Goal: Communication & Community: Answer question/provide support

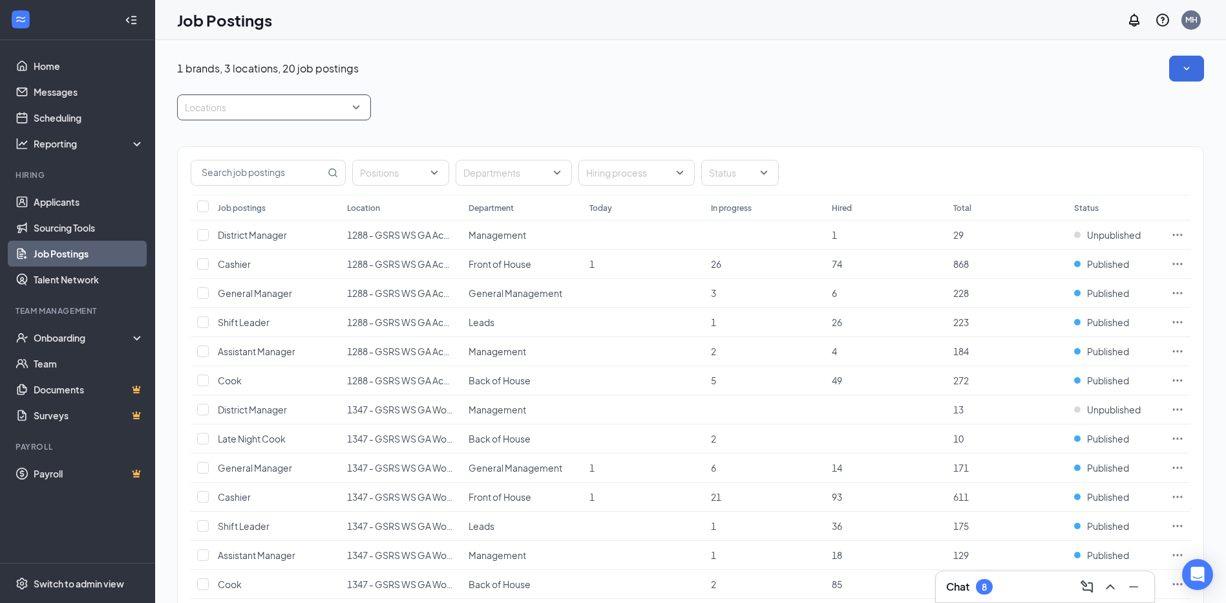
click at [356, 105] on div "Locations" at bounding box center [274, 107] width 194 height 26
click at [191, 200] on div at bounding box center [193, 203] width 12 height 12
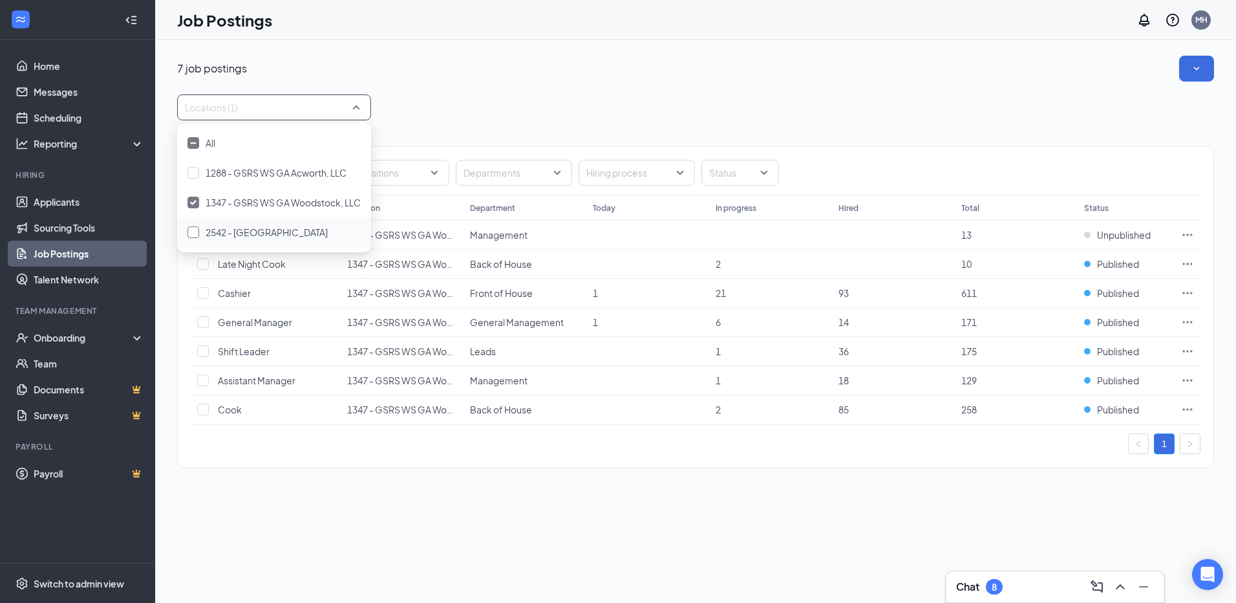
click at [193, 232] on div at bounding box center [193, 232] width 12 height 12
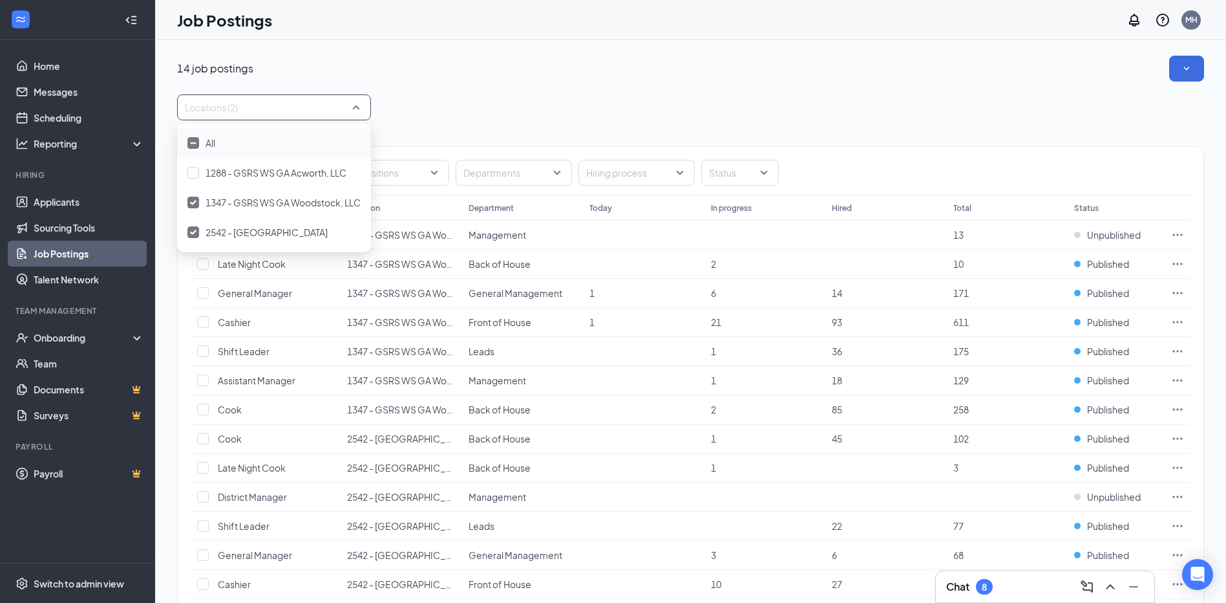
click at [465, 81] on div "14 job postings" at bounding box center [690, 69] width 1027 height 26
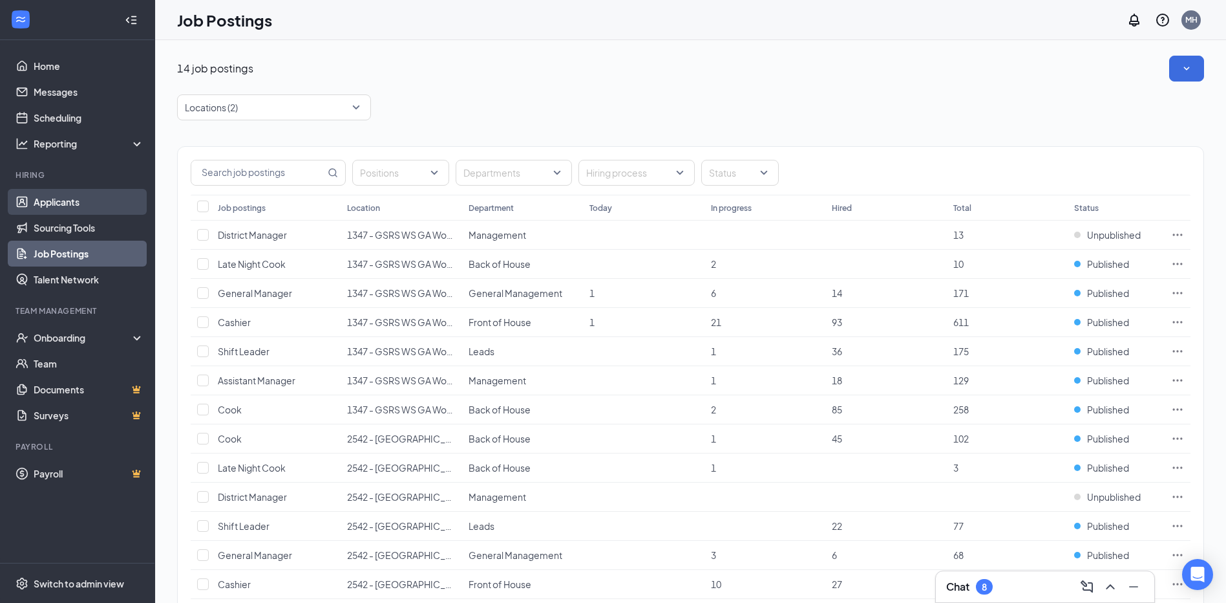
click at [56, 200] on link "Applicants" at bounding box center [89, 202] width 111 height 26
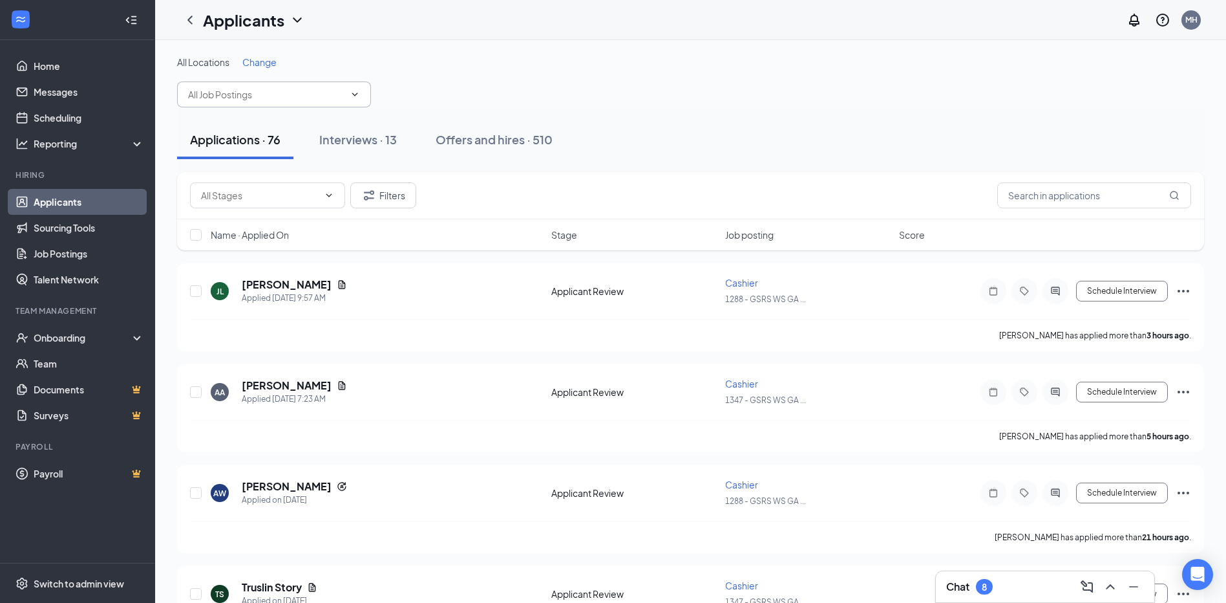
click at [358, 90] on icon "ChevronDown" at bounding box center [355, 94] width 10 height 10
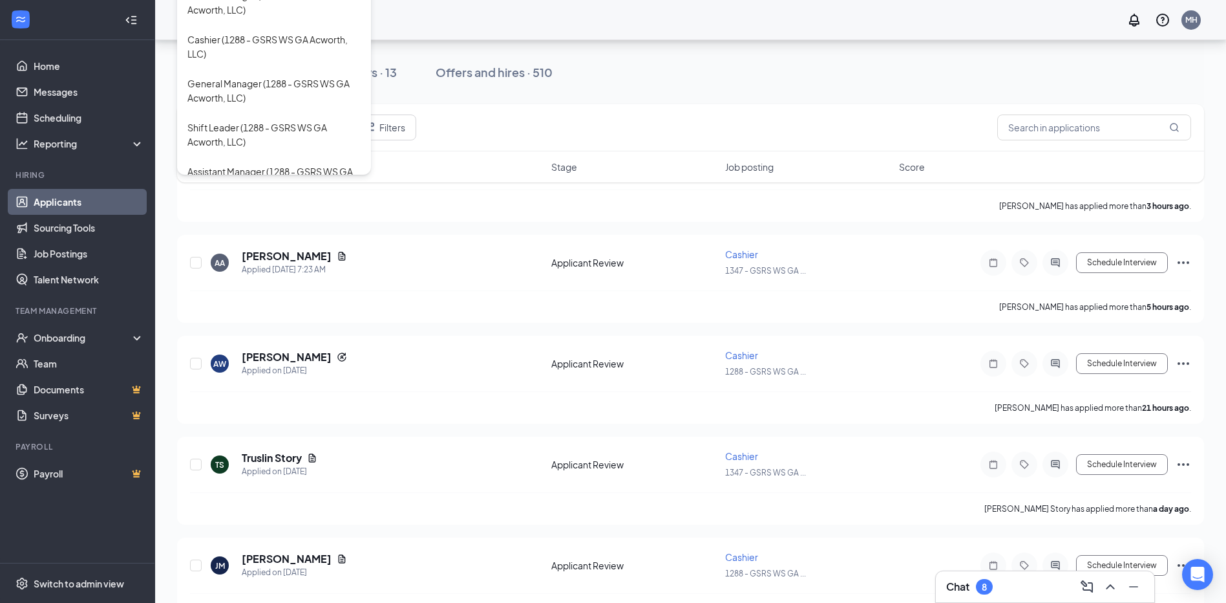
click at [647, 71] on div "Applications · 76 Interviews · 13 Offers and hires · 510" at bounding box center [690, 72] width 1027 height 39
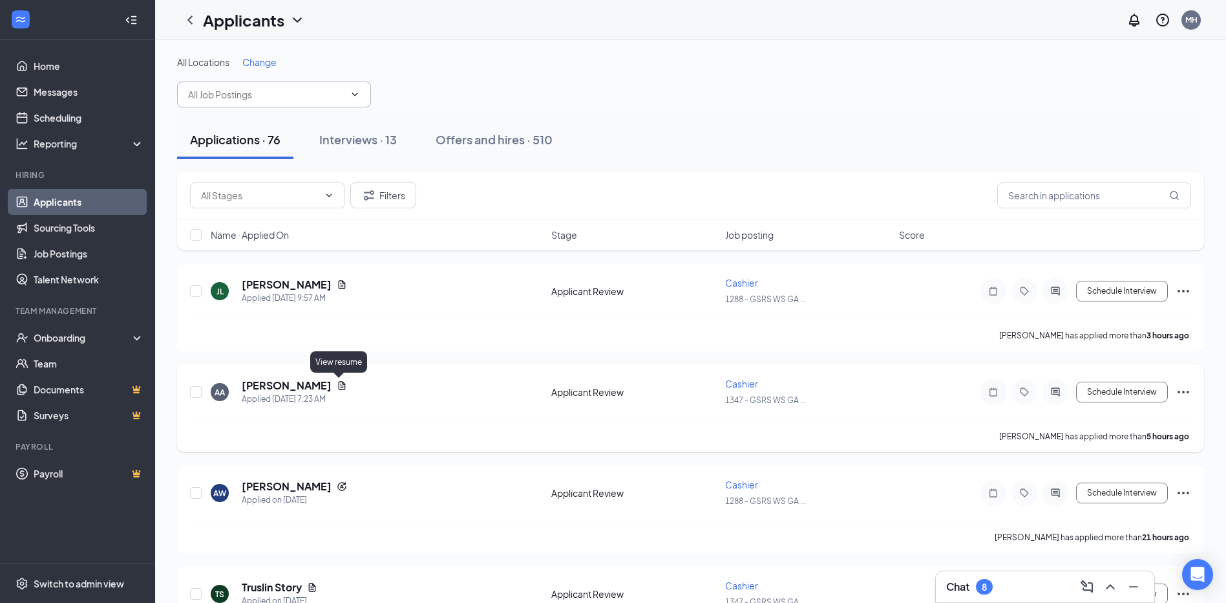
click at [341, 386] on icon "Document" at bounding box center [342, 385] width 7 height 8
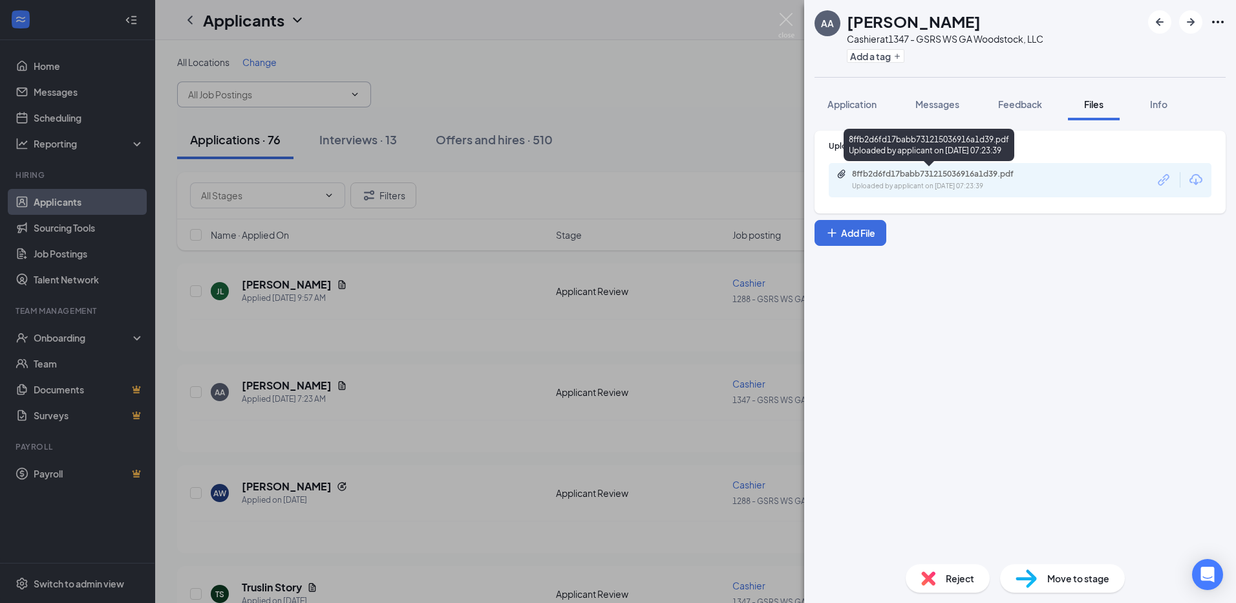
click at [926, 176] on div "8ffb2d6fd17babb731215036916a1d39.pdf" at bounding box center [942, 174] width 181 height 10
click at [778, 23] on img at bounding box center [786, 25] width 16 height 25
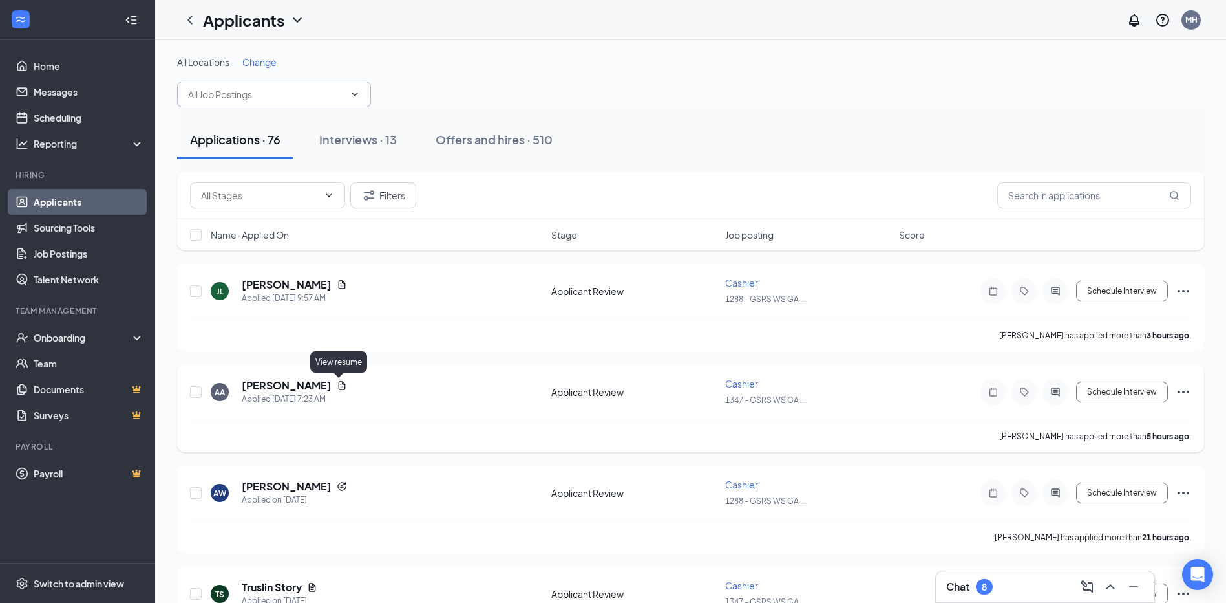
click at [339, 387] on icon "Document" at bounding box center [342, 385] width 7 height 8
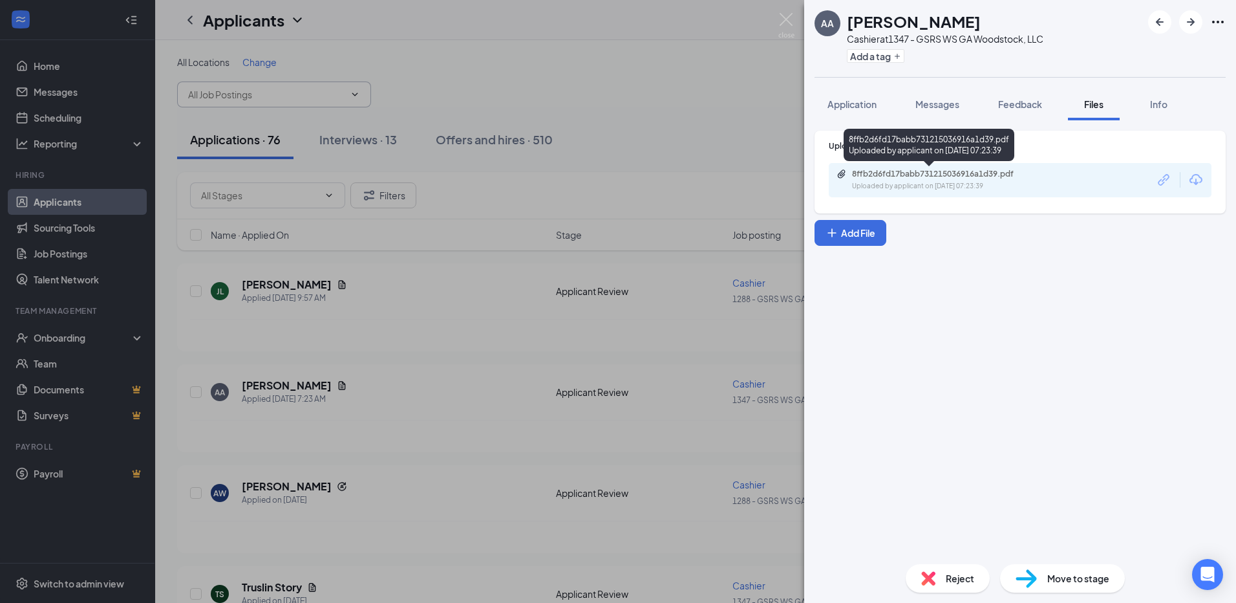
click at [893, 177] on div "8ffb2d6fd17babb731215036916a1d39.pdf" at bounding box center [942, 174] width 181 height 10
click at [787, 20] on img at bounding box center [786, 25] width 16 height 25
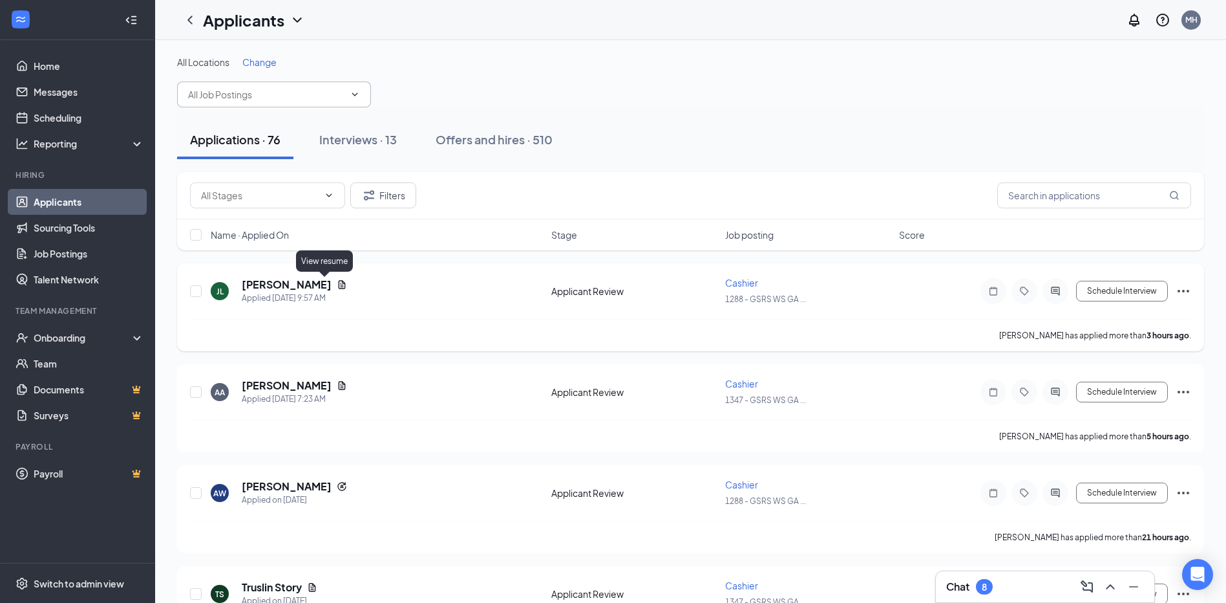
click at [337, 281] on icon "Document" at bounding box center [342, 284] width 10 height 10
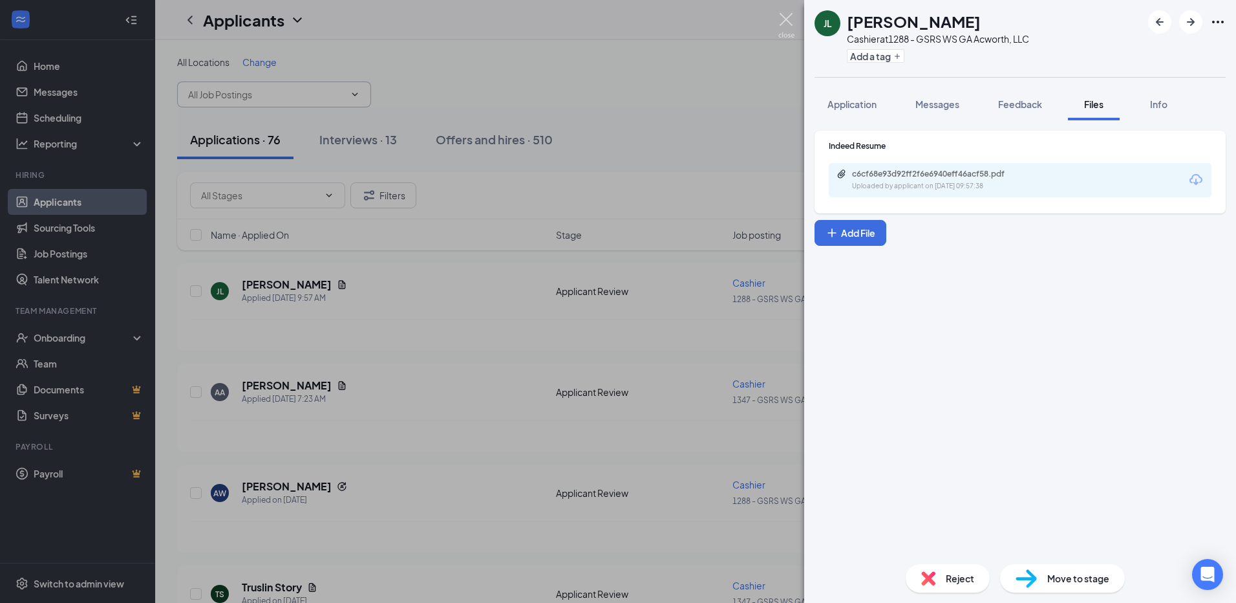
click at [781, 17] on img at bounding box center [786, 25] width 16 height 25
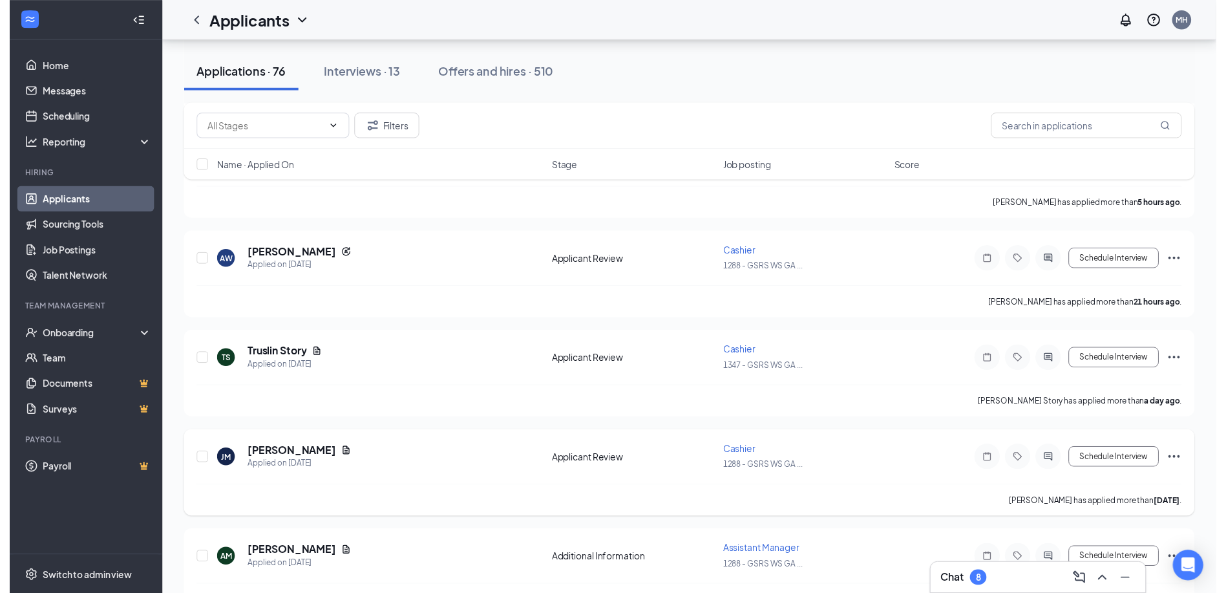
scroll to position [259, 0]
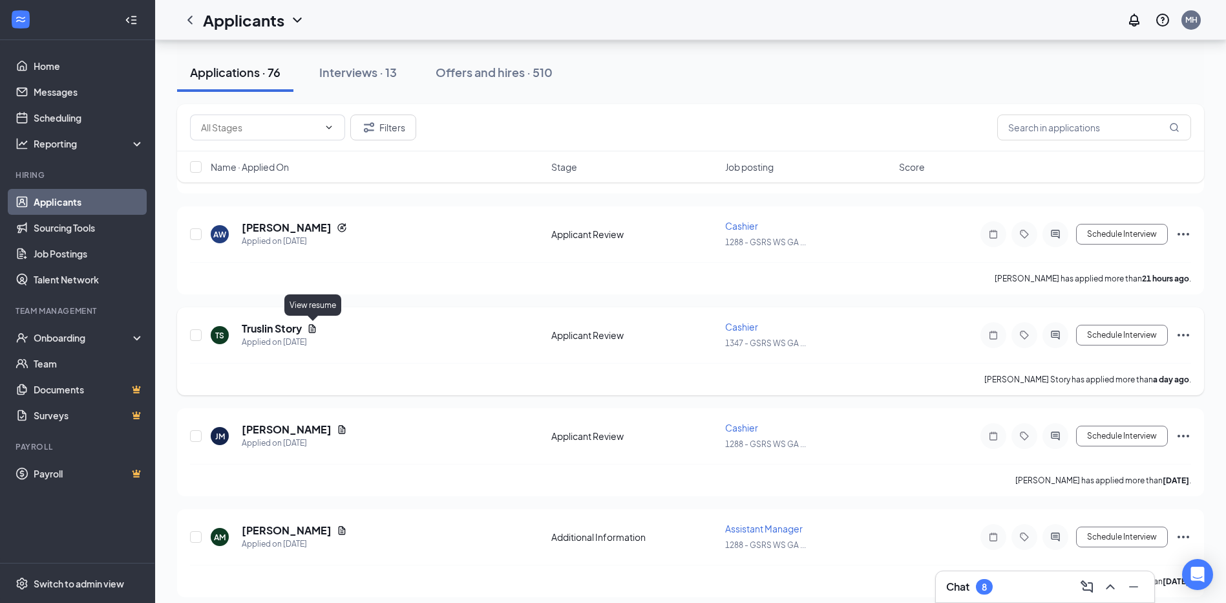
click at [314, 330] on icon "Document" at bounding box center [312, 328] width 10 height 10
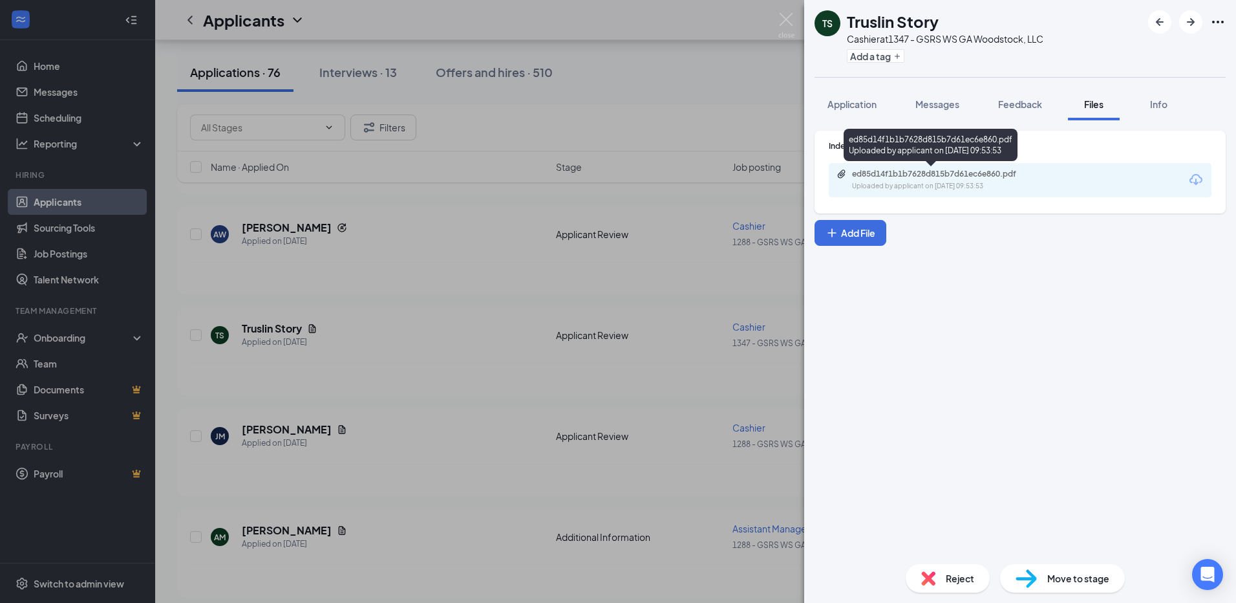
click at [948, 186] on div "Uploaded by applicant on [DATE] 09:53:53" at bounding box center [949, 186] width 194 height 10
click at [784, 17] on img at bounding box center [786, 25] width 16 height 25
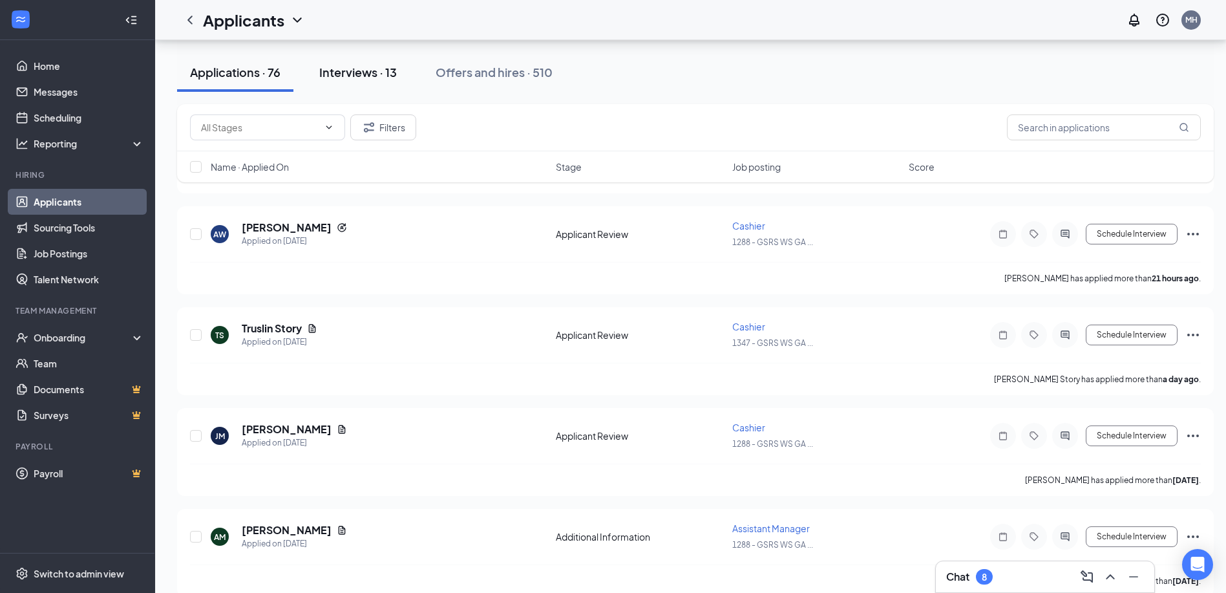
click at [366, 76] on div "Interviews · 13" at bounding box center [358, 72] width 78 height 16
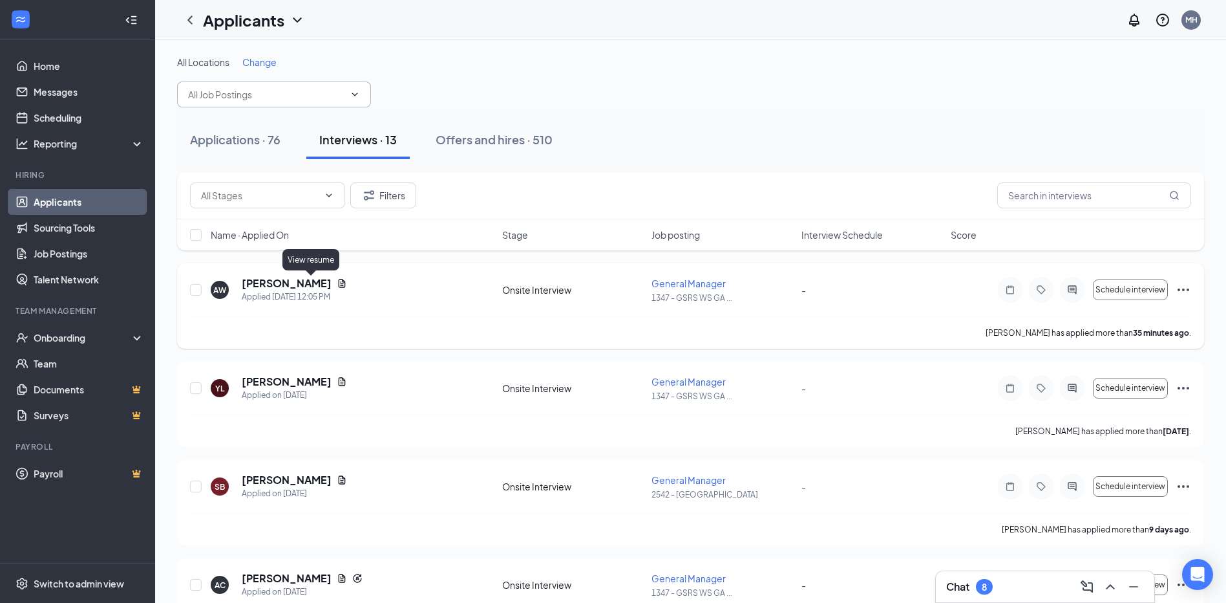
click at [339, 284] on icon "Document" at bounding box center [342, 283] width 7 height 8
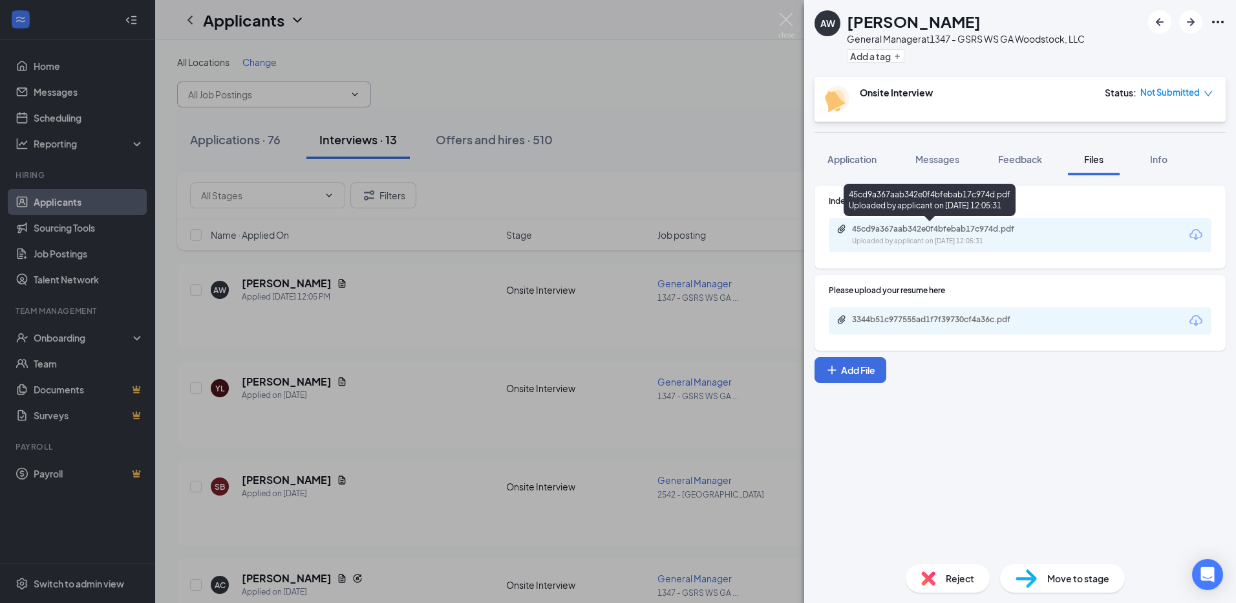
click at [899, 230] on div "45cd9a367aab342e0f4bfebab17c974d.pdf" at bounding box center [942, 229] width 181 height 10
drag, startPoint x: 789, startPoint y: 17, endPoint x: 761, endPoint y: 65, distance: 55.9
click at [789, 17] on img at bounding box center [786, 25] width 16 height 25
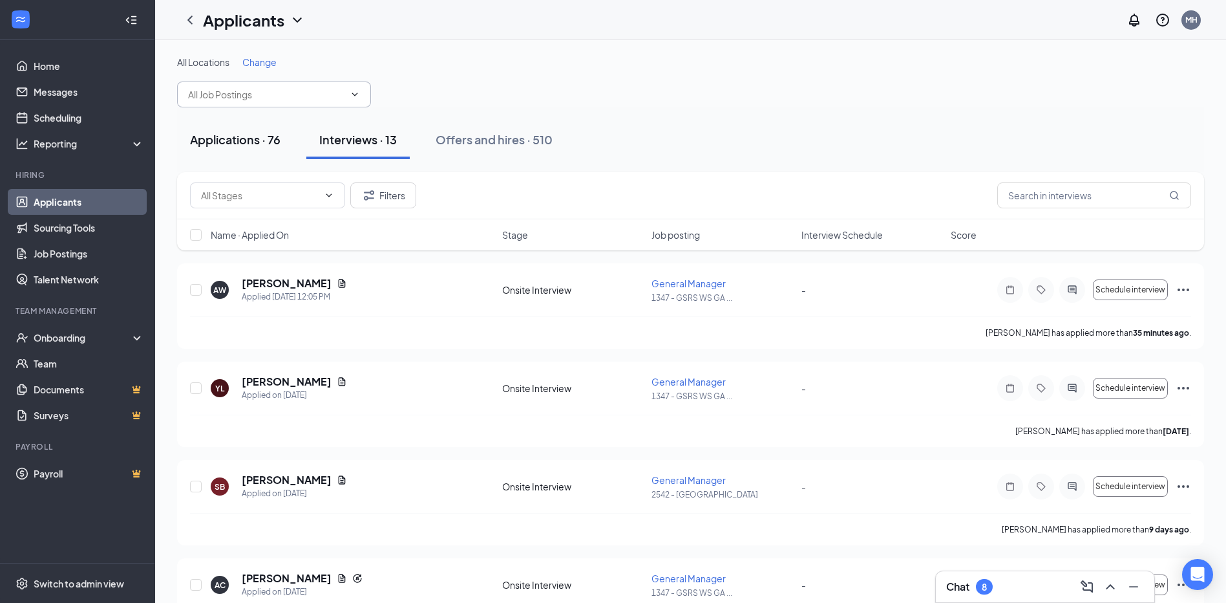
click at [259, 138] on div "Applications · 76" at bounding box center [235, 139] width 91 height 16
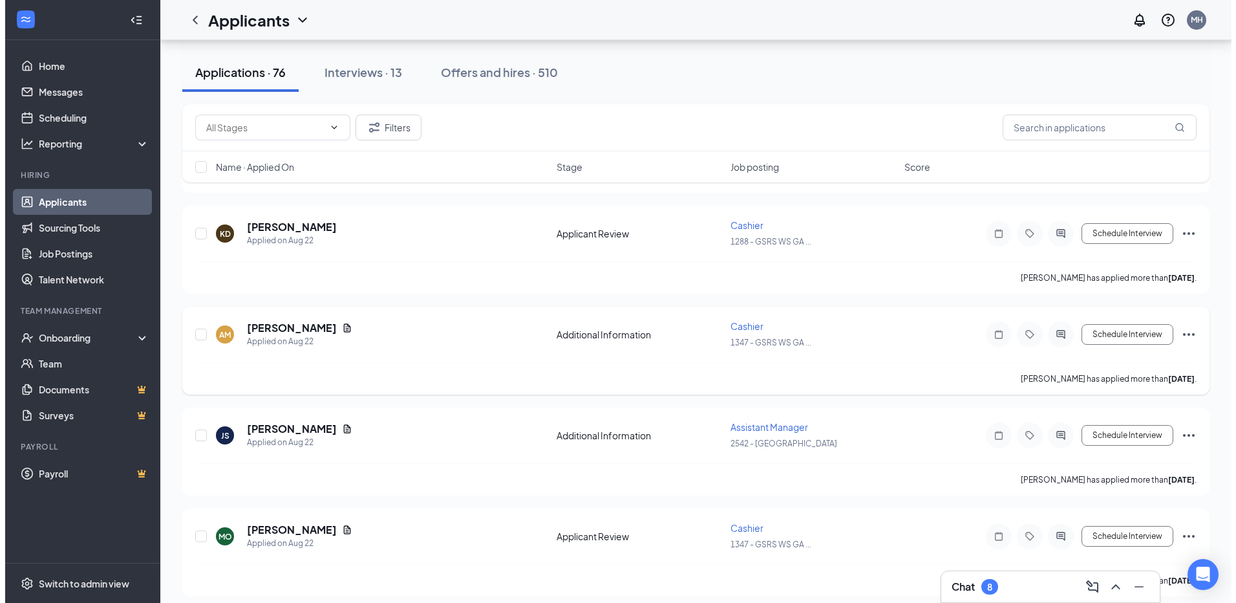
scroll to position [776, 0]
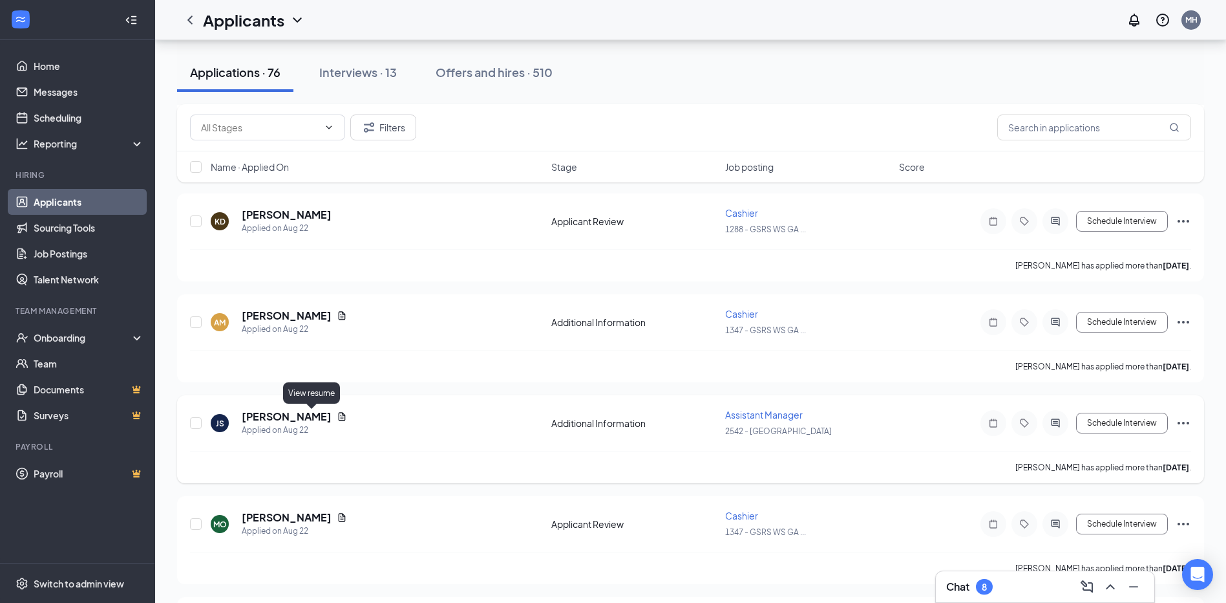
click at [337, 416] on icon "Document" at bounding box center [342, 416] width 10 height 10
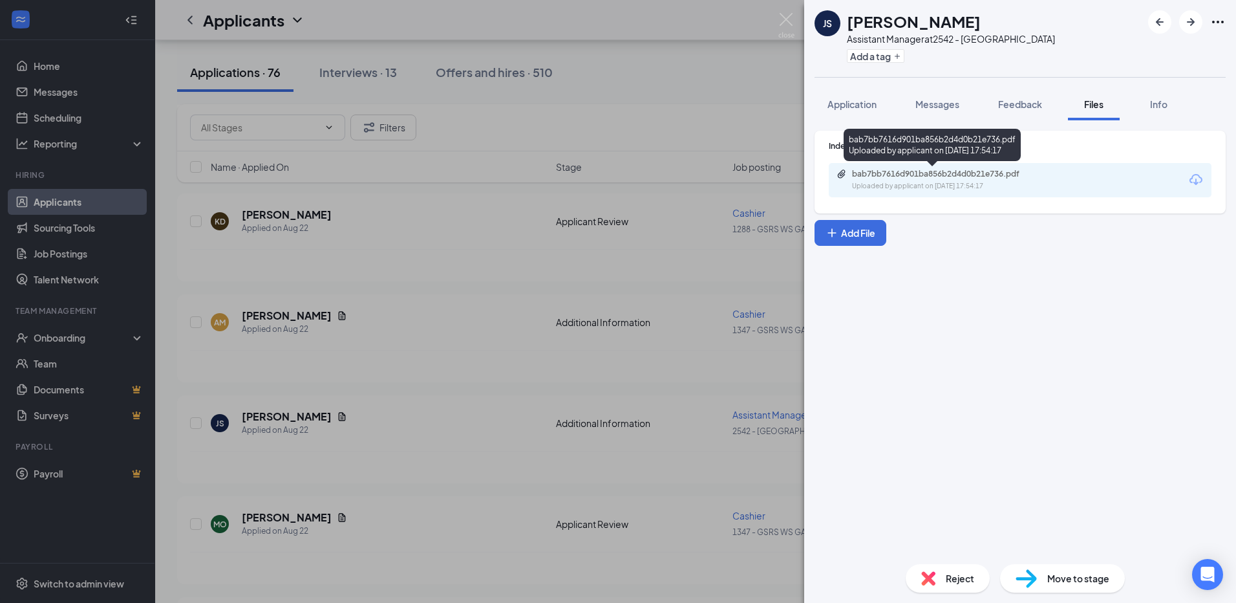
click at [886, 176] on div "bab7bb7616d901ba856b2d4d0b21e736.pdf" at bounding box center [942, 174] width 181 height 10
click at [940, 102] on span "Messages" at bounding box center [938, 104] width 44 height 12
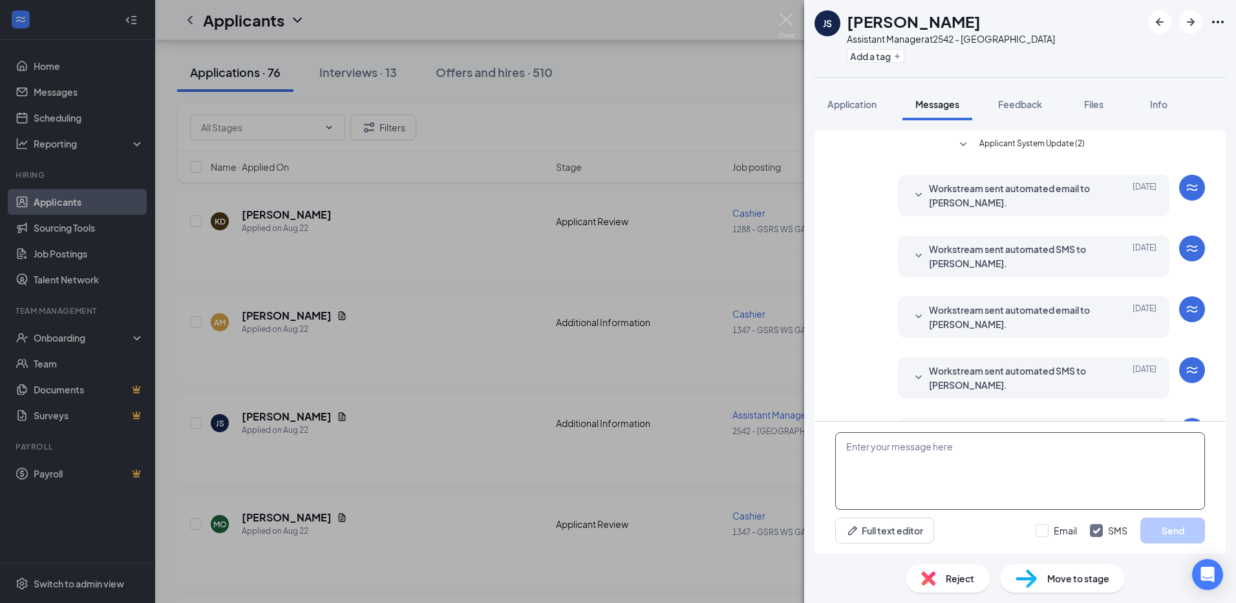
click at [925, 451] on textarea at bounding box center [1020, 471] width 370 height 78
type textarea "Hey [PERSON_NAME], can you come in for an interview at Canton Location at 3pm […"
click at [1177, 534] on button "Send" at bounding box center [1173, 530] width 65 height 26
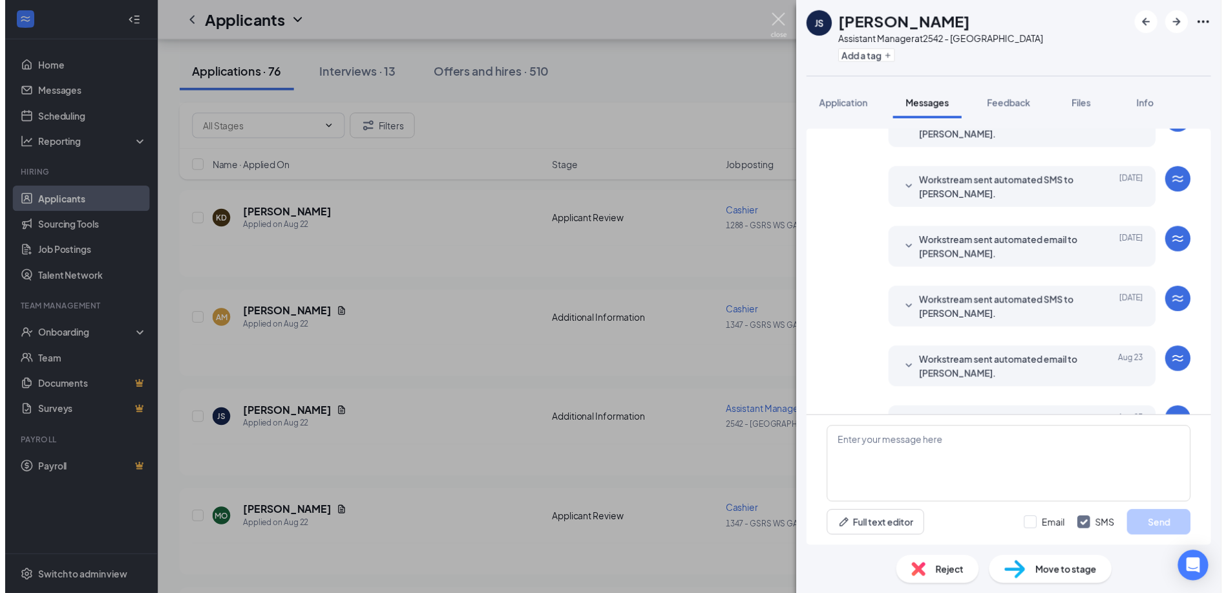
scroll to position [196, 0]
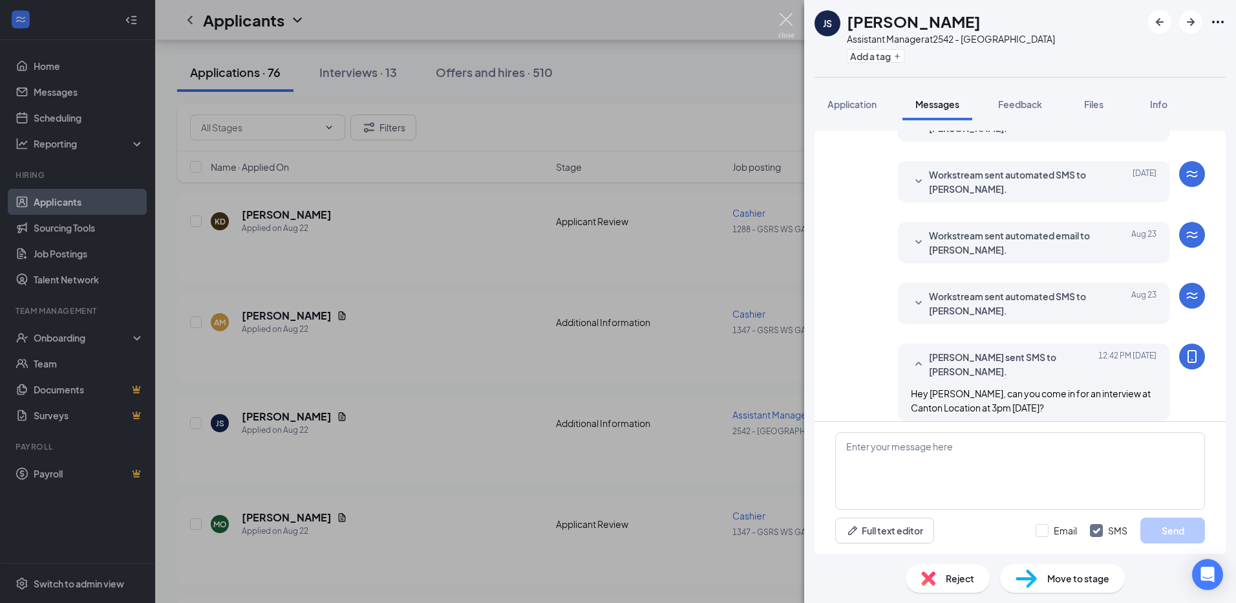
click at [789, 14] on img at bounding box center [786, 25] width 16 height 25
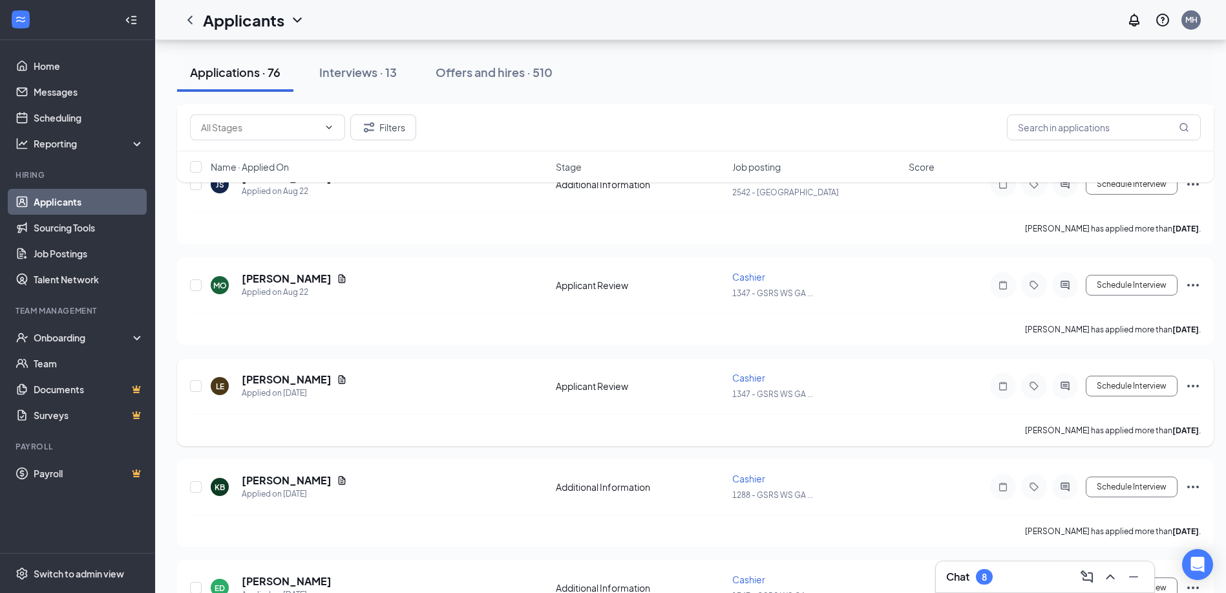
scroll to position [1034, 0]
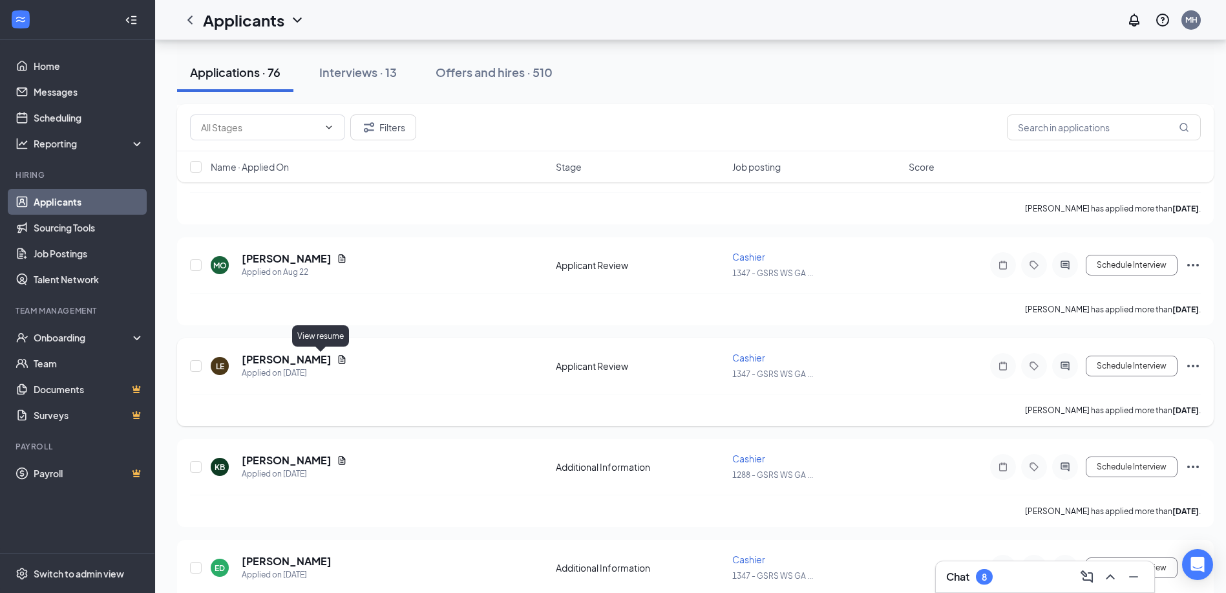
click at [339, 359] on icon "Document" at bounding box center [342, 359] width 7 height 8
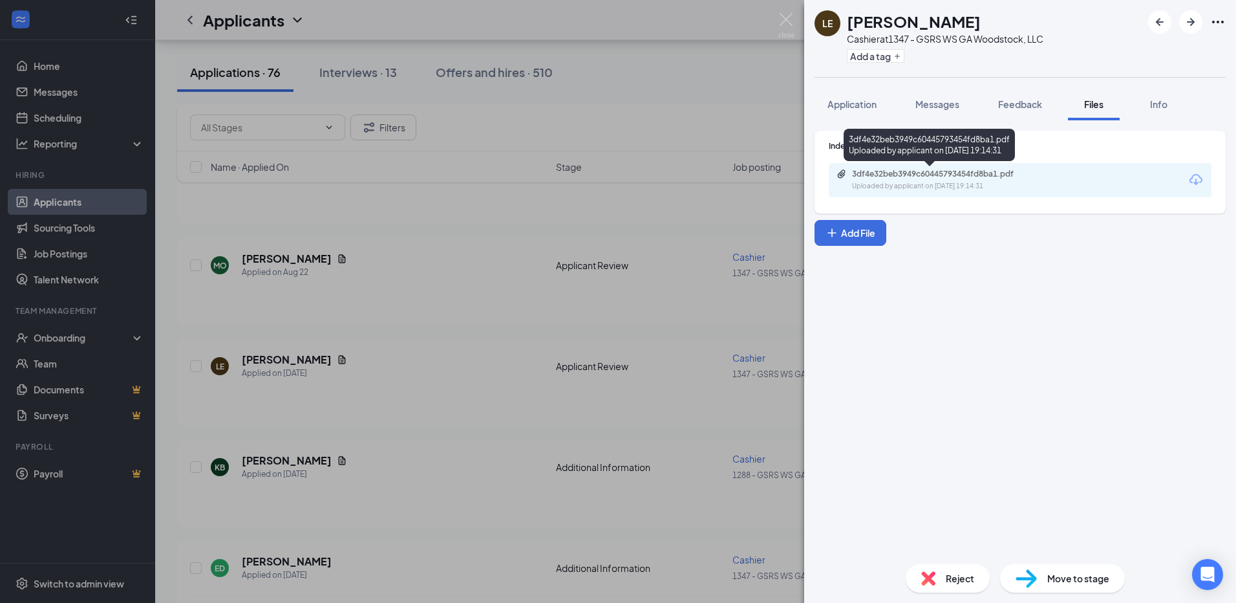
click at [933, 171] on div "3df4e32beb3949c60445793454fd8ba1.pdf" at bounding box center [942, 174] width 181 height 10
click at [943, 106] on span "Messages" at bounding box center [938, 104] width 44 height 12
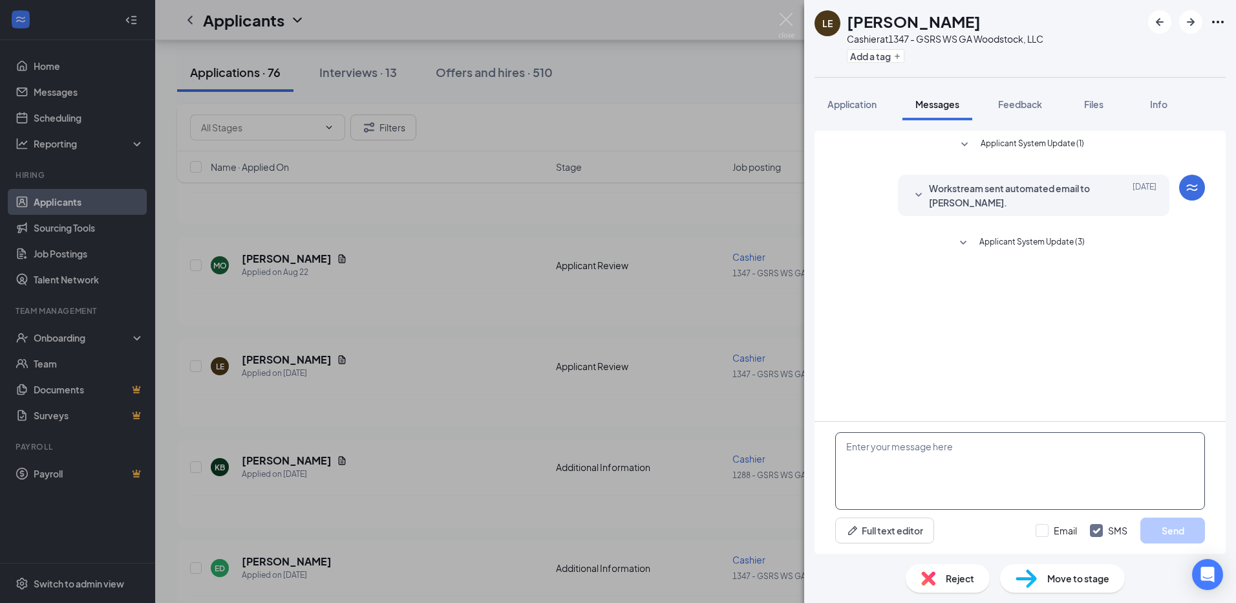
click at [918, 448] on textarea at bounding box center [1020, 471] width 370 height 78
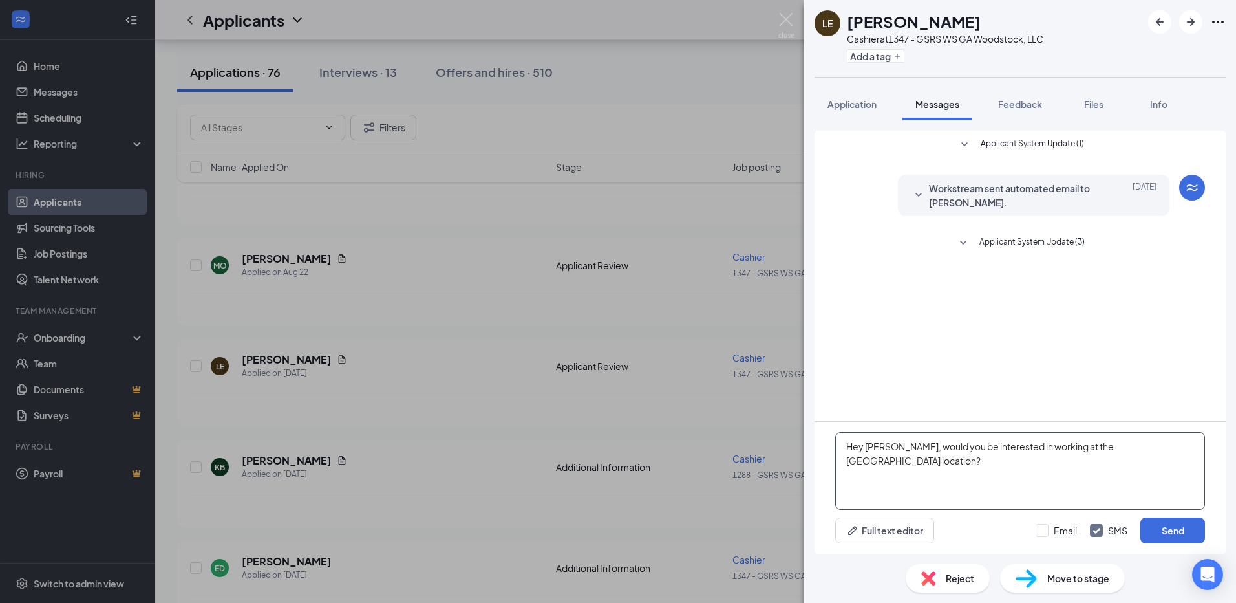
click at [1108, 442] on textarea "Hey [PERSON_NAME], would you be interested in working at the [GEOGRAPHIC_DATA] …" at bounding box center [1020, 471] width 370 height 78
type textarea "Hey [PERSON_NAME], would you be interested in working at the [GEOGRAPHIC_DATA] …"
click at [1185, 531] on button "Send" at bounding box center [1173, 530] width 65 height 26
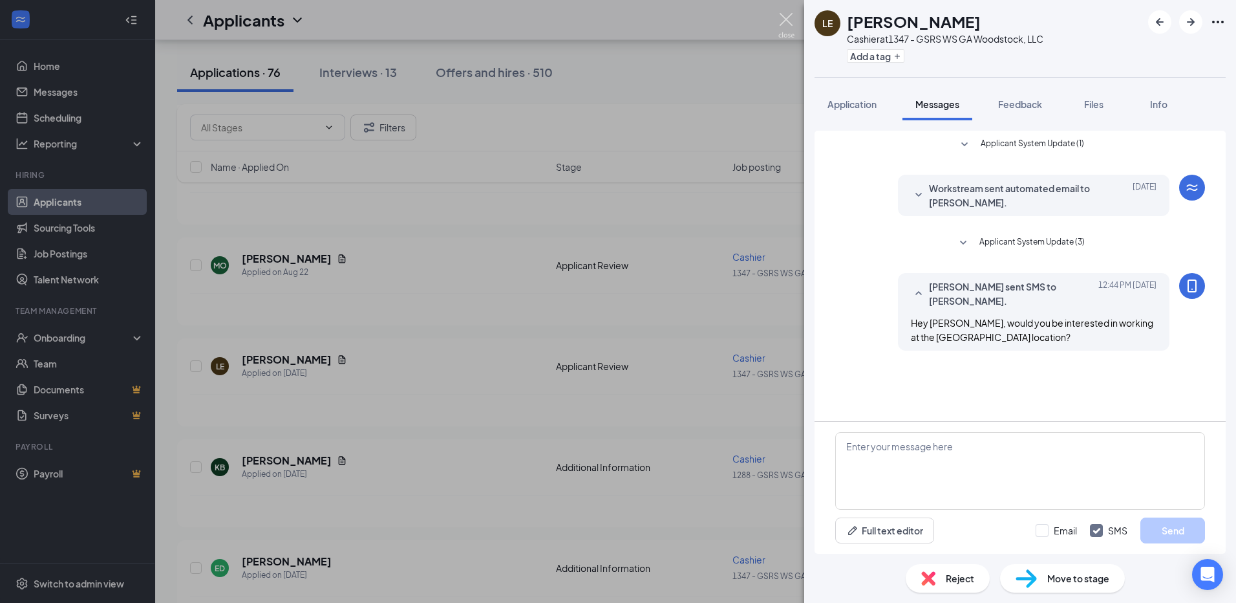
click at [786, 18] on img at bounding box center [786, 25] width 16 height 25
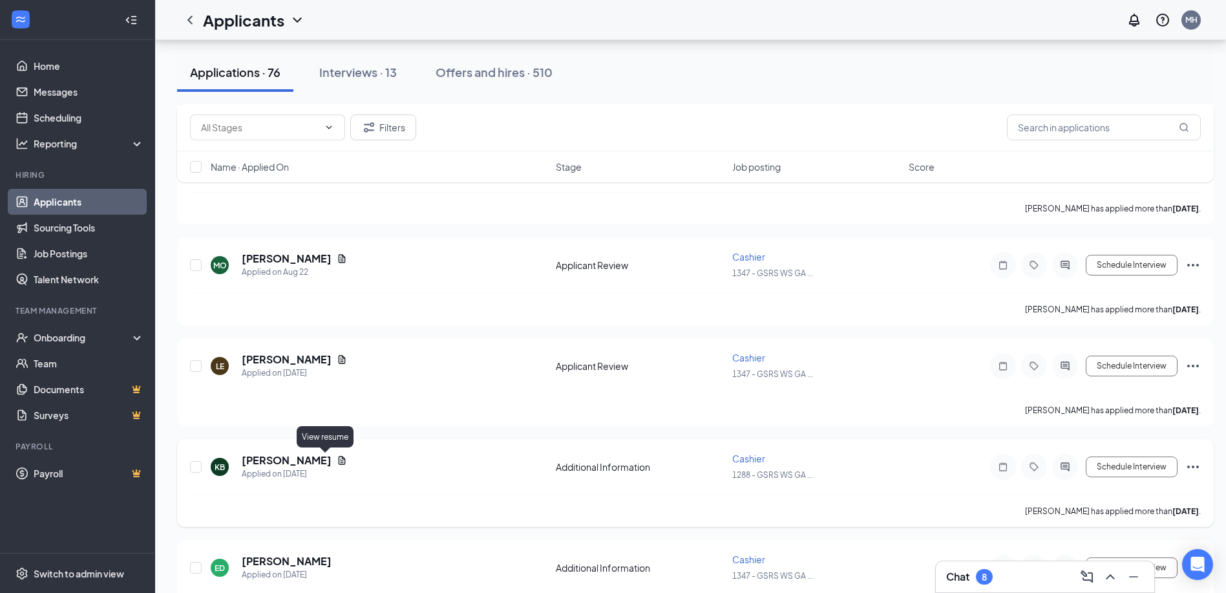
click at [339, 463] on icon "Document" at bounding box center [342, 460] width 7 height 8
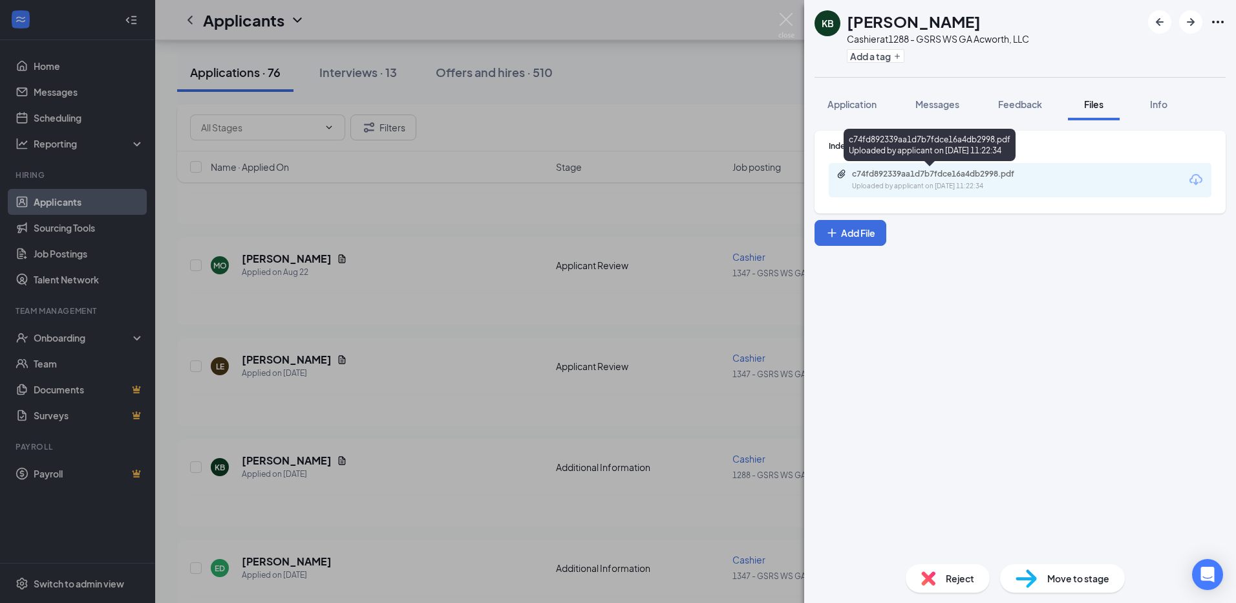
click at [925, 182] on div "Uploaded by applicant on [DATE] 11:22:34" at bounding box center [949, 186] width 194 height 10
click at [788, 18] on img at bounding box center [786, 25] width 16 height 25
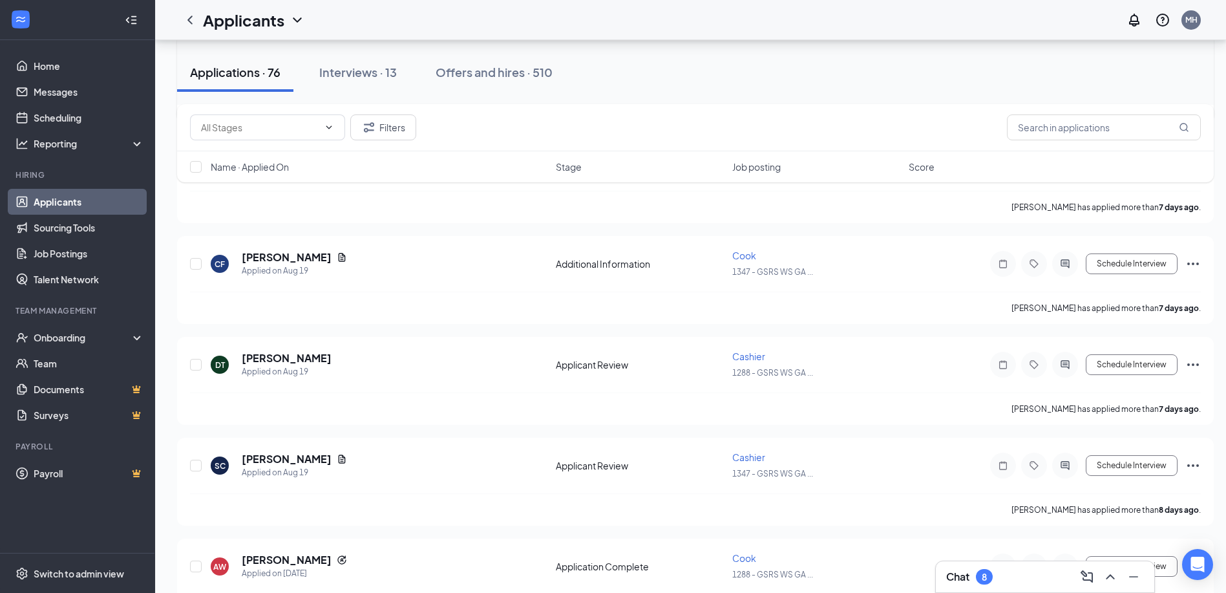
scroll to position [1746, 0]
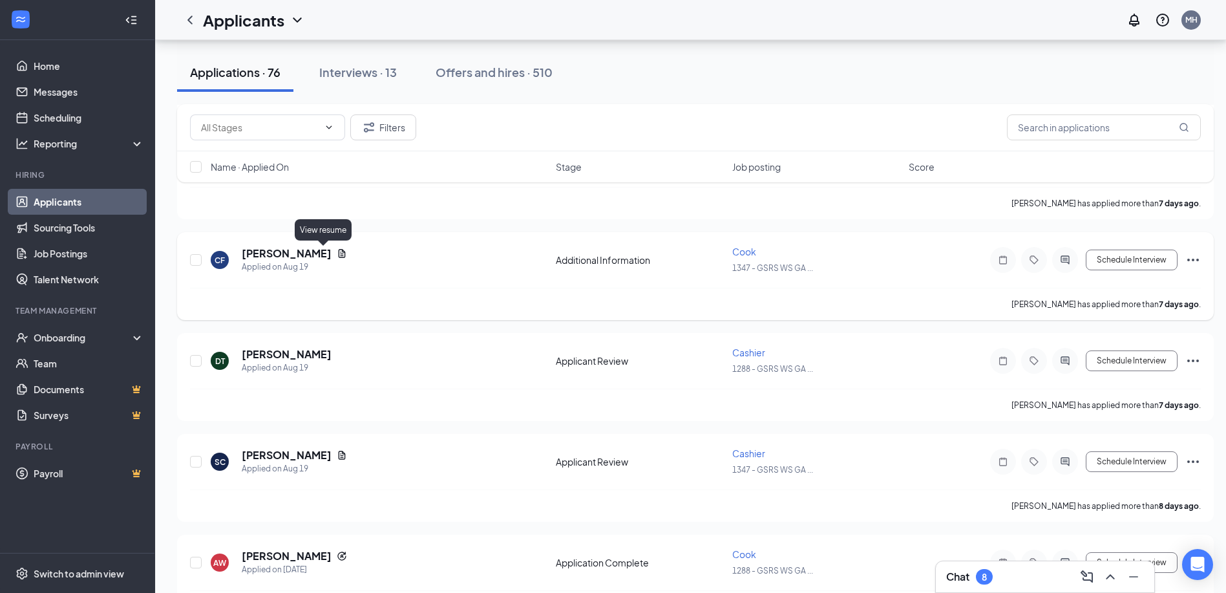
click at [339, 254] on icon "Document" at bounding box center [342, 253] width 7 height 8
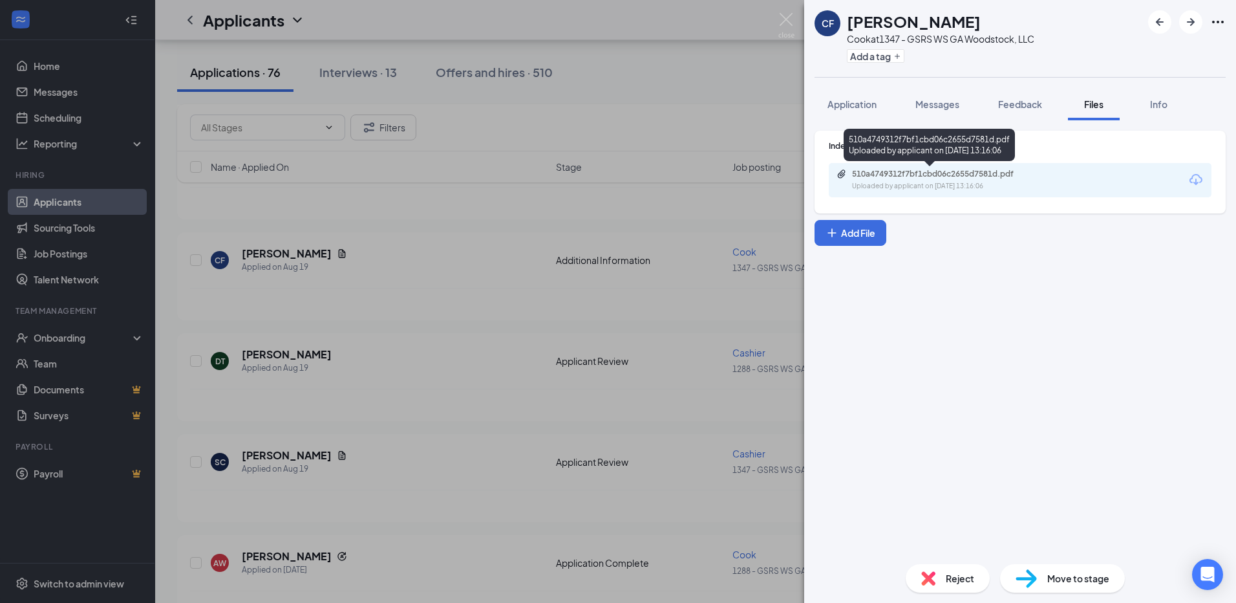
click at [933, 171] on div "510a4749312f7bf1cbd06c2655d7581d.pdf" at bounding box center [942, 174] width 181 height 10
click at [783, 16] on img at bounding box center [786, 25] width 16 height 25
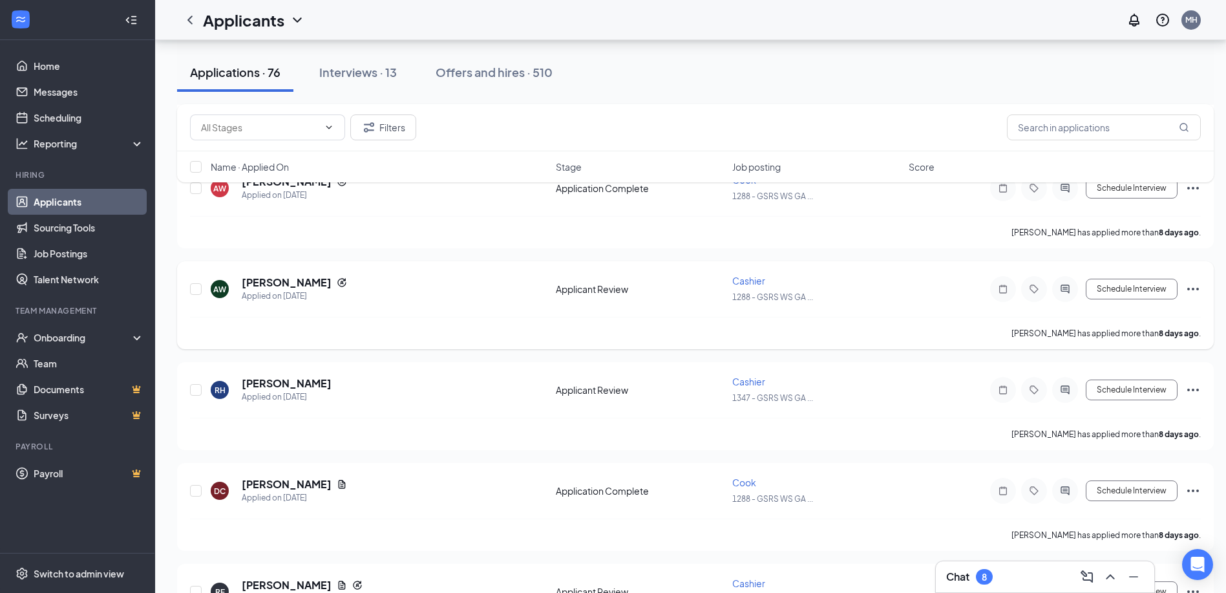
scroll to position [2134, 0]
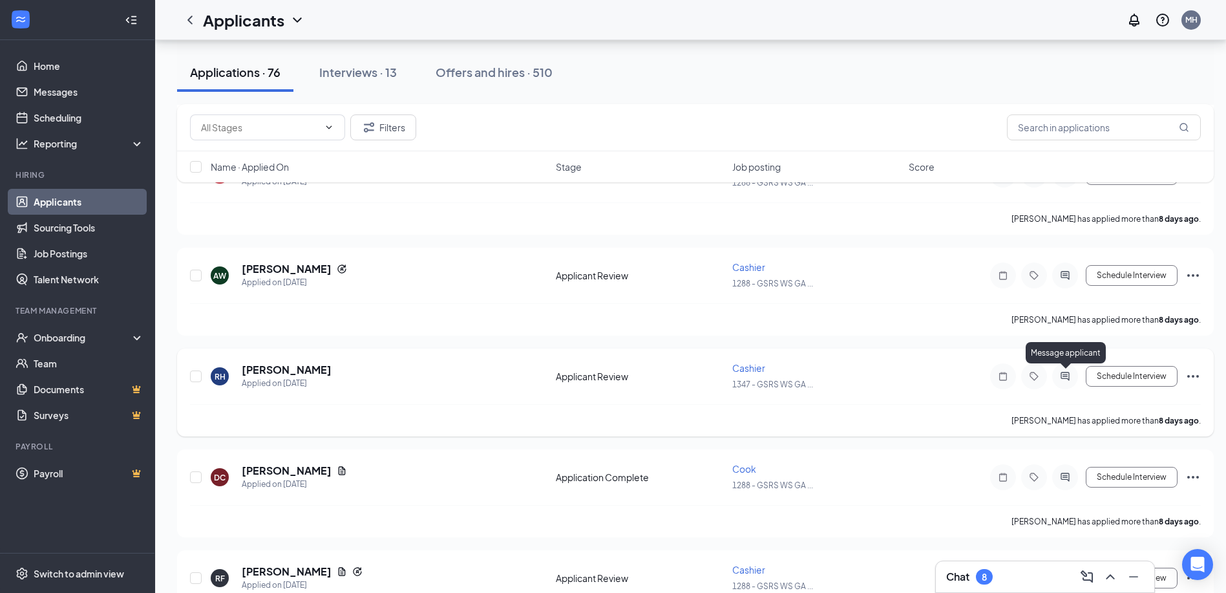
click at [1068, 378] on icon "ActiveChat" at bounding box center [1066, 376] width 16 height 10
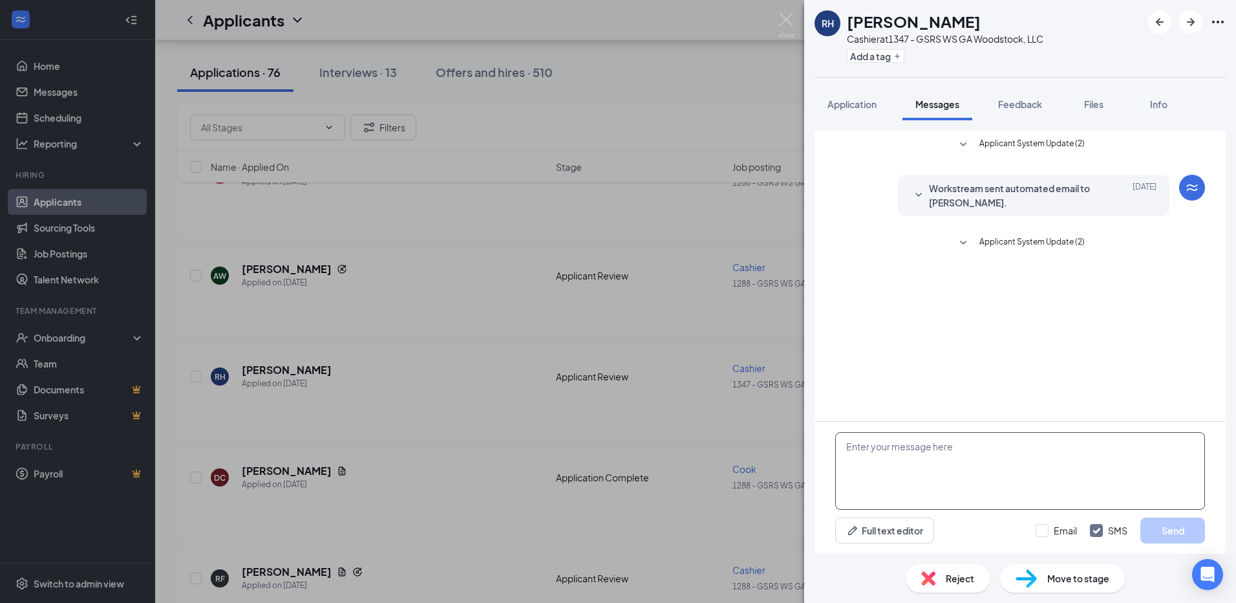
click at [955, 451] on textarea at bounding box center [1020, 471] width 370 height 78
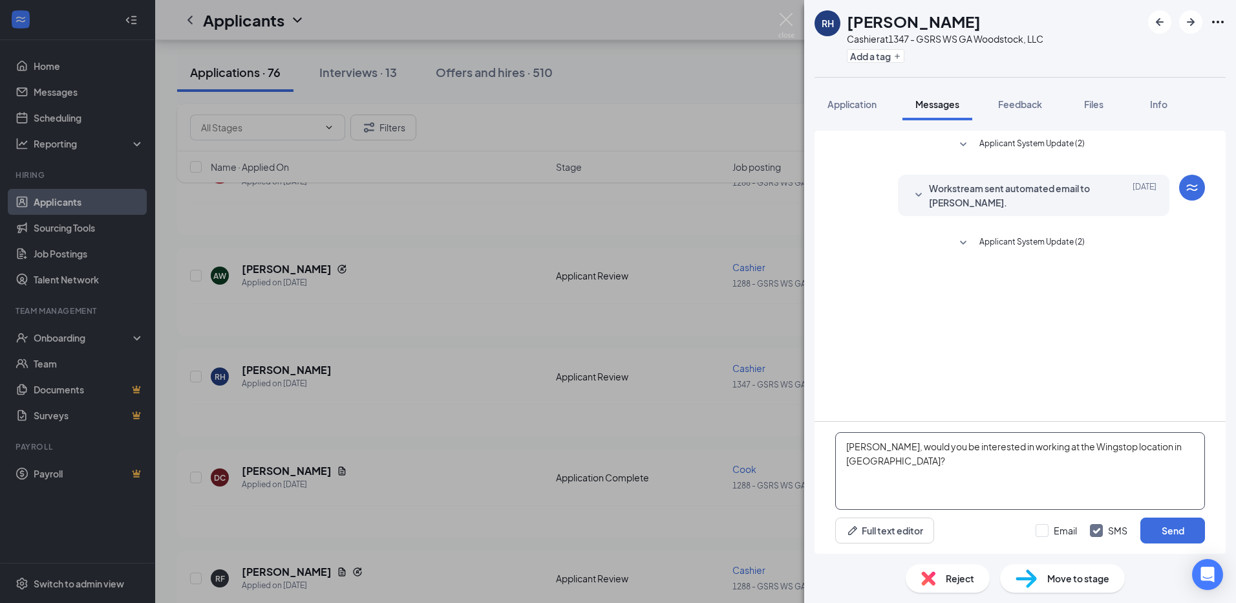
type textarea "[PERSON_NAME], would you be interested in working at the Wingstop location in […"
click at [1175, 529] on button "Send" at bounding box center [1173, 530] width 65 height 26
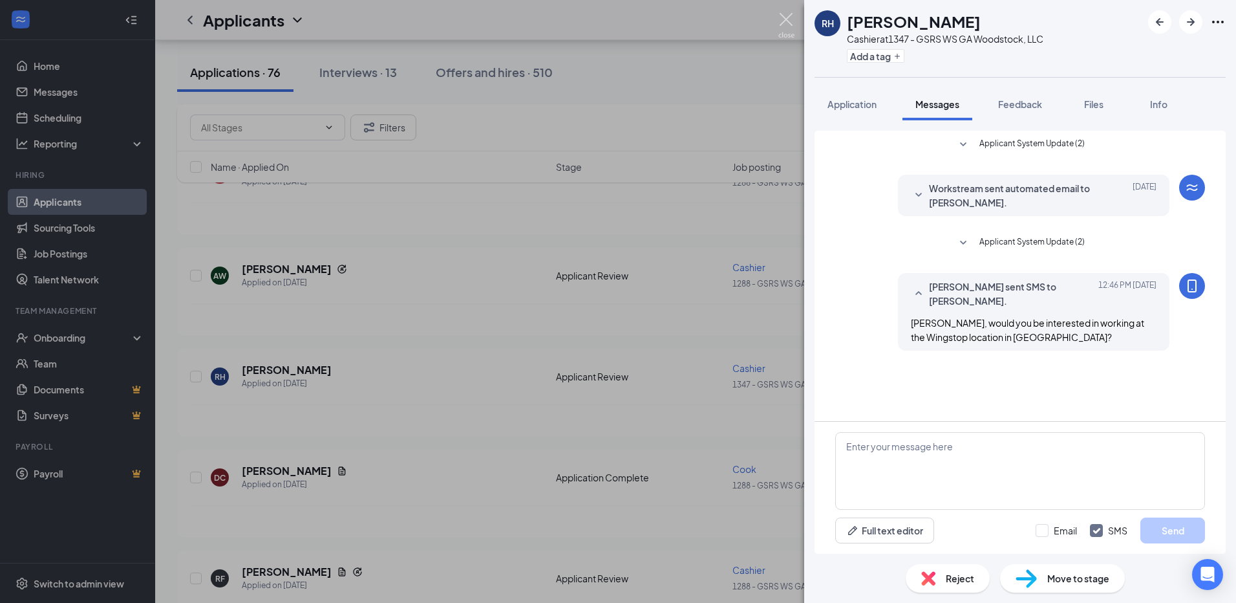
click at [792, 16] on img at bounding box center [786, 25] width 16 height 25
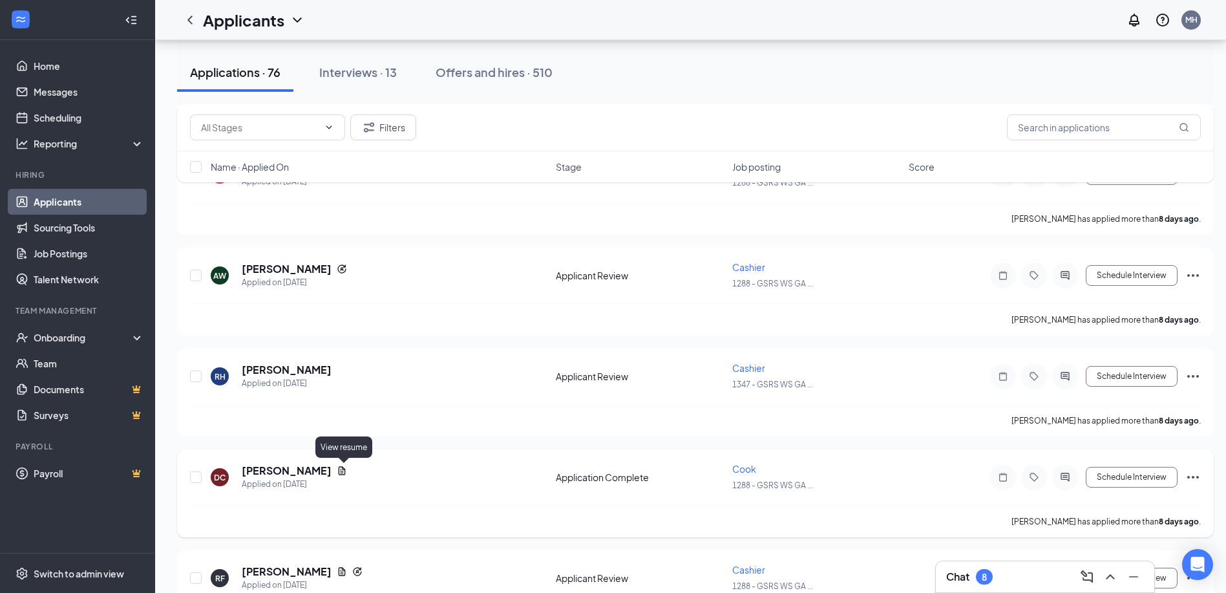
click at [346, 469] on icon "Document" at bounding box center [342, 470] width 7 height 8
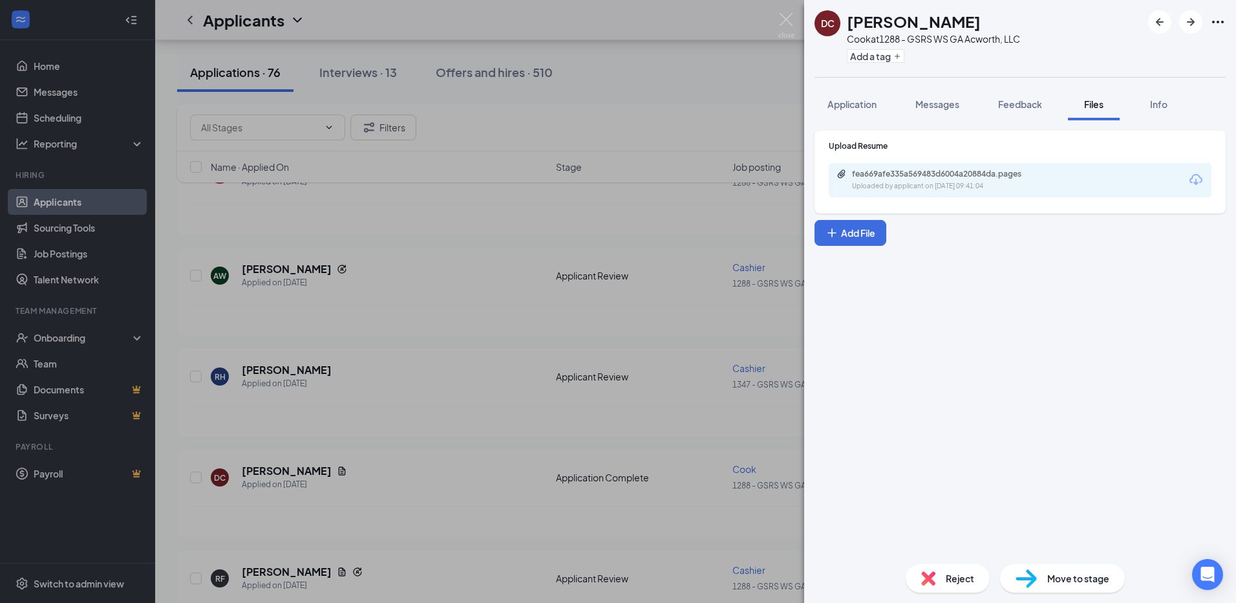
click at [1003, 191] on div "fea669afe335a569483d6004a20884da.pages Uploaded by applicant on [DATE] 09:41:04" at bounding box center [1020, 180] width 383 height 34
click at [958, 173] on div "fea669afe335a569483d6004a20884da.pages" at bounding box center [942, 174] width 181 height 10
click at [907, 173] on div "fea669afe335a569483d6004a20884da.pages" at bounding box center [942, 174] width 181 height 10
click at [795, 15] on div "DC DeVante [PERSON_NAME] at 1288 - GSRS WS GA Acworth, LLC Add a tag Applicatio…" at bounding box center [618, 301] width 1236 height 603
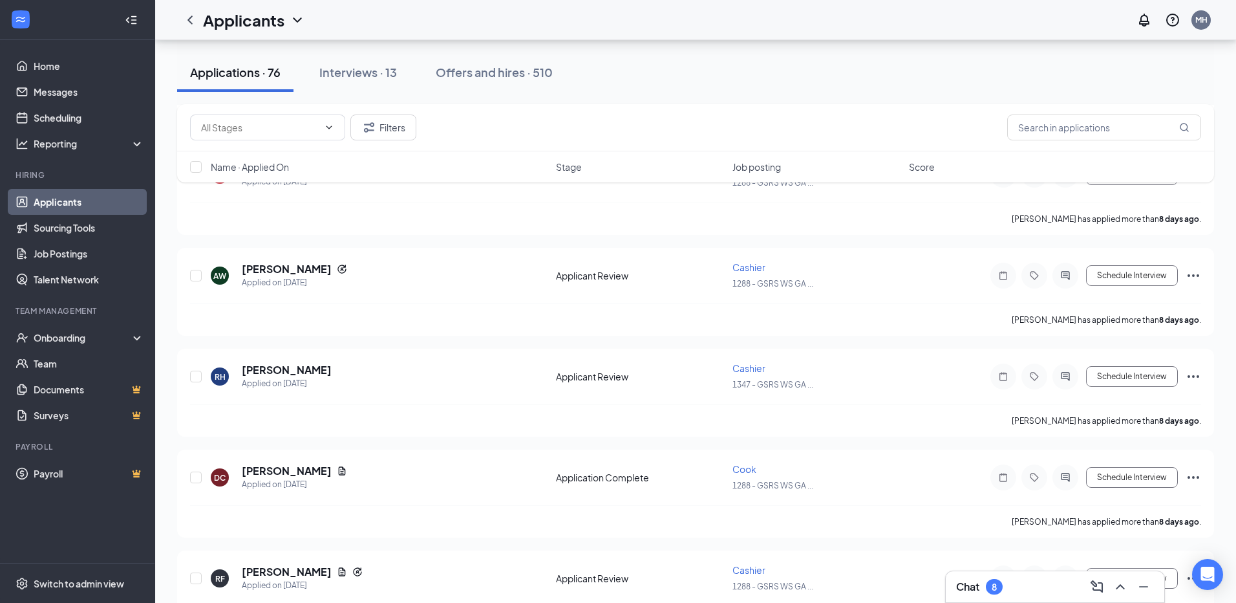
click at [786, 16] on div "Applicants MH" at bounding box center [695, 20] width 1081 height 40
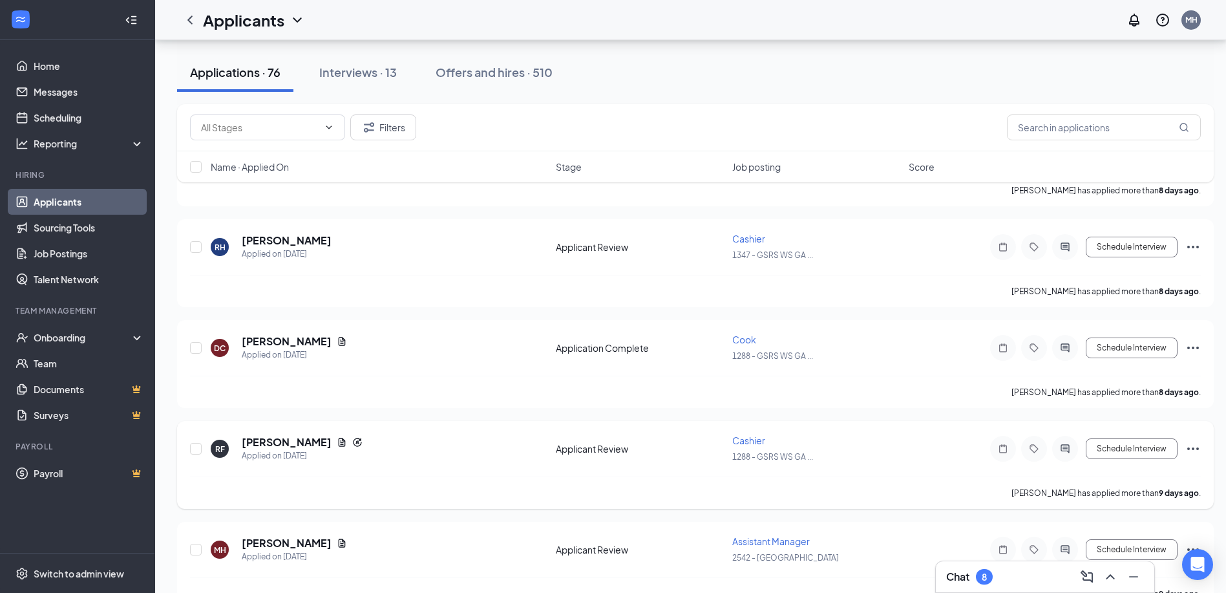
scroll to position [2328, 0]
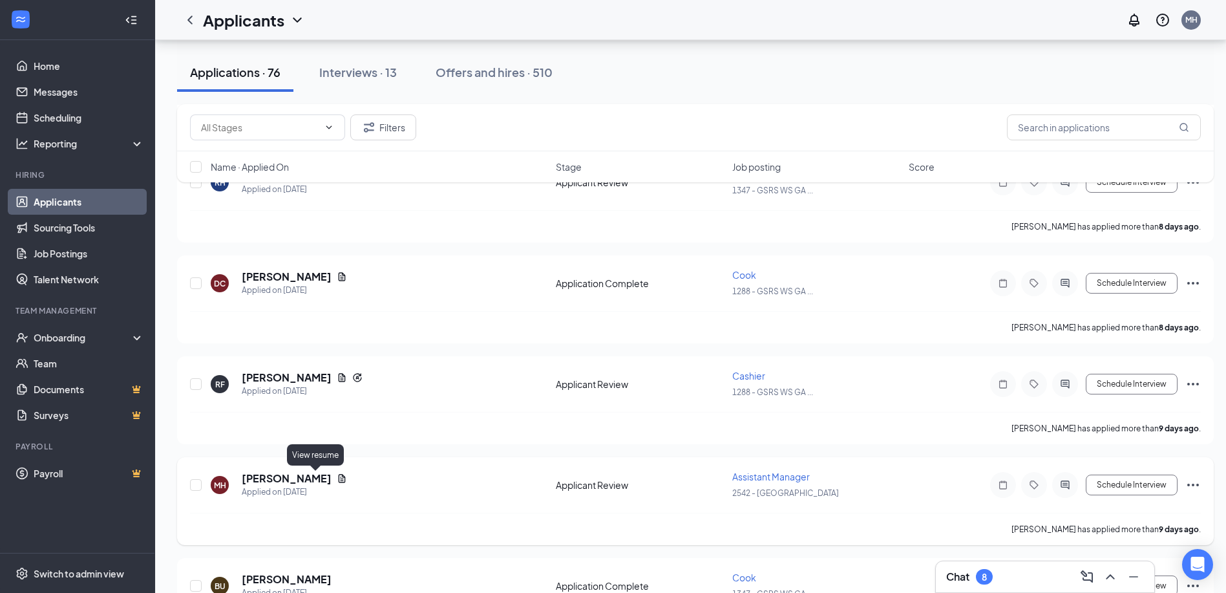
click at [339, 477] on icon "Document" at bounding box center [342, 478] width 7 height 8
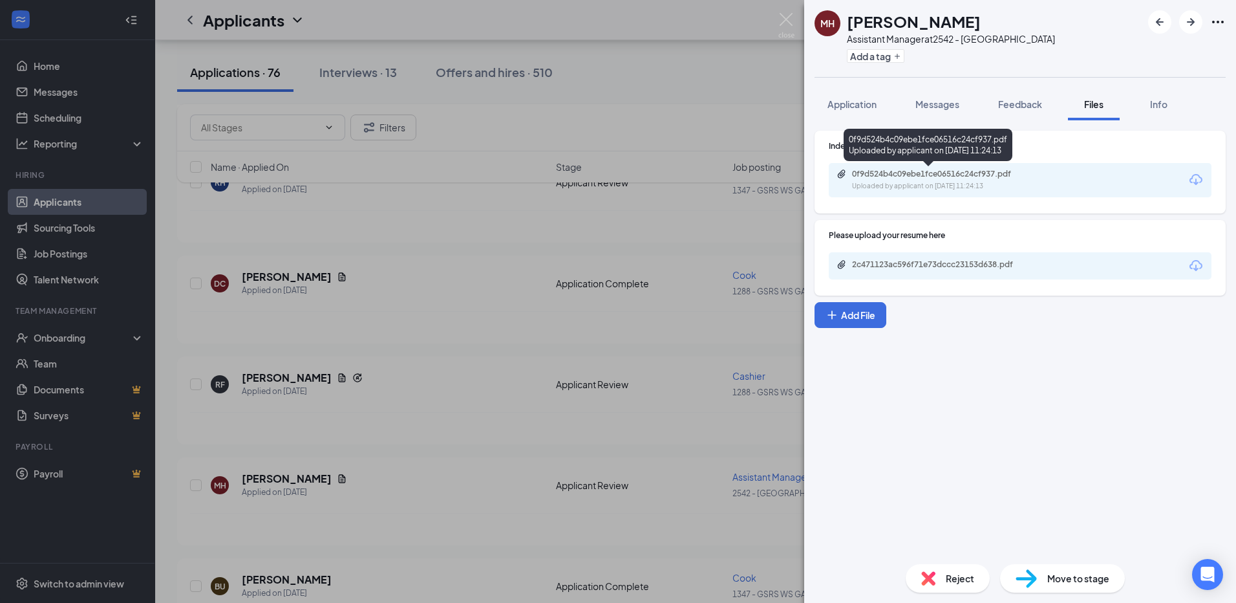
click at [964, 182] on div "Uploaded by applicant on [DATE] 11:24:13" at bounding box center [949, 186] width 194 height 10
click at [949, 105] on span "Messages" at bounding box center [938, 104] width 44 height 12
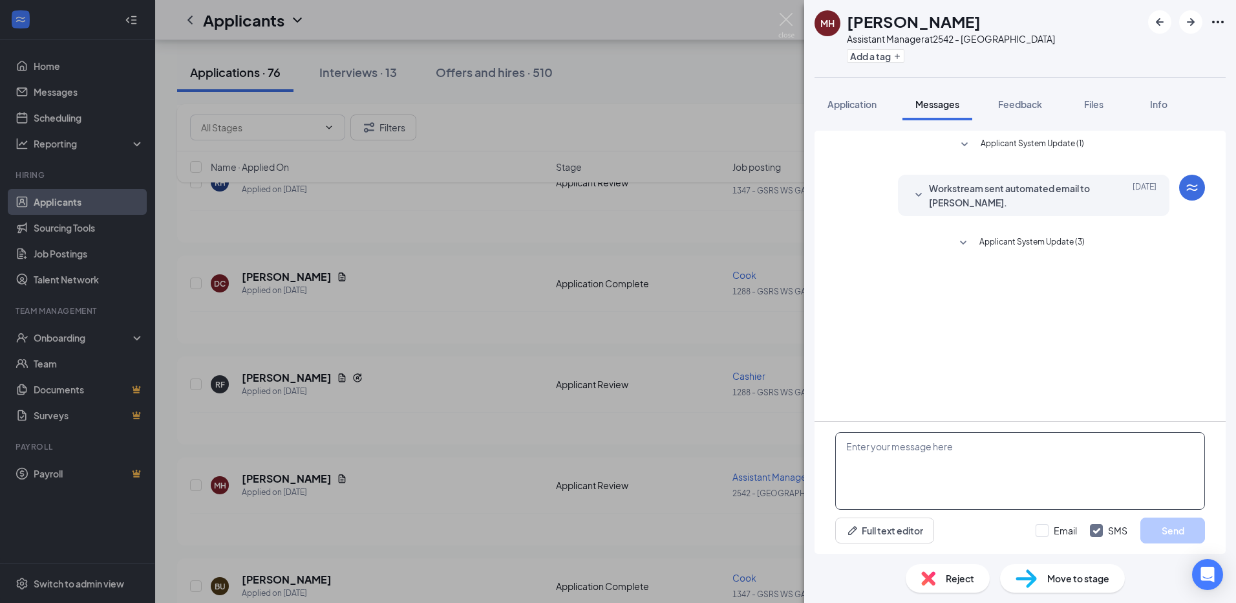
click at [897, 451] on textarea at bounding box center [1020, 471] width 370 height 78
drag, startPoint x: 1132, startPoint y: 442, endPoint x: 1168, endPoint y: 438, distance: 36.5
click at [1133, 442] on textarea "Hey [PERSON_NAME], Canyou come in for an interview at Canton Wingstop at 3 ;15 …" at bounding box center [1020, 471] width 370 height 78
click at [842, 472] on textarea "Hey [PERSON_NAME], Canyou come in for an interview at Canton Wingstop at 3 ;15 …" at bounding box center [1020, 471] width 370 height 78
type textarea "Hey [PERSON_NAME], Can you come in for an interview at Canton Wingstop at 3:15 …"
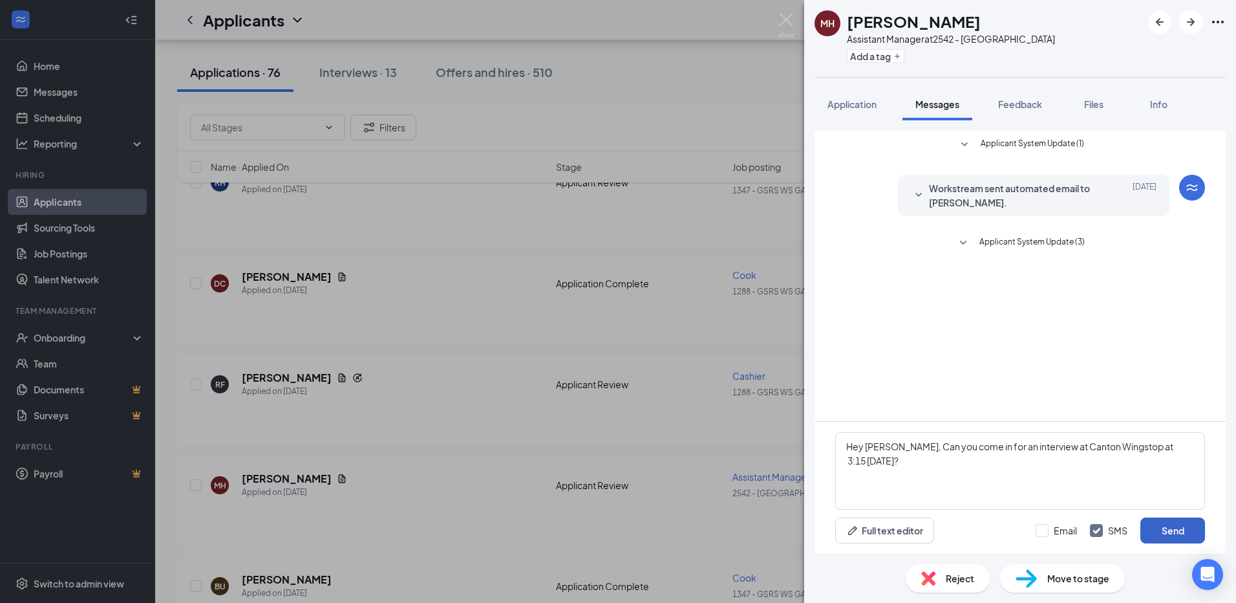
click at [1165, 529] on button "Send" at bounding box center [1173, 530] width 65 height 26
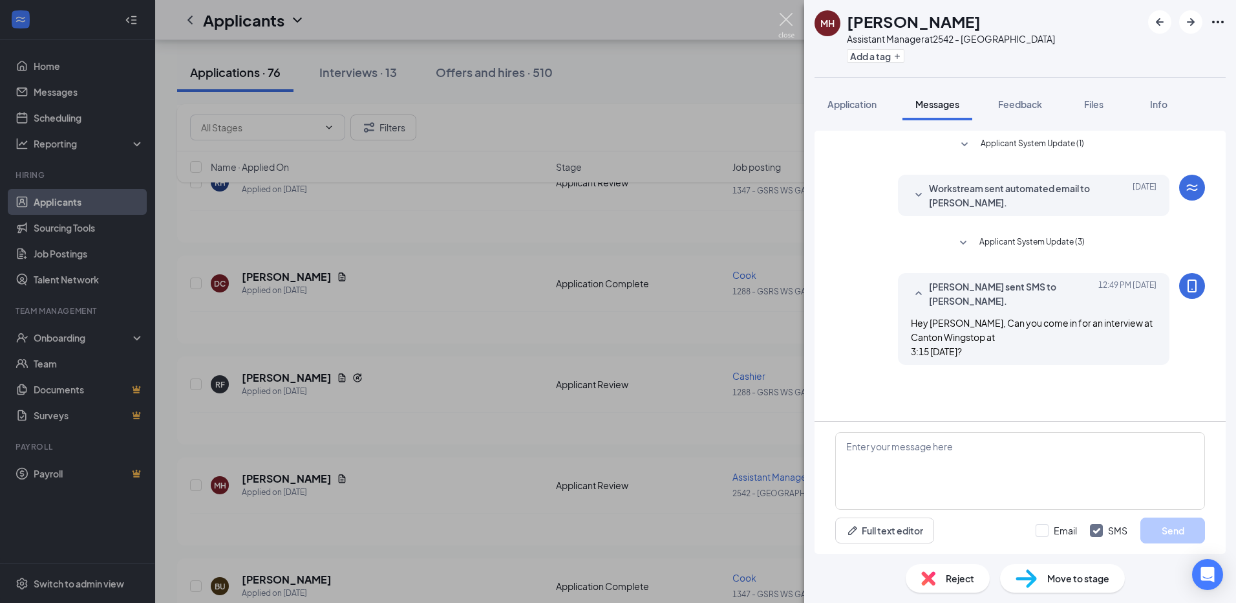
click at [786, 23] on img at bounding box center [786, 25] width 16 height 25
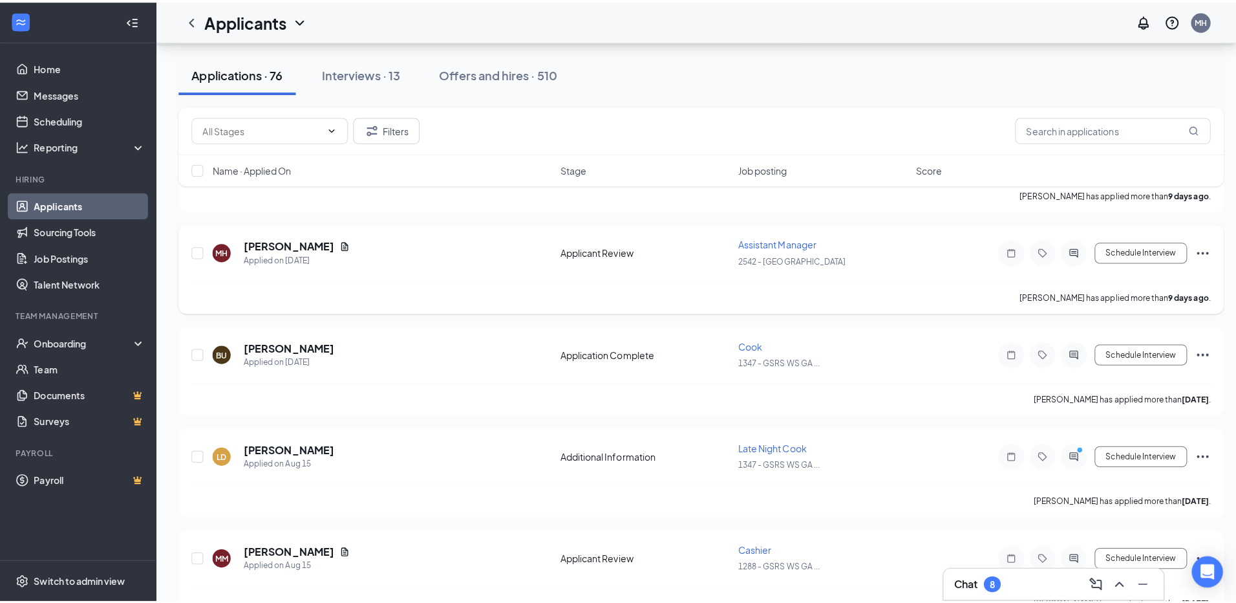
scroll to position [2586, 0]
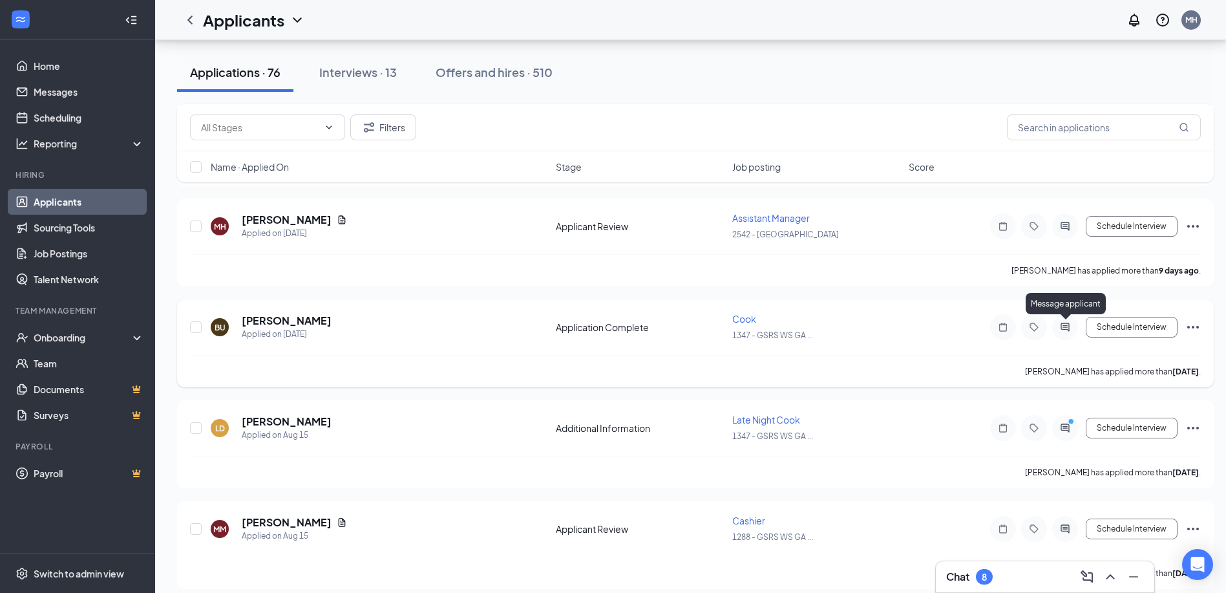
click at [1068, 325] on icon "ActiveChat" at bounding box center [1066, 327] width 16 height 10
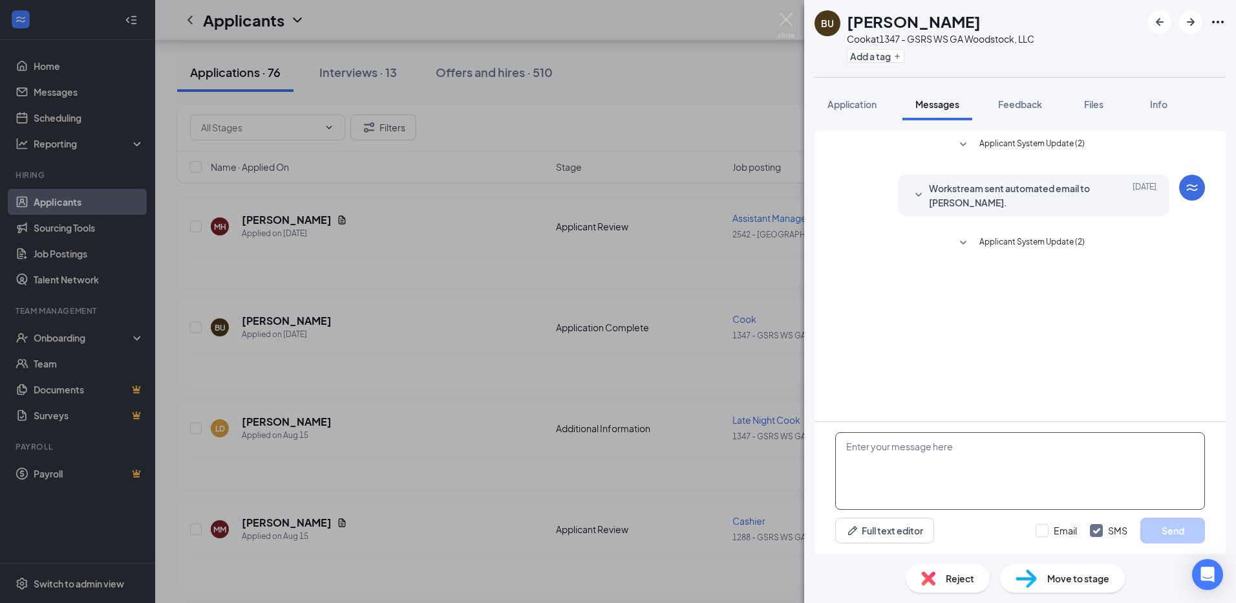
click at [987, 446] on textarea at bounding box center [1020, 471] width 370 height 78
type textarea "Hey [PERSON_NAME], would you be interested in a position at [GEOGRAPHIC_DATA]?"
click at [1153, 530] on button "Send" at bounding box center [1173, 530] width 65 height 26
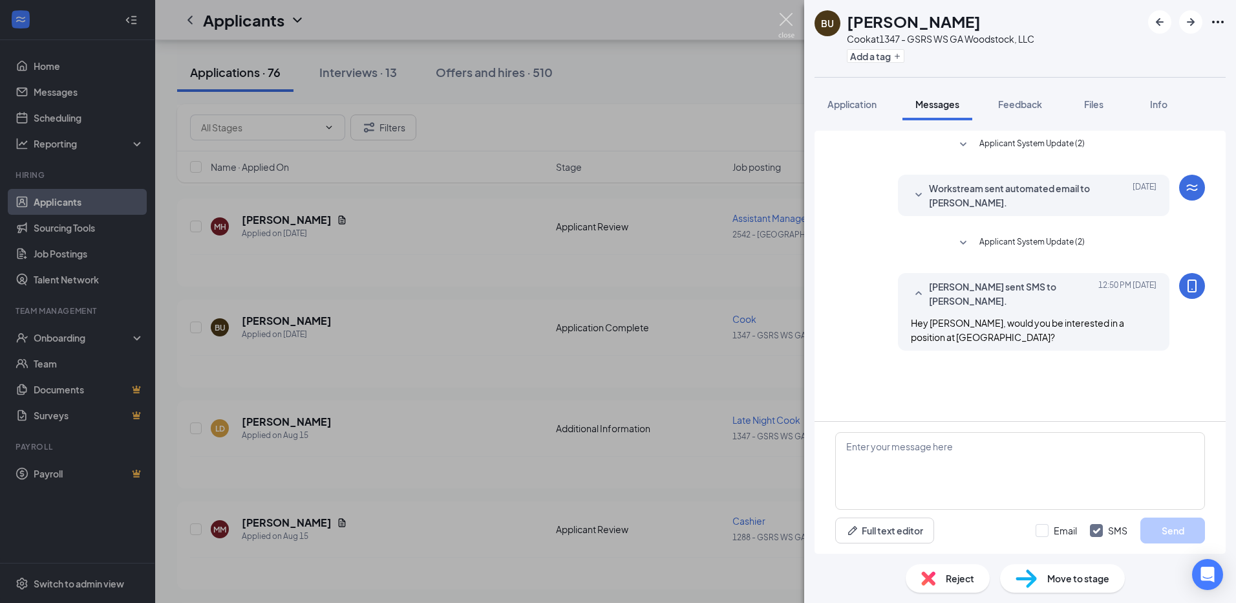
click at [785, 25] on img at bounding box center [786, 25] width 16 height 25
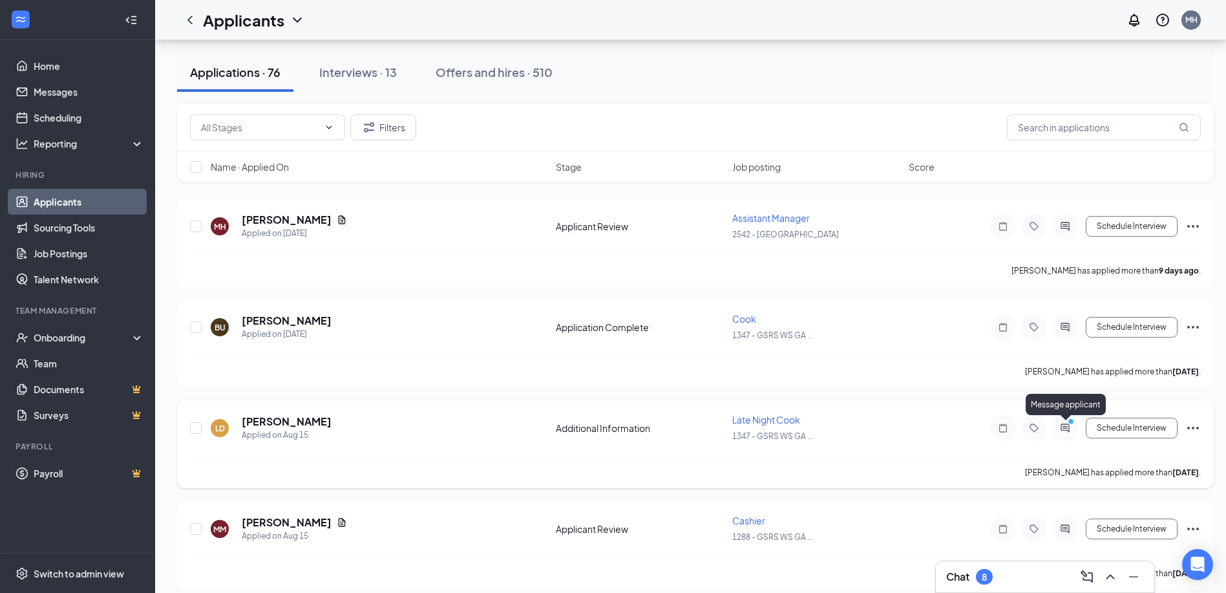
click at [1066, 429] on icon "ActiveChat" at bounding box center [1066, 428] width 16 height 10
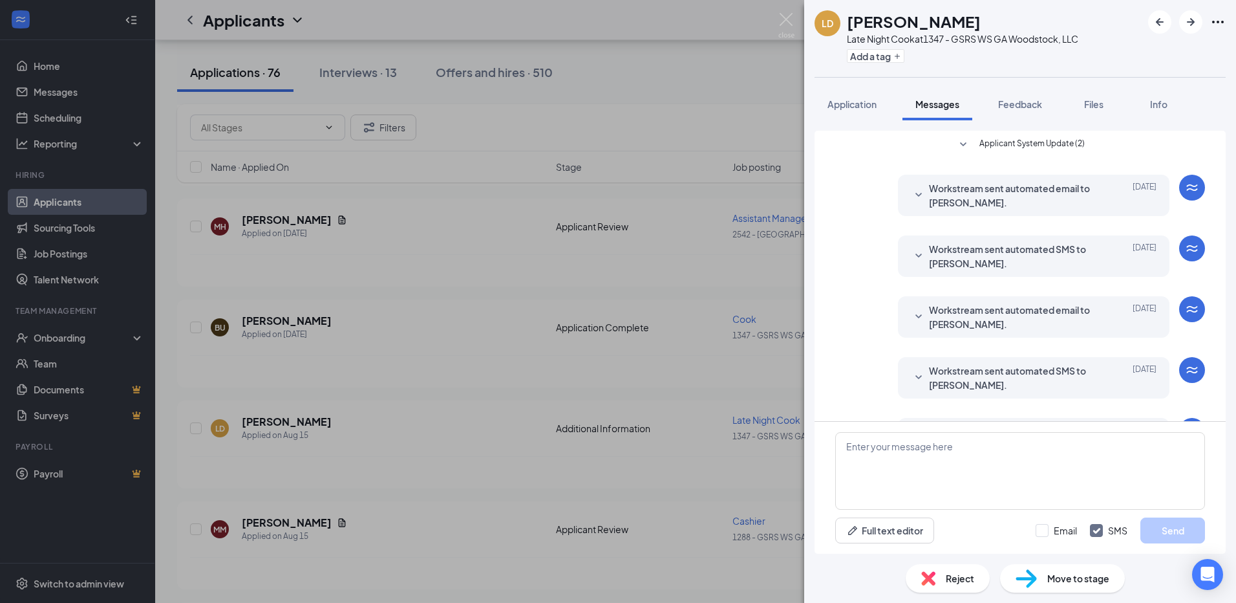
scroll to position [293, 0]
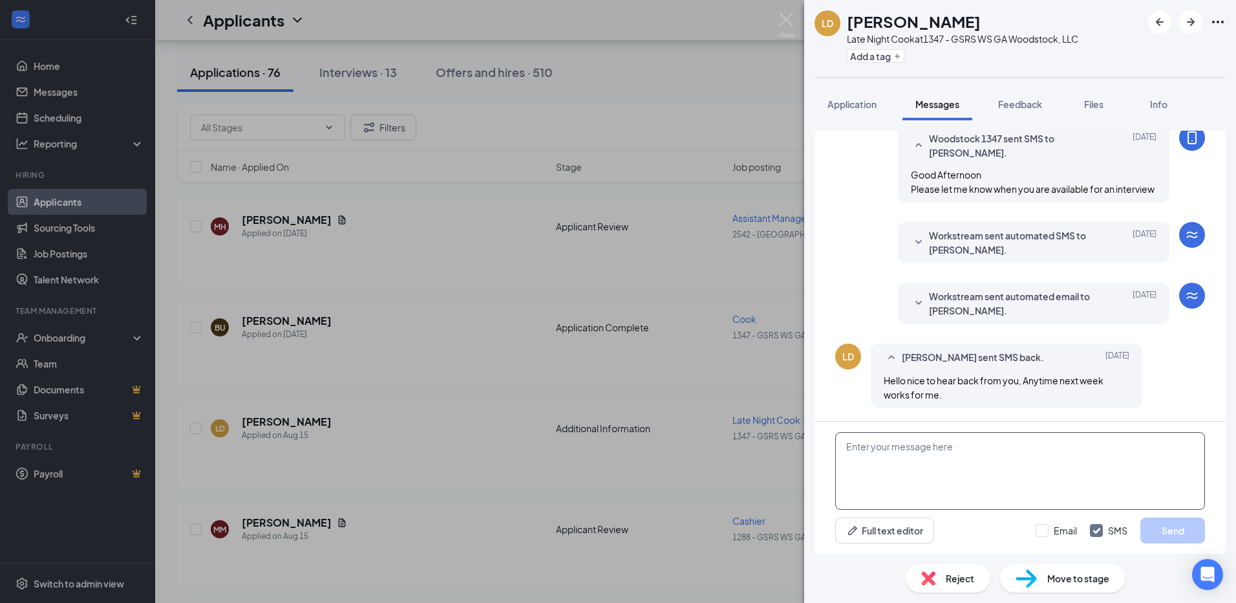
click at [939, 451] on textarea at bounding box center [1020, 471] width 370 height 78
click at [1097, 443] on textarea "Hey [PERSON_NAME] would you be interested in a position at the canton locatio" at bounding box center [1020, 471] width 370 height 78
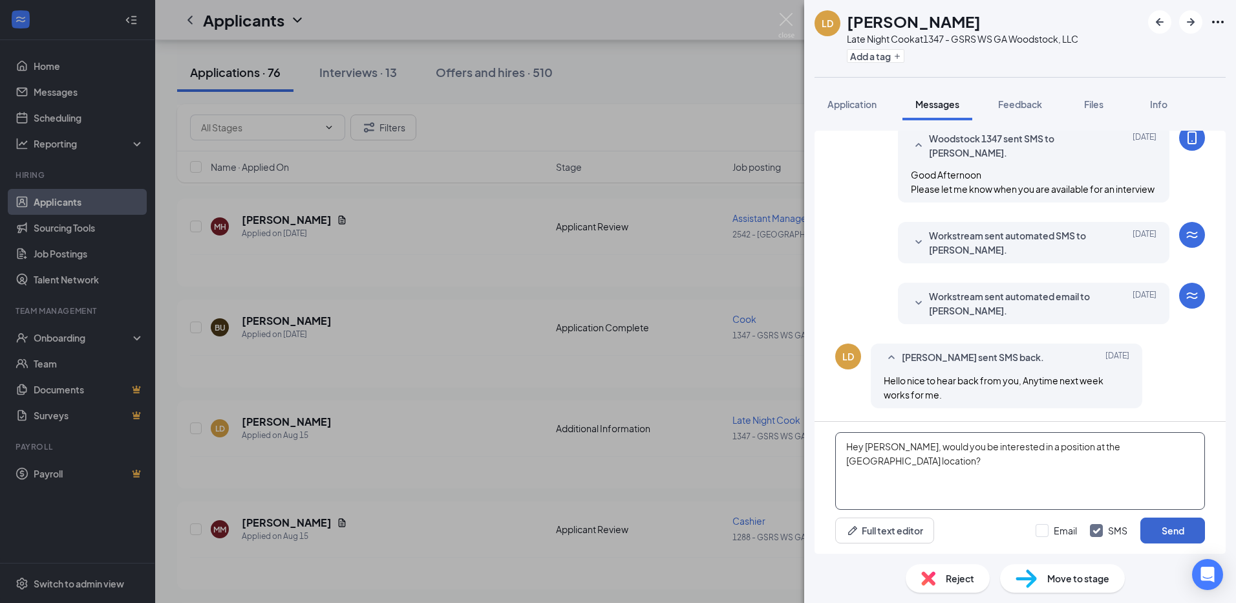
type textarea "Hey [PERSON_NAME], would you be interested in a position at the [GEOGRAPHIC_DAT…"
click at [1166, 528] on button "Send" at bounding box center [1173, 530] width 65 height 26
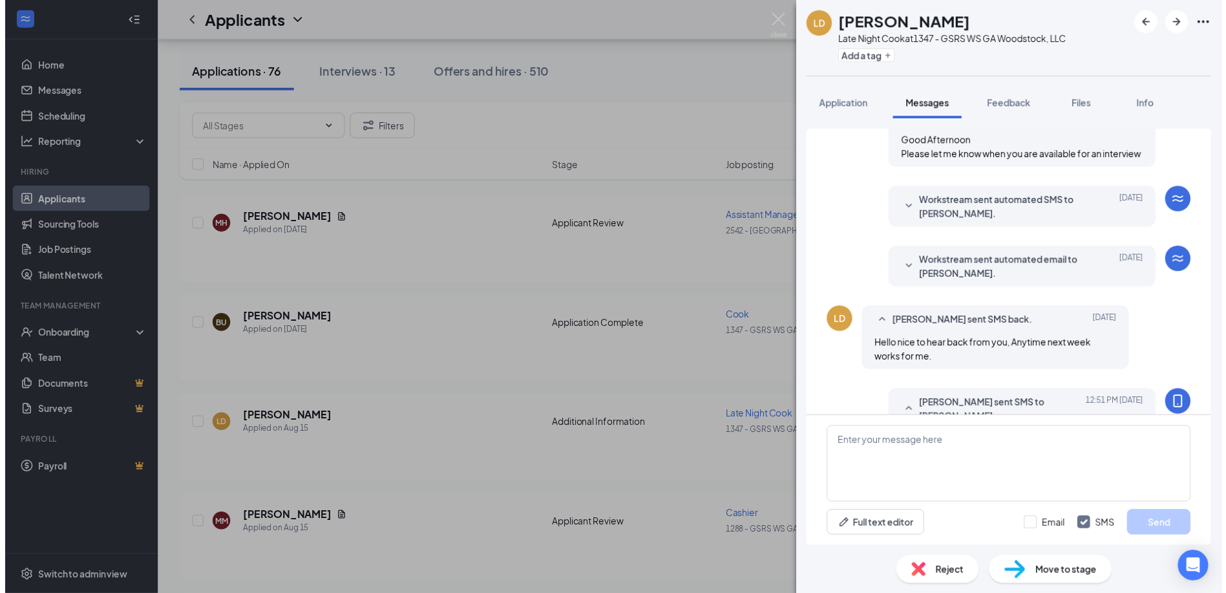
scroll to position [377, 0]
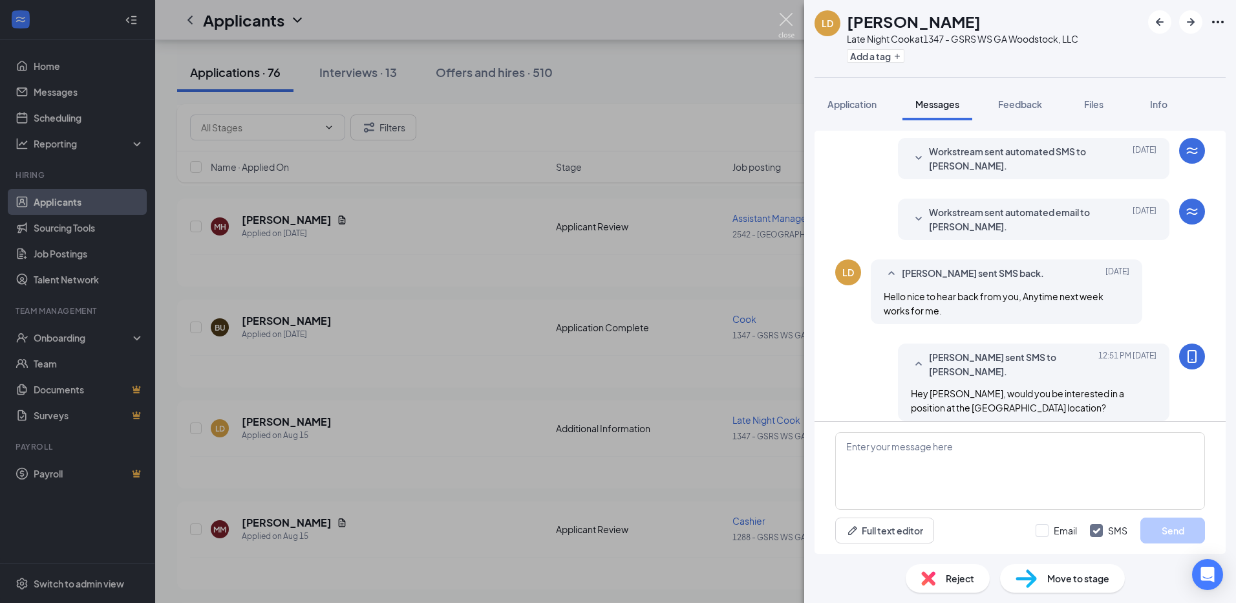
click at [793, 19] on img at bounding box center [786, 25] width 16 height 25
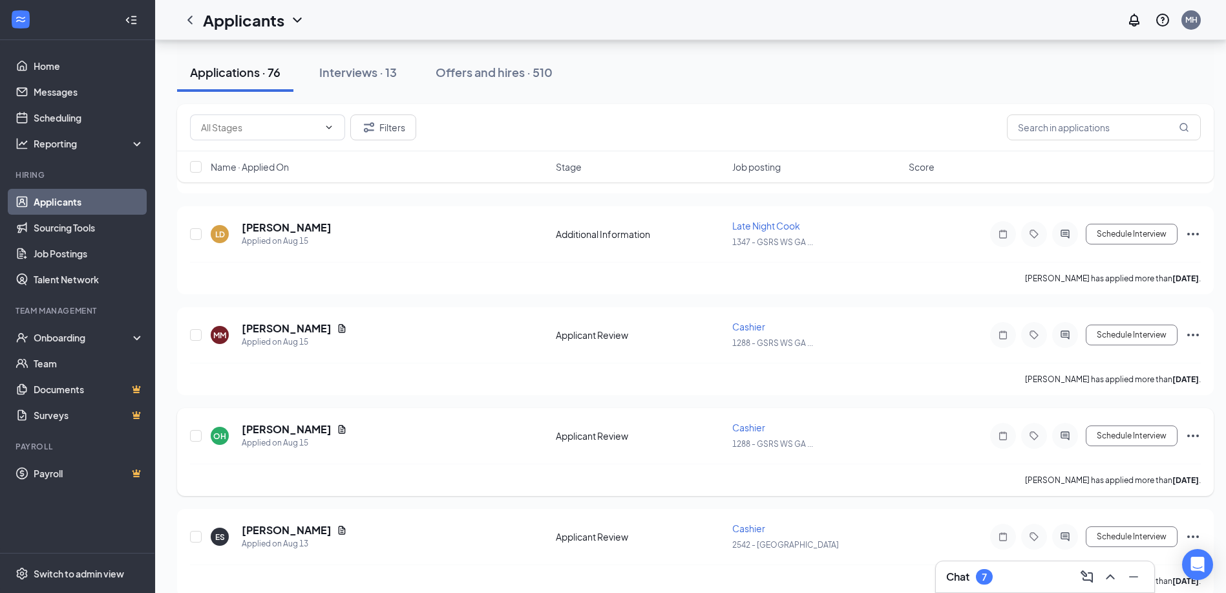
scroll to position [2909, 0]
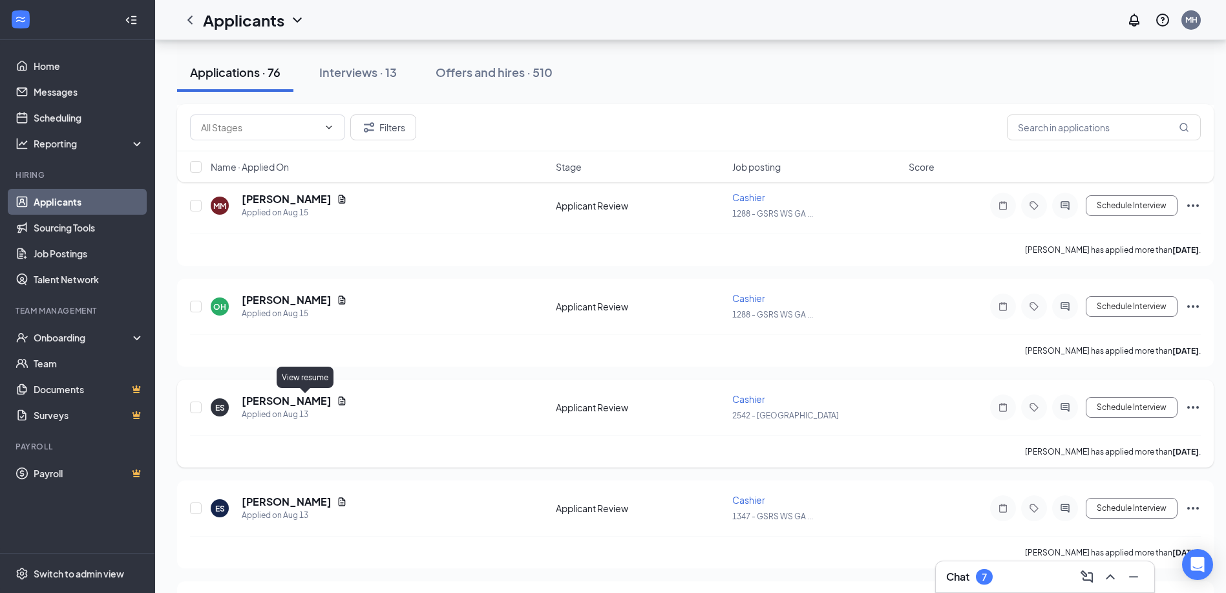
click at [337, 398] on icon "Document" at bounding box center [342, 401] width 10 height 10
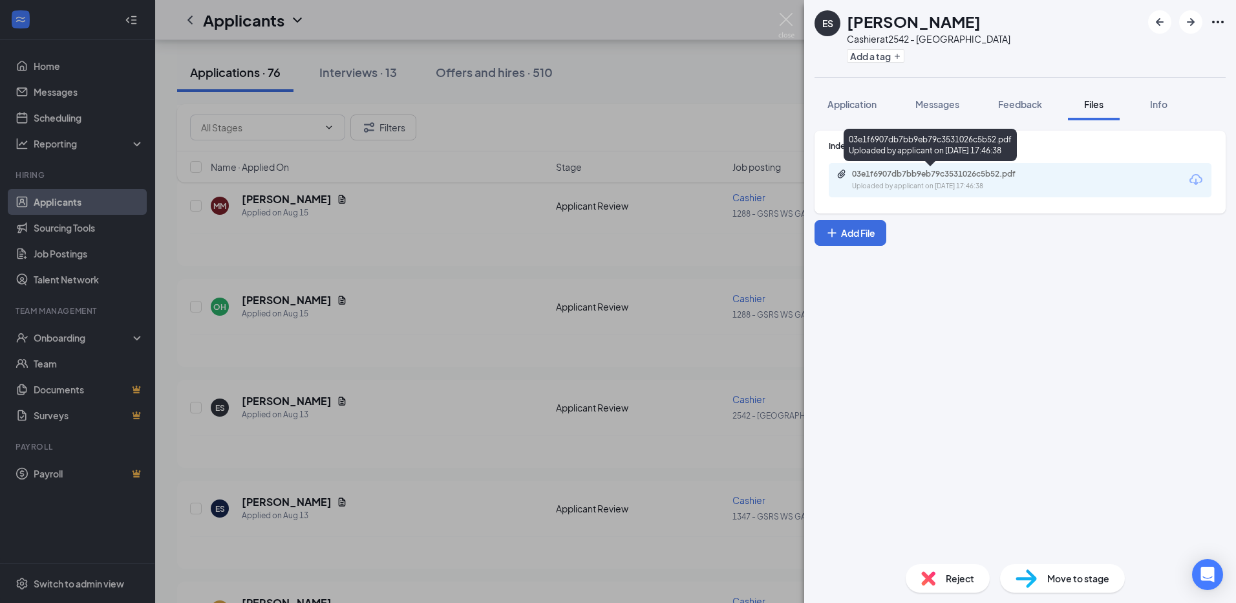
click at [912, 186] on div "Uploaded by applicant on [DATE] 17:46:38" at bounding box center [949, 186] width 194 height 10
click at [947, 107] on span "Messages" at bounding box center [938, 104] width 44 height 12
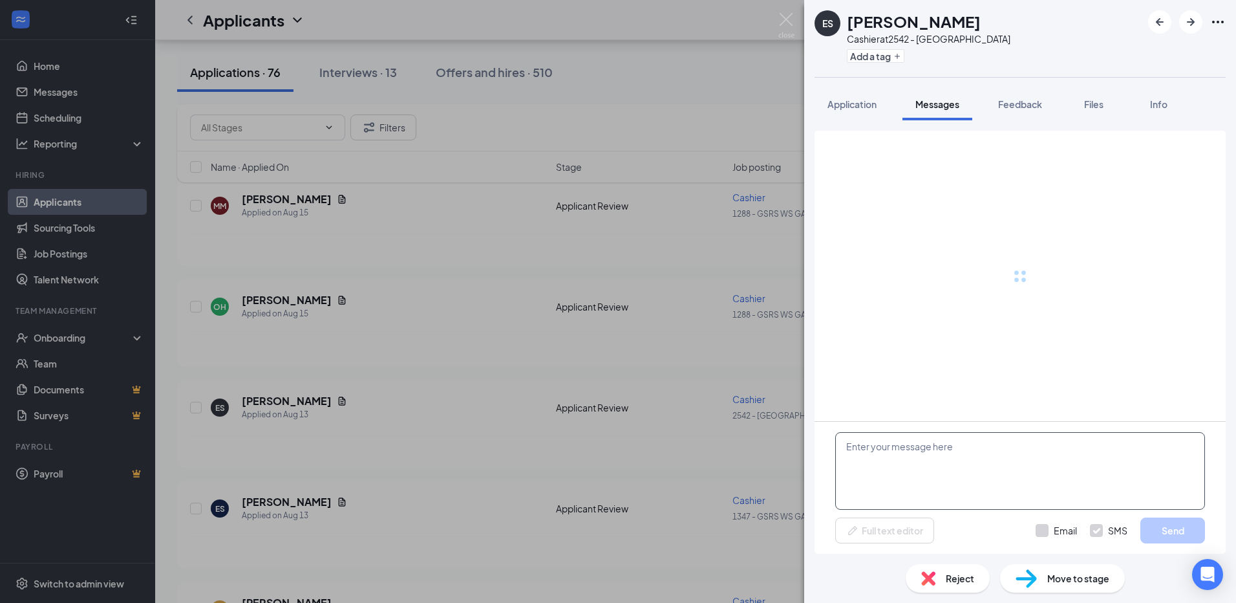
click at [924, 452] on textarea at bounding box center [1020, 471] width 370 height 78
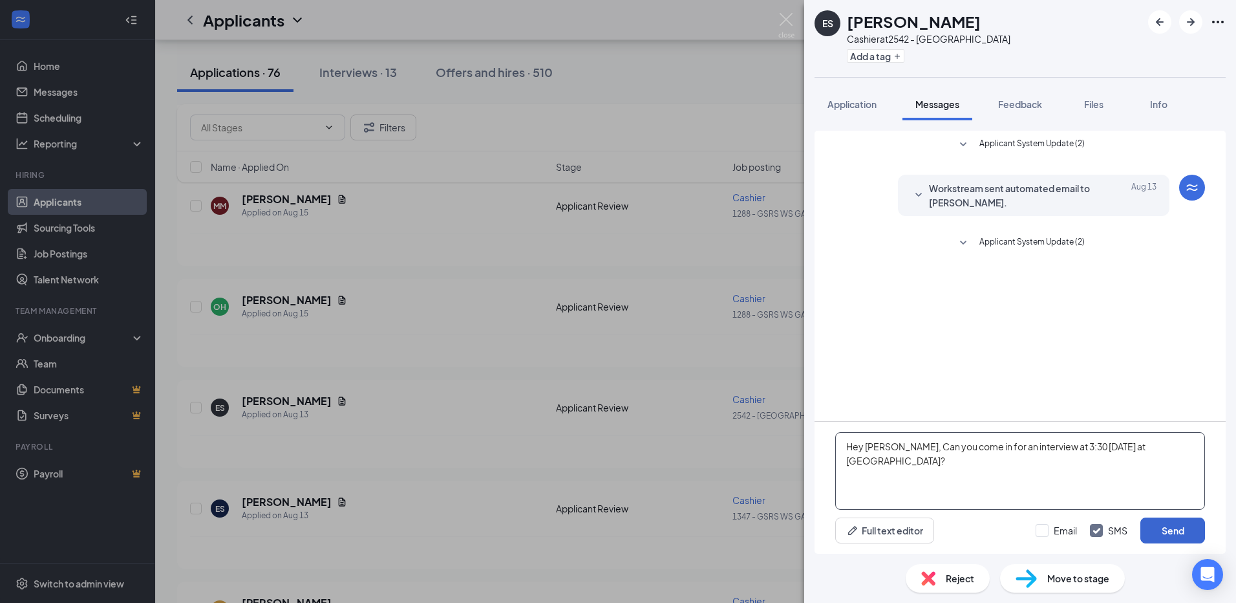
type textarea "Hey [PERSON_NAME], Can you come in for an interview at 3:30 [DATE] at [GEOGRAPH…"
click at [1185, 522] on button "Send" at bounding box center [1173, 530] width 65 height 26
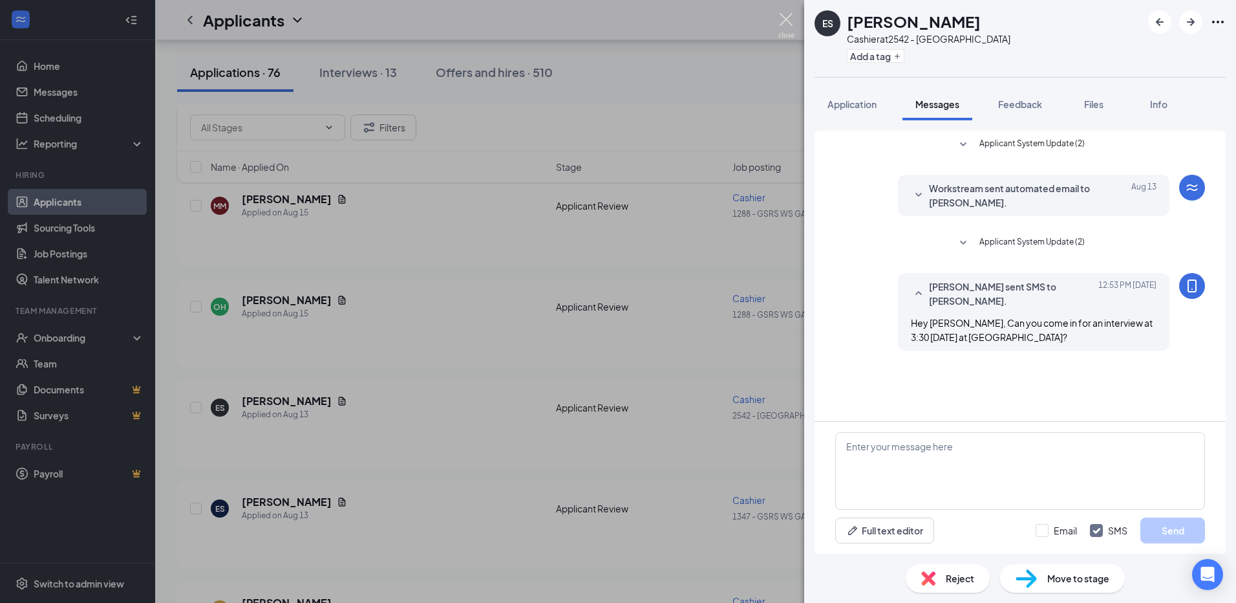
click at [791, 19] on img at bounding box center [786, 25] width 16 height 25
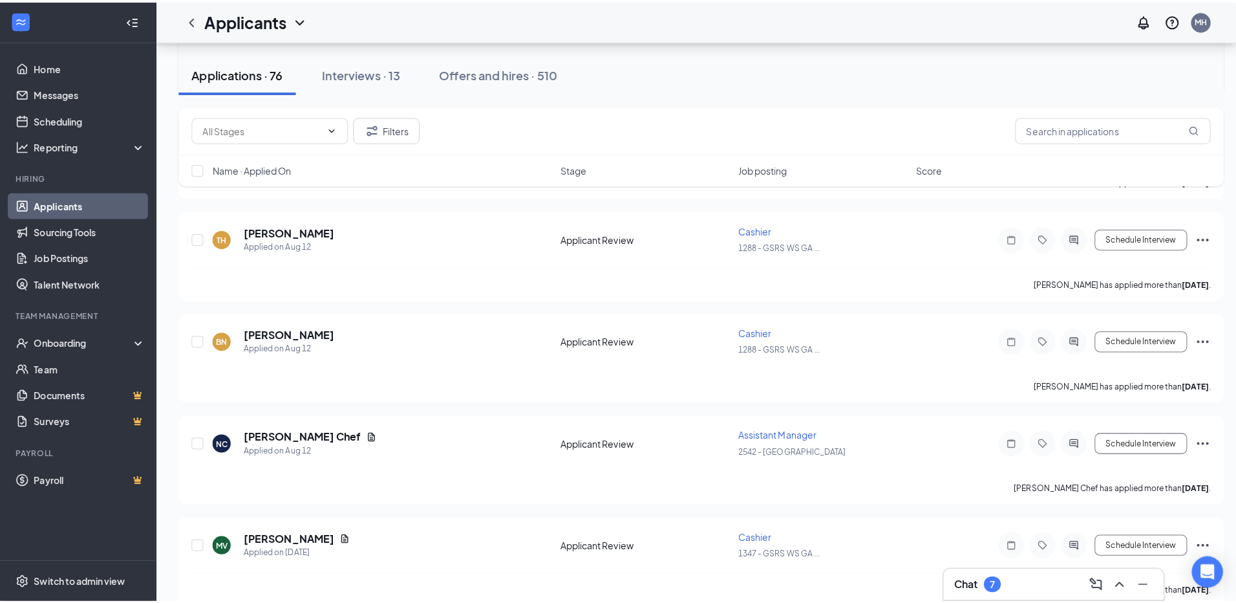
scroll to position [3297, 0]
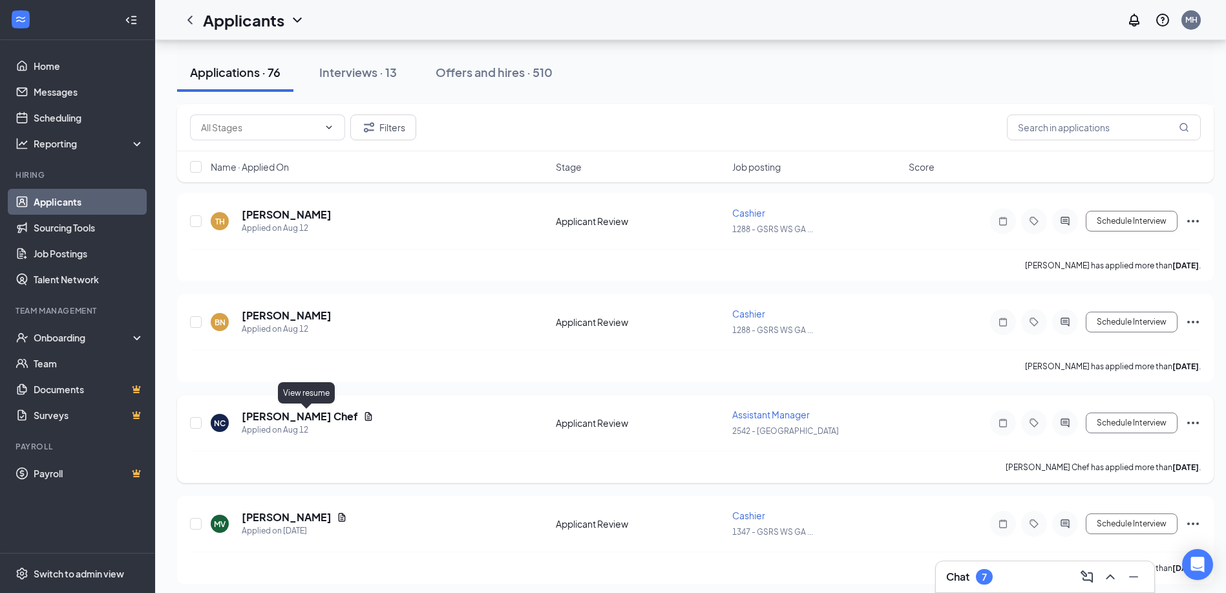
click at [363, 416] on icon "Document" at bounding box center [368, 416] width 10 height 10
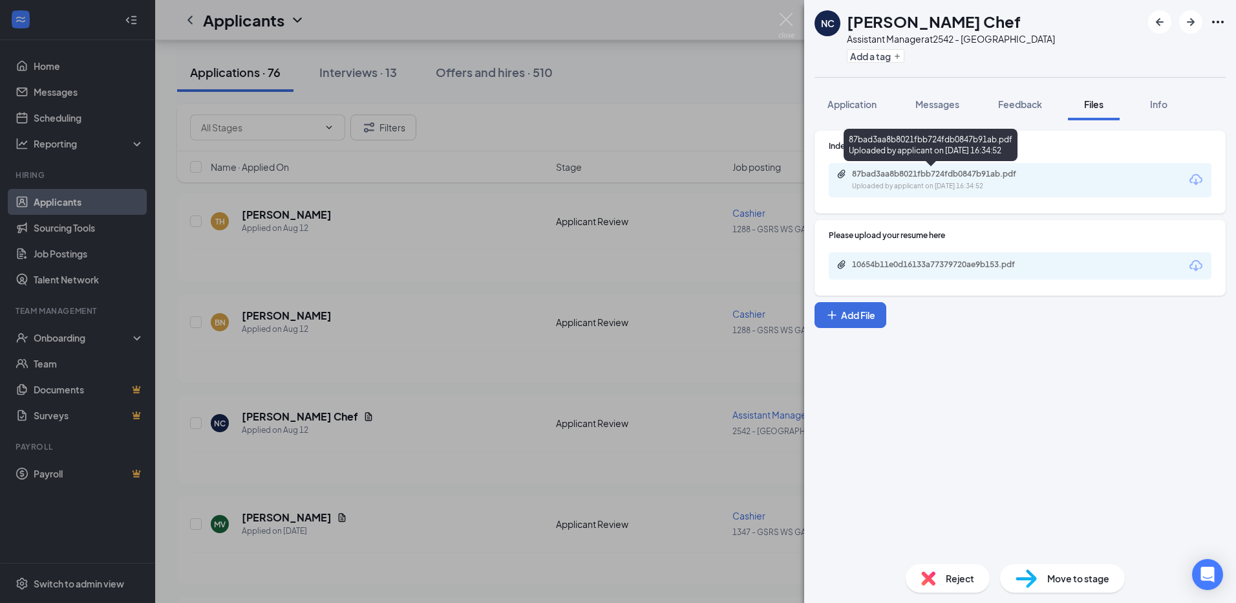
click at [916, 177] on div "87bad3aa8b8021fbb724fdb0847b91ab.pdf" at bounding box center [942, 174] width 181 height 10
click at [946, 105] on span "Messages" at bounding box center [938, 104] width 44 height 12
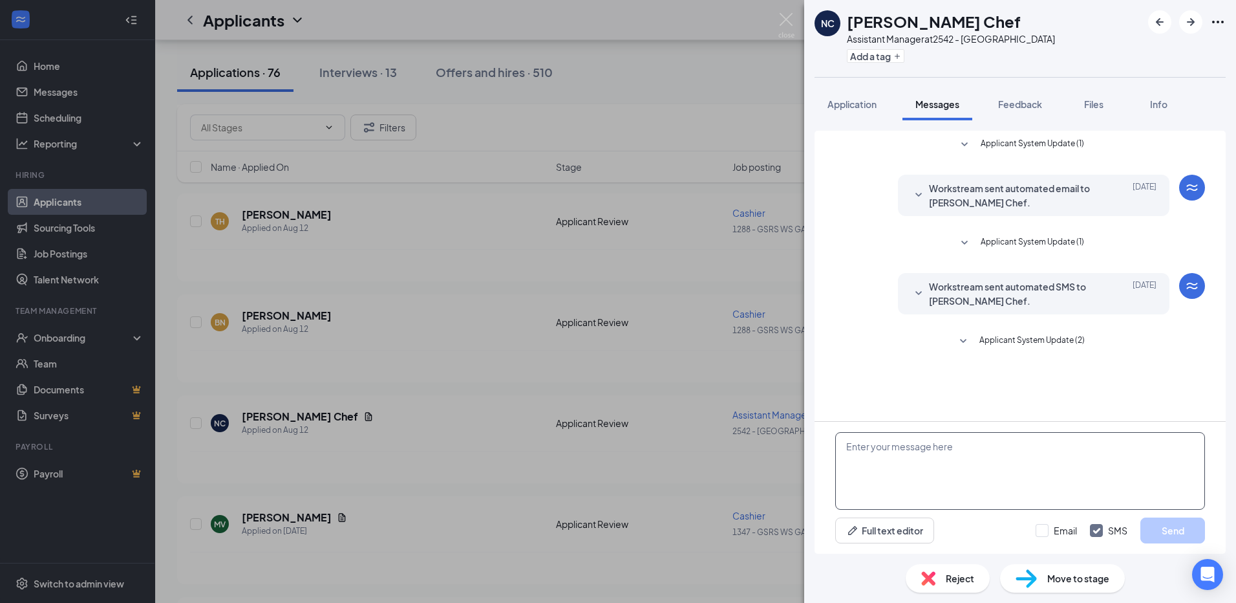
click at [883, 445] on textarea at bounding box center [1020, 471] width 370 height 78
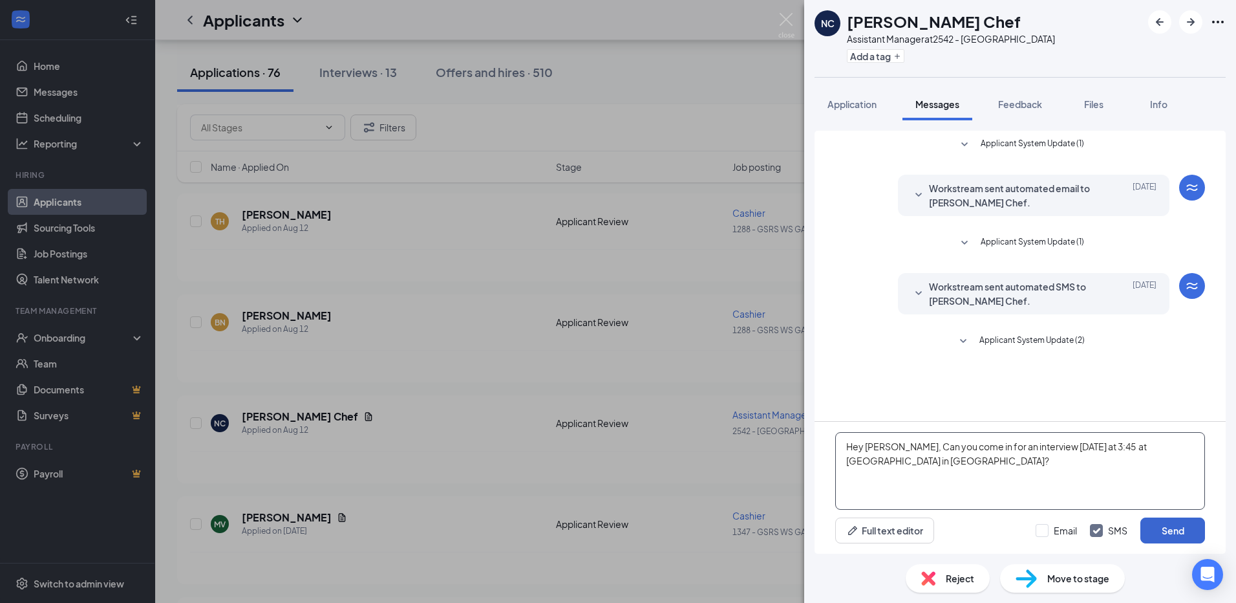
type textarea "Hey [PERSON_NAME], Can you come in for an interview [DATE] at 3:45 at [GEOGRAPH…"
click at [1164, 519] on button "Send" at bounding box center [1173, 530] width 65 height 26
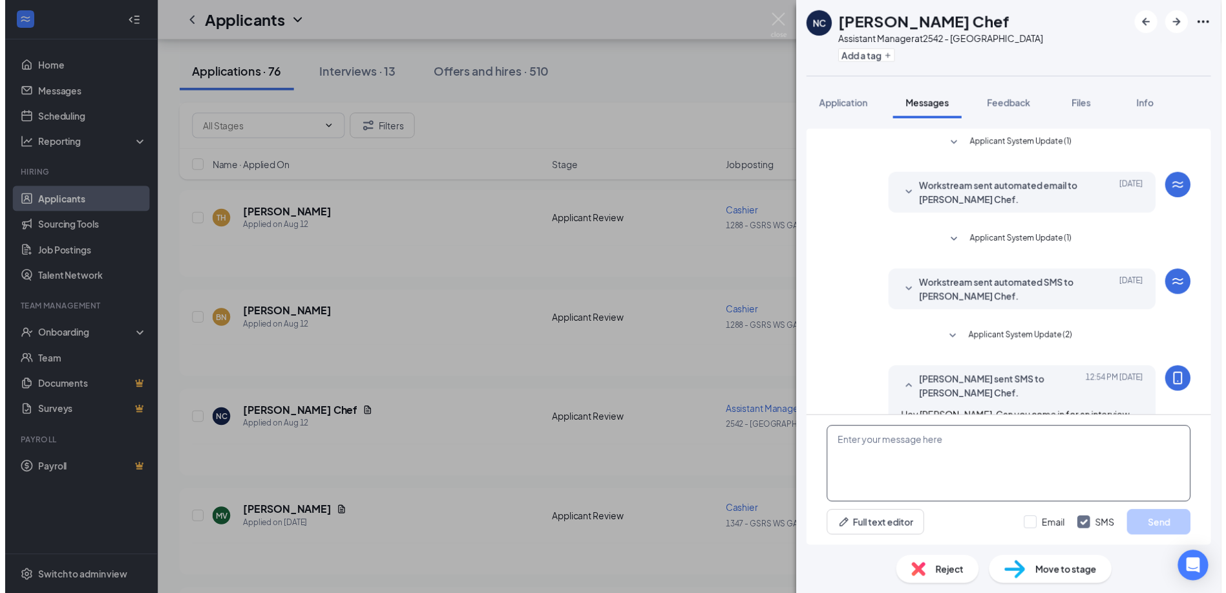
scroll to position [28, 0]
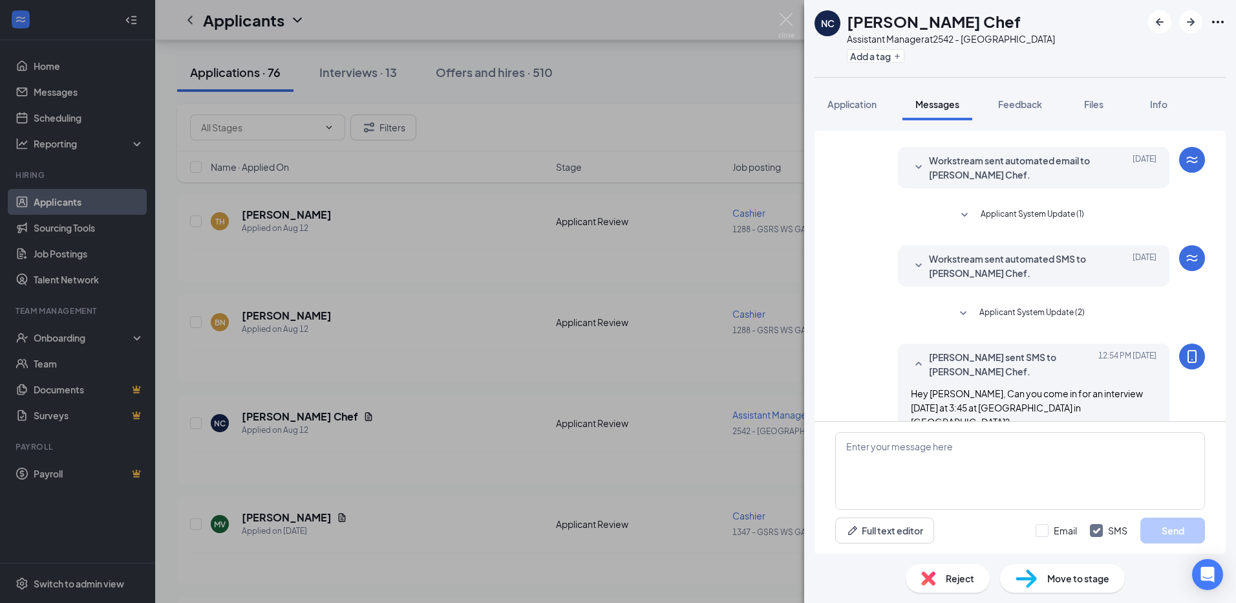
click at [775, 20] on div "NC [PERSON_NAME] Chef Assistant Manager at 2542 - [GEOGRAPHIC_DATA] Add a tag A…" at bounding box center [618, 301] width 1236 height 603
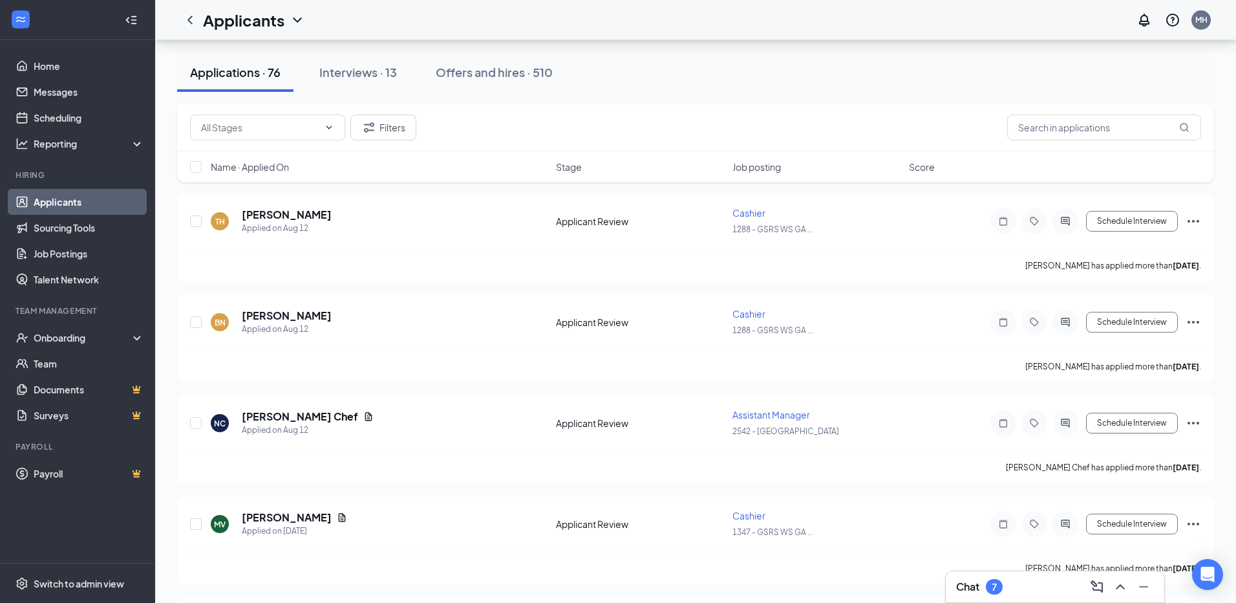
click at [781, 18] on div "Applicants MH" at bounding box center [695, 20] width 1081 height 40
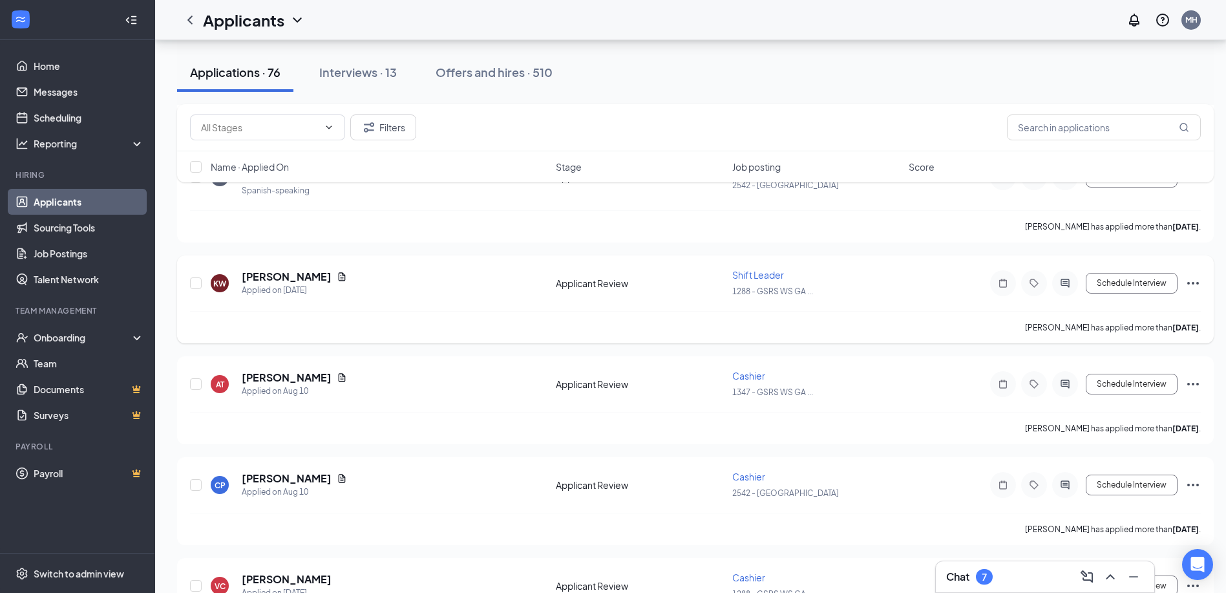
scroll to position [3815, 0]
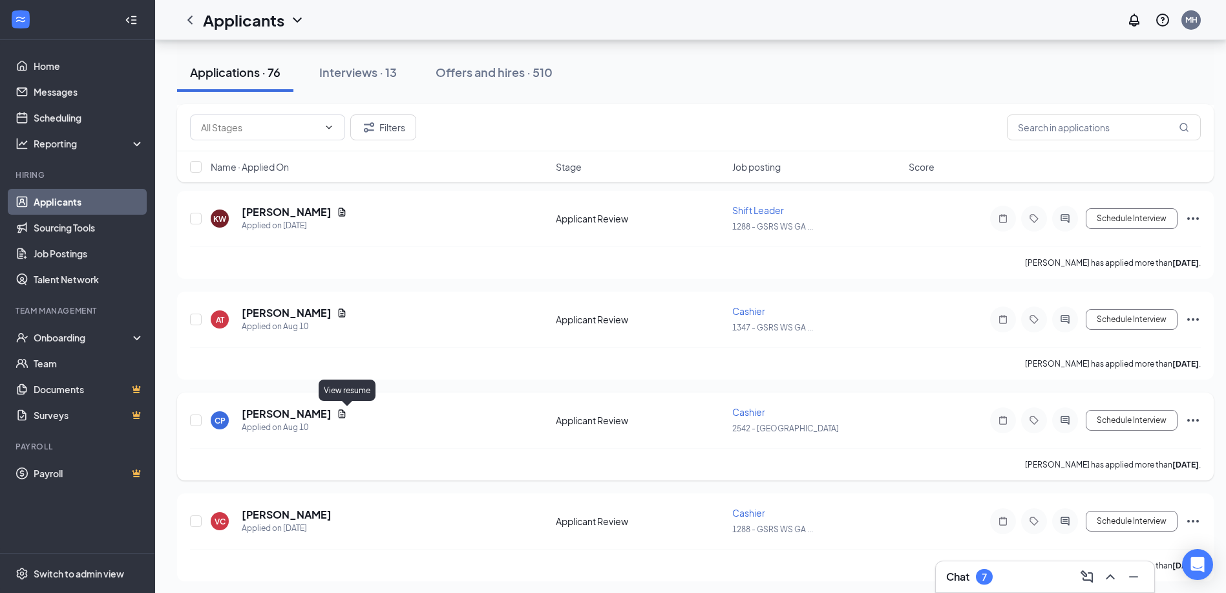
click at [345, 418] on icon "Document" at bounding box center [342, 414] width 10 height 10
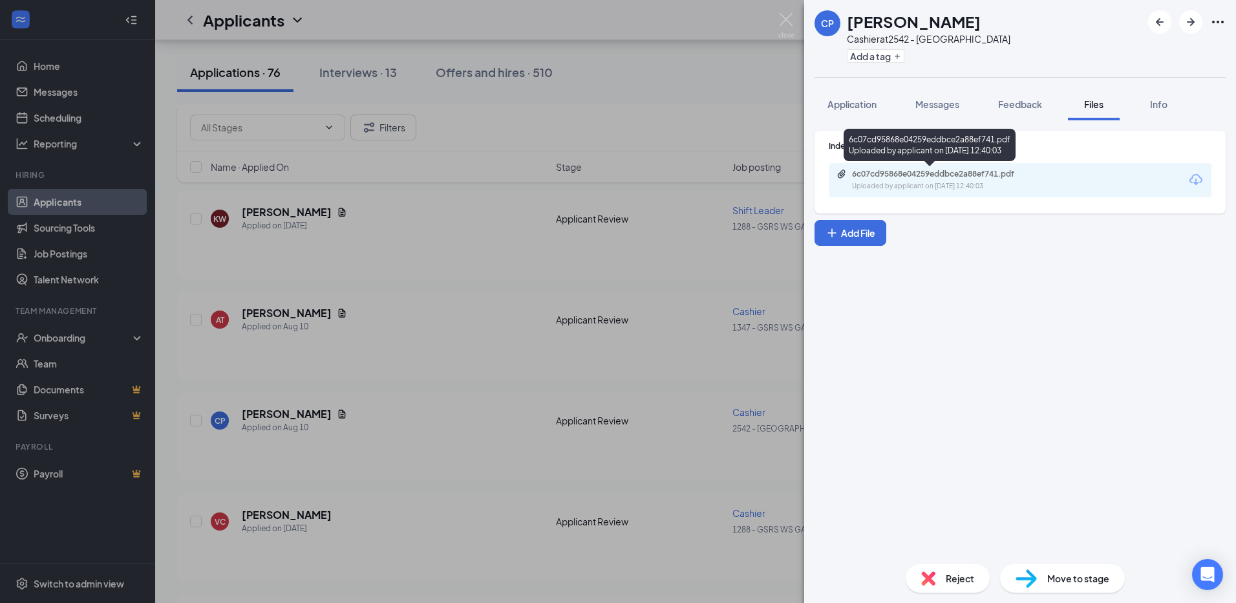
click at [903, 177] on div "6c07cd95868e04259eddbce2a88ef741.pdf" at bounding box center [942, 174] width 181 height 10
click at [941, 103] on span "Messages" at bounding box center [938, 104] width 44 height 12
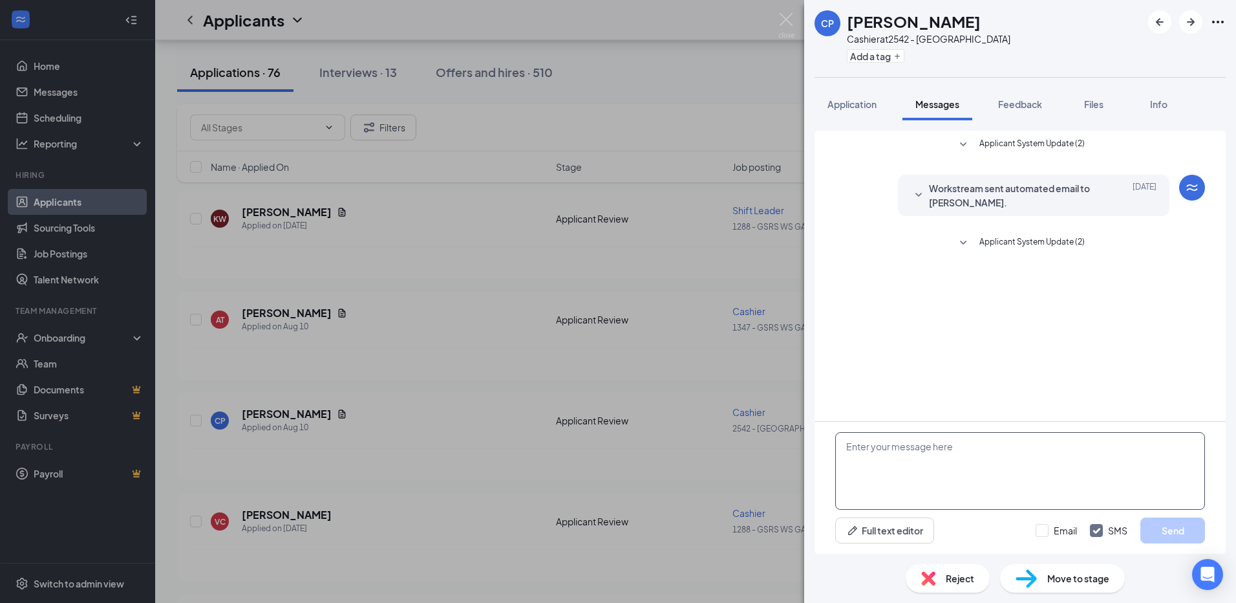
click at [892, 445] on textarea at bounding box center [1020, 471] width 370 height 78
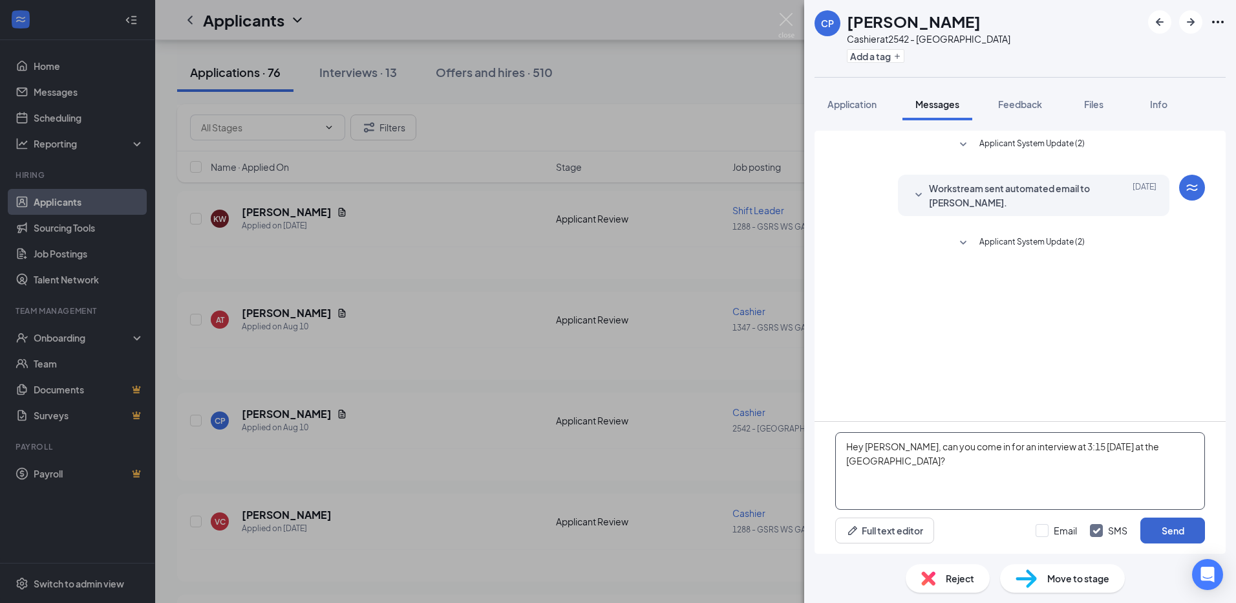
type textarea "Hey [PERSON_NAME], can you come in for an interview at 3:15 [DATE] at the [GEOG…"
click at [1189, 524] on button "Send" at bounding box center [1173, 530] width 65 height 26
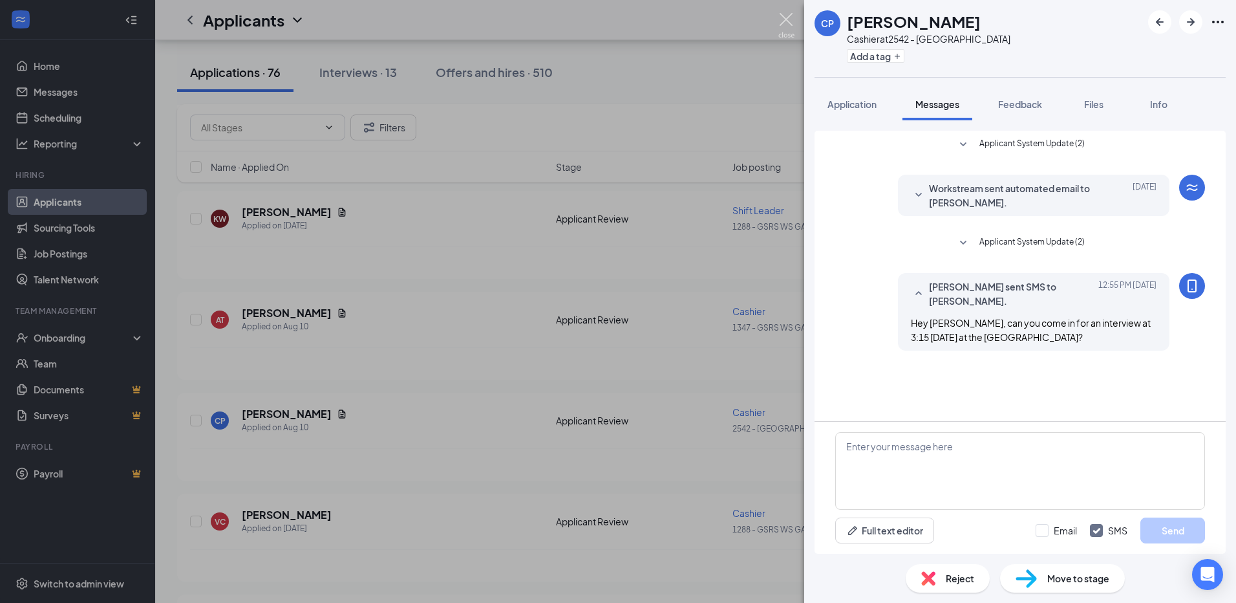
click at [789, 17] on img at bounding box center [786, 25] width 16 height 25
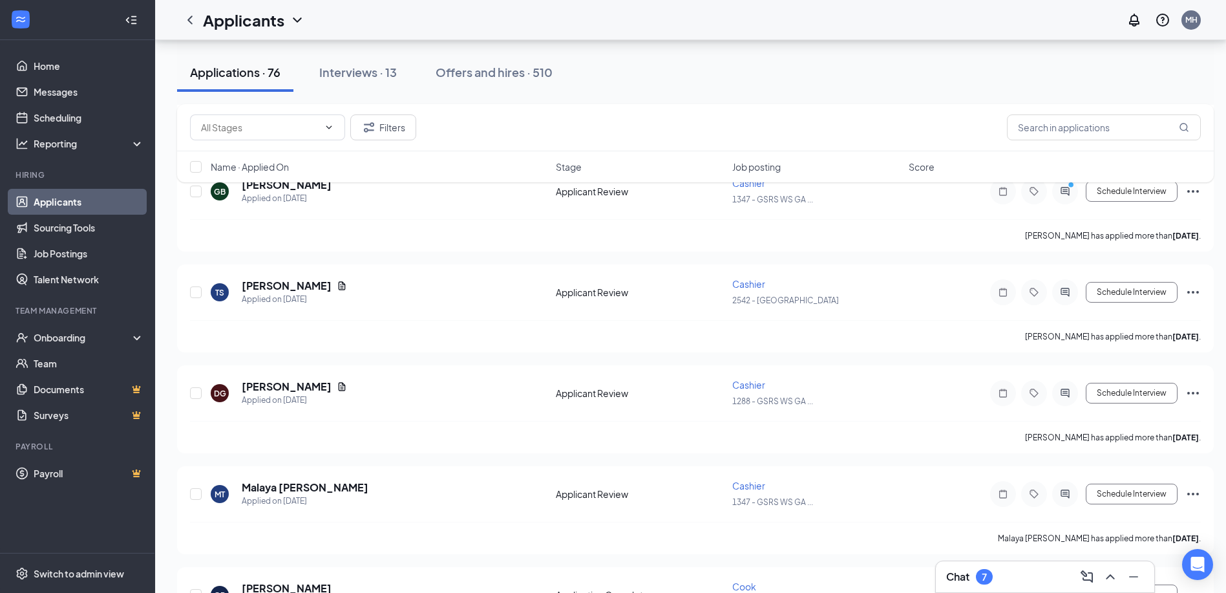
scroll to position [4720, 0]
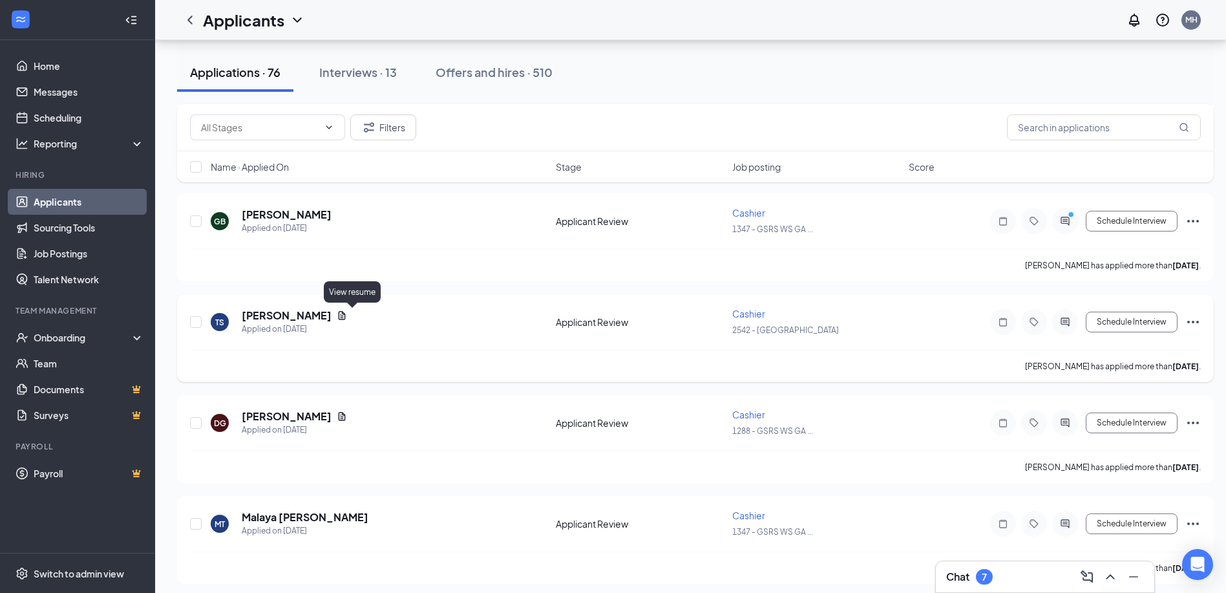
click at [346, 312] on icon "Document" at bounding box center [342, 315] width 7 height 8
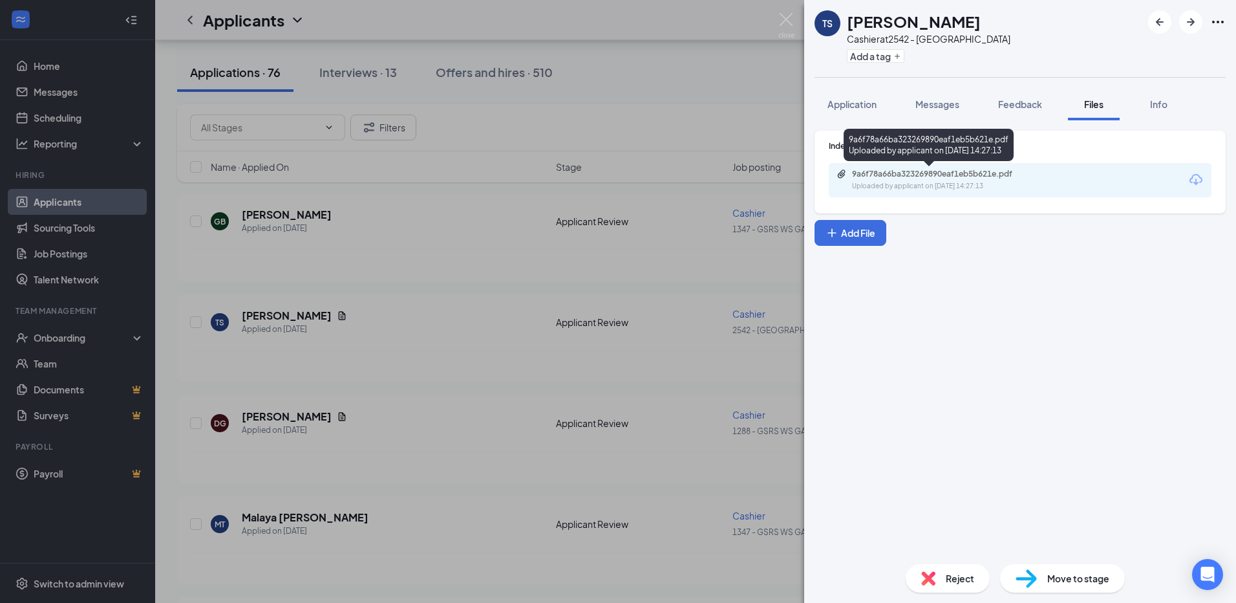
click at [974, 179] on div "9a6f78a66ba323269890eaf1eb5b621e.pdf Uploaded by applicant on [DATE] 14:27:13" at bounding box center [941, 180] width 209 height 23
click at [950, 101] on span "Messages" at bounding box center [938, 104] width 44 height 12
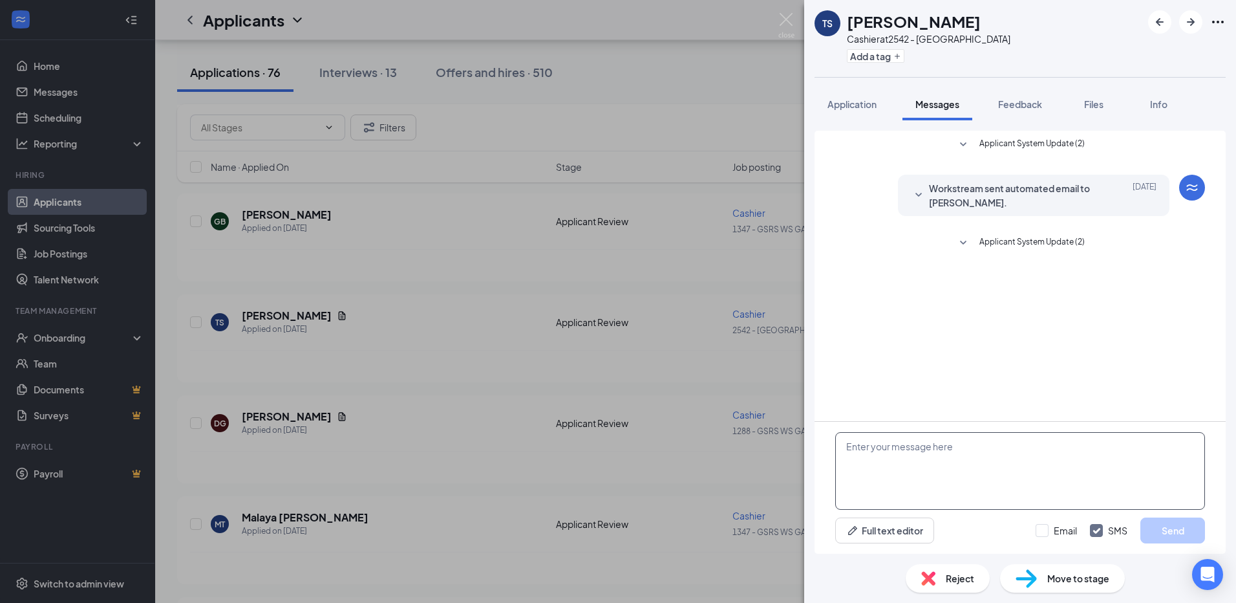
click at [893, 459] on textarea at bounding box center [1020, 471] width 370 height 78
type textarea "Hey [PERSON_NAME], can you come in for an interview at Canton Wingstop [DATE] a…"
click at [1184, 536] on button "Send" at bounding box center [1173, 530] width 65 height 26
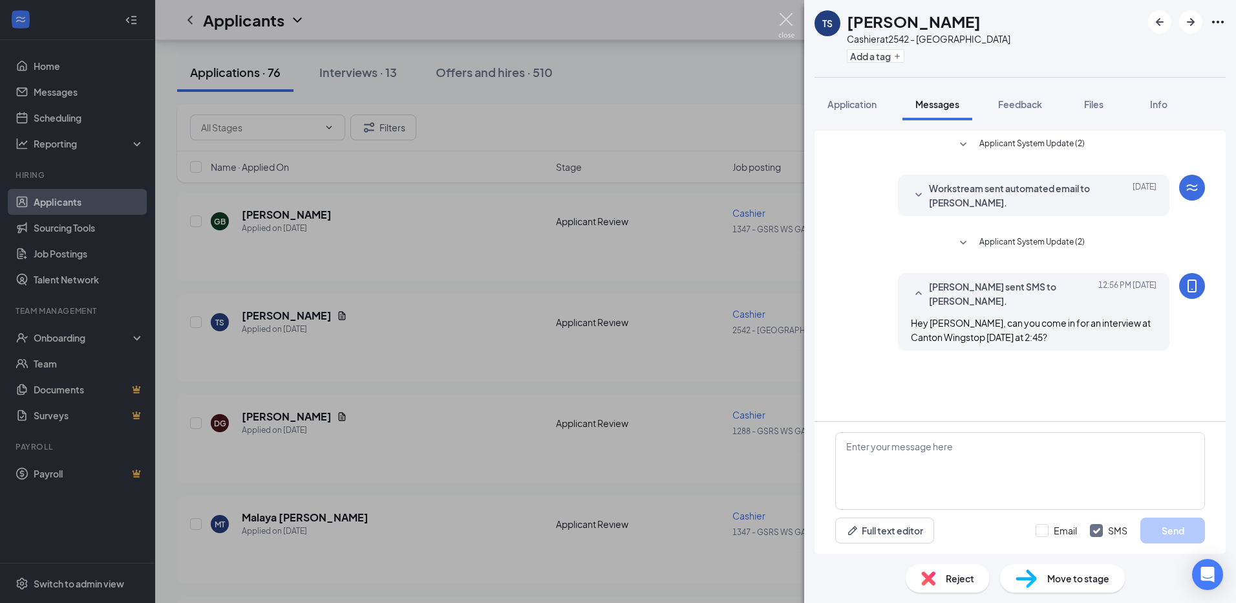
click at [789, 19] on img at bounding box center [786, 25] width 16 height 25
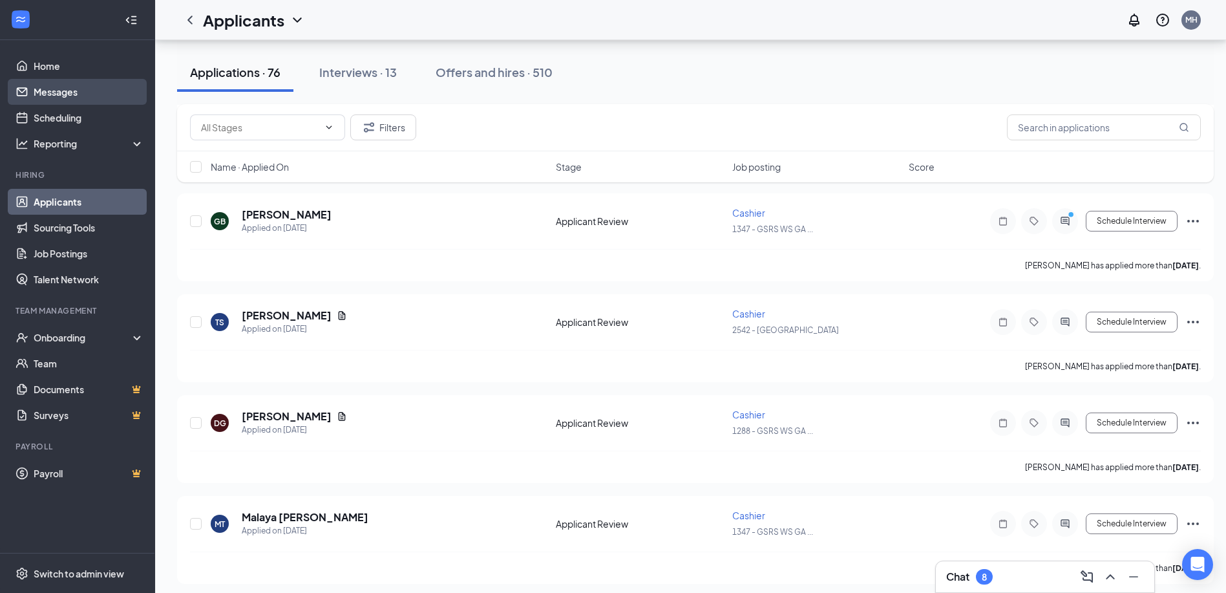
drag, startPoint x: 70, startPoint y: 89, endPoint x: 94, endPoint y: 80, distance: 25.4
click at [71, 89] on link "Messages" at bounding box center [89, 92] width 111 height 26
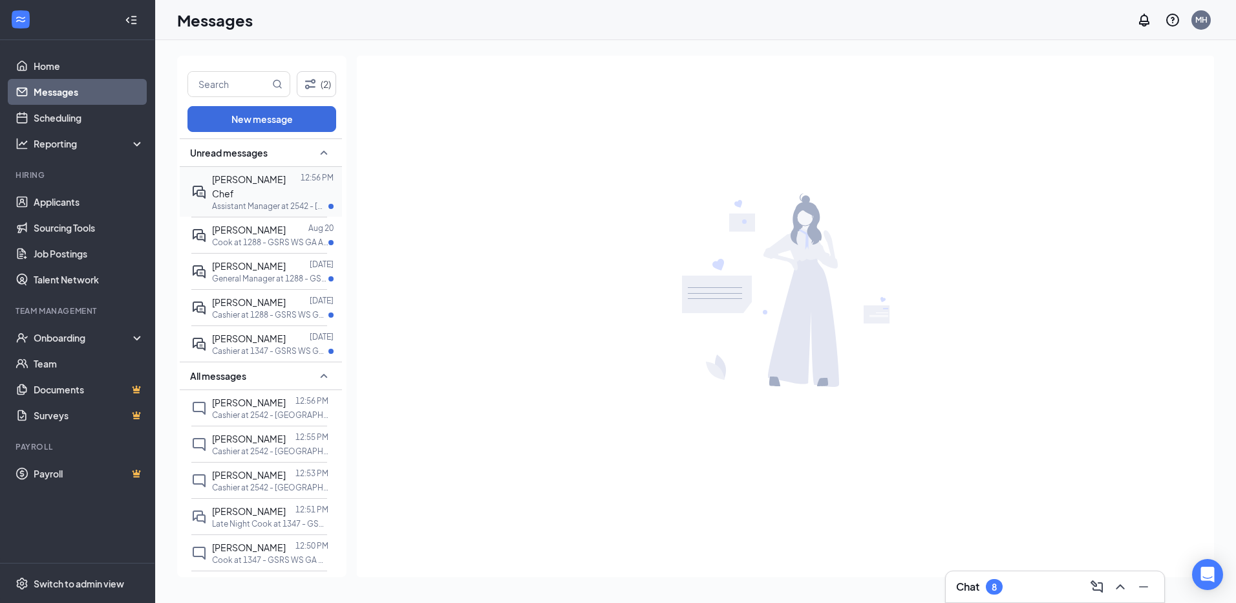
click at [301, 184] on div at bounding box center [301, 186] width 0 height 28
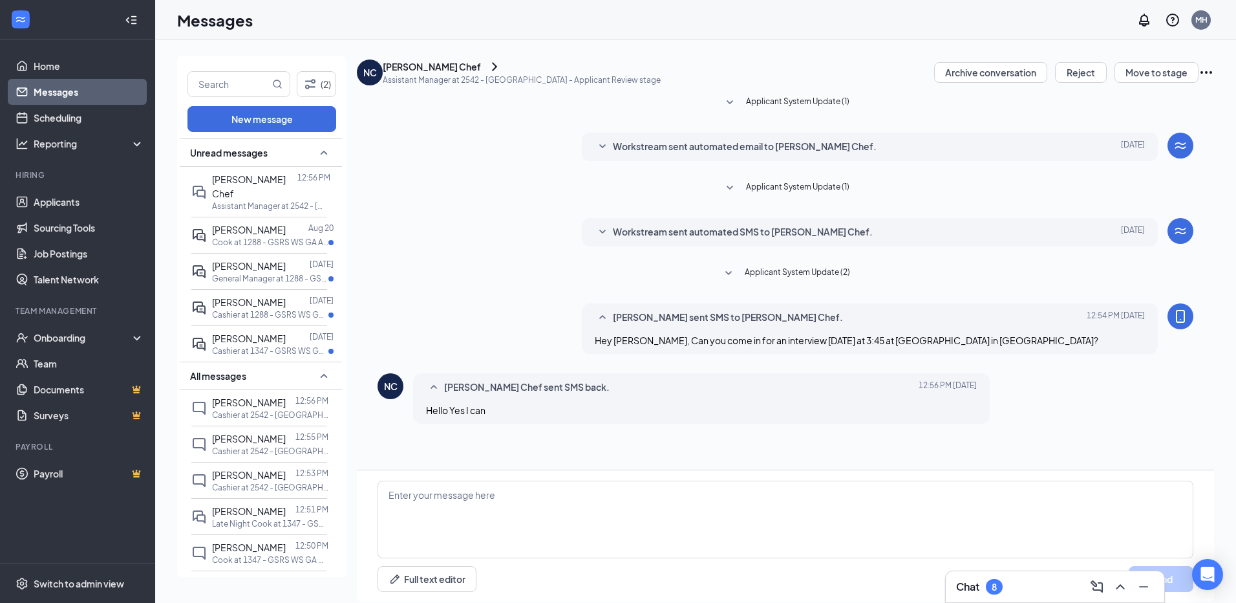
scroll to position [19, 0]
click at [500, 480] on textarea at bounding box center [786, 519] width 816 height 78
type textarea "Great! See you [DATE]"
click at [1143, 566] on button "Send" at bounding box center [1161, 579] width 65 height 26
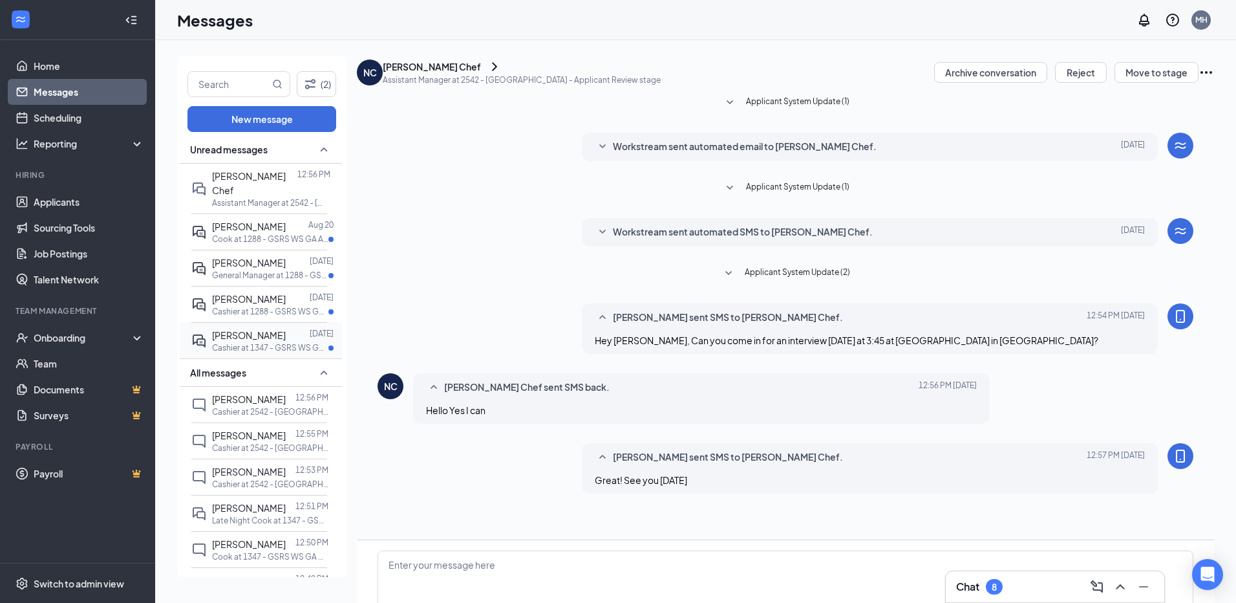
scroll to position [0, 0]
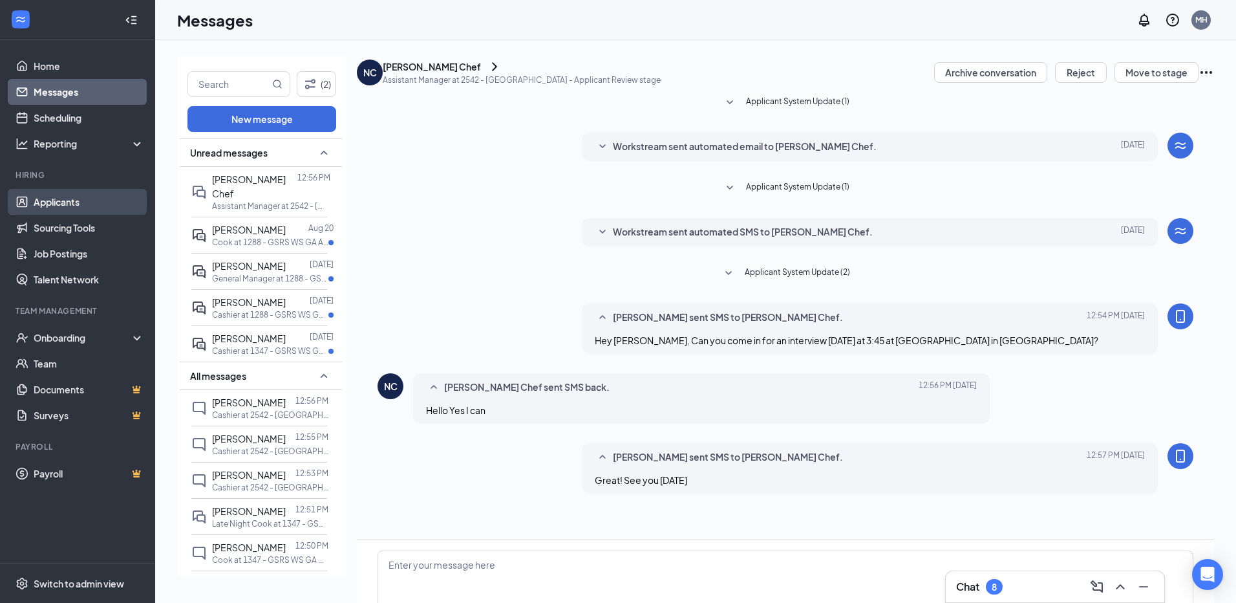
click at [60, 202] on link "Applicants" at bounding box center [89, 202] width 111 height 26
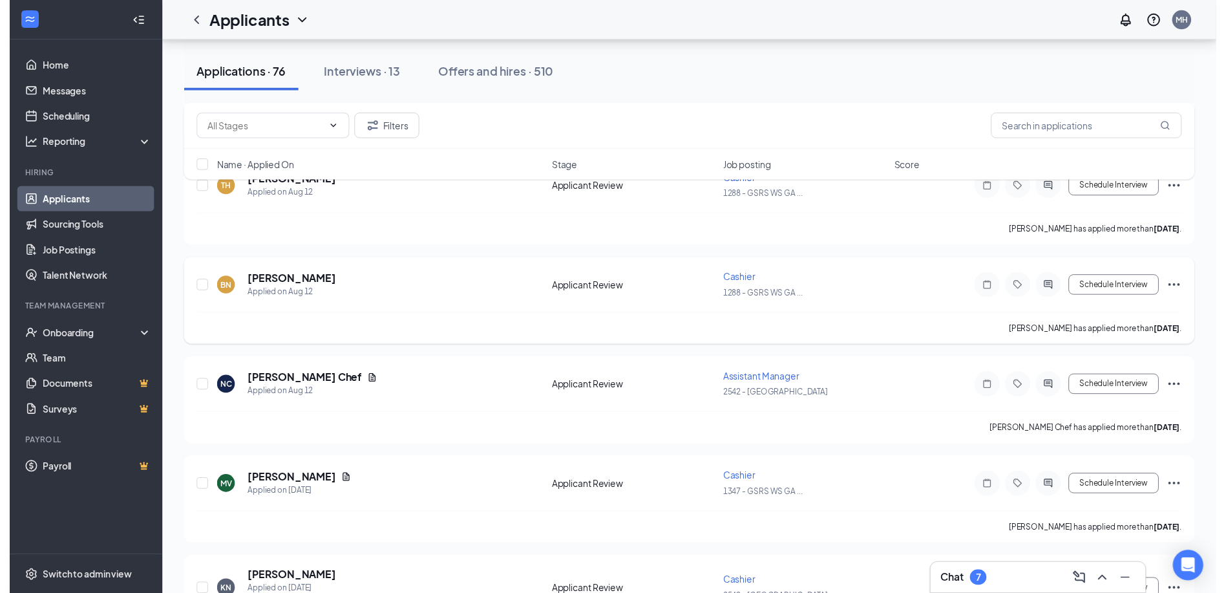
scroll to position [3362, 0]
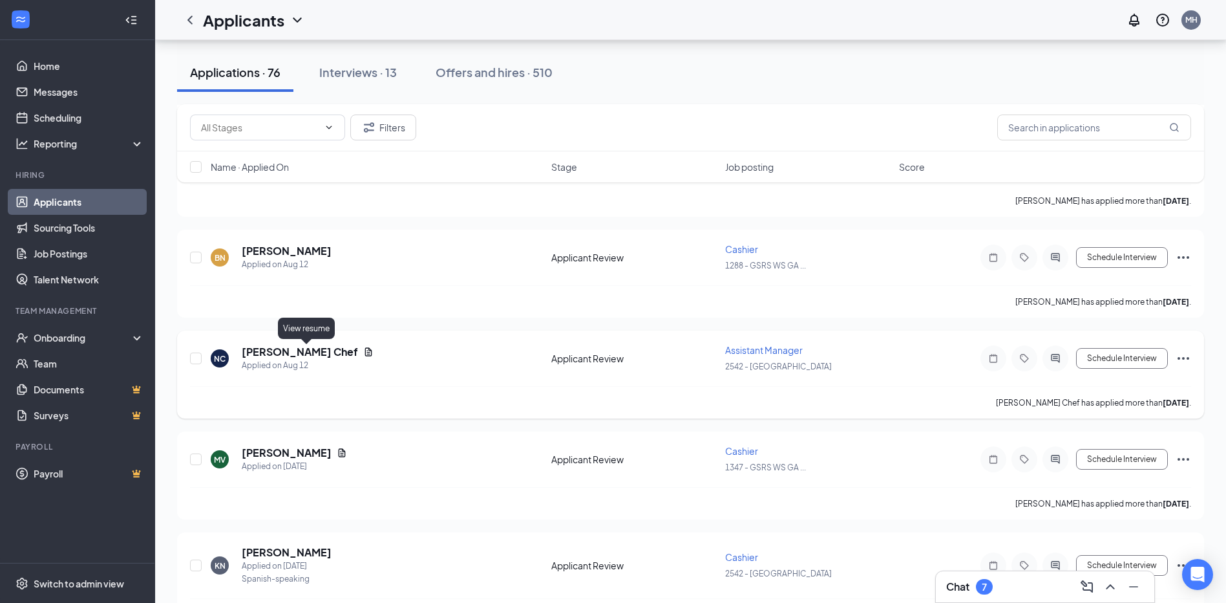
click at [363, 350] on icon "Document" at bounding box center [368, 352] width 10 height 10
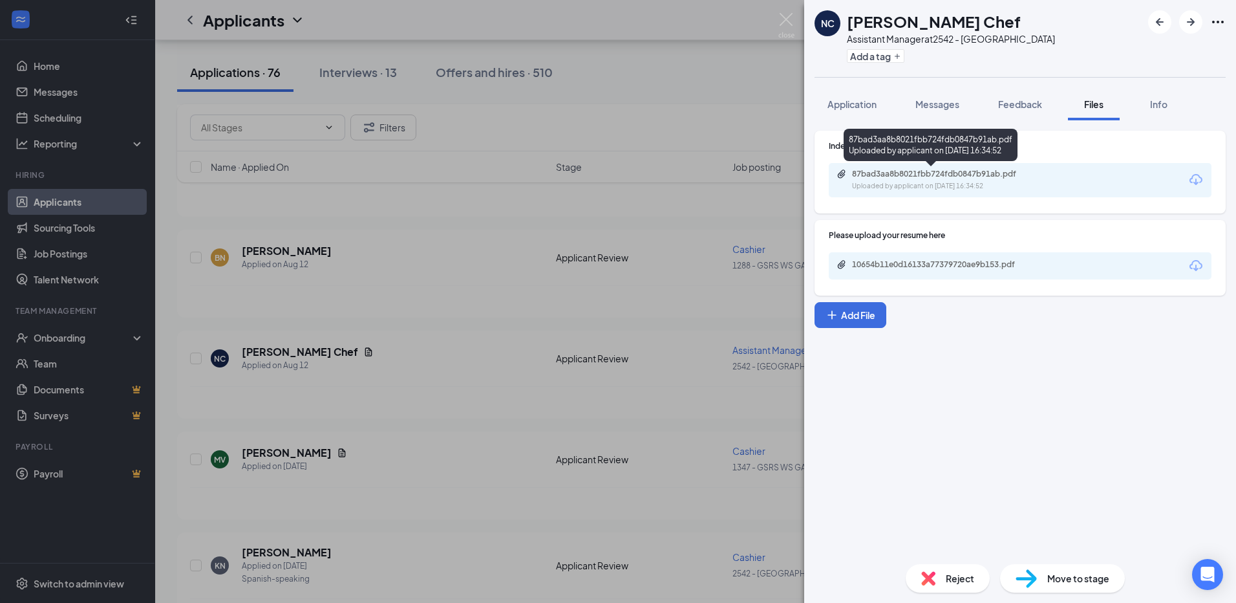
click at [992, 180] on div "87bad3aa8b8021fbb724fdb0847b91ab.pdf Uploaded by applicant on [DATE] 16:34:52" at bounding box center [941, 180] width 209 height 23
click at [64, 92] on div "NC [PERSON_NAME] Chef Assistant Manager at 2542 - [GEOGRAPHIC_DATA] Add a tag A…" at bounding box center [618, 301] width 1236 height 603
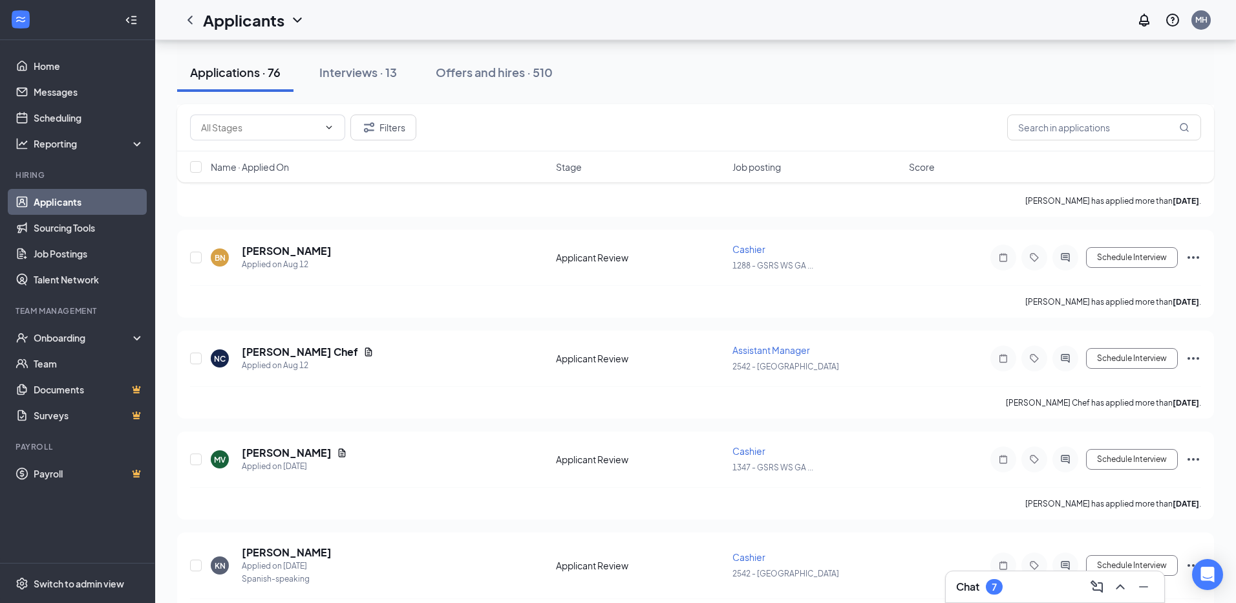
click at [787, 14] on div "Applicants MH" at bounding box center [695, 20] width 1081 height 40
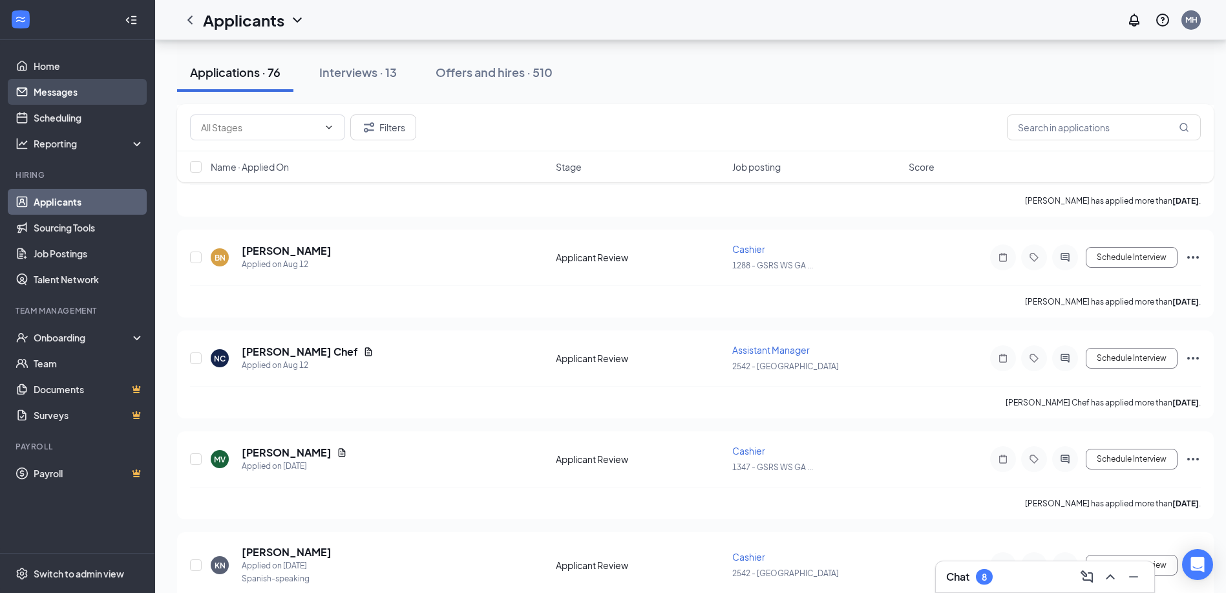
click at [60, 92] on link "Messages" at bounding box center [89, 92] width 111 height 26
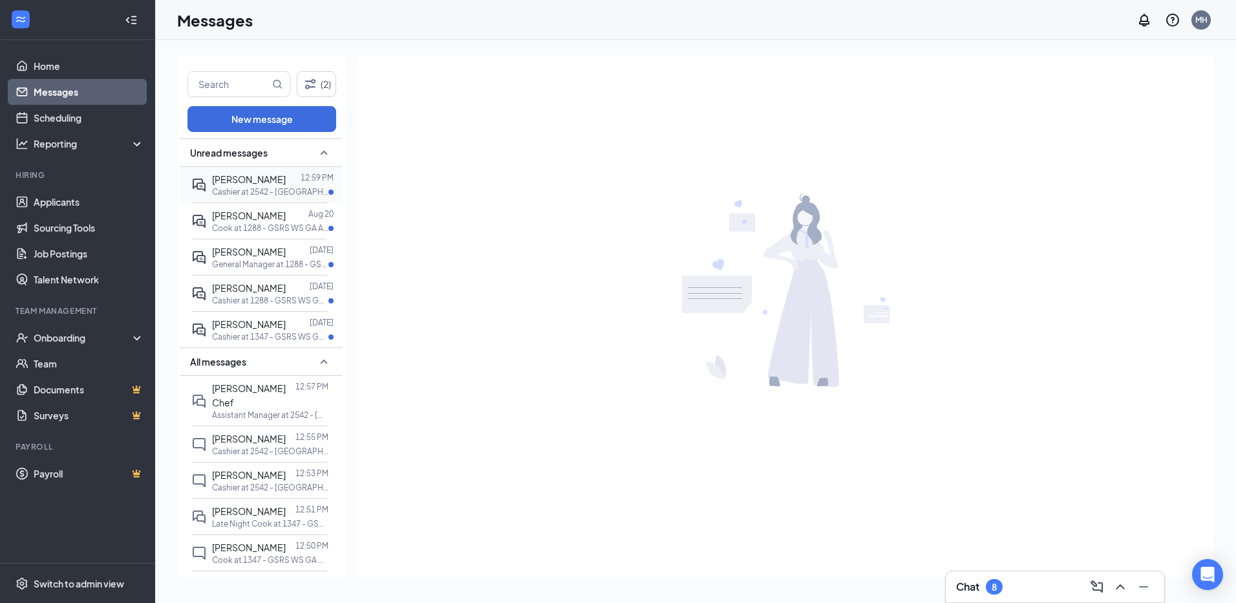
click at [243, 185] on span "[PERSON_NAME]" at bounding box center [249, 179] width 74 height 12
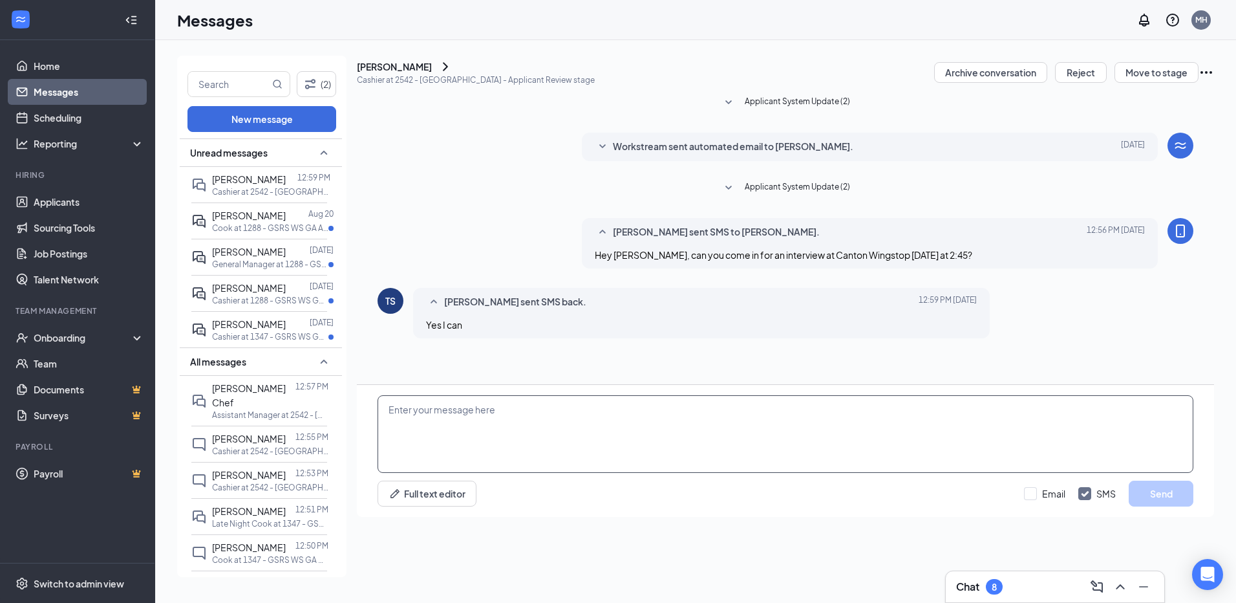
click at [549, 473] on textarea at bounding box center [786, 434] width 816 height 78
type textarea "Great, see you [DATE]!"
click at [1179, 506] on button "Send" at bounding box center [1161, 493] width 65 height 26
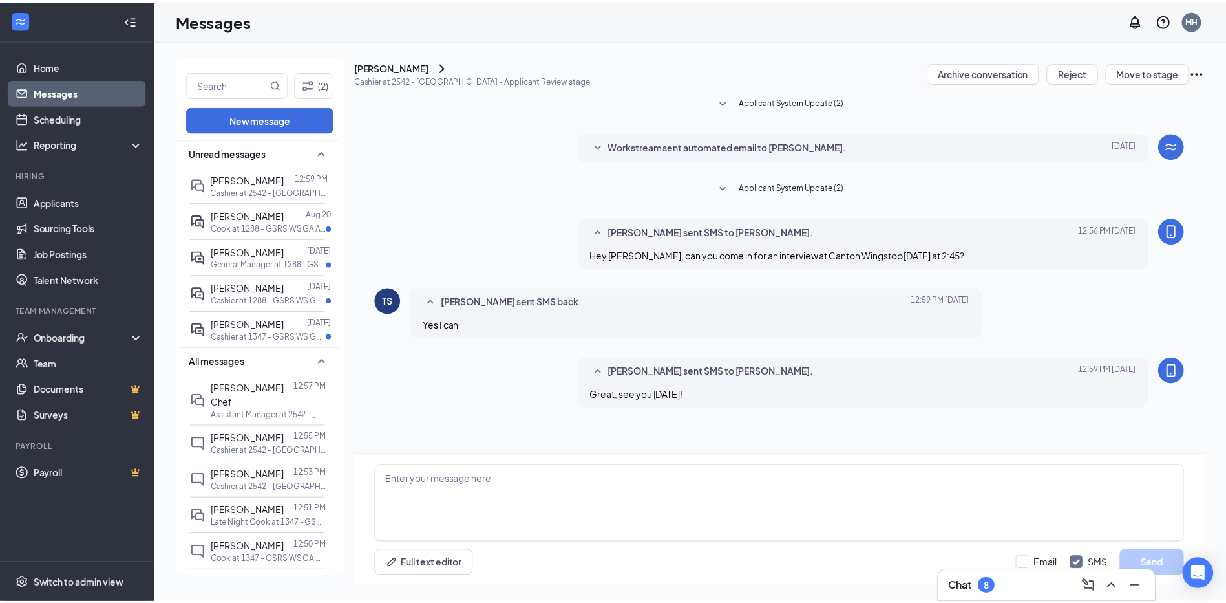
scroll to position [3, 0]
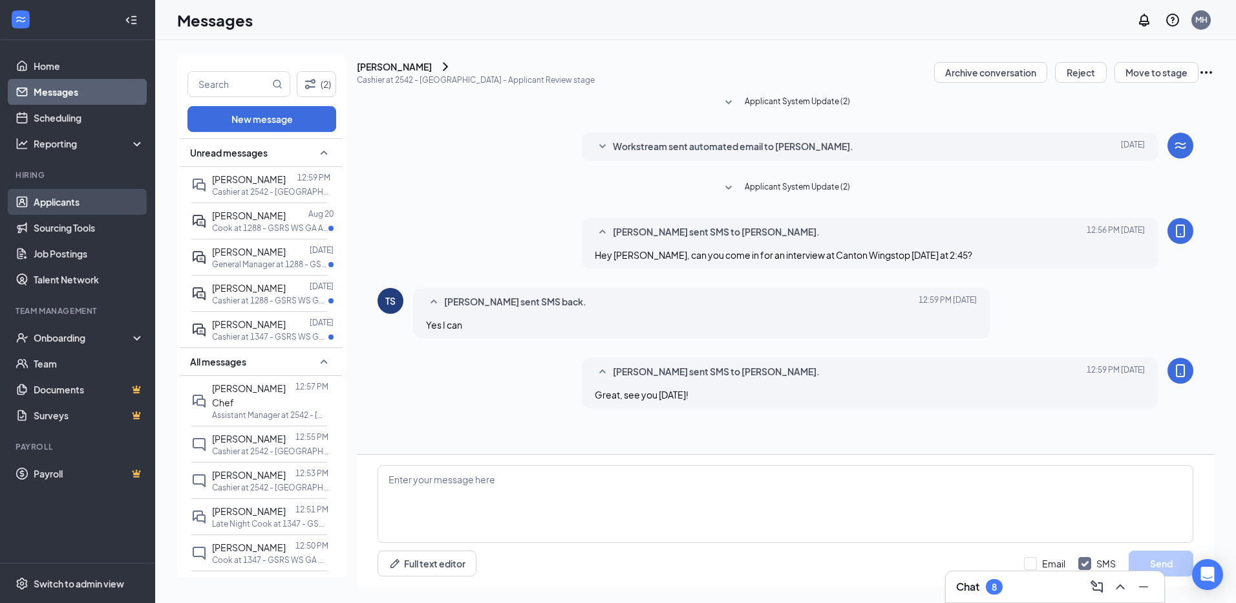
click at [69, 208] on link "Applicants" at bounding box center [89, 202] width 111 height 26
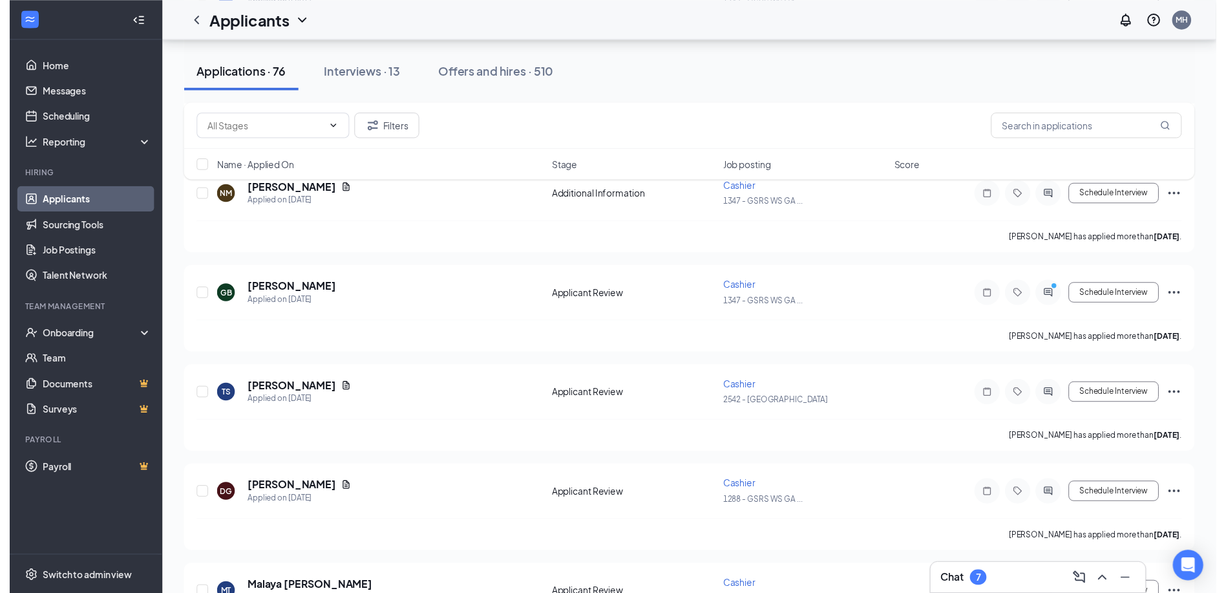
scroll to position [4655, 0]
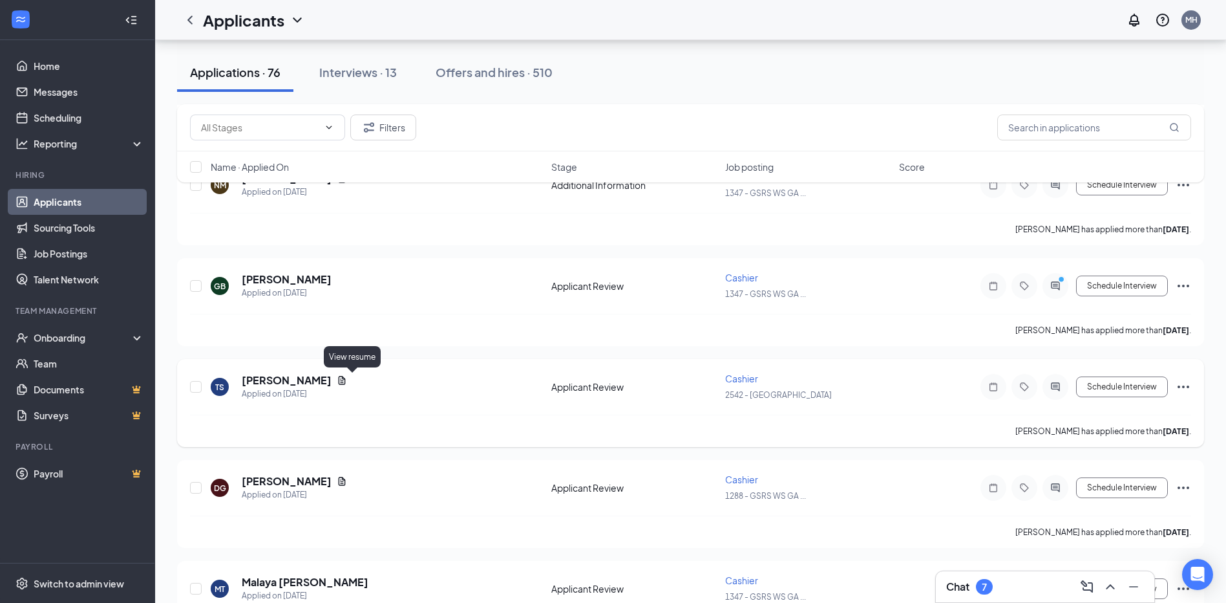
click at [346, 381] on icon "Document" at bounding box center [342, 380] width 7 height 8
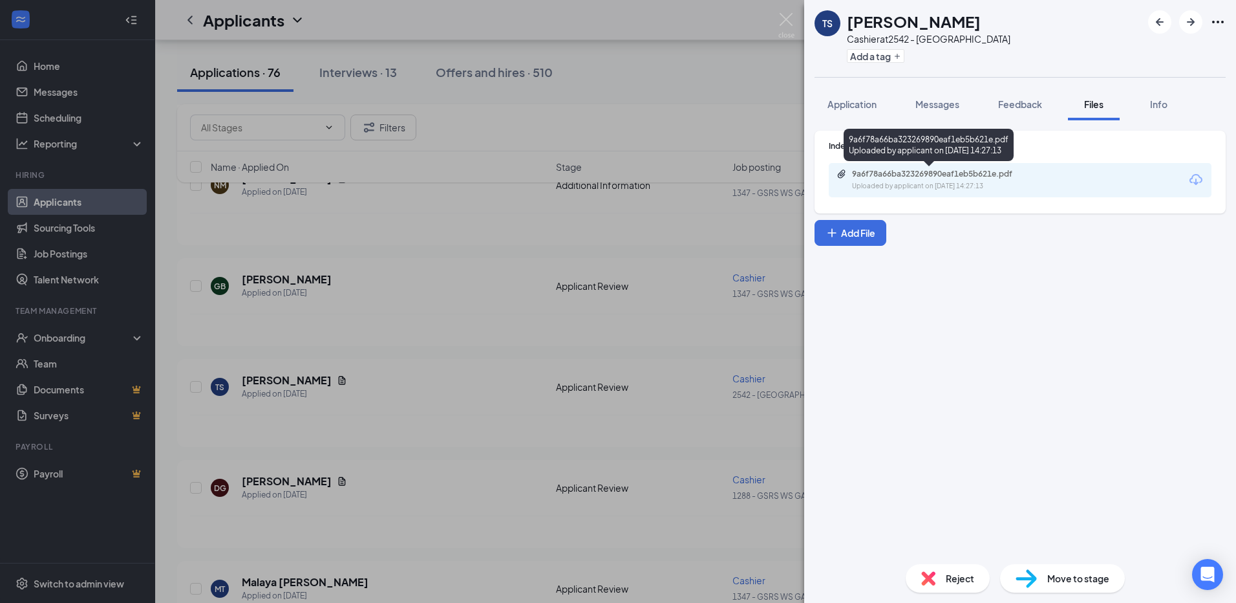
click at [909, 180] on div "9a6f78a66ba323269890eaf1eb5b621e.pdf Uploaded by applicant on [DATE] 14:27:13" at bounding box center [941, 180] width 209 height 23
click at [793, 17] on img at bounding box center [786, 25] width 16 height 25
click at [791, 23] on div "Applicants MH" at bounding box center [695, 20] width 1081 height 40
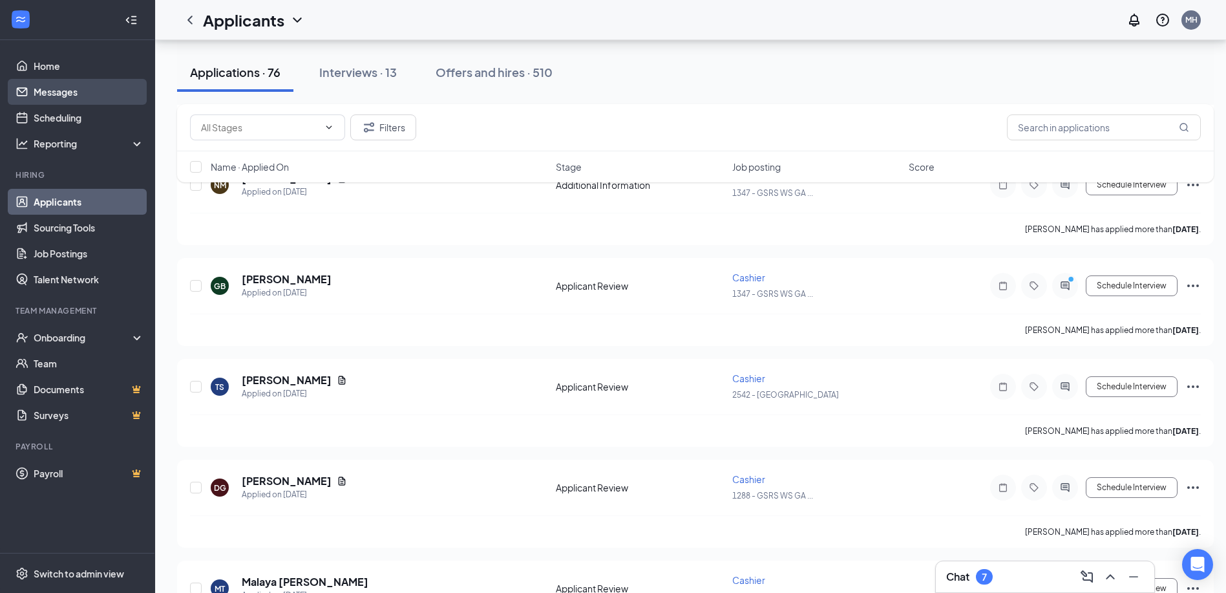
click at [58, 92] on link "Messages" at bounding box center [89, 92] width 111 height 26
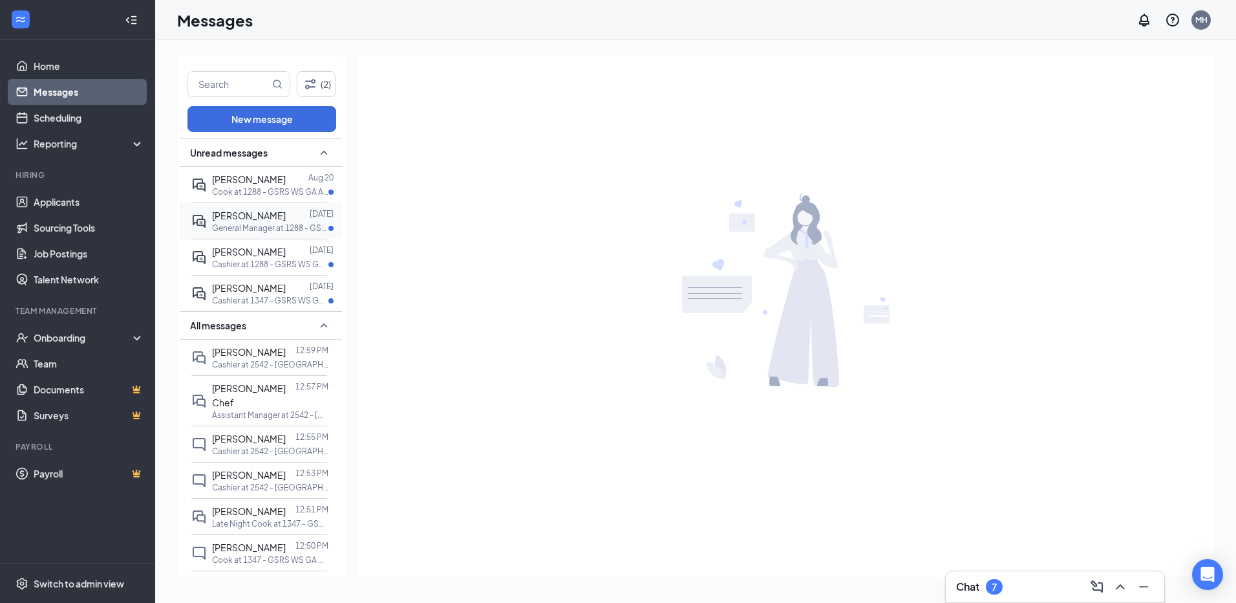
click at [286, 218] on div at bounding box center [298, 215] width 24 height 14
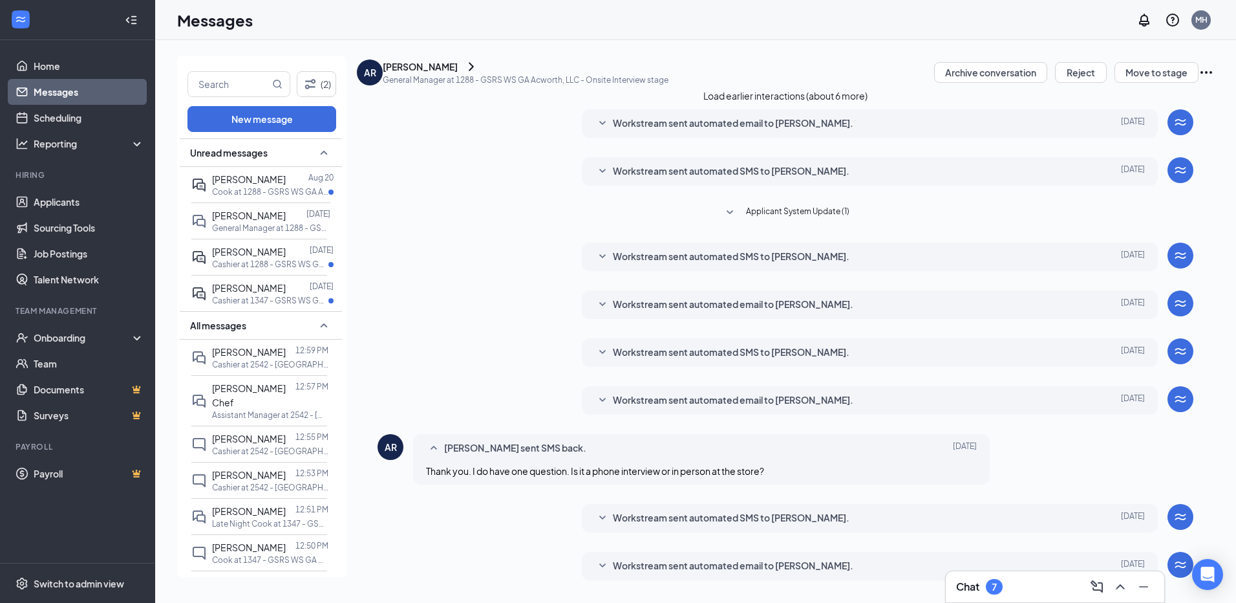
scroll to position [202, 0]
click at [275, 191] on p "Cook at 1288 - GSRS WS GA Acworth, LLC" at bounding box center [270, 191] width 116 height 11
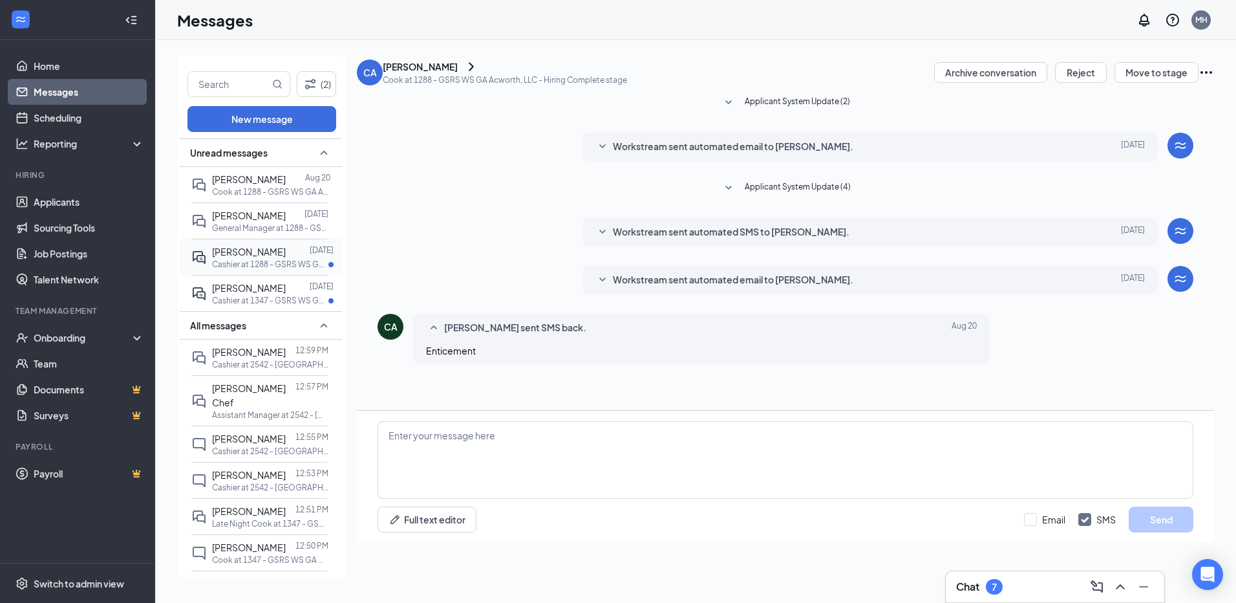
click at [286, 257] on div at bounding box center [298, 251] width 24 height 14
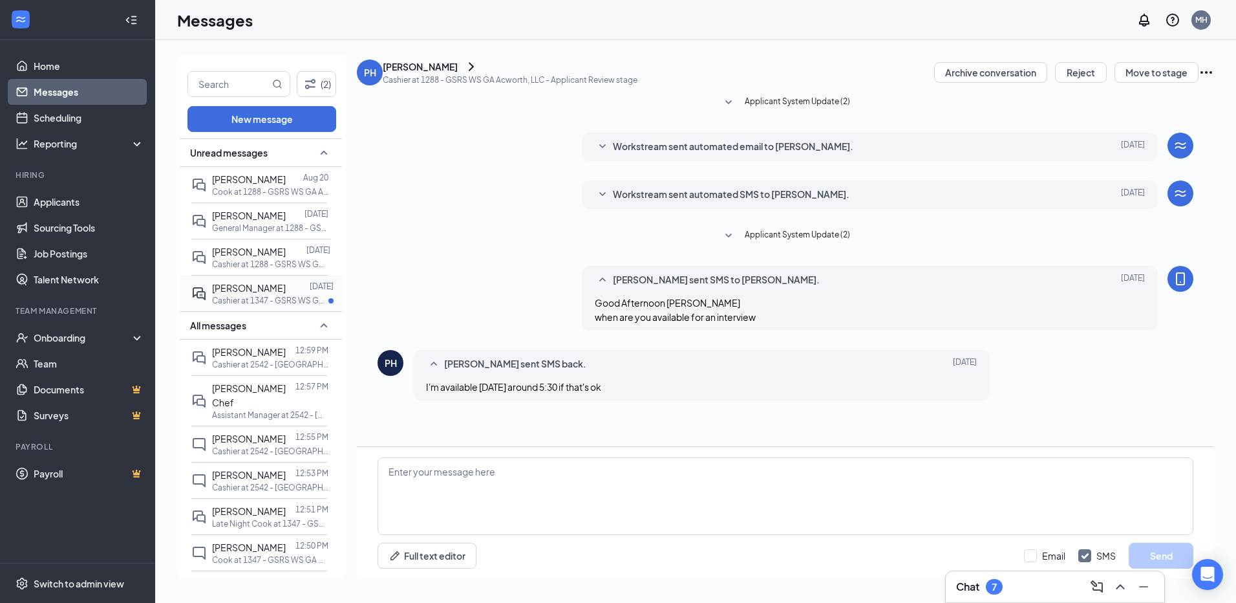
click at [268, 295] on div "[PERSON_NAME]" at bounding box center [249, 288] width 74 height 14
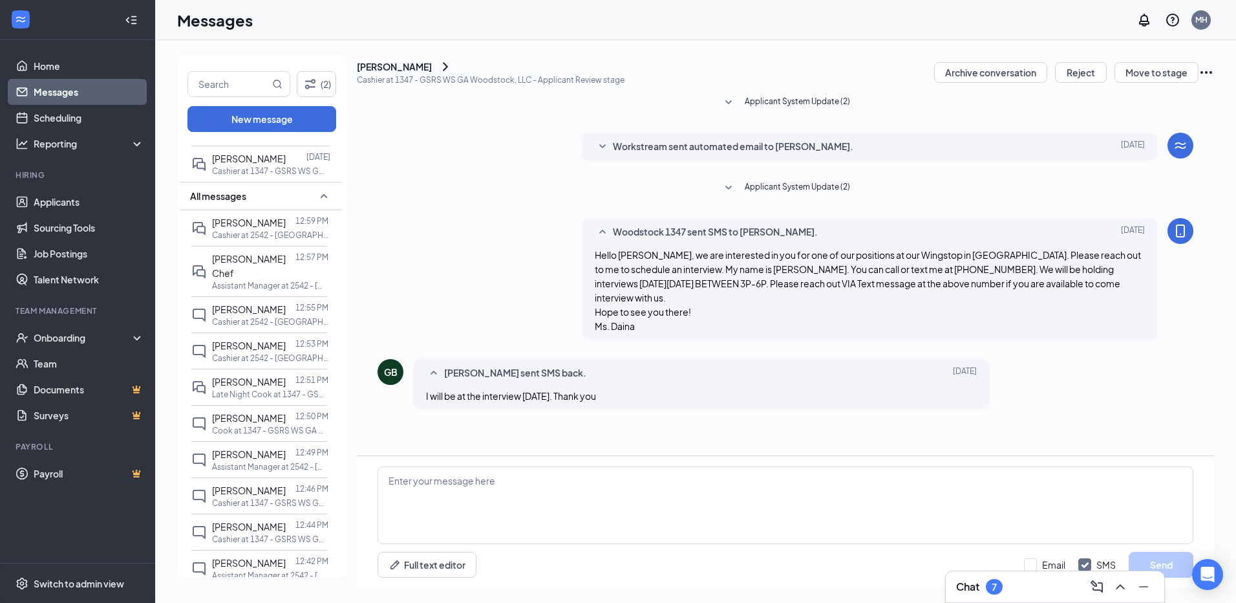
scroll to position [170, 0]
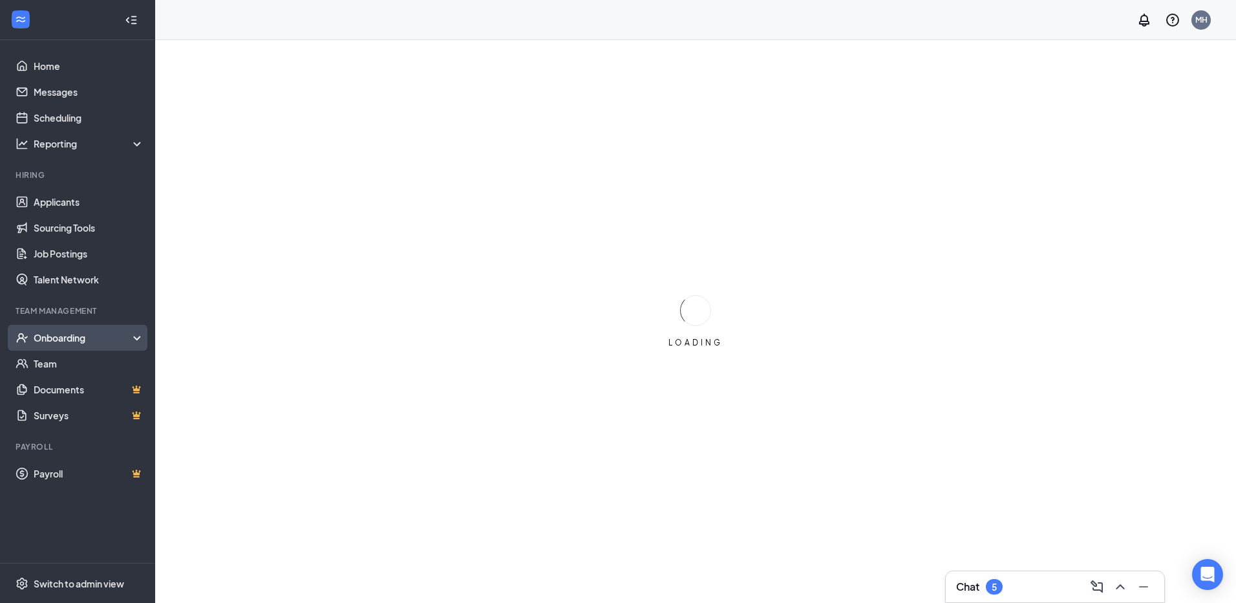
click at [67, 337] on div "Onboarding" at bounding box center [84, 337] width 100 height 13
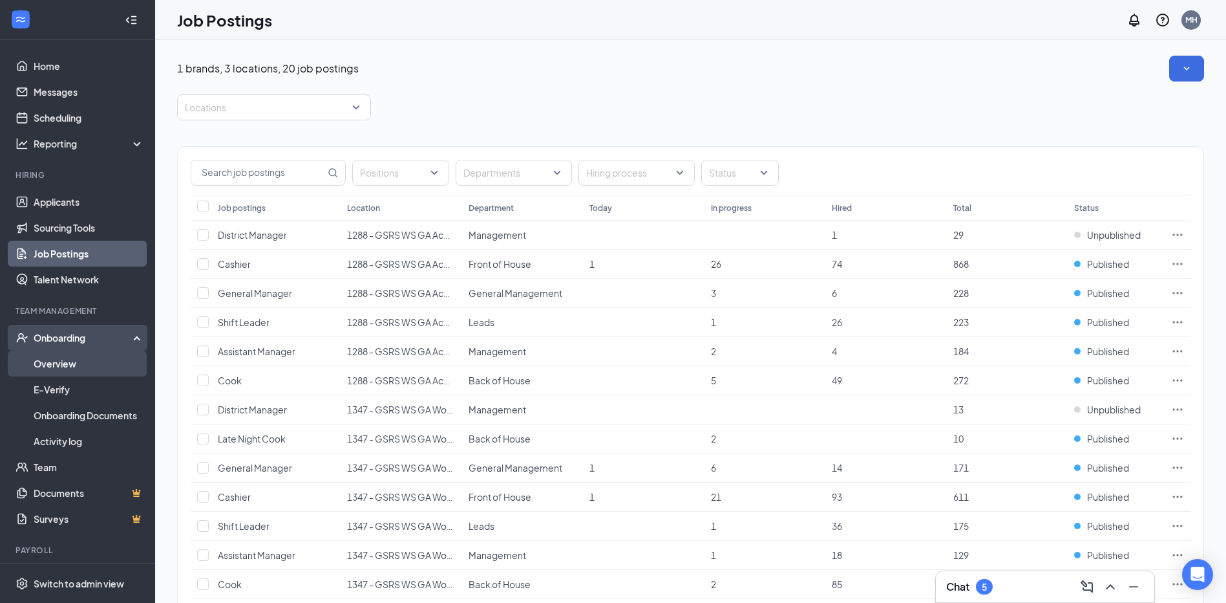
click at [56, 363] on link "Overview" at bounding box center [89, 363] width 111 height 26
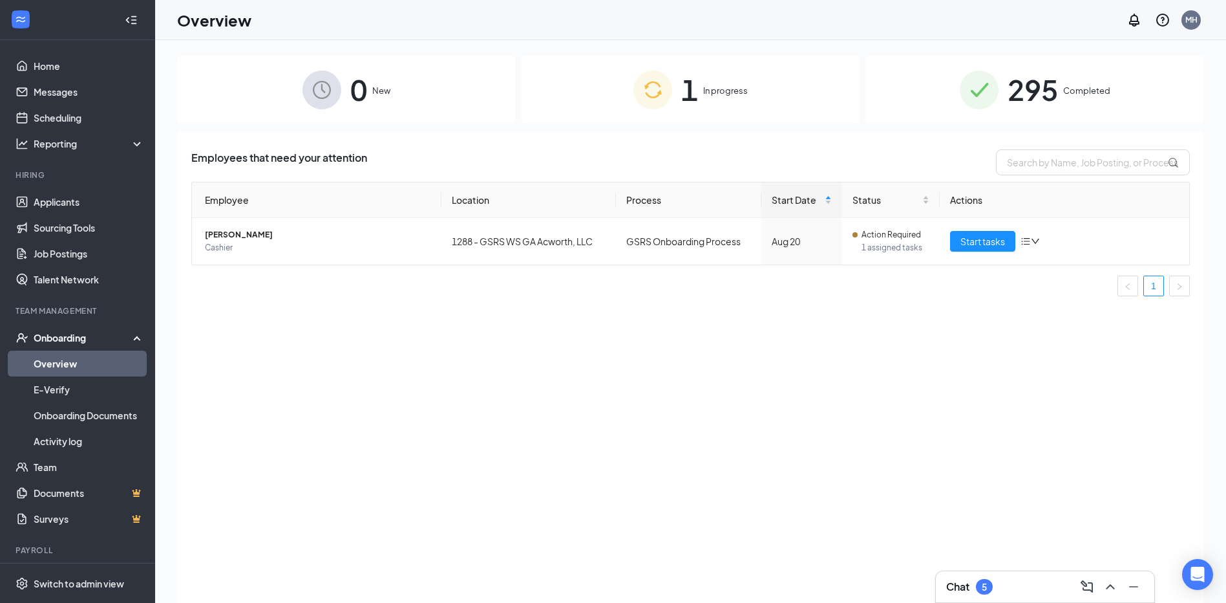
click at [696, 88] on span "1" at bounding box center [689, 89] width 17 height 45
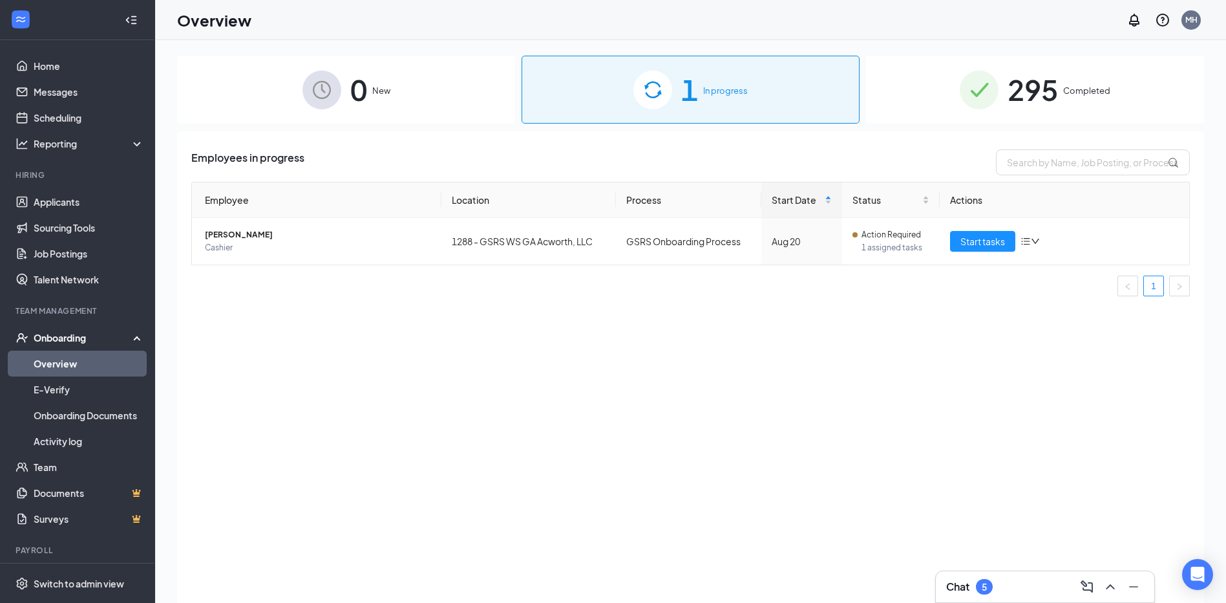
click at [1087, 93] on span "Completed" at bounding box center [1087, 90] width 47 height 13
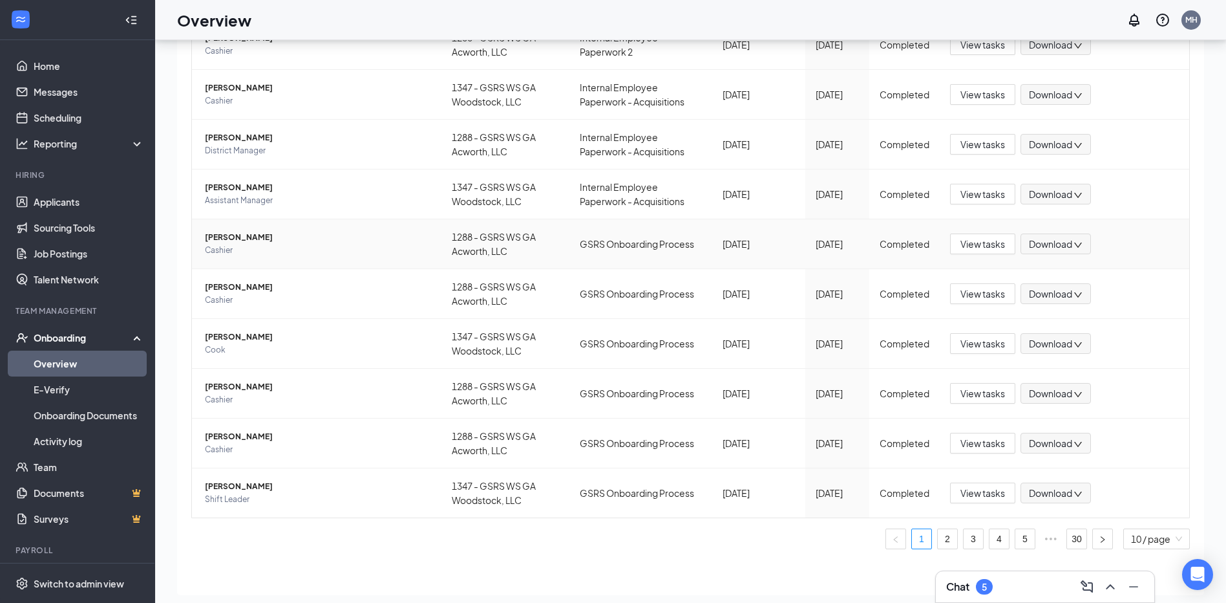
scroll to position [58, 0]
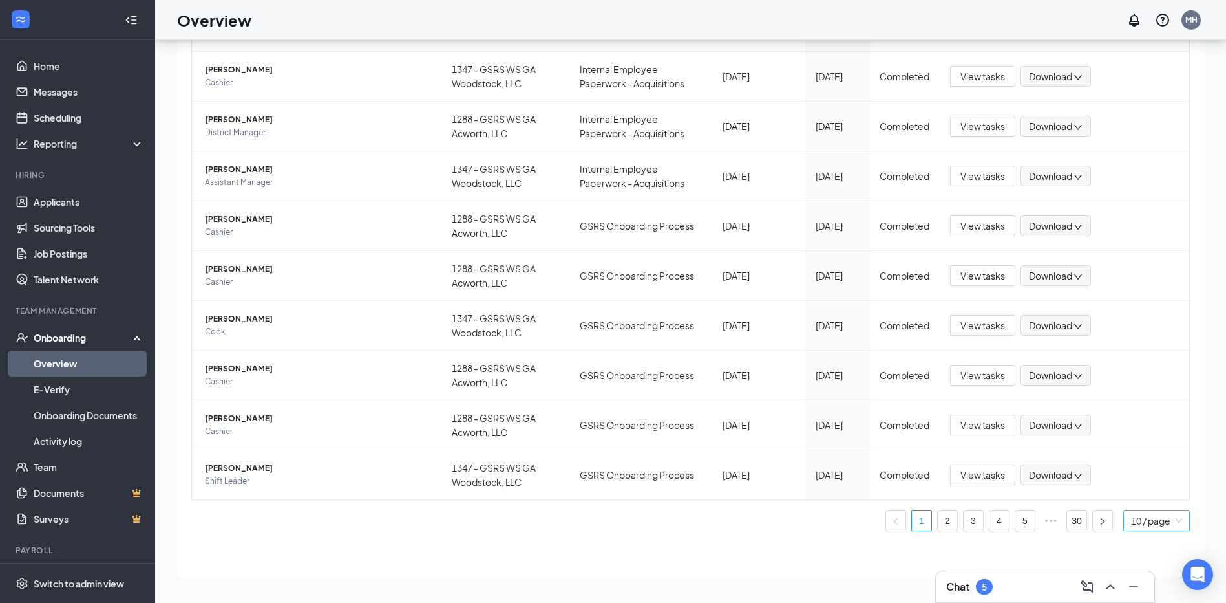
click at [1133, 517] on span "10 / page" at bounding box center [1156, 520] width 51 height 19
click at [1070, 520] on link "30" at bounding box center [1076, 520] width 19 height 19
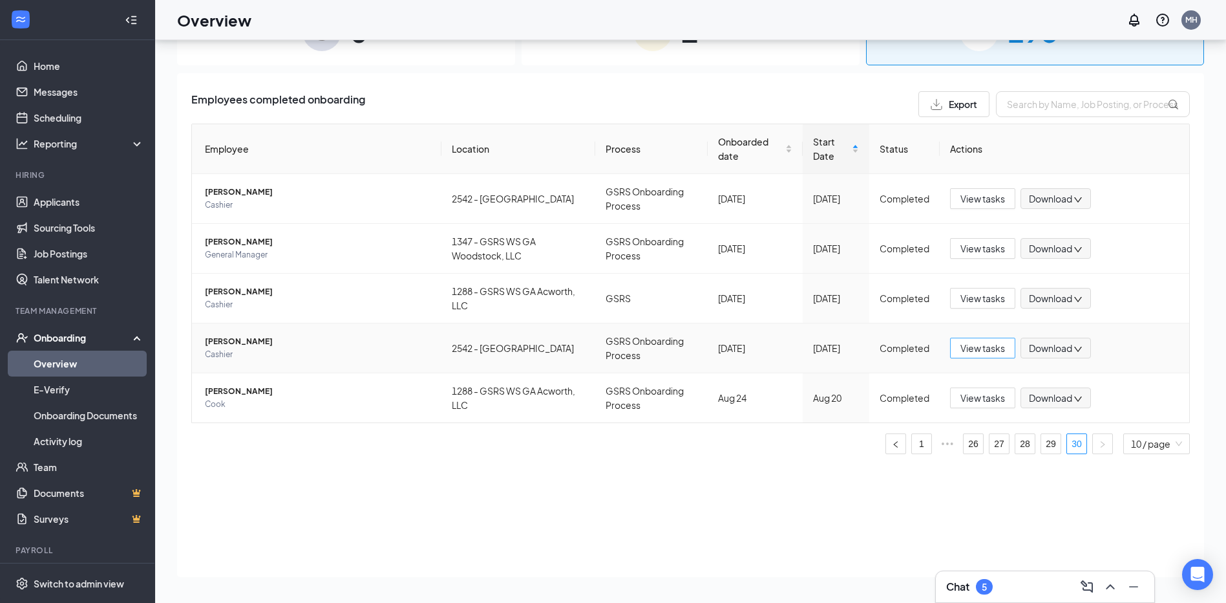
click at [971, 351] on span "View tasks" at bounding box center [983, 348] width 45 height 14
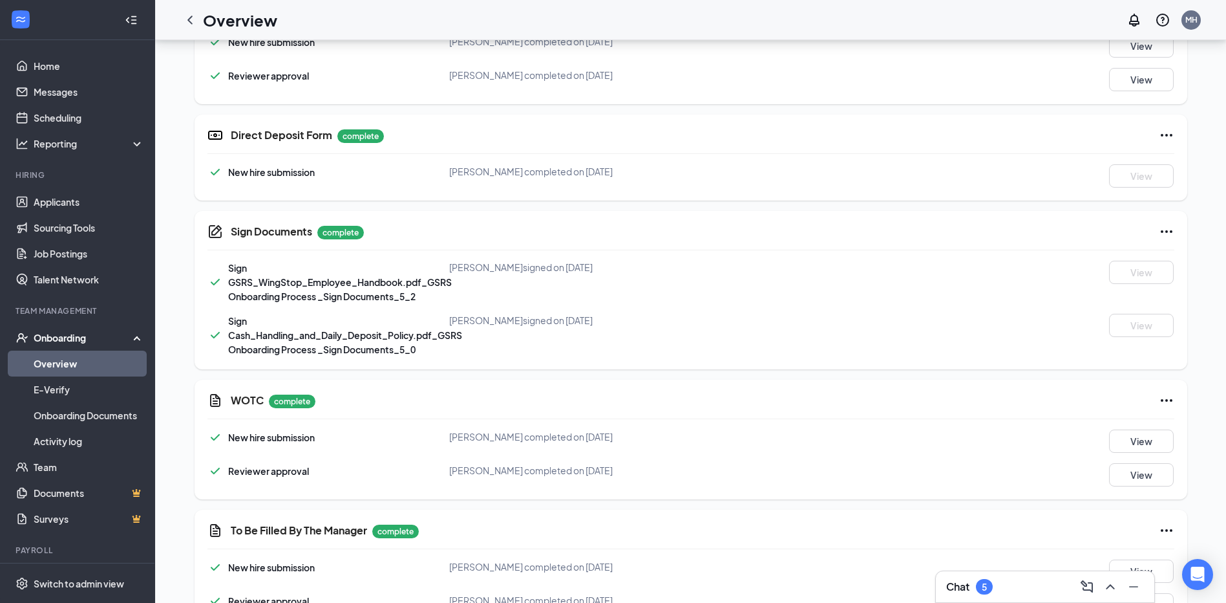
scroll to position [621, 0]
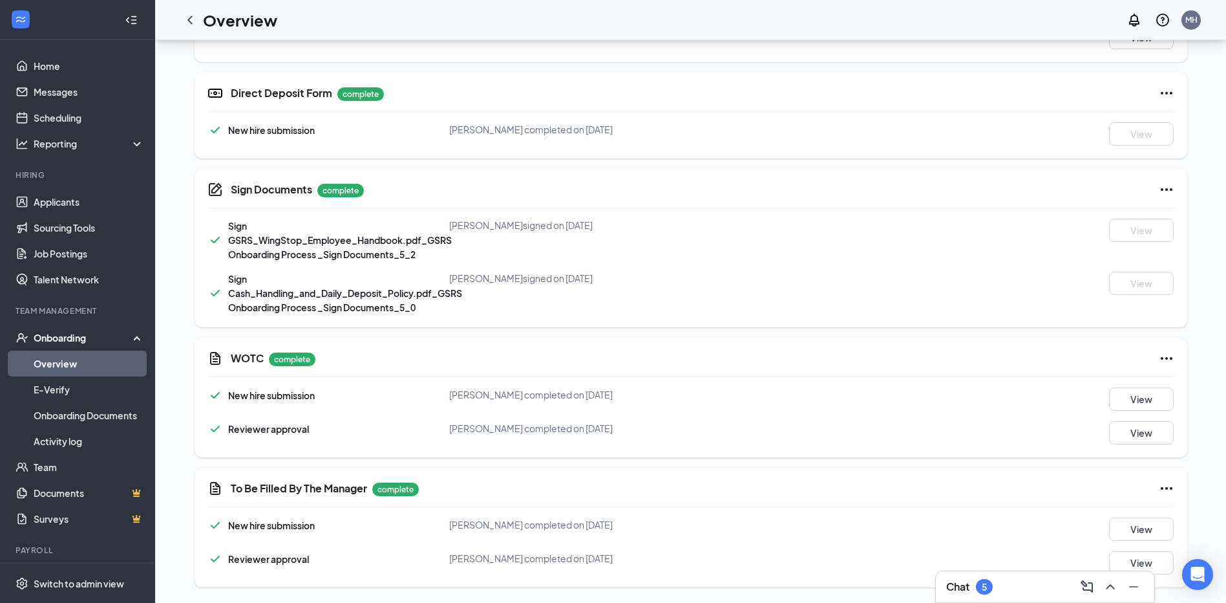
click at [954, 584] on h3 "Chat" at bounding box center [958, 586] width 23 height 14
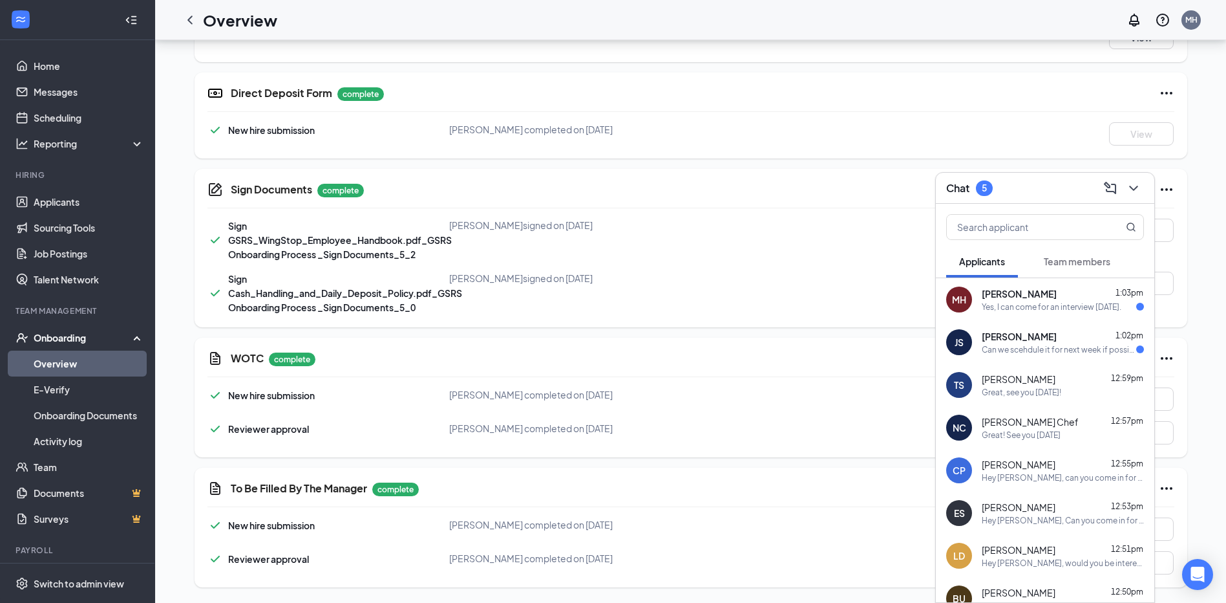
click at [1006, 348] on div "Can we scehdule it for next week if possible I'm currently out of town until Mo…" at bounding box center [1059, 349] width 155 height 11
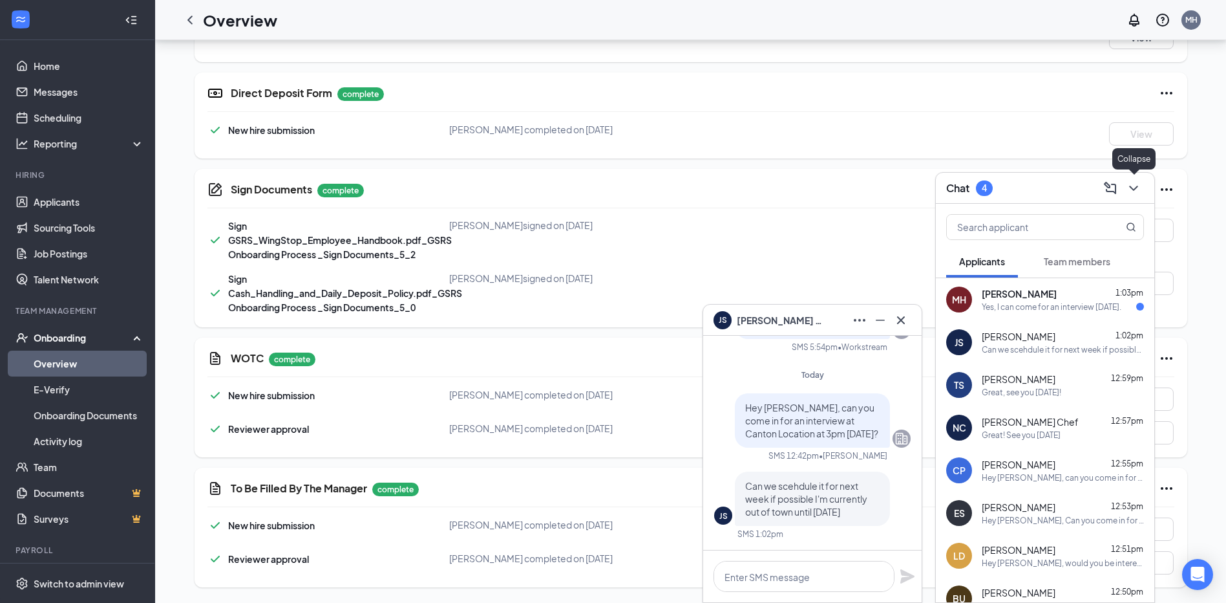
click at [1133, 178] on button at bounding box center [1134, 188] width 21 height 21
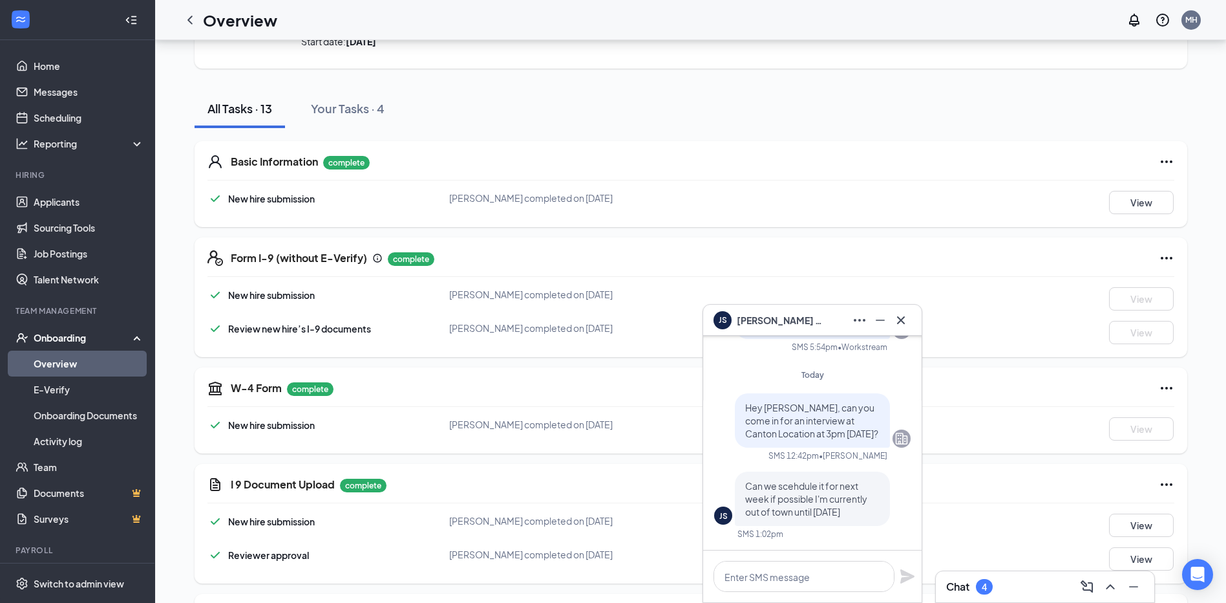
scroll to position [0, 0]
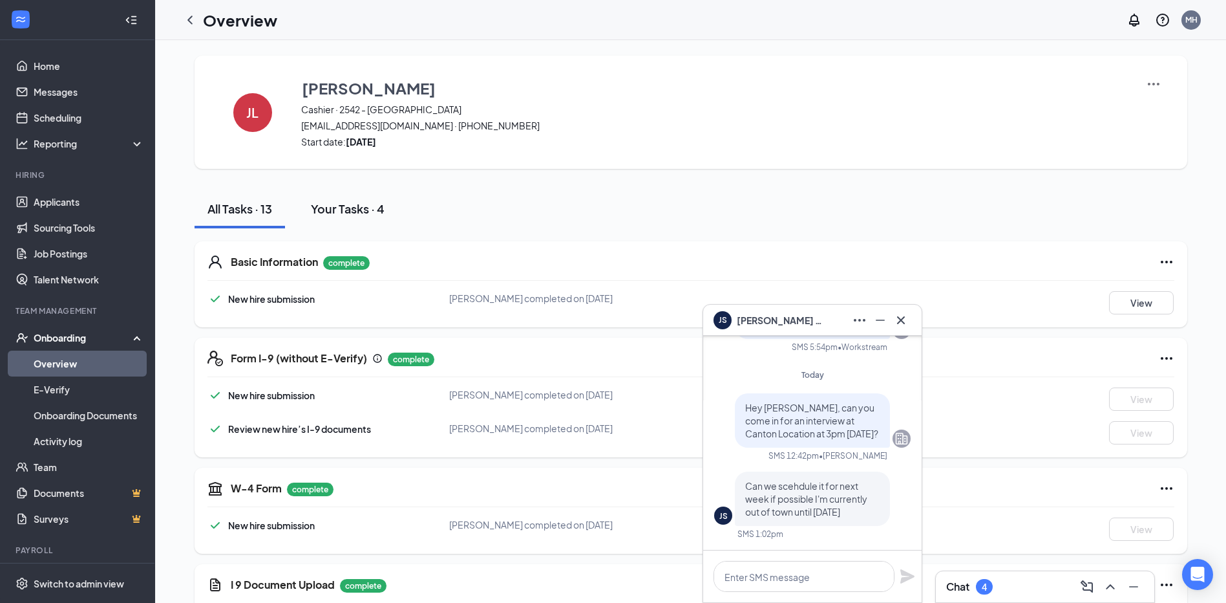
click at [356, 210] on div "Your Tasks · 4" at bounding box center [348, 208] width 74 height 16
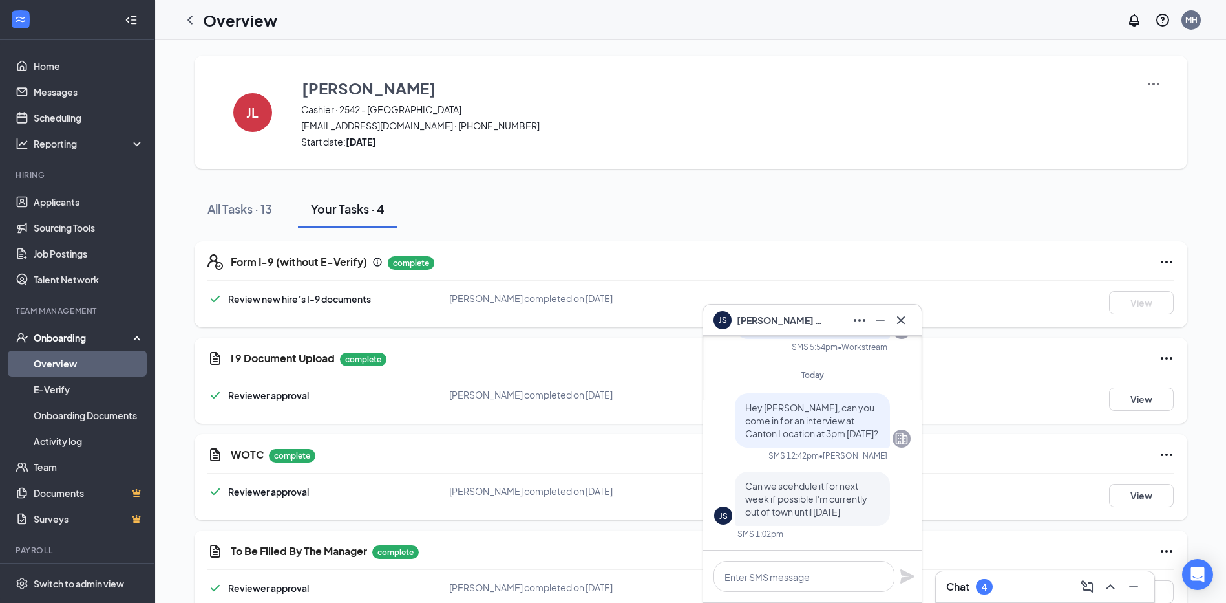
scroll to position [29, 0]
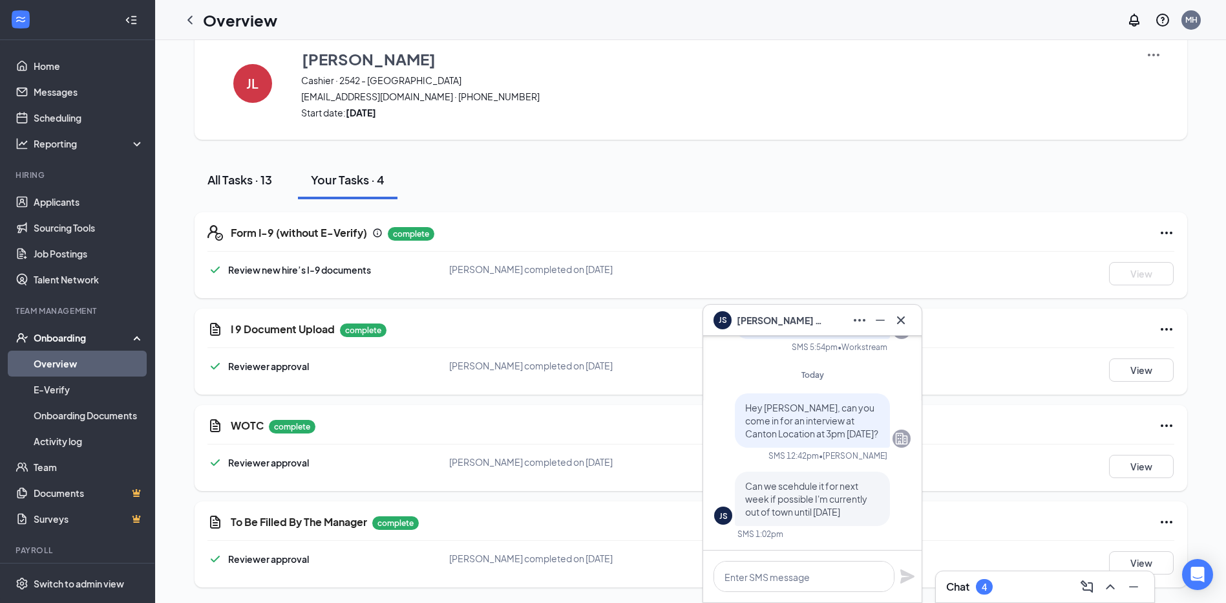
click at [251, 182] on div "All Tasks · 13" at bounding box center [240, 179] width 65 height 16
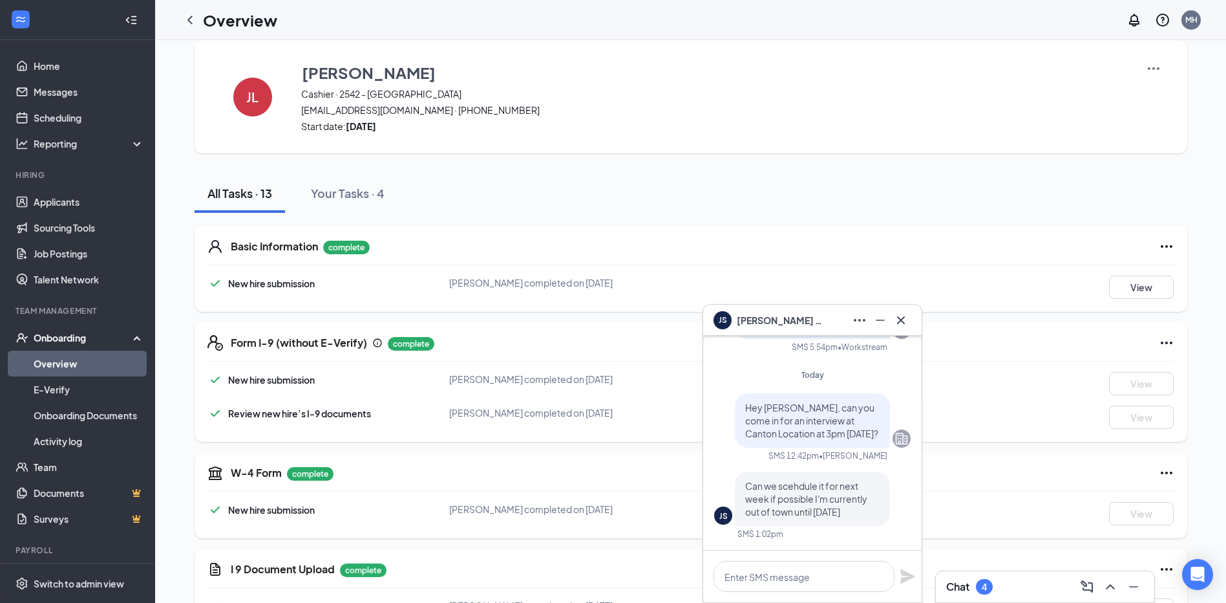
scroll to position [0, 0]
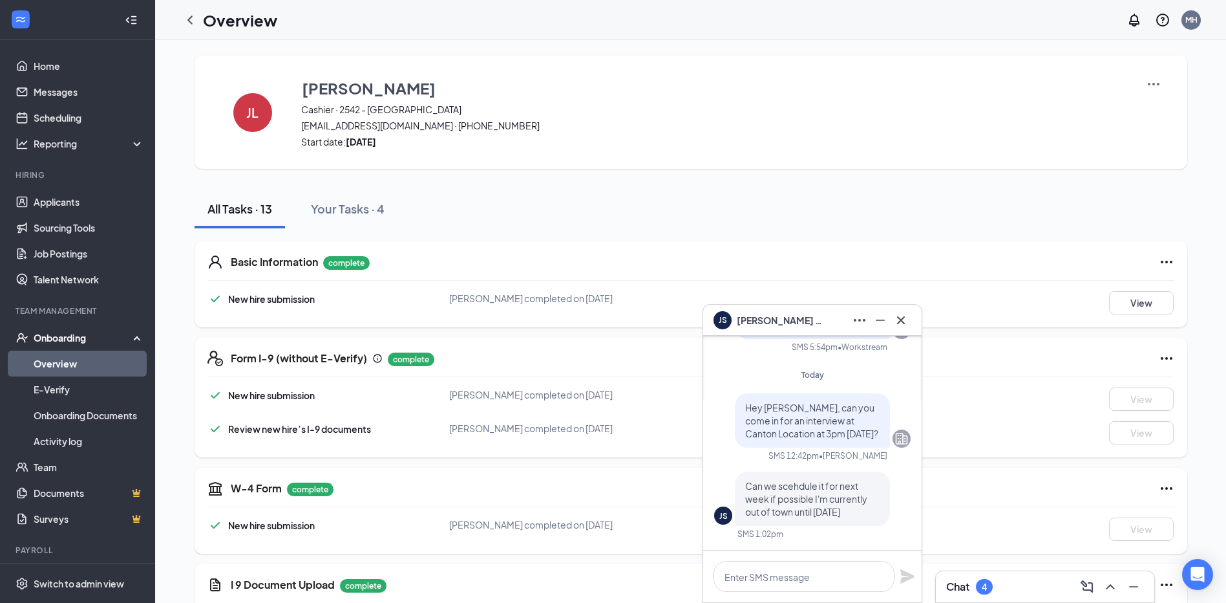
click at [66, 368] on link "Overview" at bounding box center [89, 363] width 111 height 26
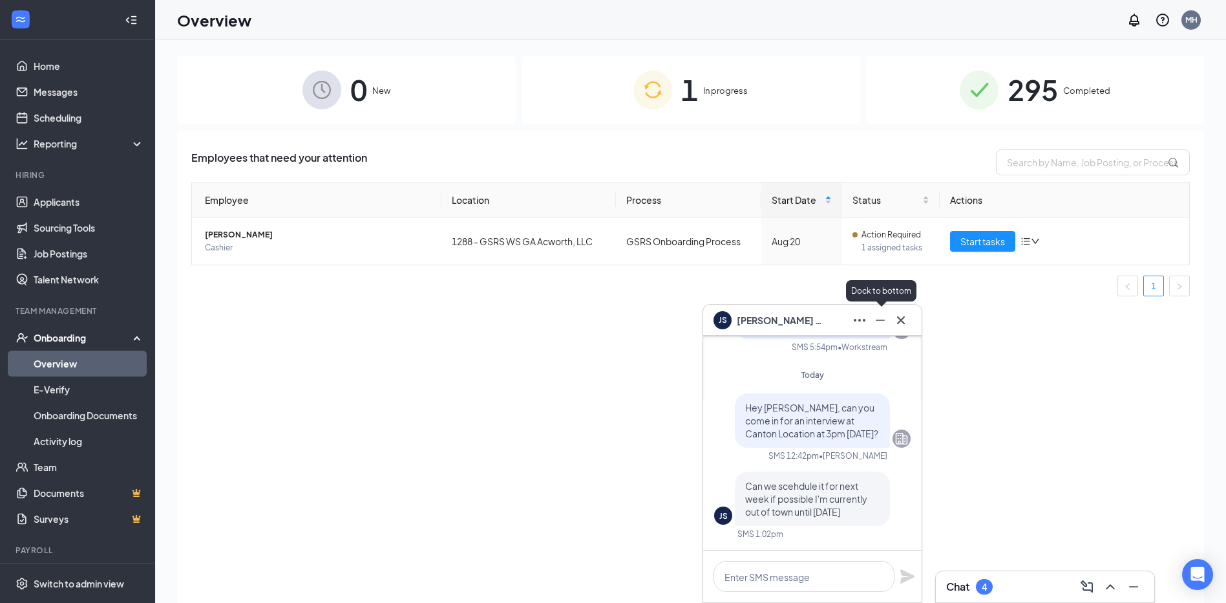
click at [880, 316] on icon "Minimize" at bounding box center [881, 320] width 16 height 16
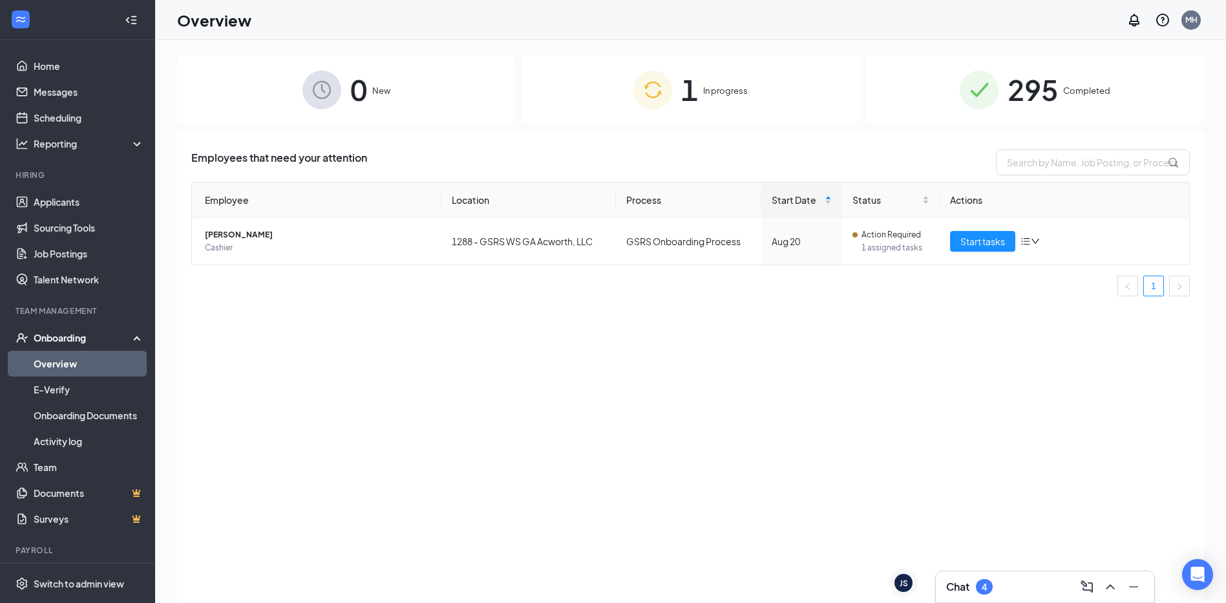
click at [1069, 69] on div "295 Completed" at bounding box center [1035, 90] width 338 height 68
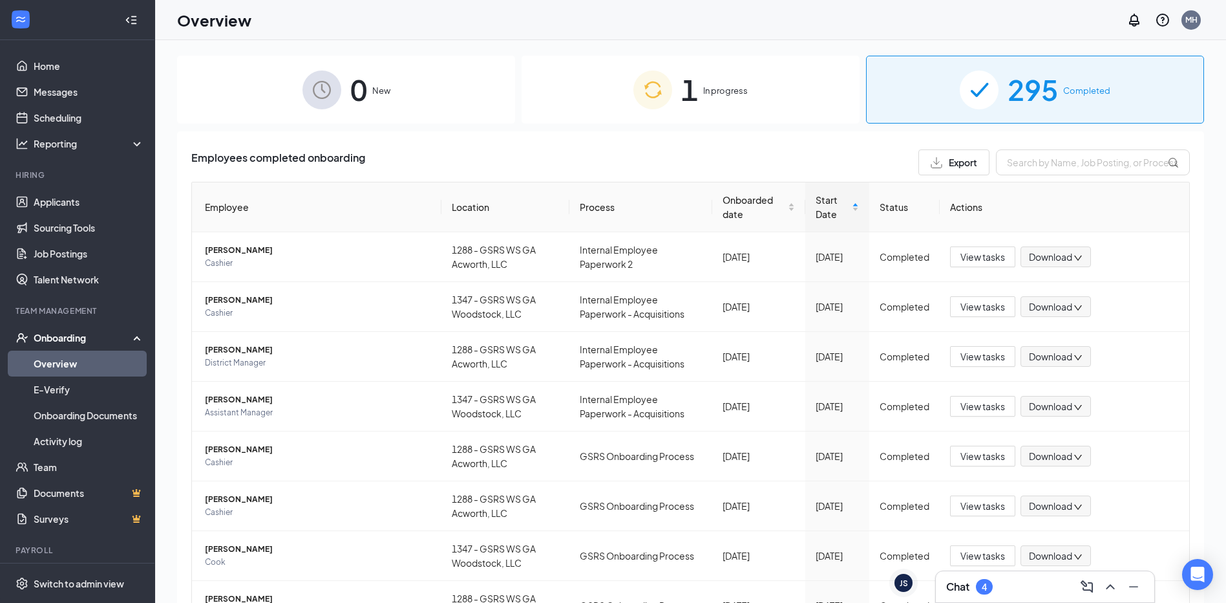
click at [712, 96] on span "In progress" at bounding box center [725, 90] width 45 height 13
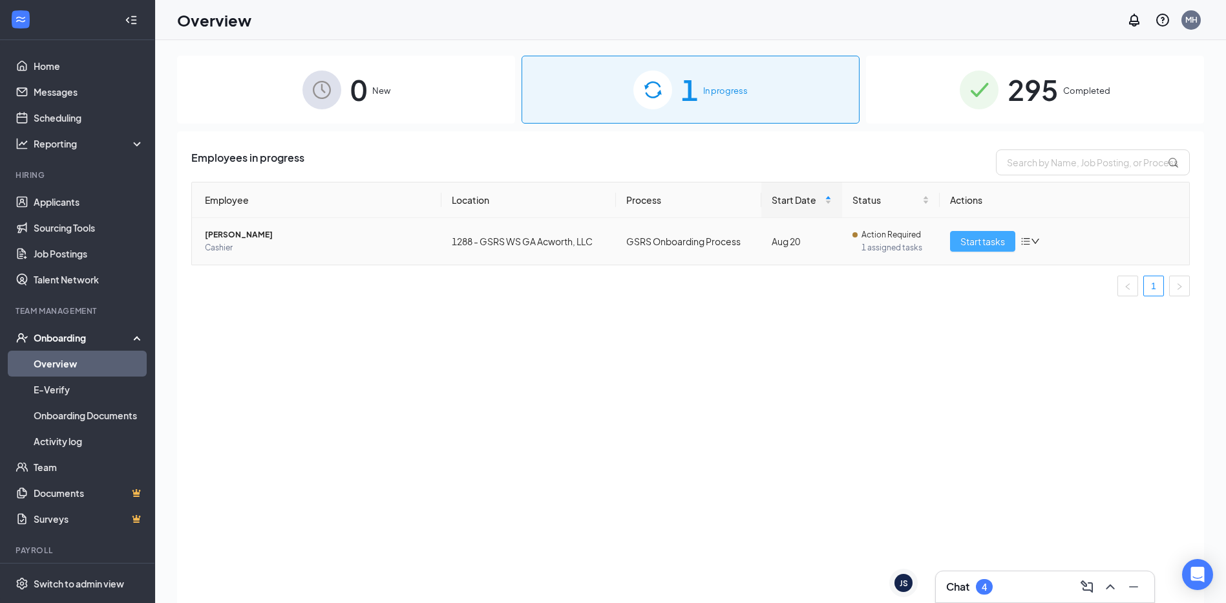
click at [978, 244] on span "Start tasks" at bounding box center [983, 241] width 45 height 14
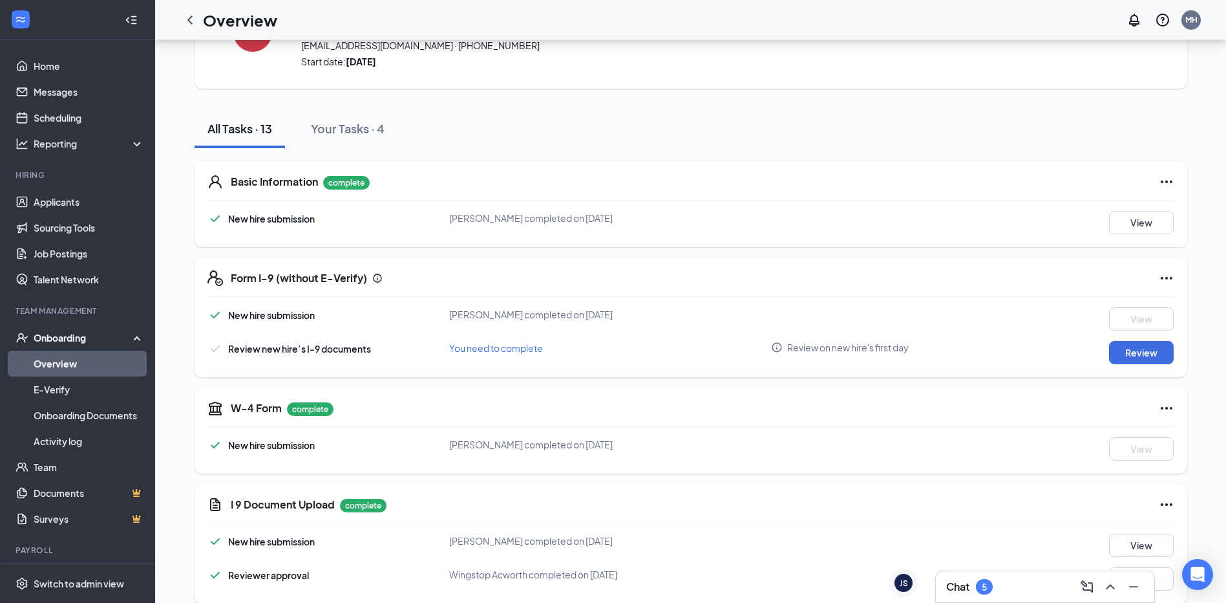
scroll to position [39, 0]
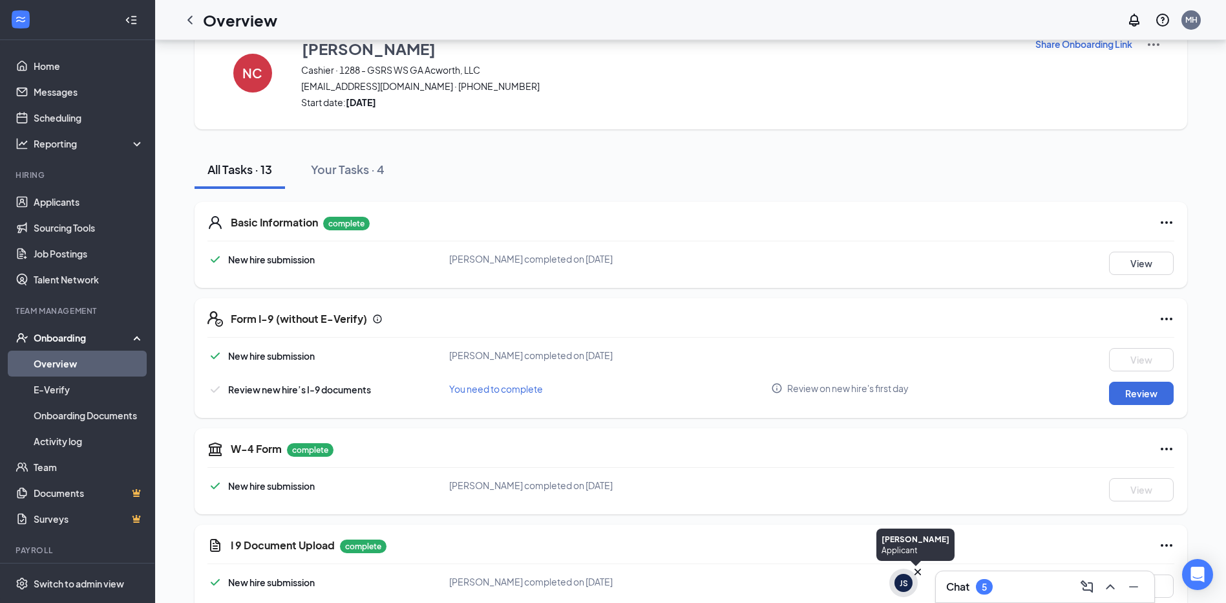
click at [901, 586] on div "JS" at bounding box center [904, 582] width 8 height 11
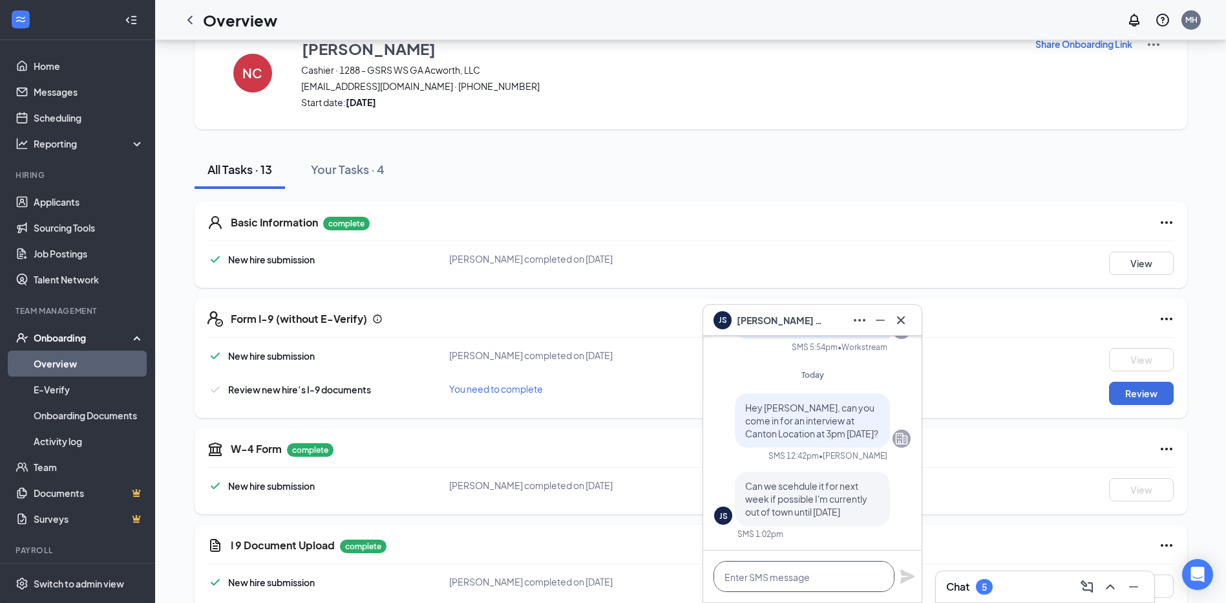
click at [776, 581] on textarea at bounding box center [804, 576] width 181 height 31
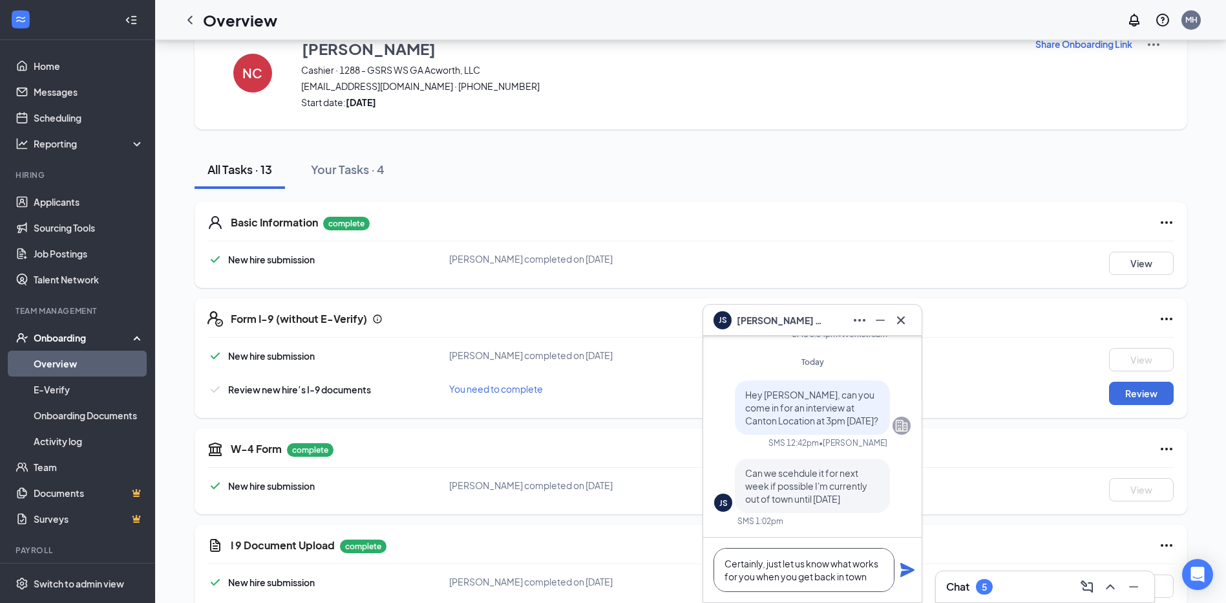
type textarea "Certainly, just let us know what works for you when you get back in town"
click at [906, 568] on icon "Plane" at bounding box center [908, 569] width 14 height 14
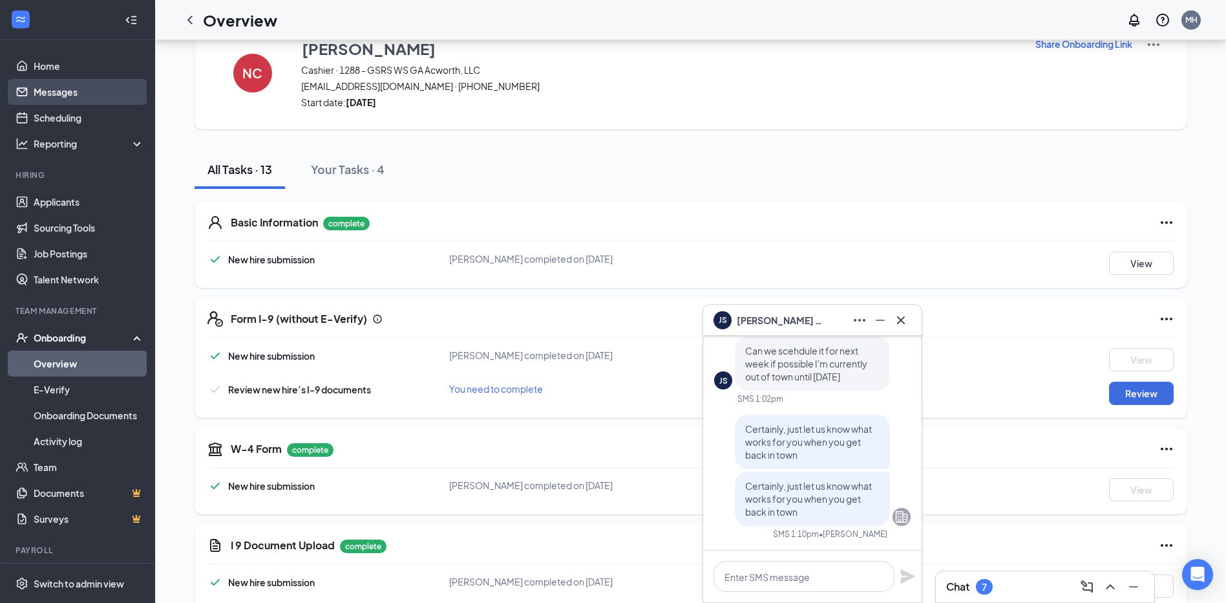
click at [50, 91] on link "Messages" at bounding box center [89, 92] width 111 height 26
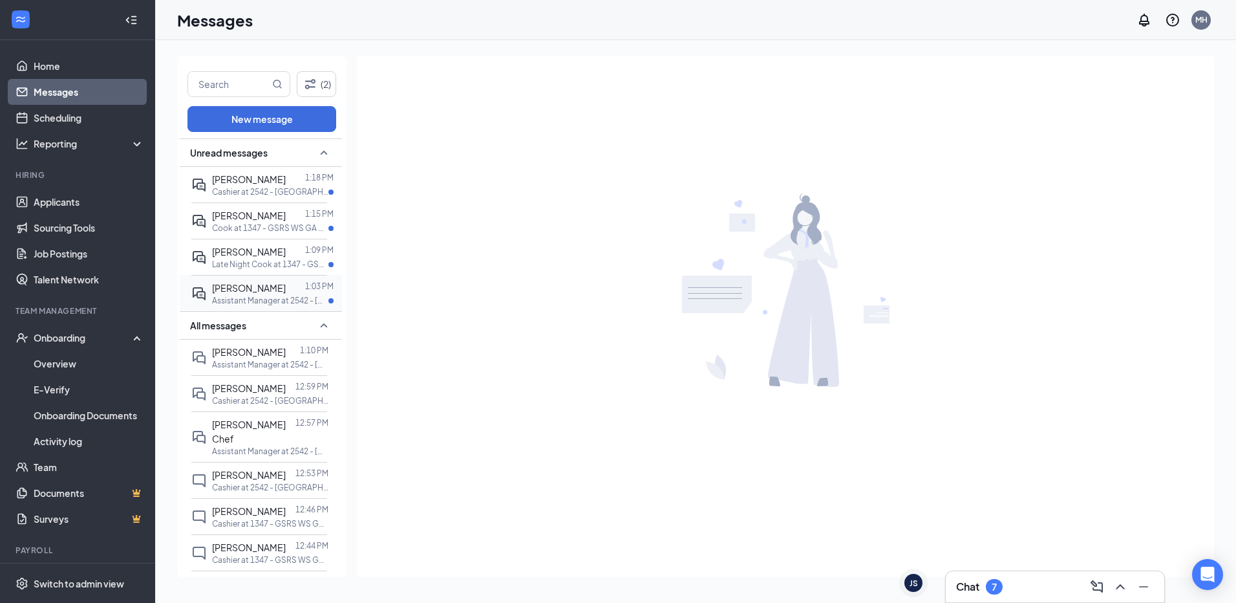
click at [252, 306] on p "Assistant Manager at 2542 - [GEOGRAPHIC_DATA]" at bounding box center [270, 300] width 116 height 11
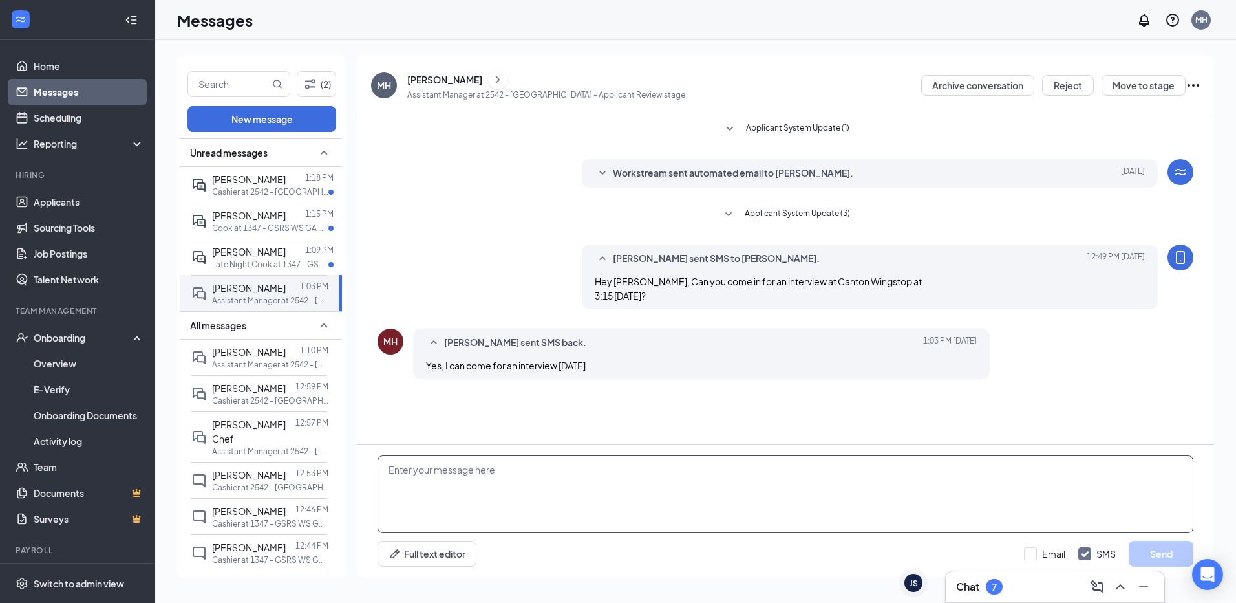
click at [526, 480] on textarea at bounding box center [786, 494] width 816 height 78
type textarea "Excellent, we look forward to seeing you"
click at [1166, 557] on button "Send" at bounding box center [1161, 554] width 65 height 26
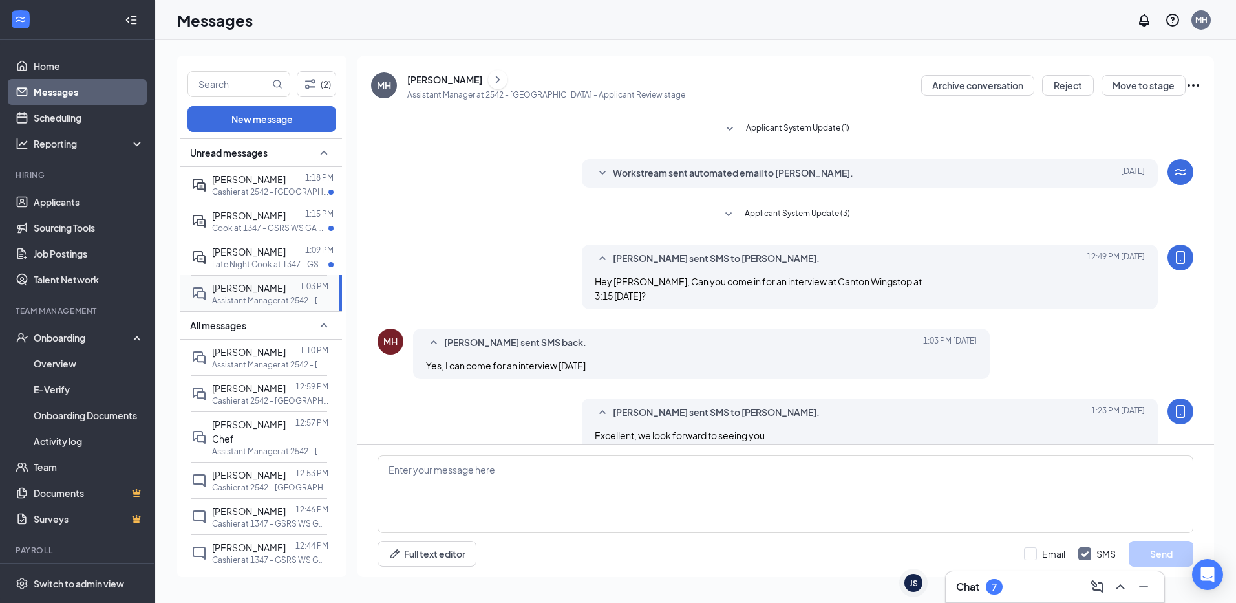
scroll to position [17, 0]
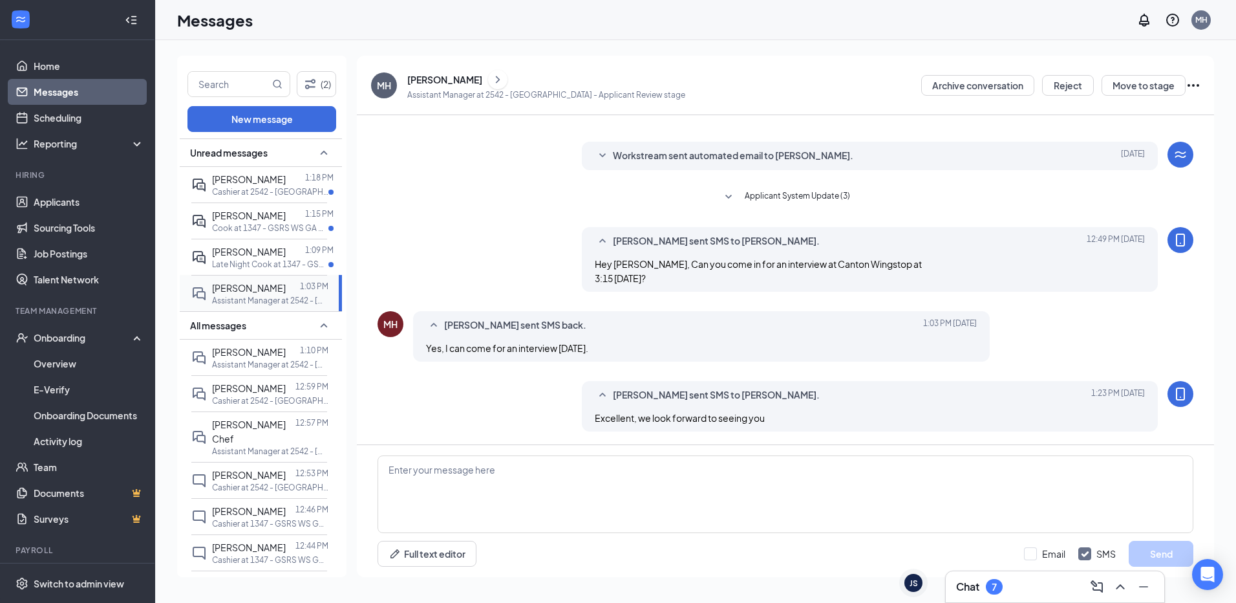
click at [252, 294] on span "[PERSON_NAME]" at bounding box center [249, 288] width 74 height 12
click at [429, 79] on div "[PERSON_NAME]" at bounding box center [444, 79] width 75 height 13
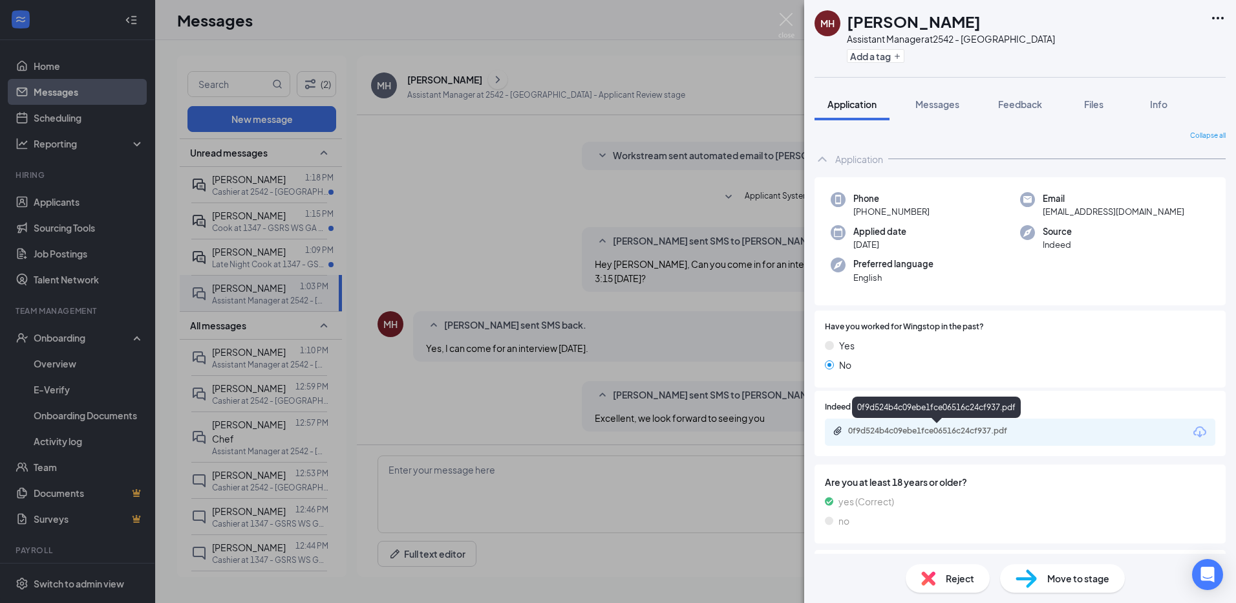
click at [946, 431] on div "0f9d524b4c09ebe1fce06516c24cf937.pdf" at bounding box center [938, 430] width 181 height 10
click at [784, 19] on img at bounding box center [786, 25] width 16 height 25
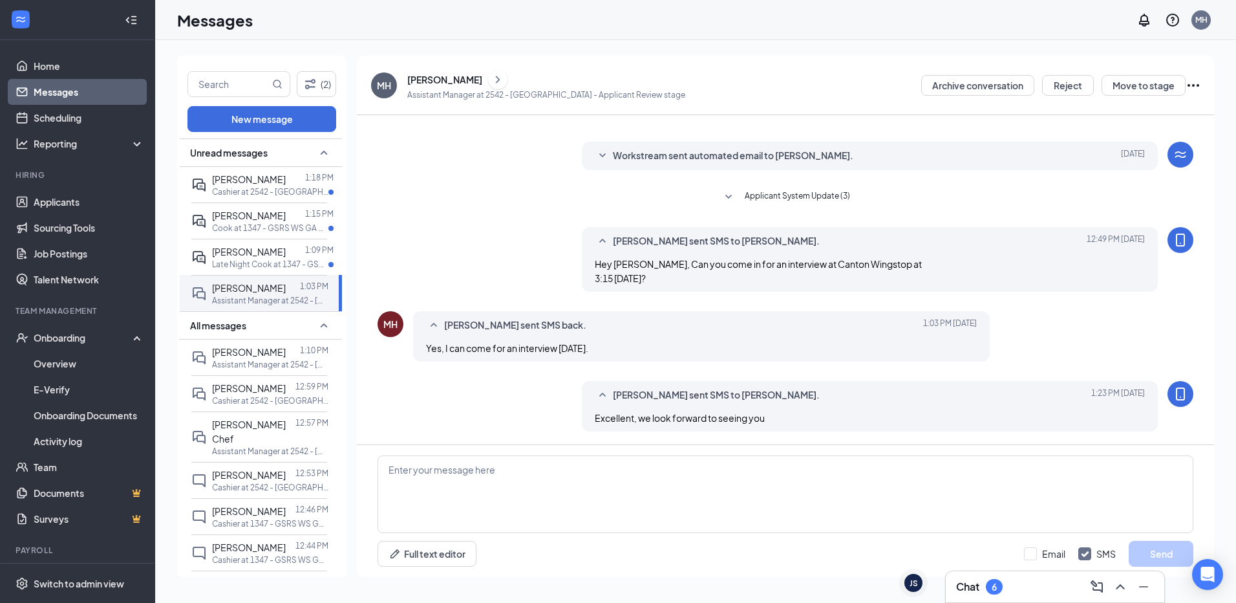
click at [444, 406] on div "Megan Hollis sent SMS to Melissa Hunt. Today 1:23 PM Excellent, we look forward…" at bounding box center [786, 409] width 816 height 57
click at [245, 257] on span "[PERSON_NAME]" at bounding box center [249, 252] width 74 height 12
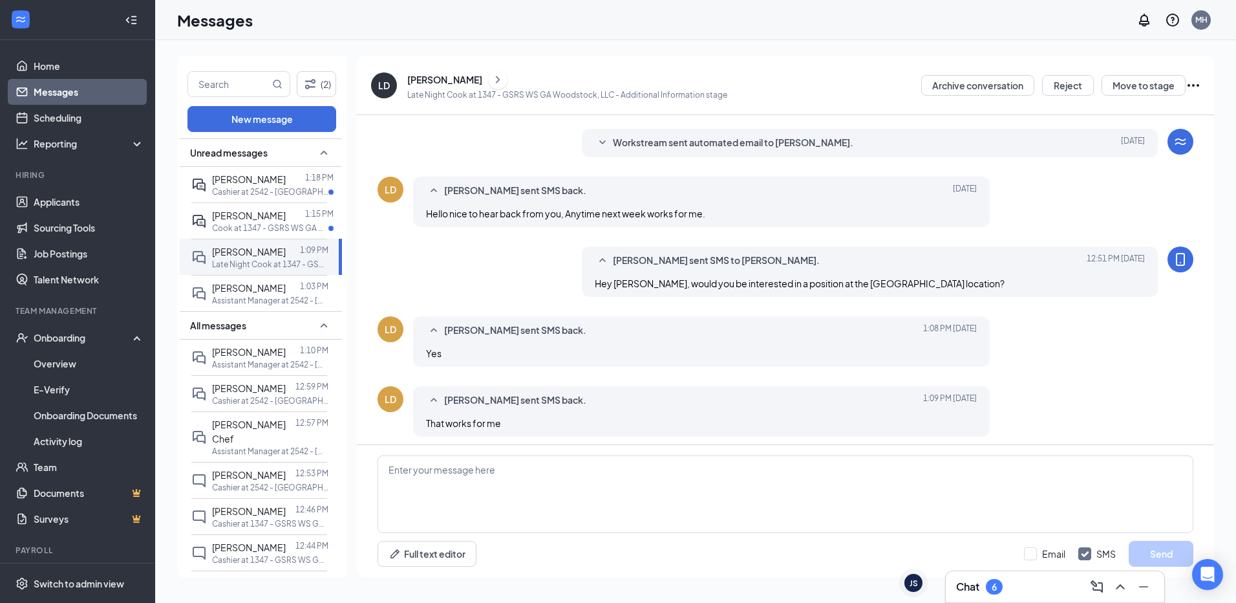
scroll to position [315, 0]
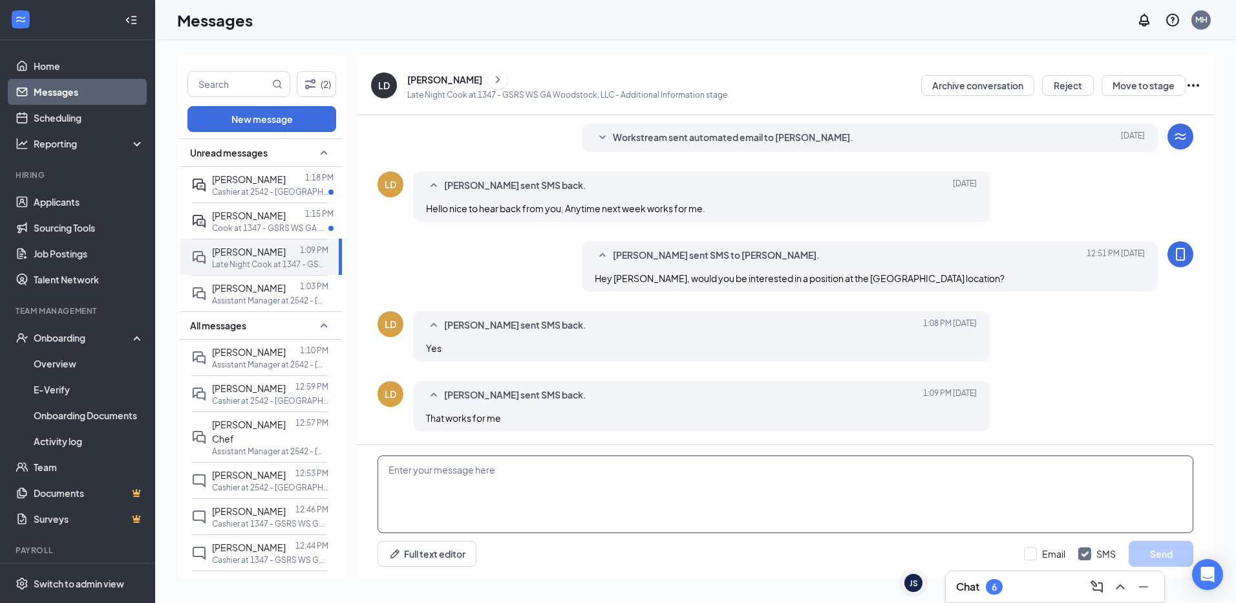
click at [515, 464] on textarea at bounding box center [786, 494] width 816 height 78
type textarea "Would you be available to come in Thursday at 4 for an interview?"
click at [1173, 549] on button "Send" at bounding box center [1161, 554] width 65 height 26
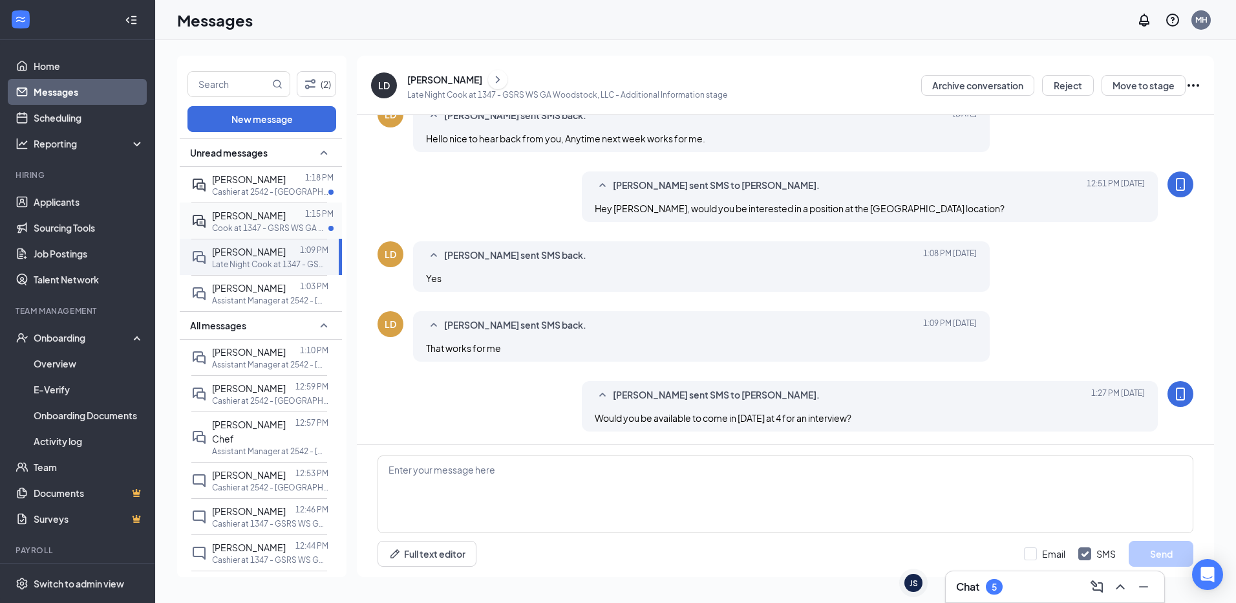
click at [252, 221] on span "[PERSON_NAME]" at bounding box center [249, 215] width 74 height 12
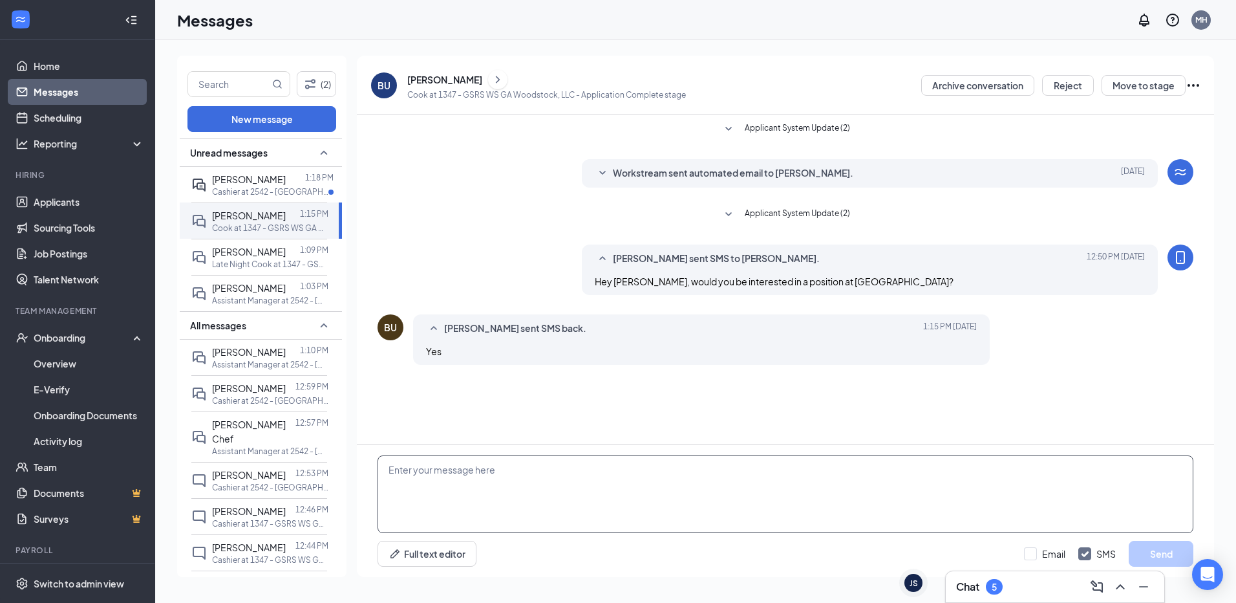
click at [522, 469] on textarea at bounding box center [786, 494] width 816 height 78
type textarea "Would you be available to come in Thursday at 4:30 for an interview?"
click at [1159, 556] on button "Send" at bounding box center [1161, 554] width 65 height 26
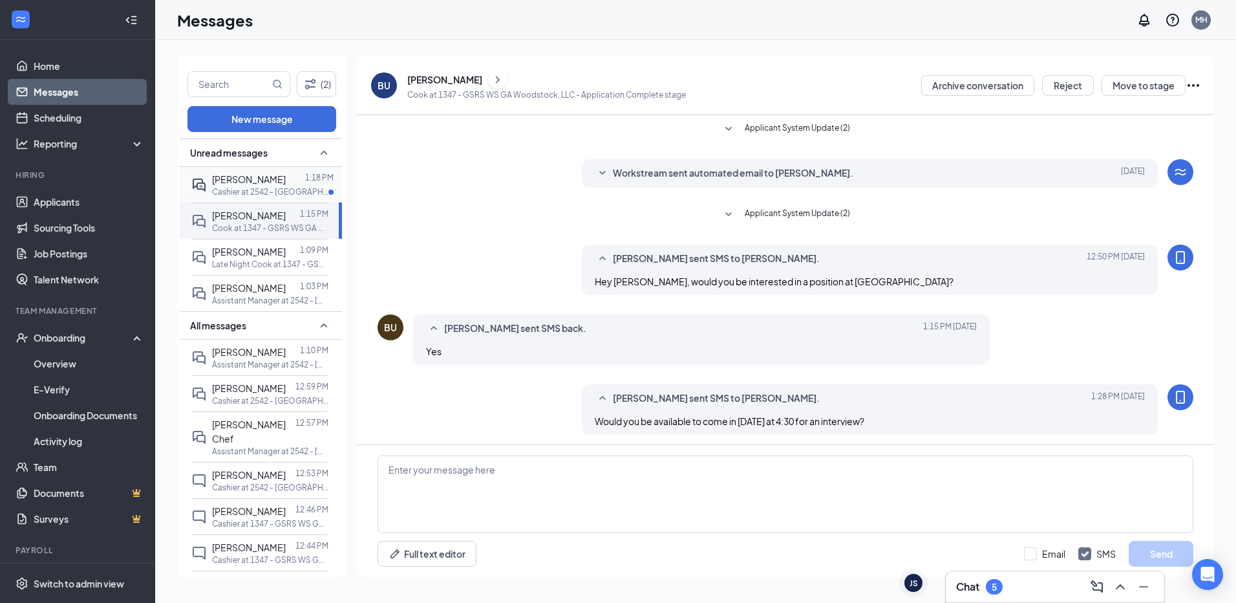
scroll to position [3, 0]
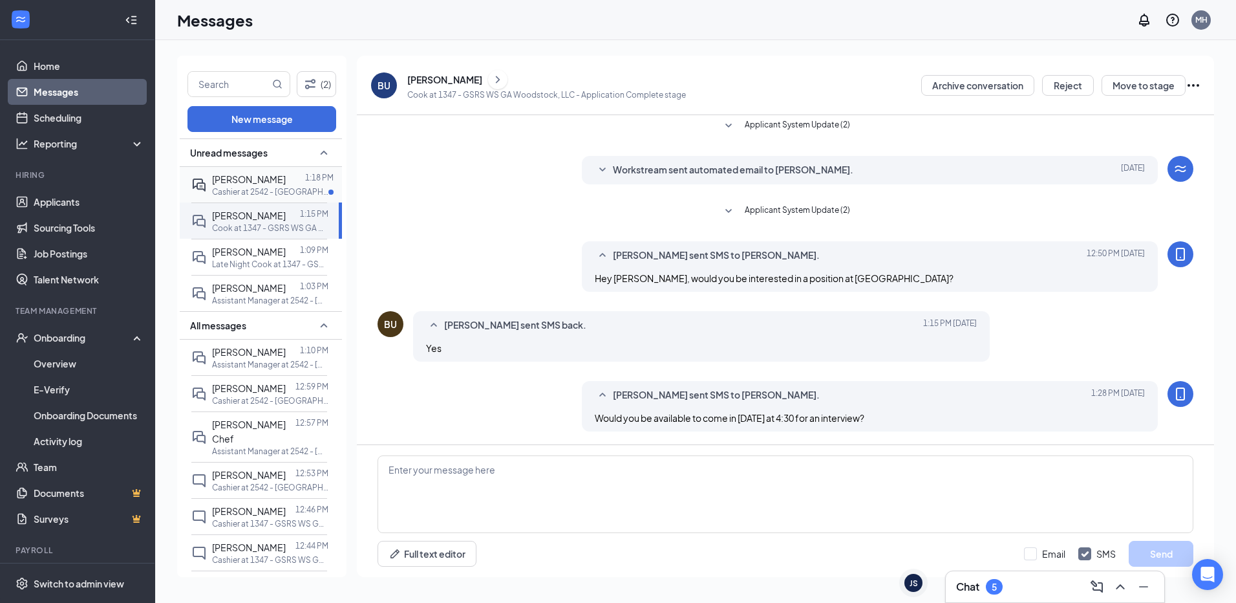
click at [234, 185] on span "[PERSON_NAME]" at bounding box center [249, 179] width 74 height 12
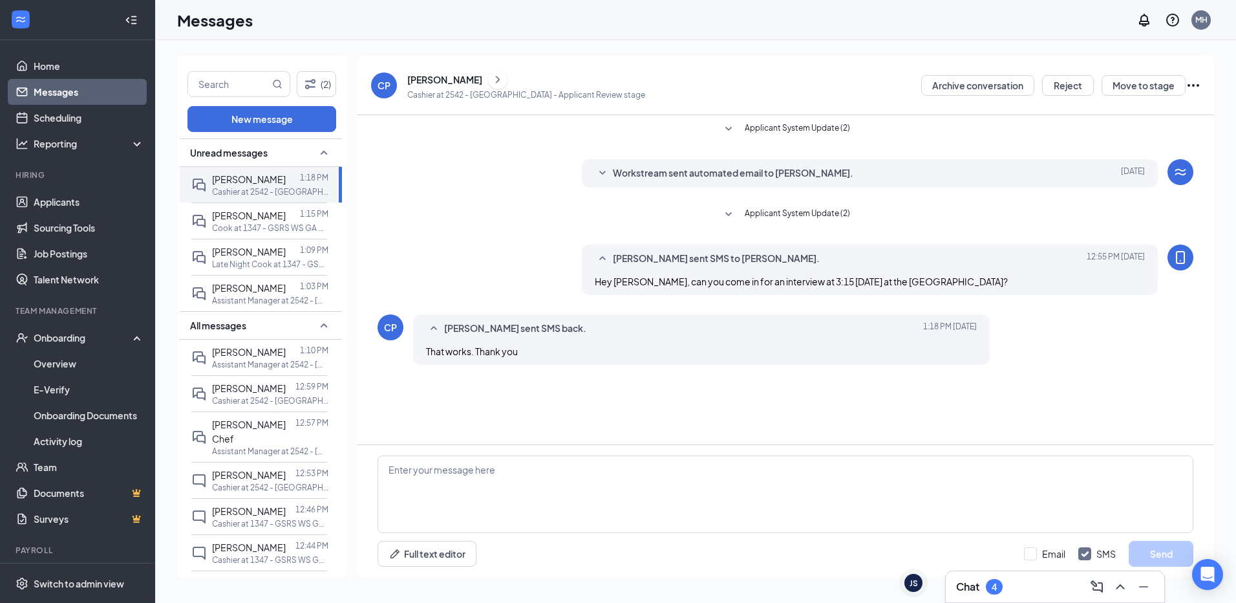
click at [444, 80] on div "[PERSON_NAME]" at bounding box center [444, 79] width 75 height 13
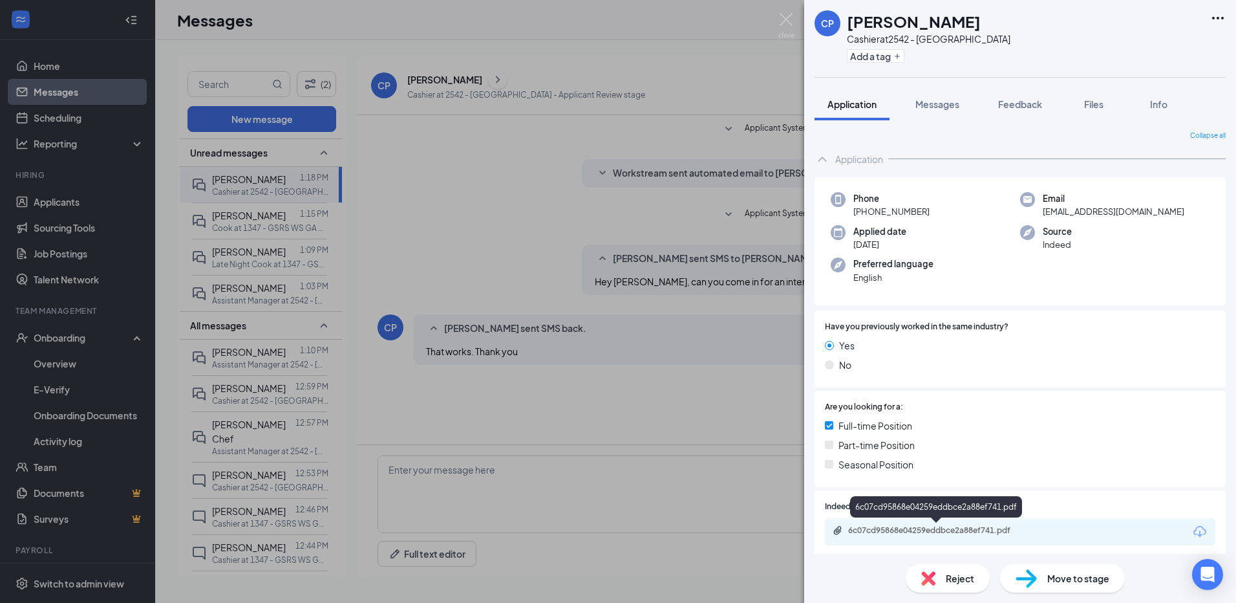
click at [959, 530] on div "6c07cd95868e04259eddbce2a88ef741.pdf" at bounding box center [938, 530] width 181 height 10
click at [784, 16] on img at bounding box center [786, 25] width 16 height 25
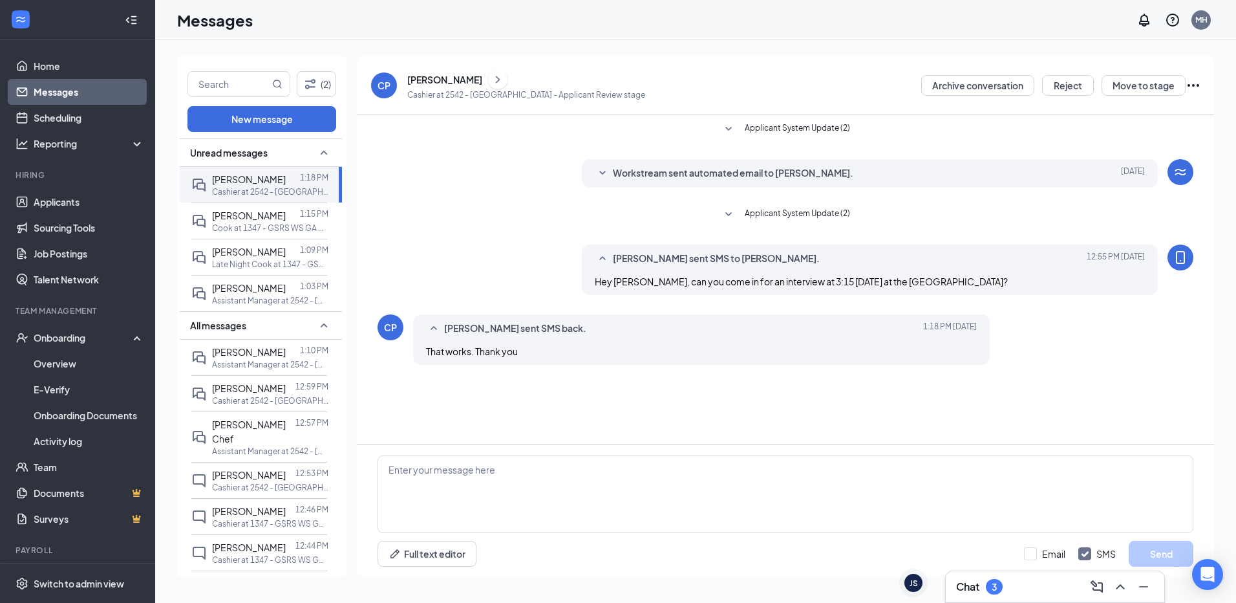
click at [439, 78] on div "[PERSON_NAME]" at bounding box center [444, 79] width 75 height 13
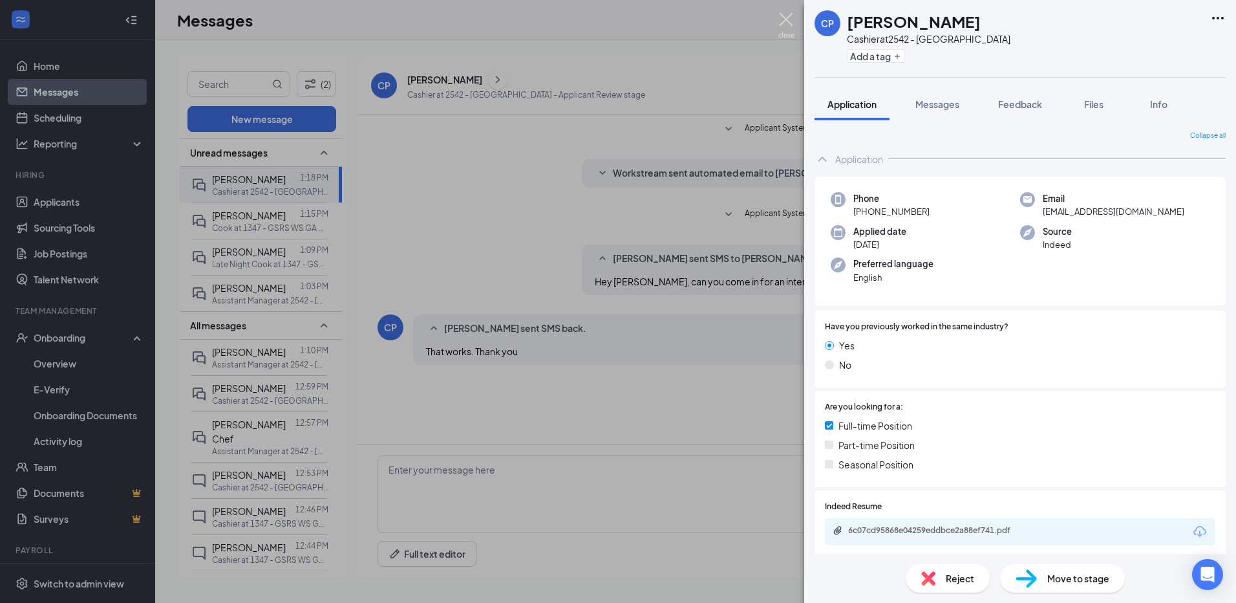
click at [787, 17] on img at bounding box center [786, 25] width 16 height 25
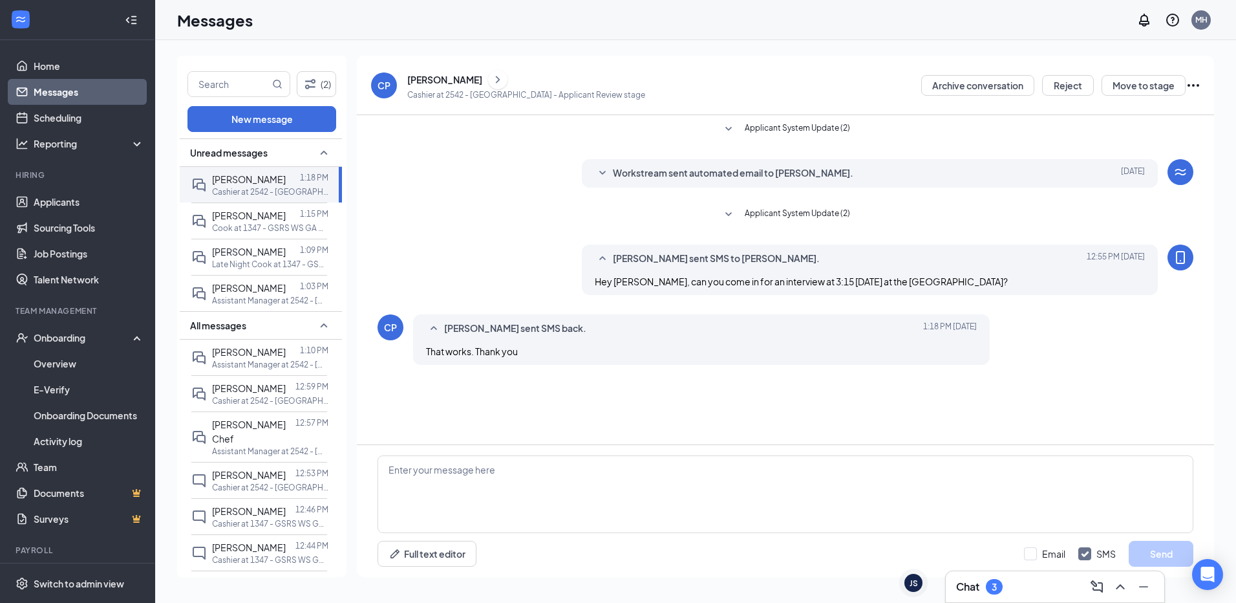
click at [967, 592] on h3 "Chat" at bounding box center [967, 586] width 23 height 14
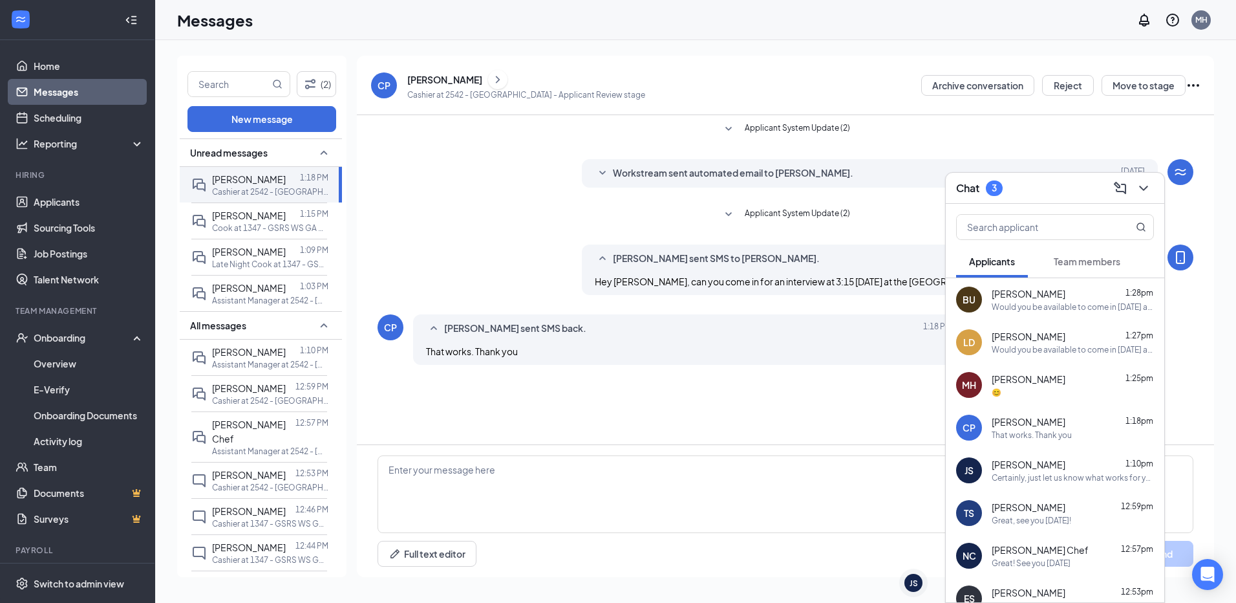
click at [1027, 380] on span "[PERSON_NAME]" at bounding box center [1029, 378] width 74 height 13
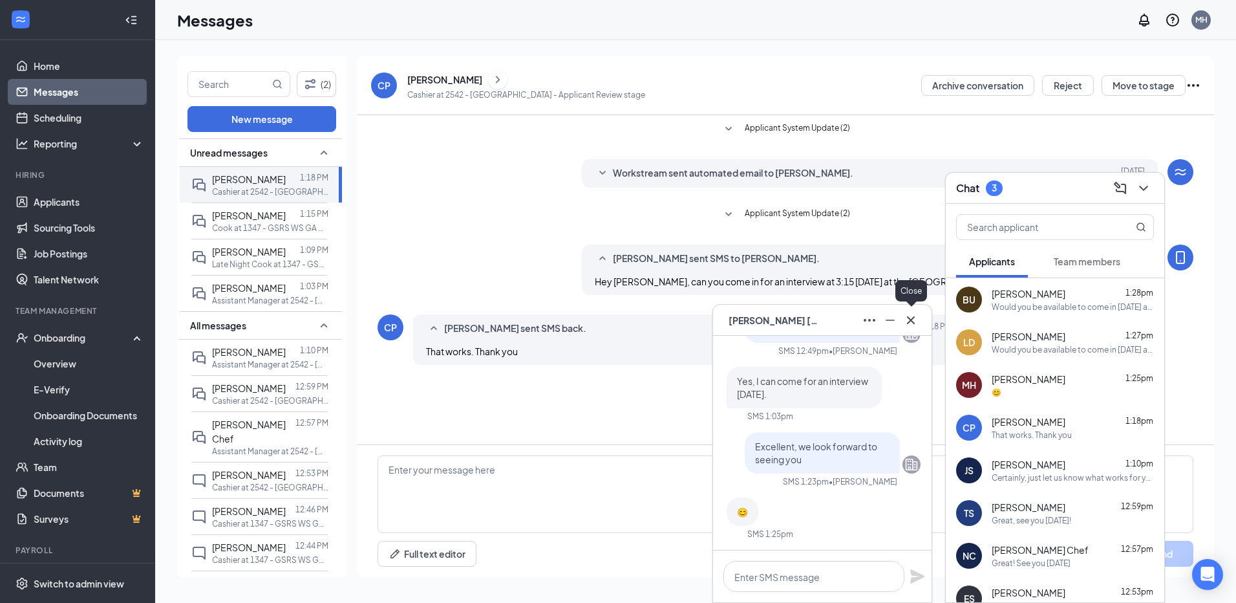
click at [910, 322] on icon "Cross" at bounding box center [911, 320] width 16 height 16
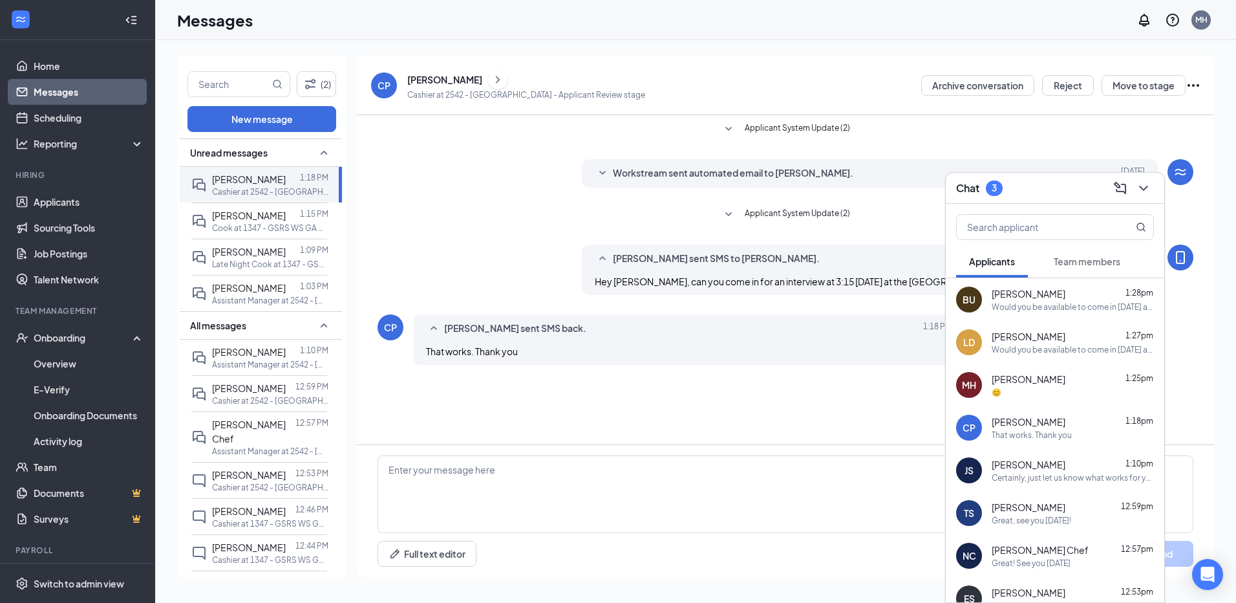
click at [1038, 557] on div "Great! See you [DATE]" at bounding box center [1031, 562] width 79 height 11
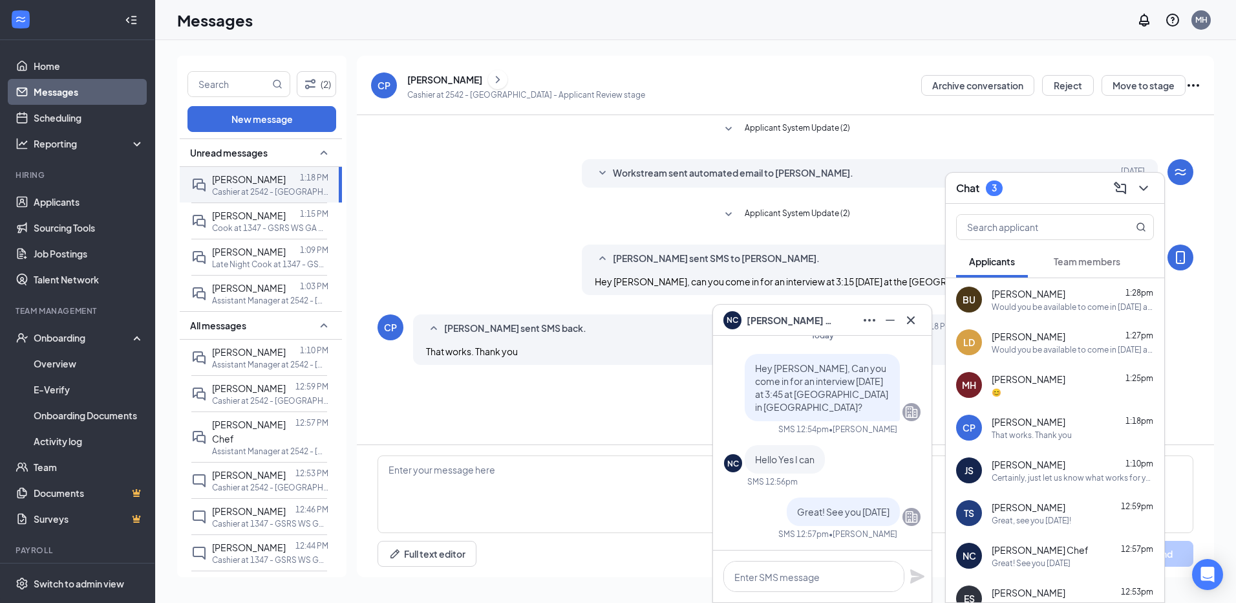
click at [1066, 255] on span "Team members" at bounding box center [1087, 261] width 67 height 12
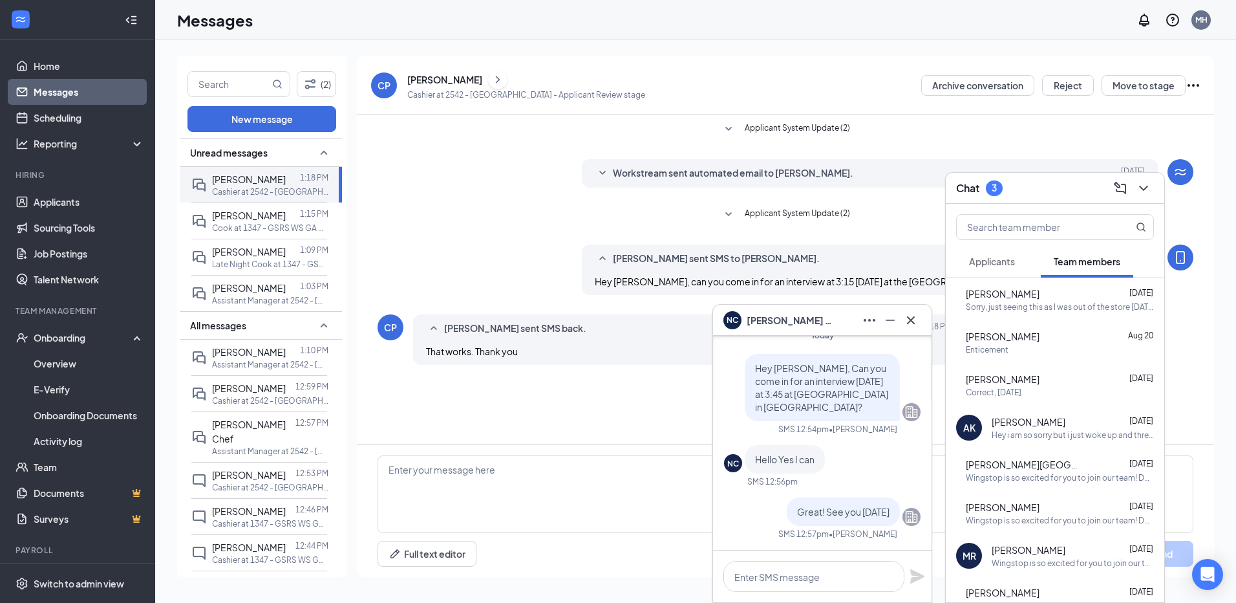
click at [1027, 341] on span "[PERSON_NAME]" at bounding box center [1003, 336] width 74 height 13
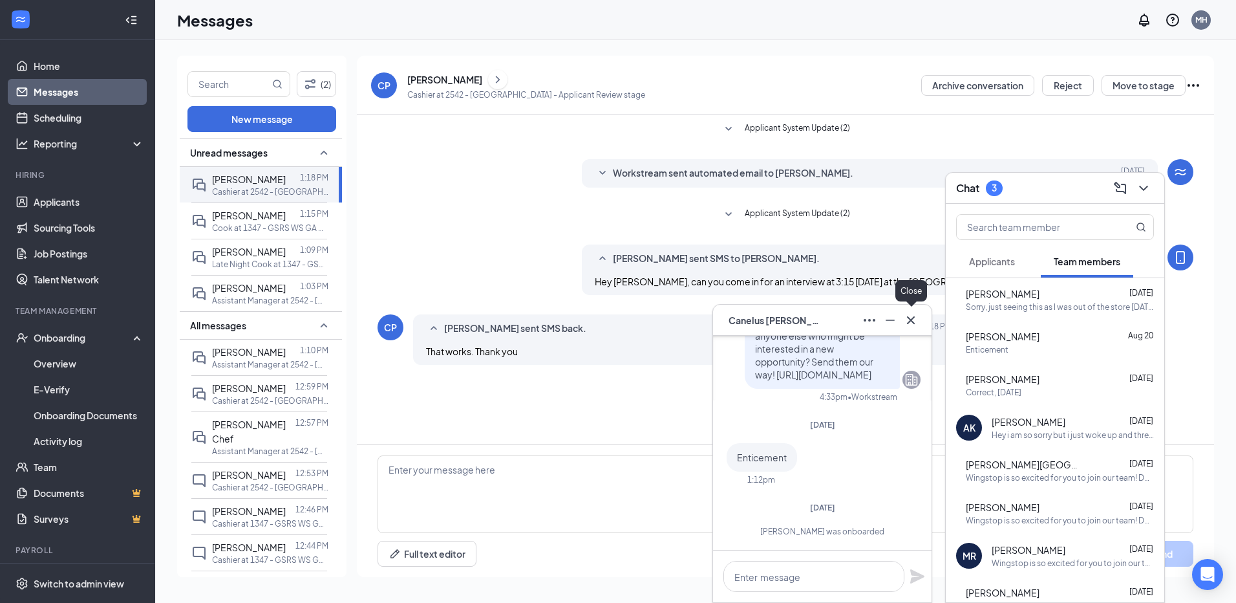
click at [912, 321] on icon "Cross" at bounding box center [911, 320] width 8 height 8
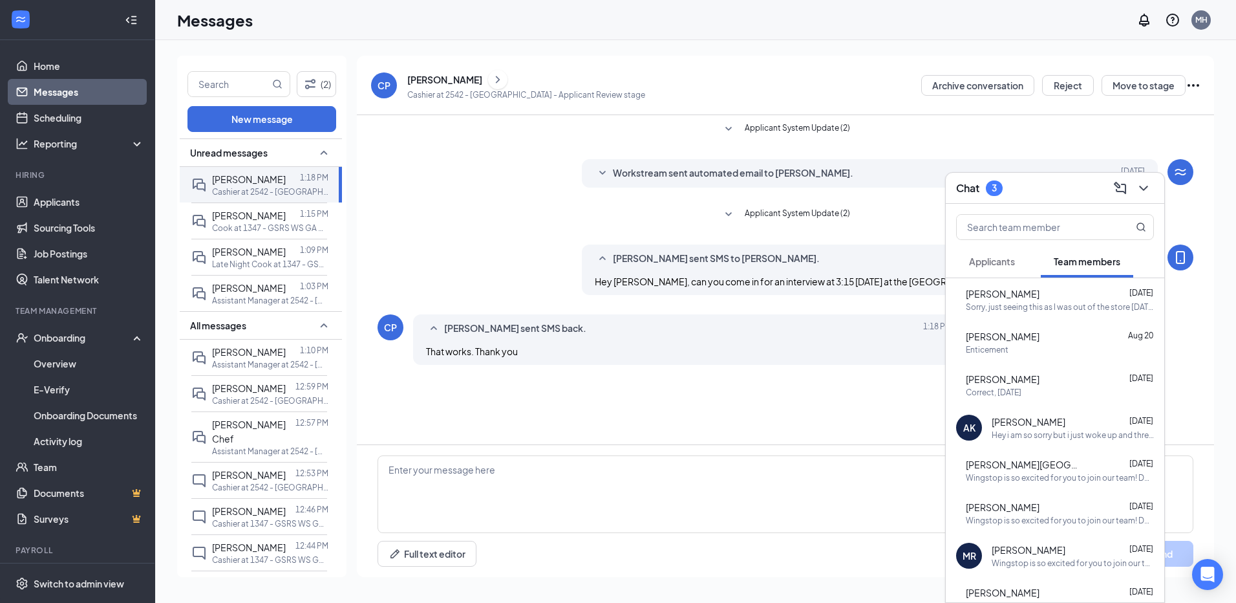
click at [1008, 259] on span "Applicants" at bounding box center [992, 261] width 46 height 12
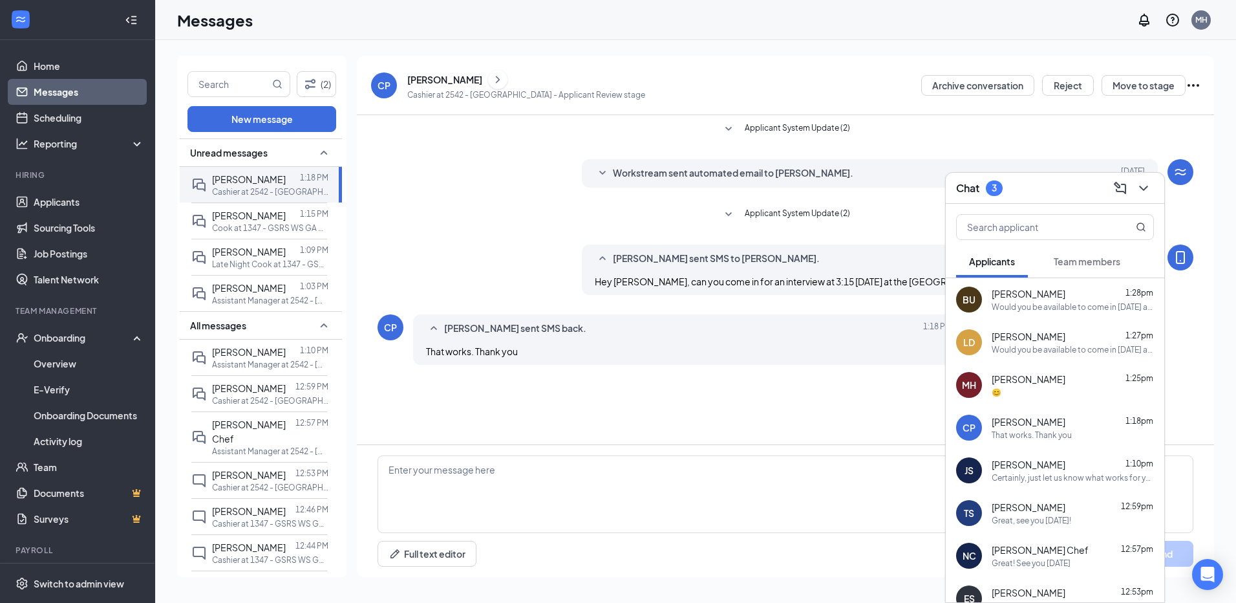
click at [1055, 424] on span "[PERSON_NAME]" at bounding box center [1029, 421] width 74 height 13
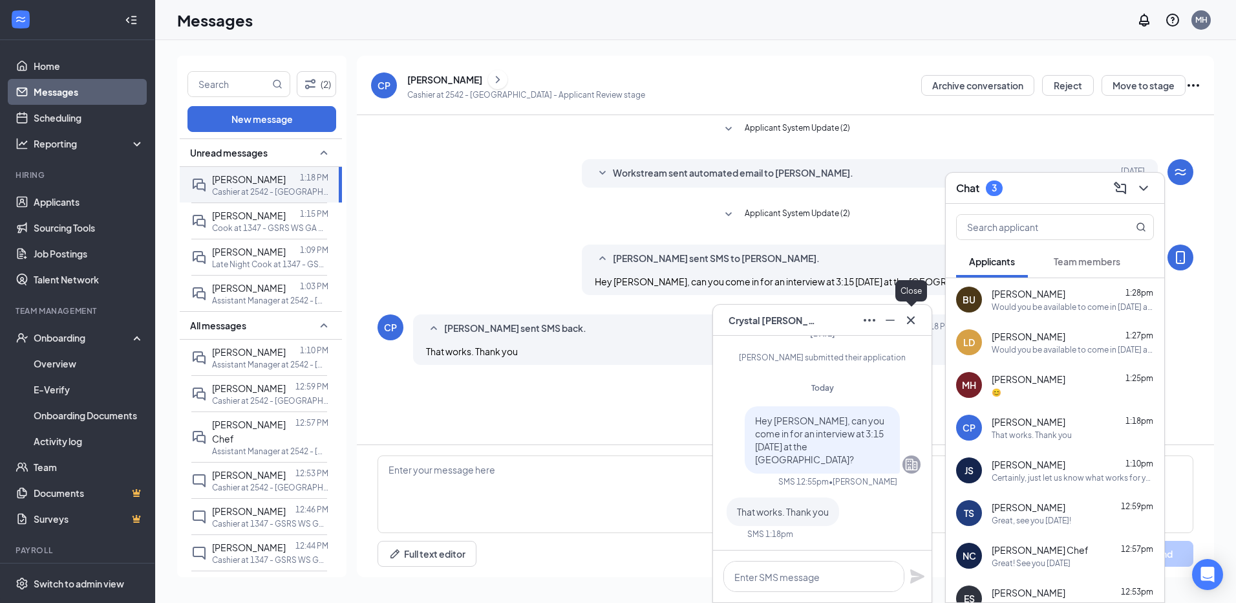
click at [909, 320] on icon "Cross" at bounding box center [911, 320] width 16 height 16
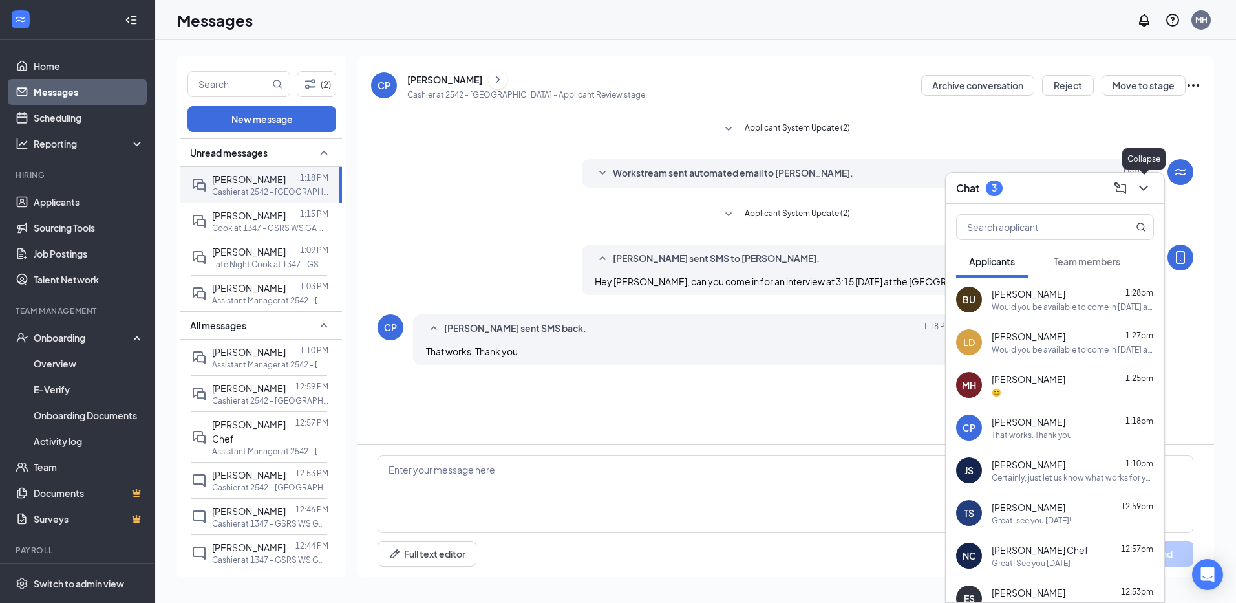
click at [1142, 186] on icon "ChevronDown" at bounding box center [1144, 188] width 16 height 16
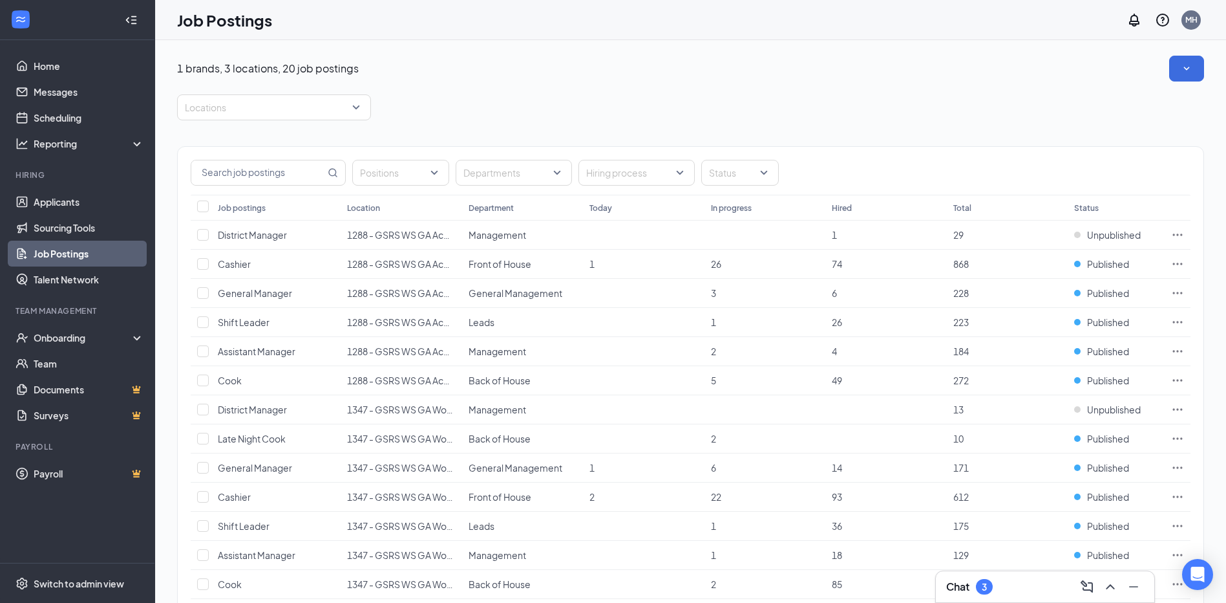
click at [981, 586] on div "3" at bounding box center [984, 587] width 17 height 16
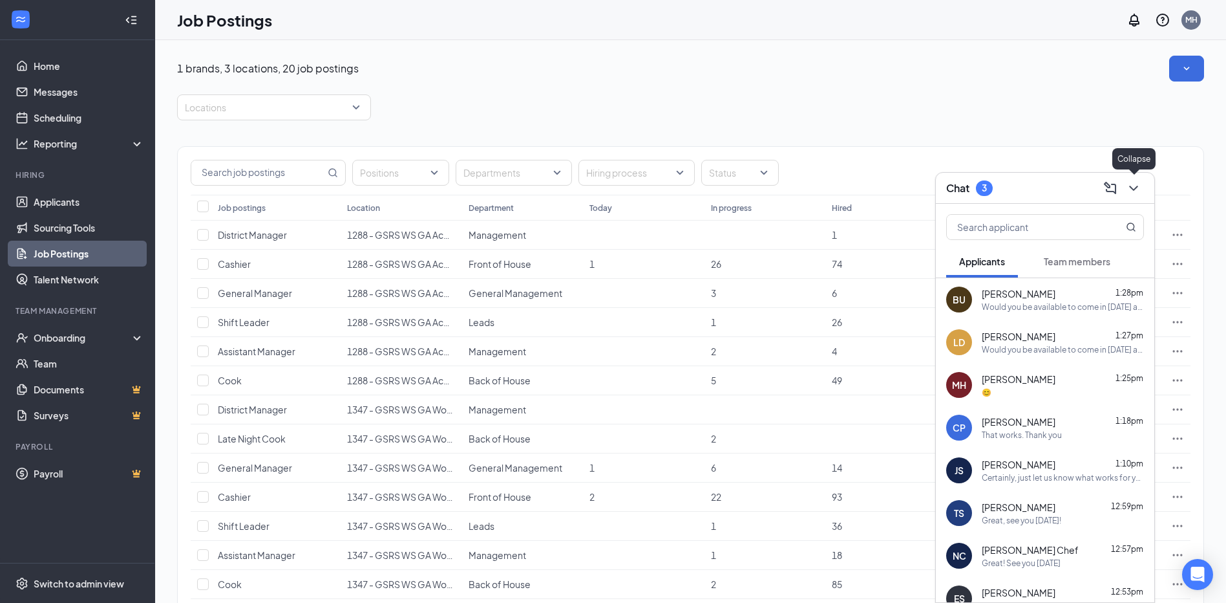
click at [1137, 186] on icon "ChevronDown" at bounding box center [1134, 188] width 8 height 5
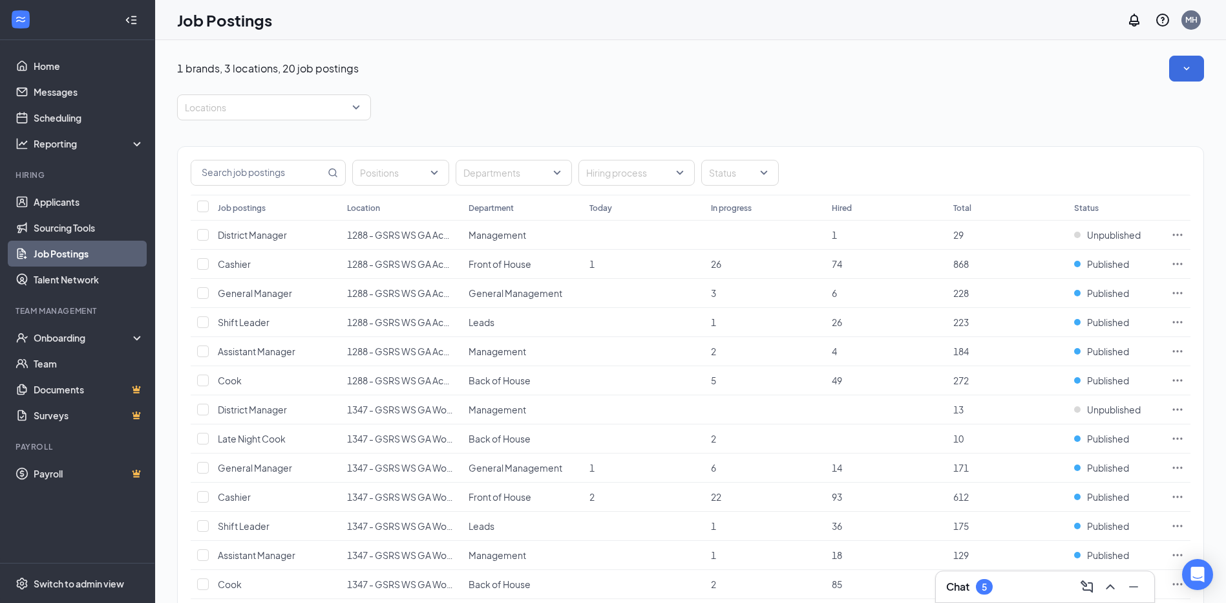
click at [983, 595] on div "Chat 5" at bounding box center [1046, 586] width 198 height 21
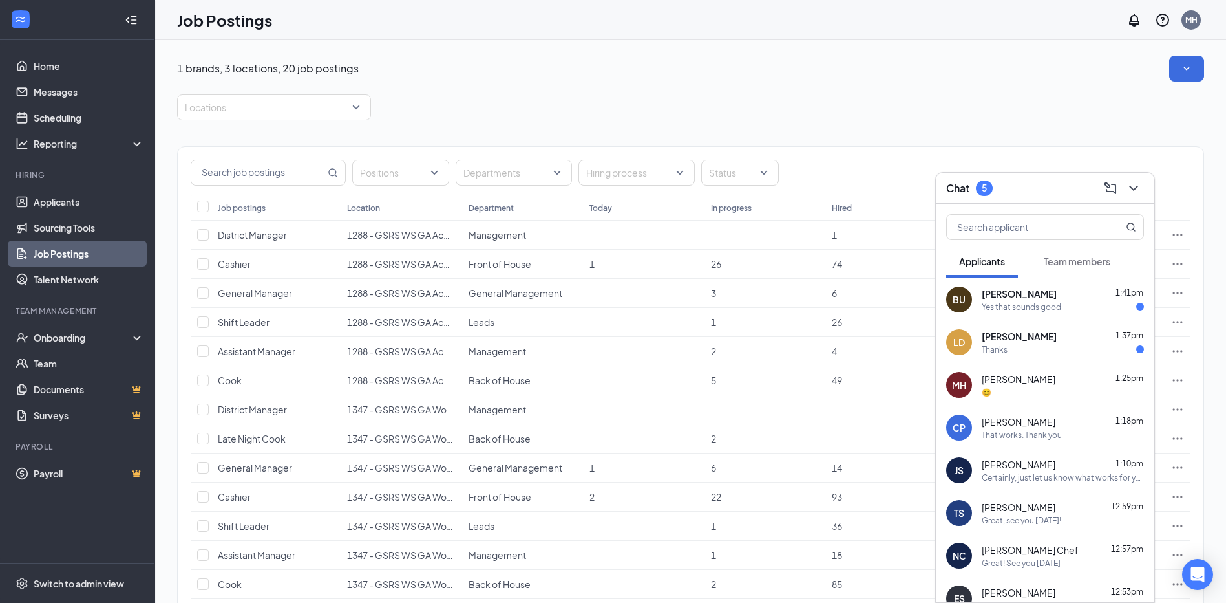
click at [1019, 341] on span "[PERSON_NAME]" at bounding box center [1019, 336] width 75 height 13
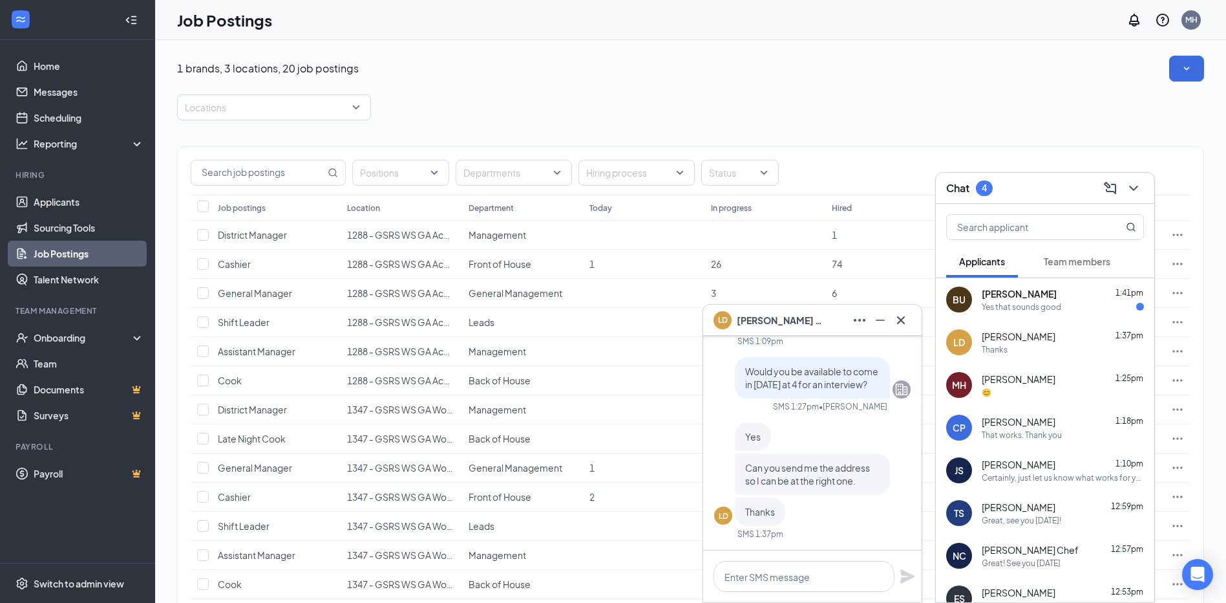
click at [764, 316] on span "Larry Dasher" at bounding box center [782, 320] width 91 height 14
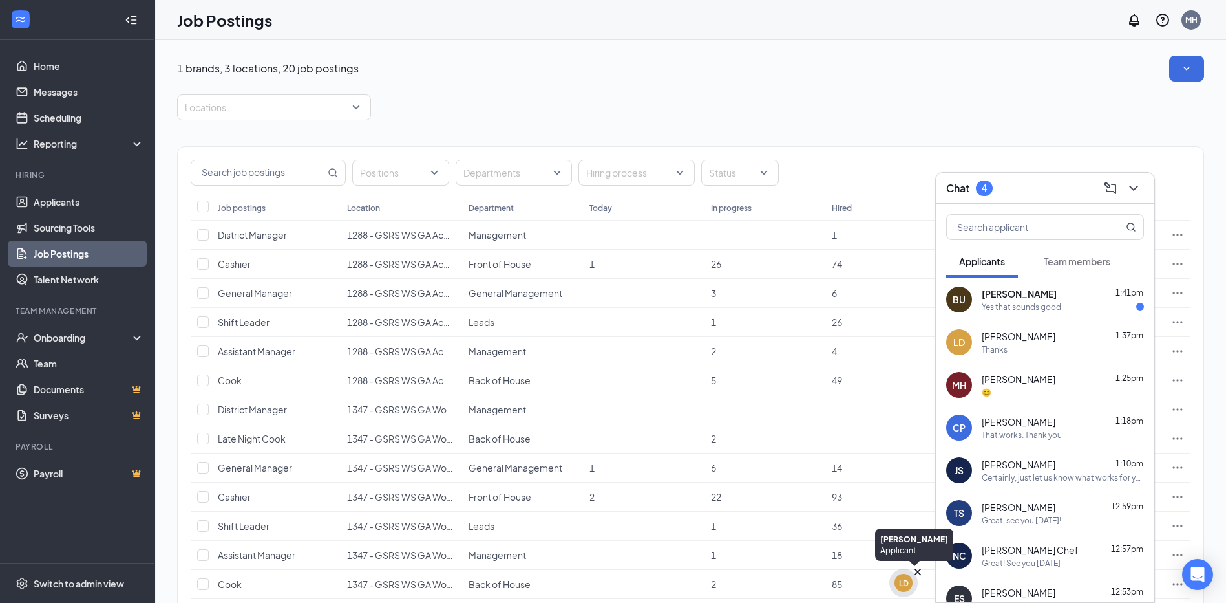
click at [898, 585] on div "LD" at bounding box center [904, 582] width 18 height 18
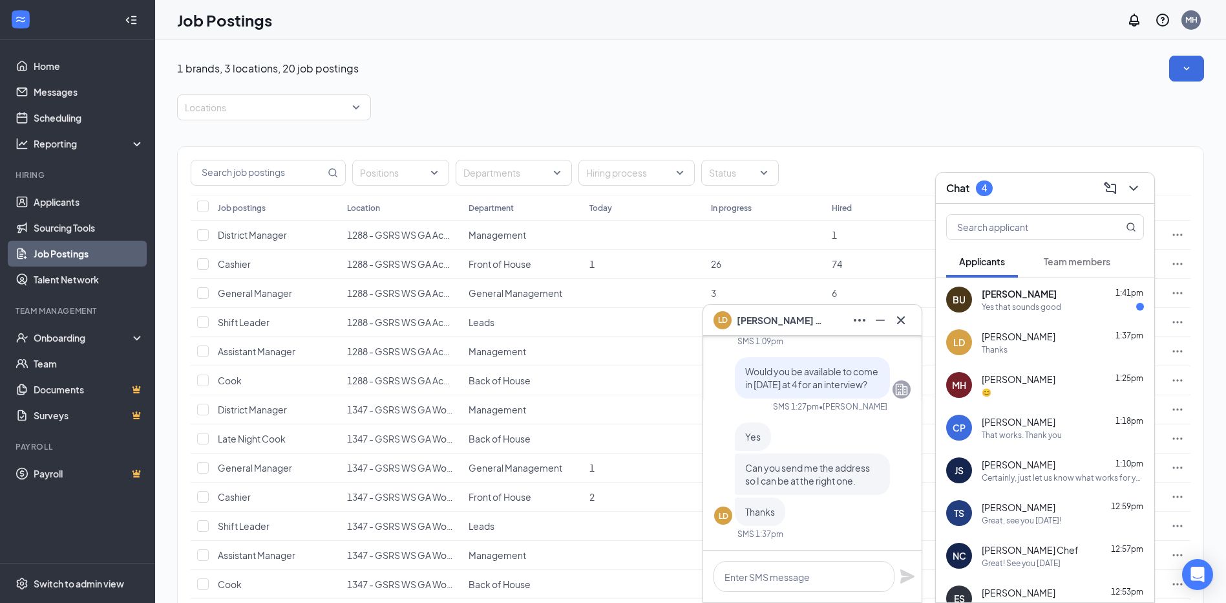
click at [756, 323] on span "Larry Dasher" at bounding box center [782, 320] width 91 height 14
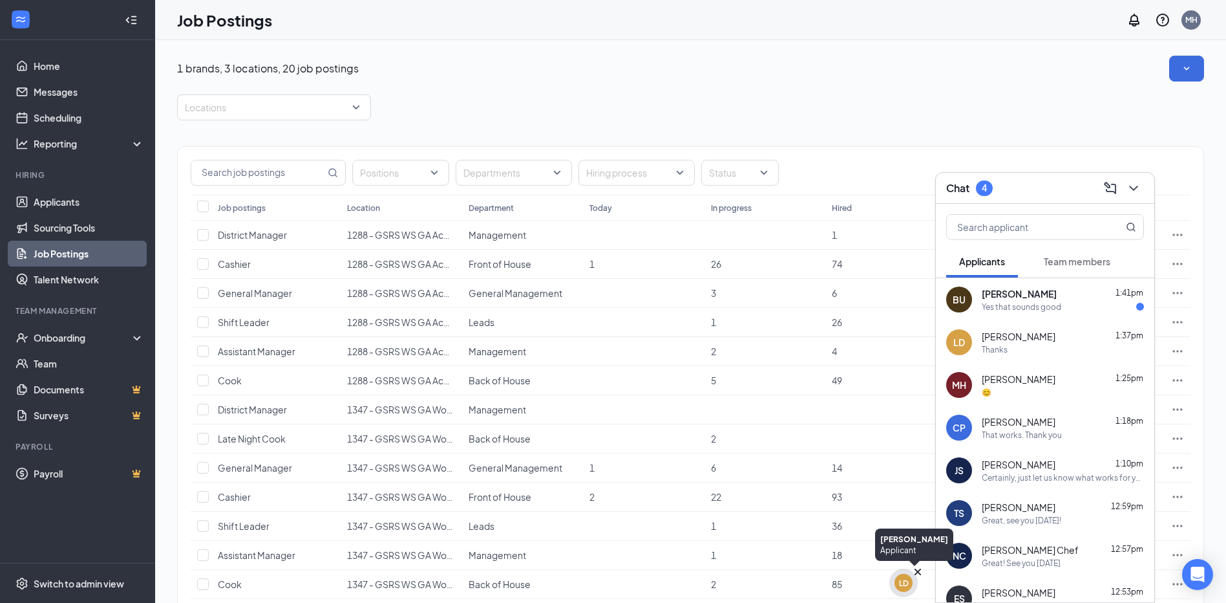
click at [908, 581] on div "LD" at bounding box center [904, 582] width 10 height 11
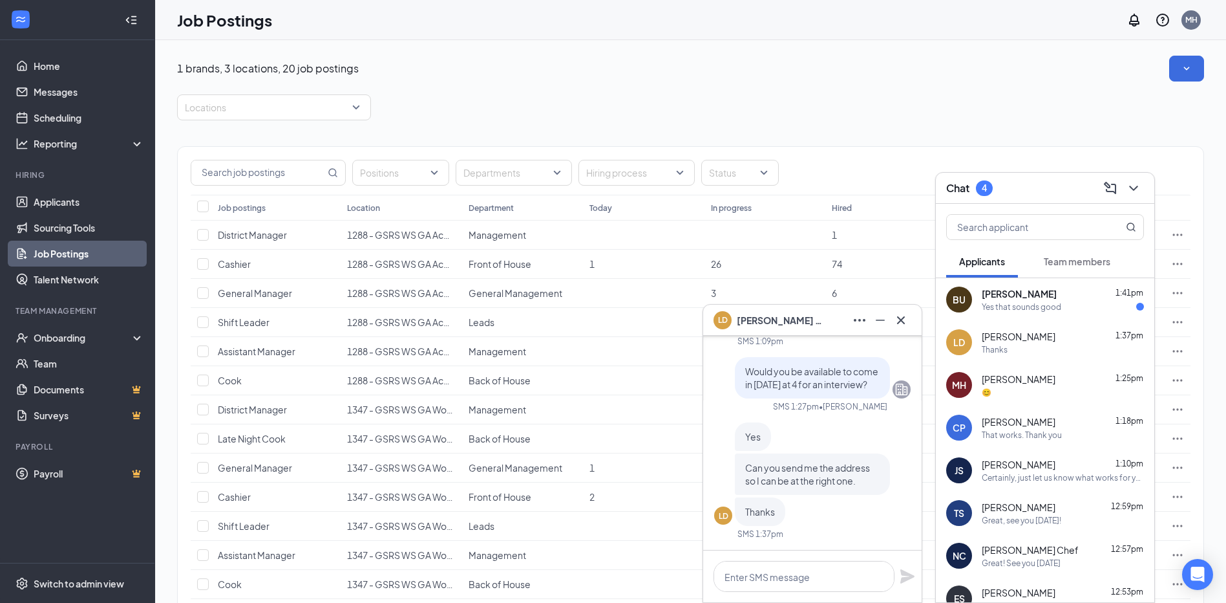
click at [1001, 337] on span "[PERSON_NAME]" at bounding box center [1019, 336] width 74 height 13
click at [863, 323] on icon "Ellipses" at bounding box center [860, 320] width 16 height 16
click at [883, 321] on icon "Minimize" at bounding box center [881, 320] width 16 height 16
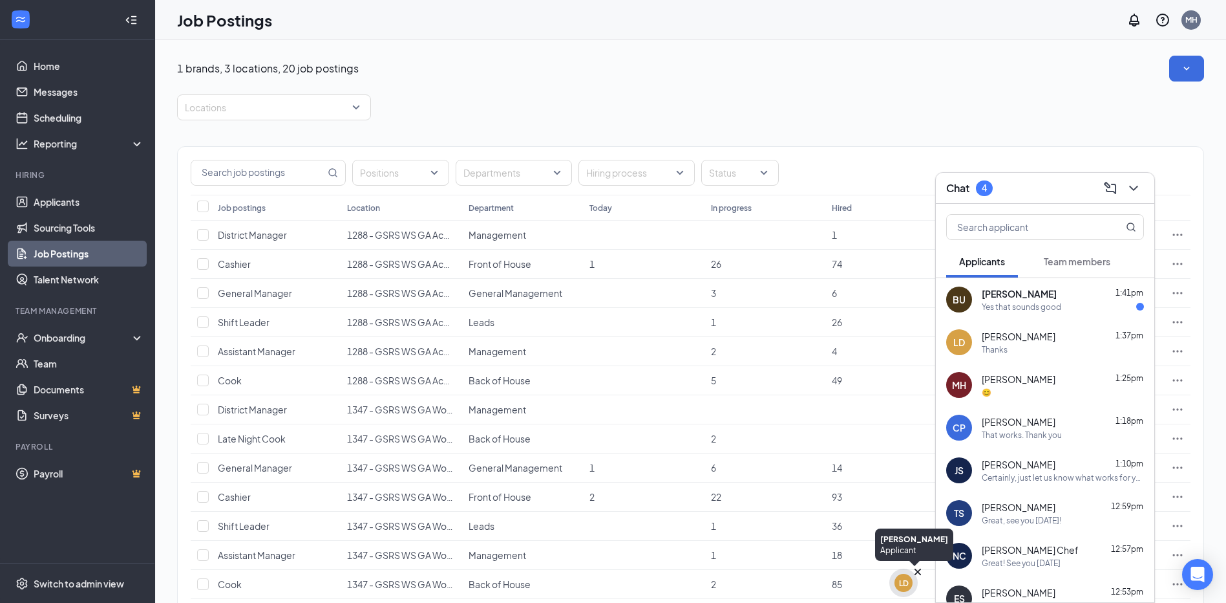
click at [897, 586] on div "LD" at bounding box center [904, 582] width 18 height 18
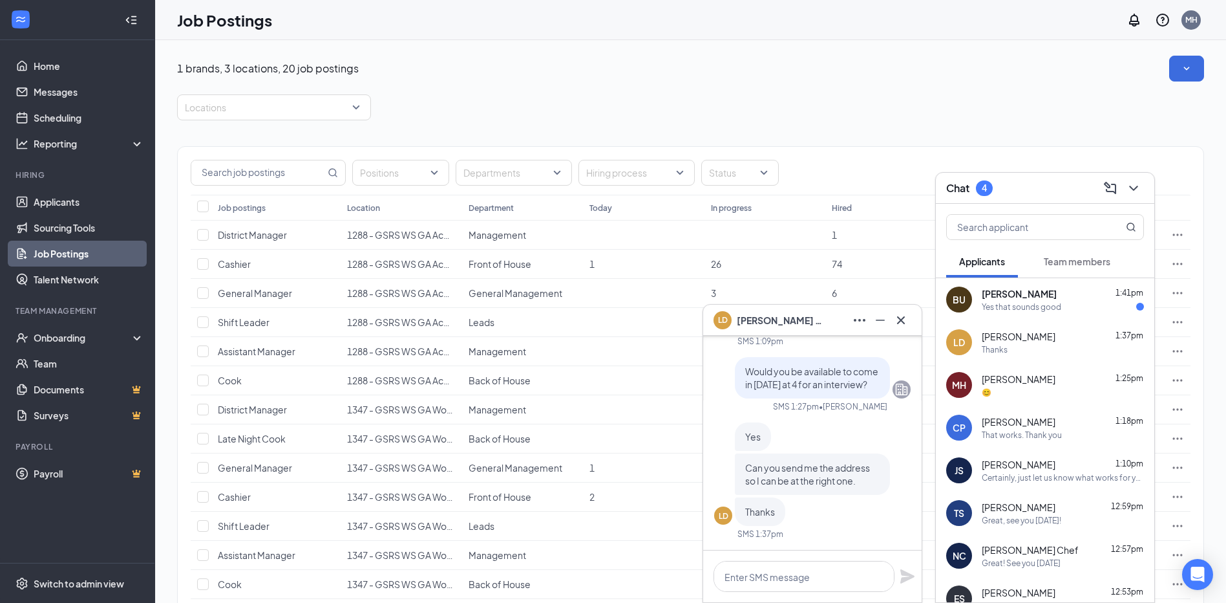
click at [778, 323] on span "Larry Dasher" at bounding box center [782, 320] width 91 height 14
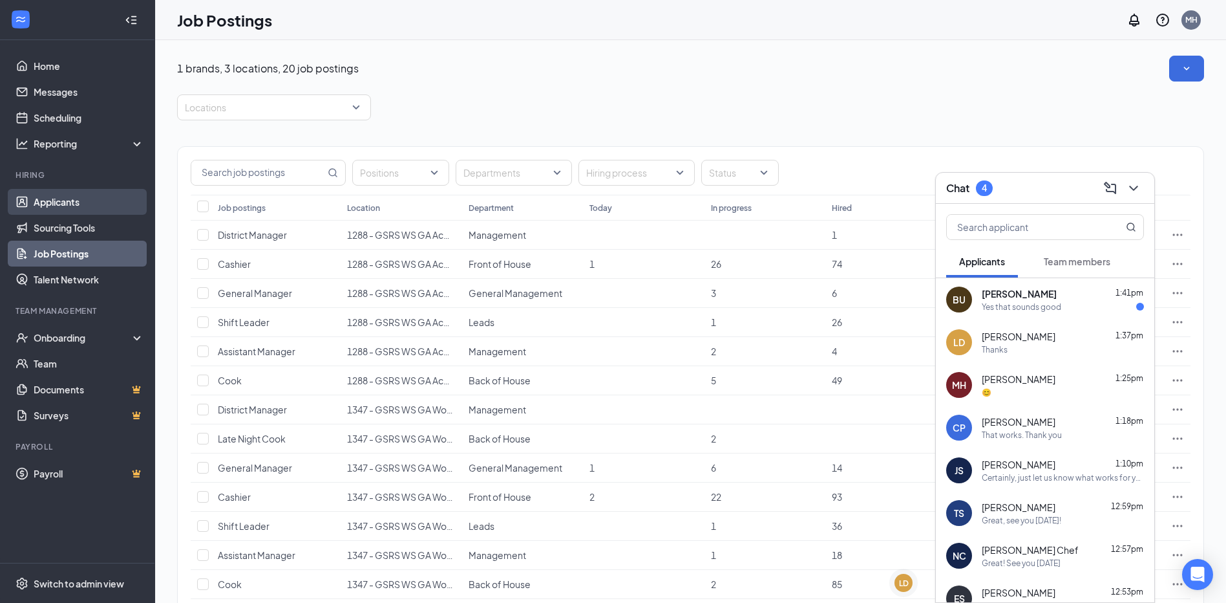
click at [74, 204] on link "Applicants" at bounding box center [89, 202] width 111 height 26
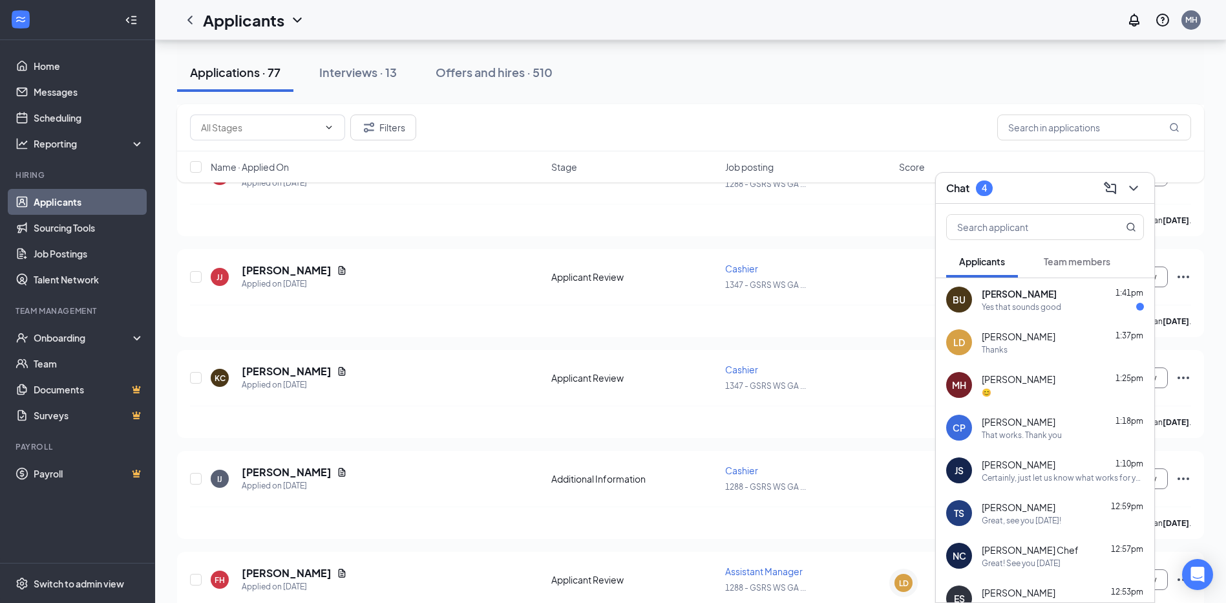
scroll to position [6013, 0]
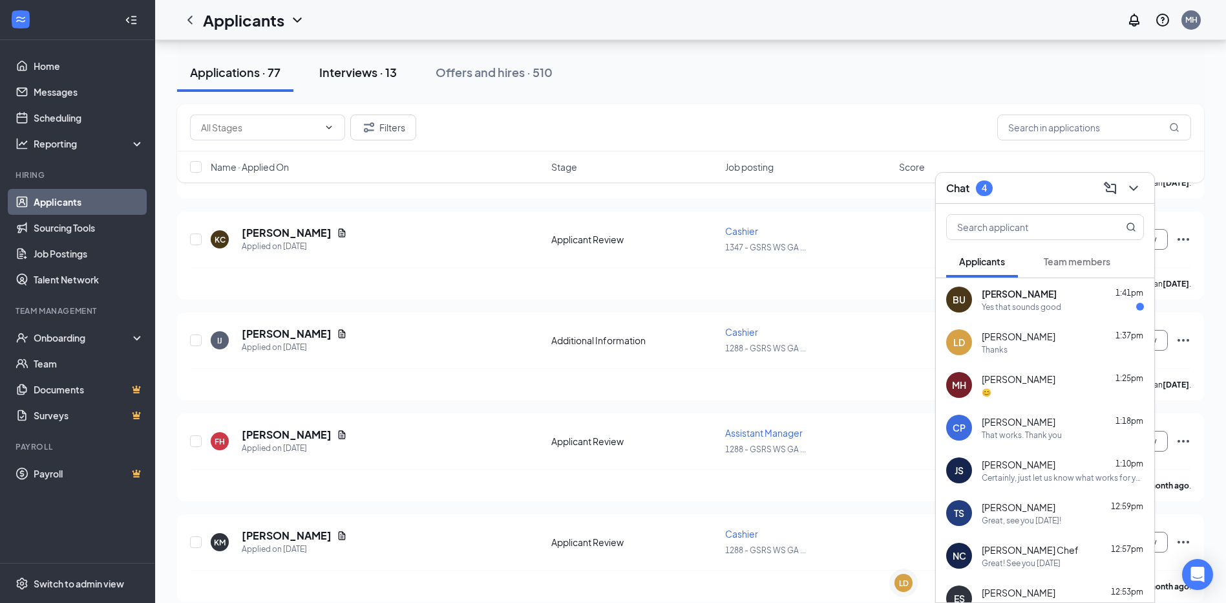
click at [373, 70] on div "Interviews · 13" at bounding box center [358, 72] width 78 height 16
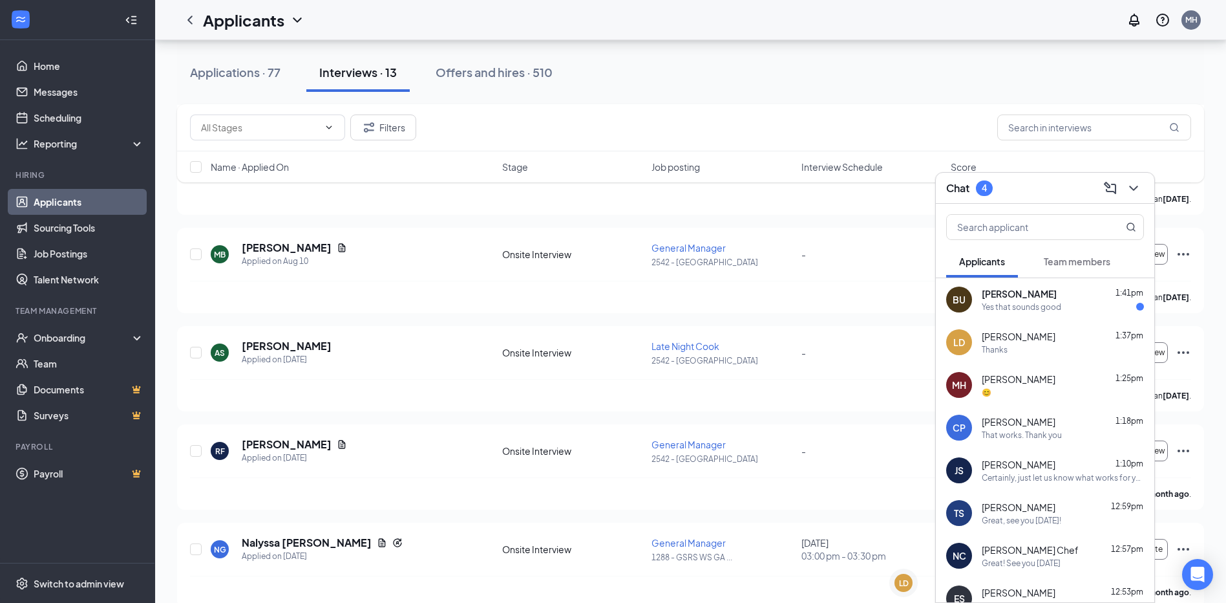
scroll to position [941, 0]
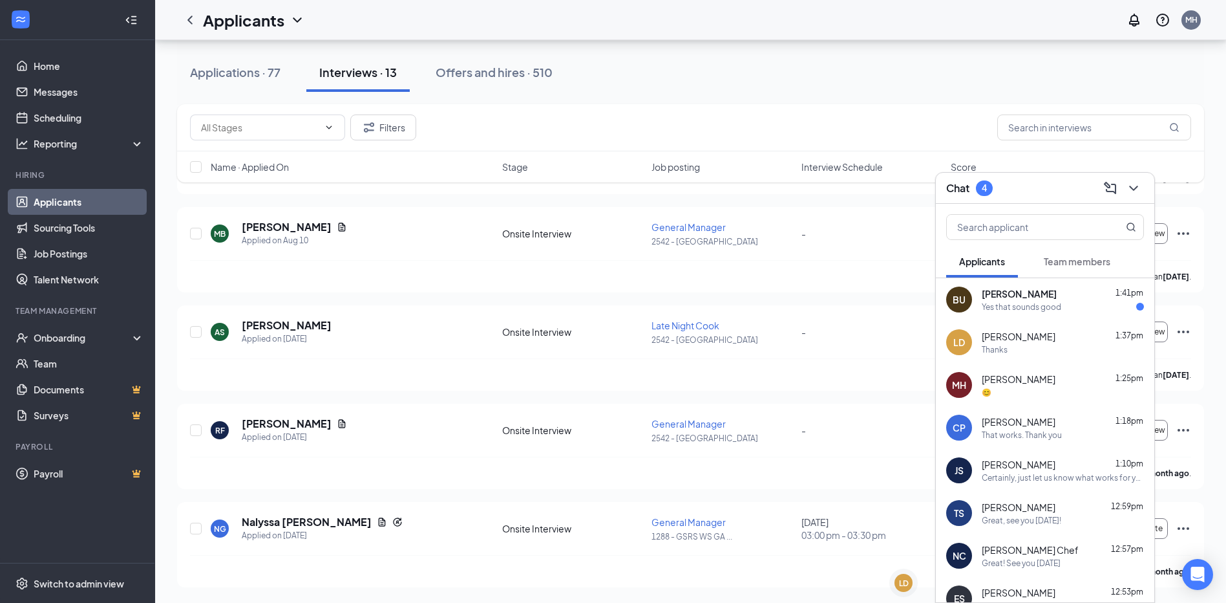
click at [1025, 302] on div "Yes that sounds good" at bounding box center [1022, 306] width 80 height 11
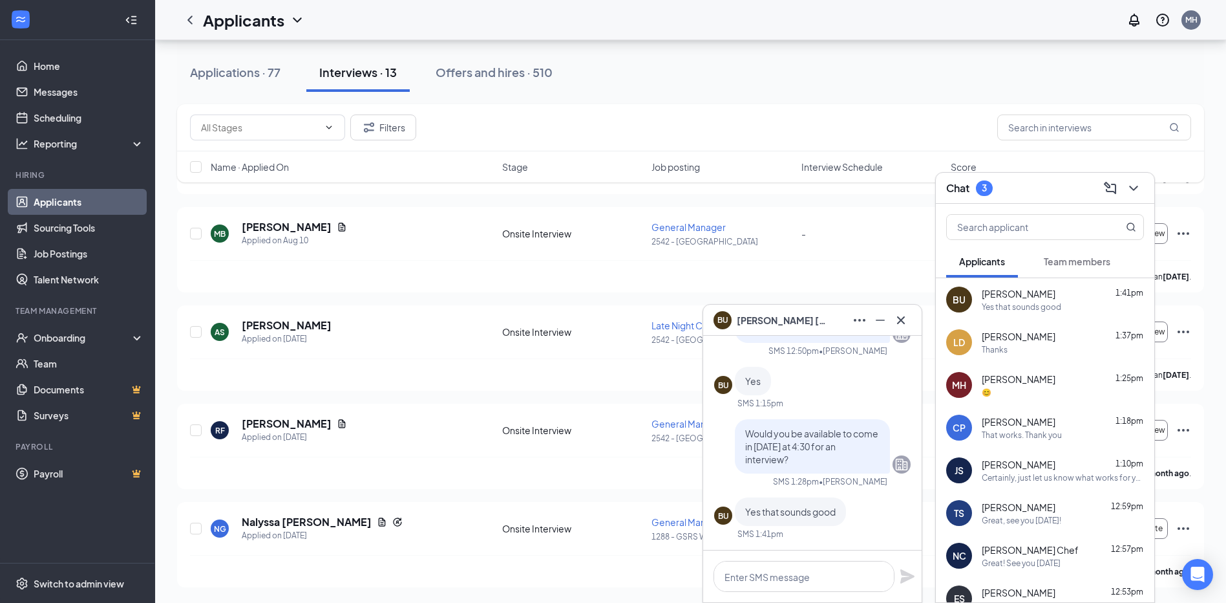
click at [800, 318] on span "Bryson Upchurch" at bounding box center [782, 320] width 91 height 14
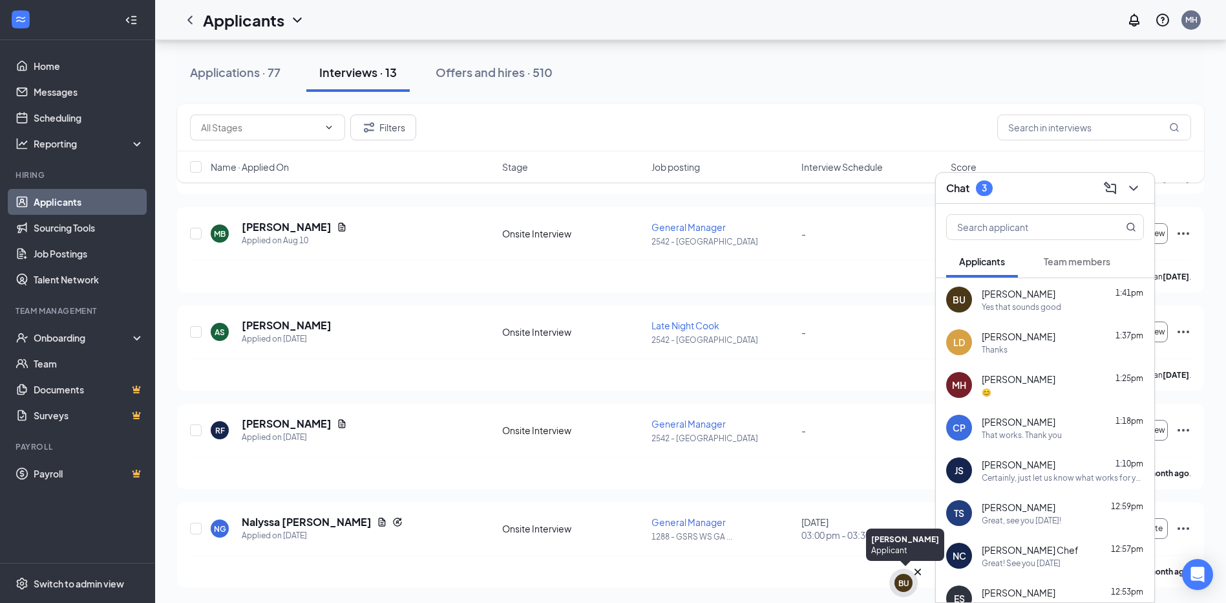
click at [905, 589] on div "BU" at bounding box center [904, 582] width 18 height 18
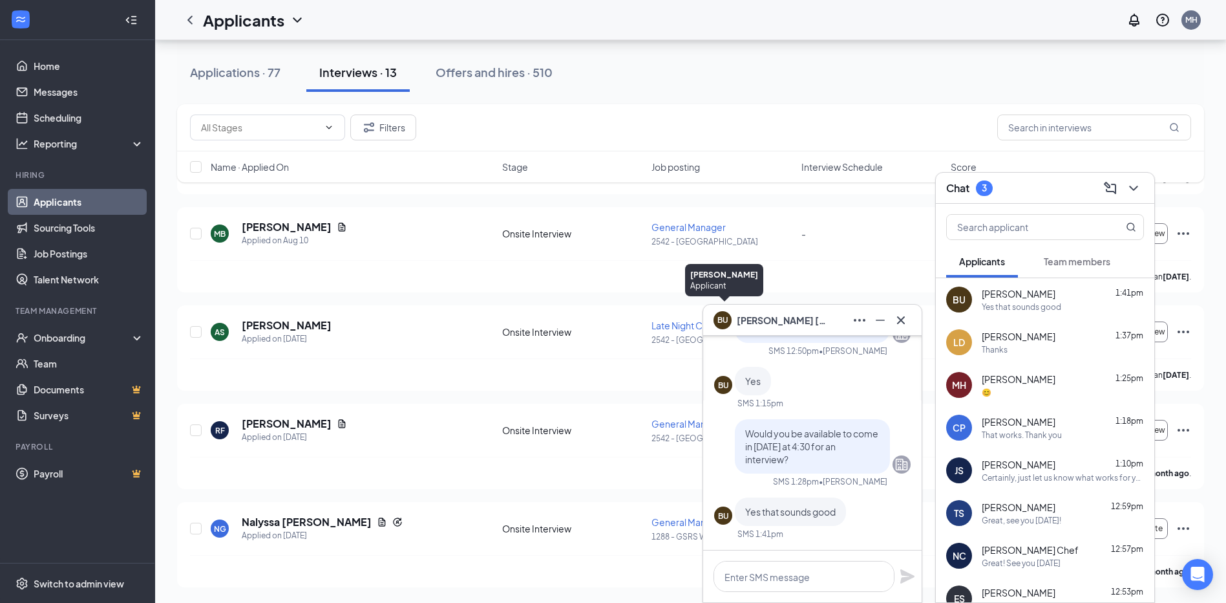
click at [723, 320] on div "BU" at bounding box center [723, 318] width 11 height 11
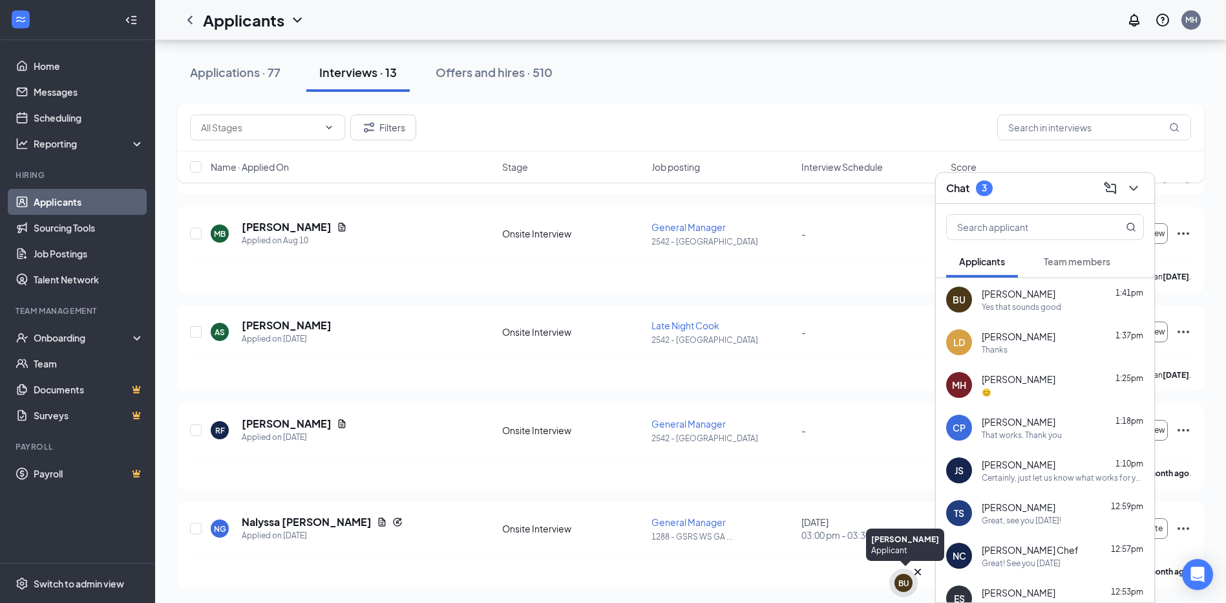
click at [906, 593] on div "BU" at bounding box center [904, 582] width 28 height 28
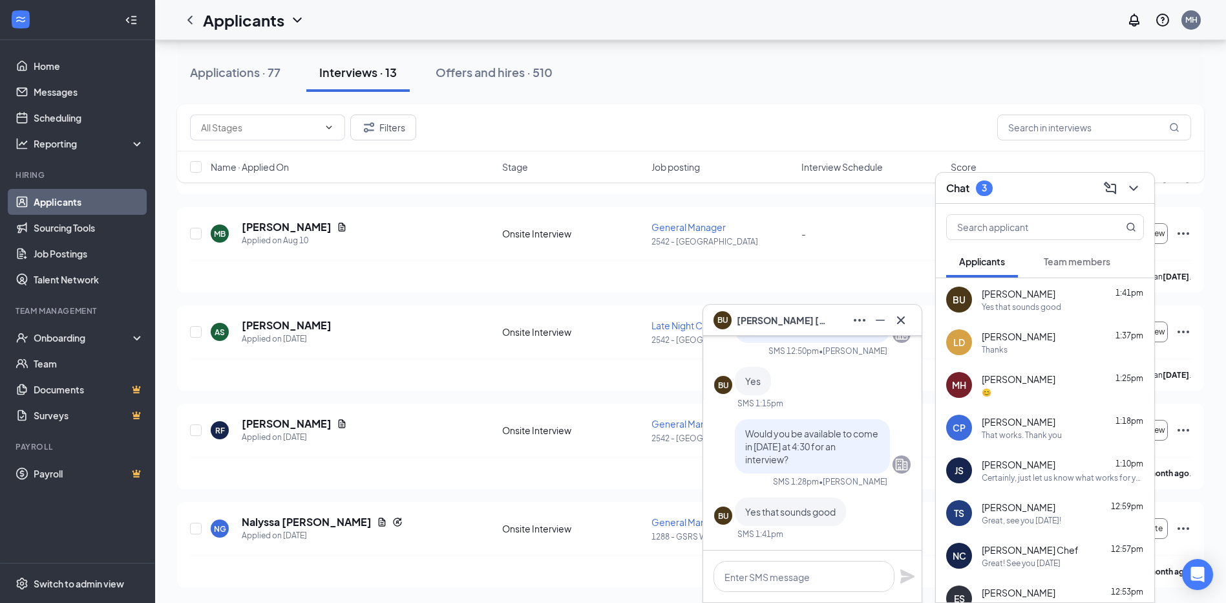
click at [722, 519] on div "BU" at bounding box center [723, 515] width 11 height 11
click at [859, 321] on icon "Ellipses" at bounding box center [860, 320] width 16 height 16
click at [869, 358] on link "View message history" at bounding box center [946, 354] width 173 height 13
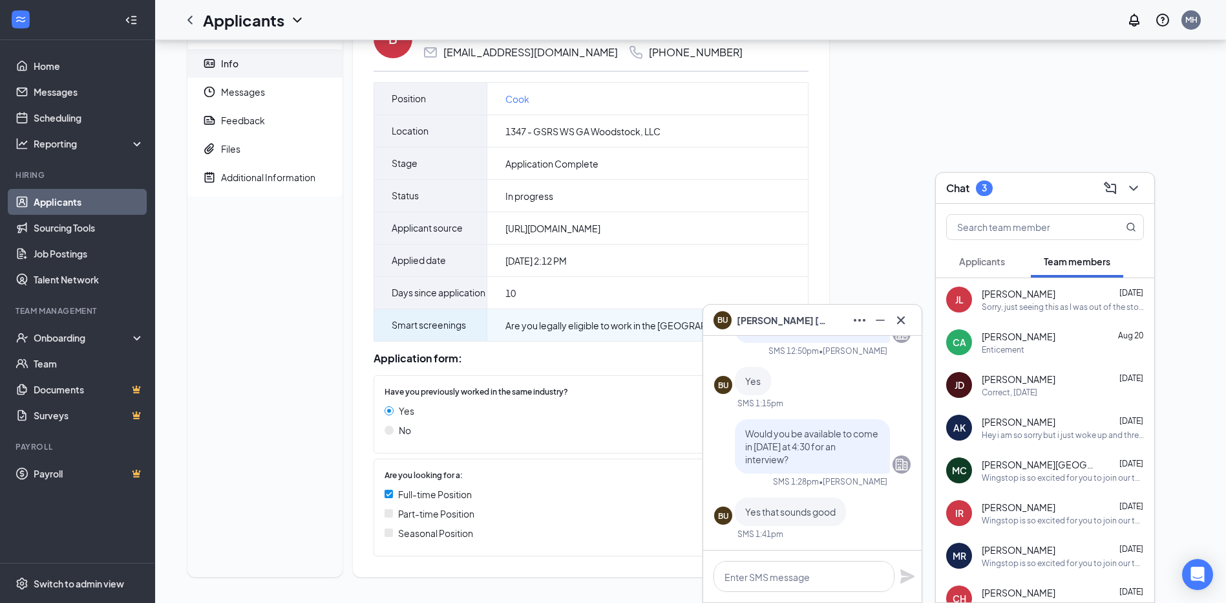
scroll to position [85, 0]
click at [895, 316] on icon "Cross" at bounding box center [902, 320] width 16 height 16
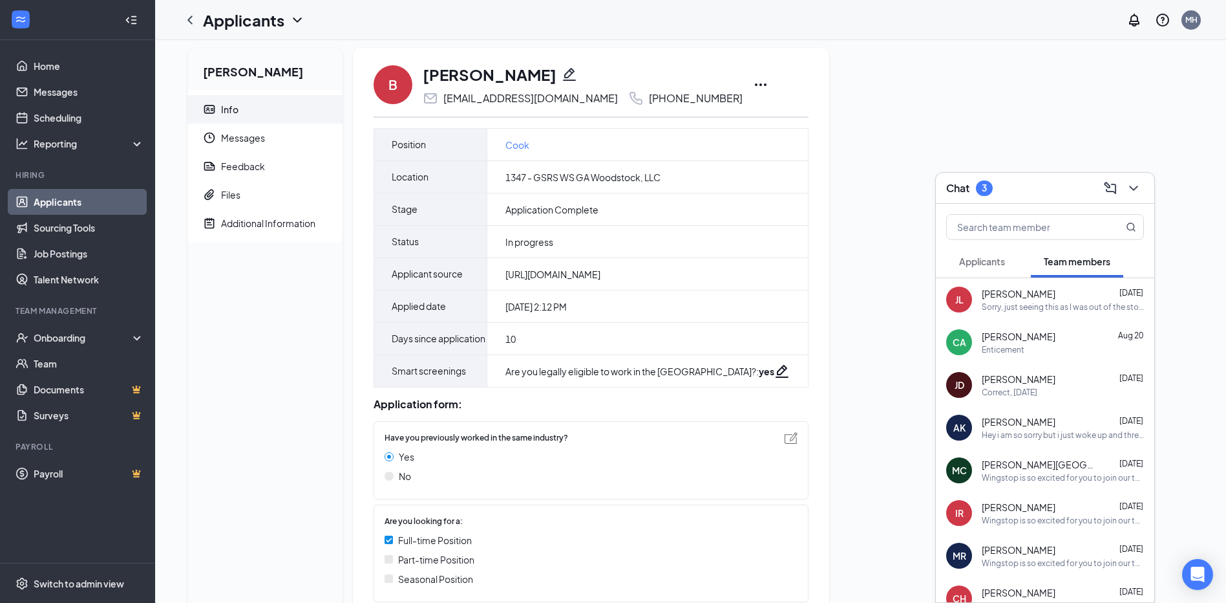
scroll to position [0, 0]
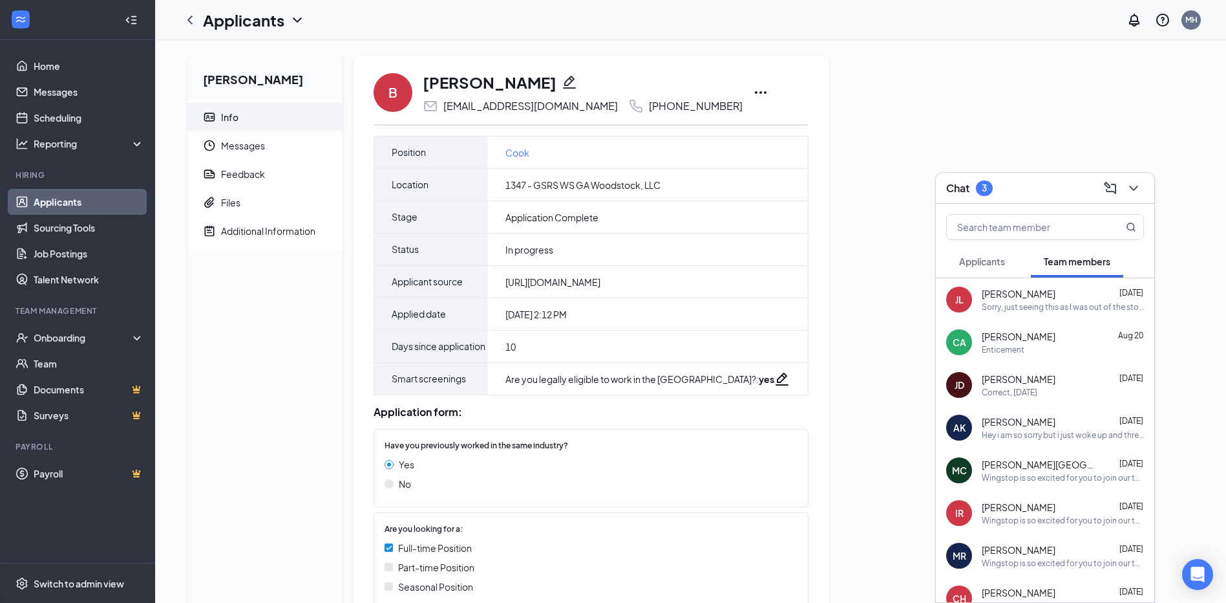
click at [466, 84] on h1 "[PERSON_NAME]" at bounding box center [490, 82] width 134 height 22
click at [753, 93] on icon "Ellipses" at bounding box center [761, 93] width 16 height 16
click at [848, 65] on div "Bryson Upchurch Info Messages Feedback Files Additional Information B Bryson Up…" at bounding box center [690, 348] width 1027 height 585
click at [992, 265] on span "Applicants" at bounding box center [982, 261] width 46 height 12
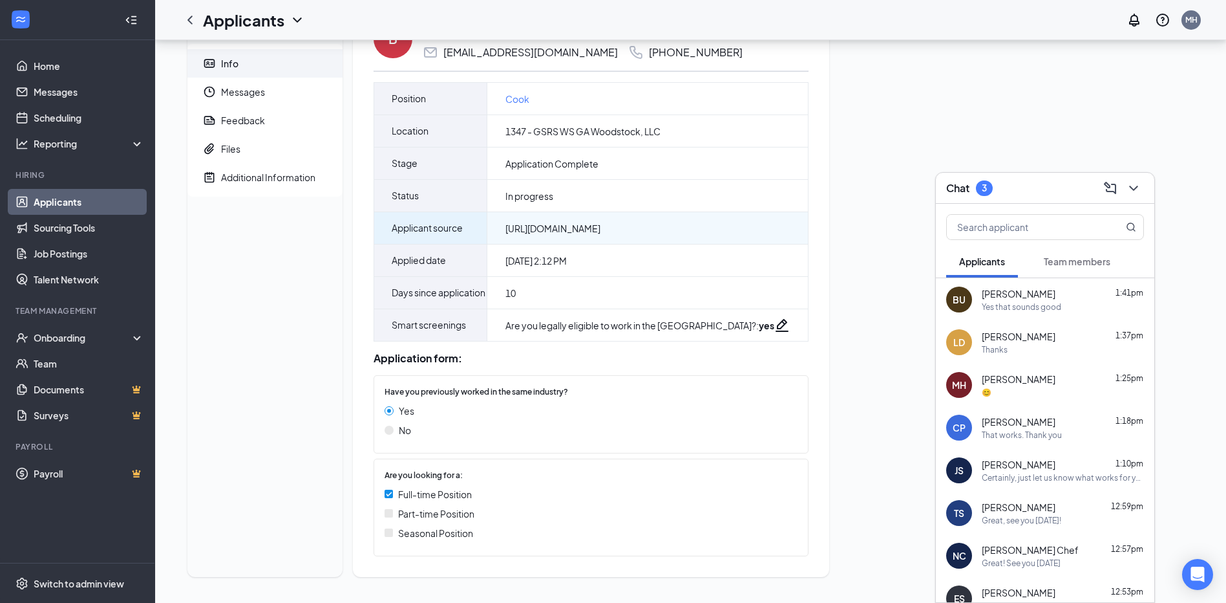
scroll to position [85, 0]
click at [59, 199] on link "Applicants" at bounding box center [89, 202] width 111 height 26
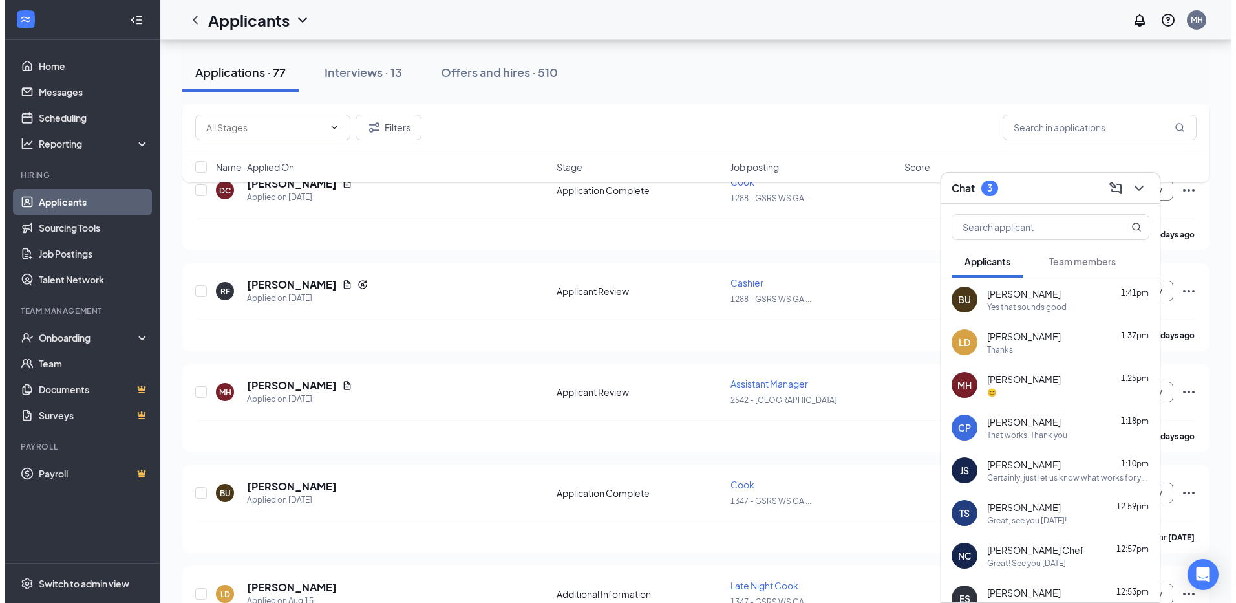
scroll to position [2715, 0]
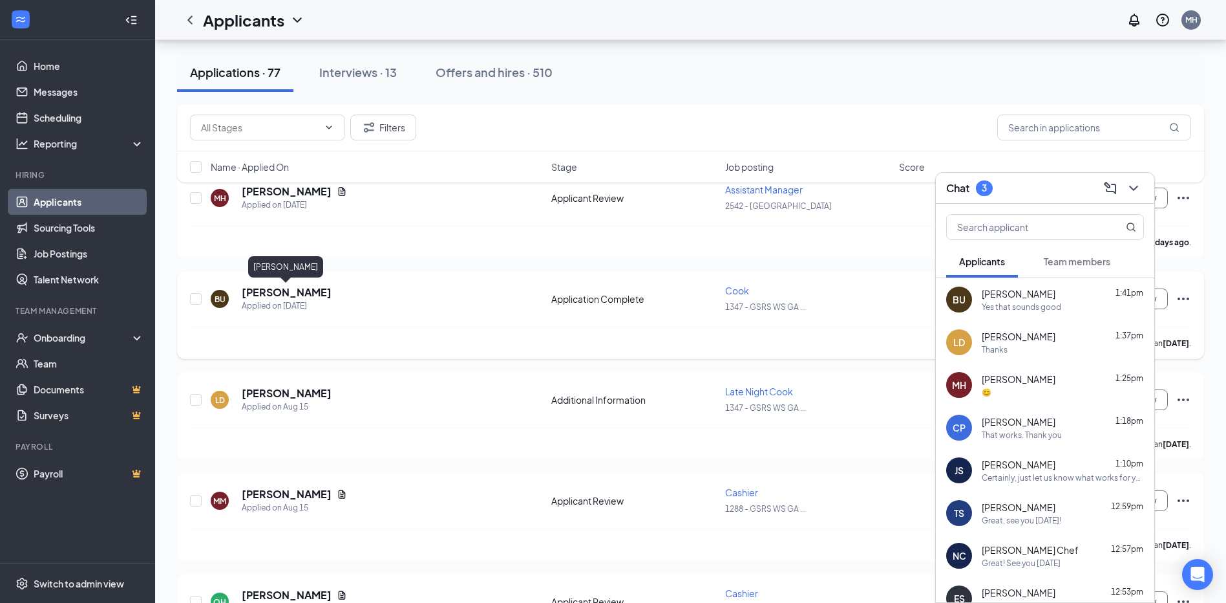
click at [294, 293] on h5 "[PERSON_NAME]" at bounding box center [287, 292] width 90 height 14
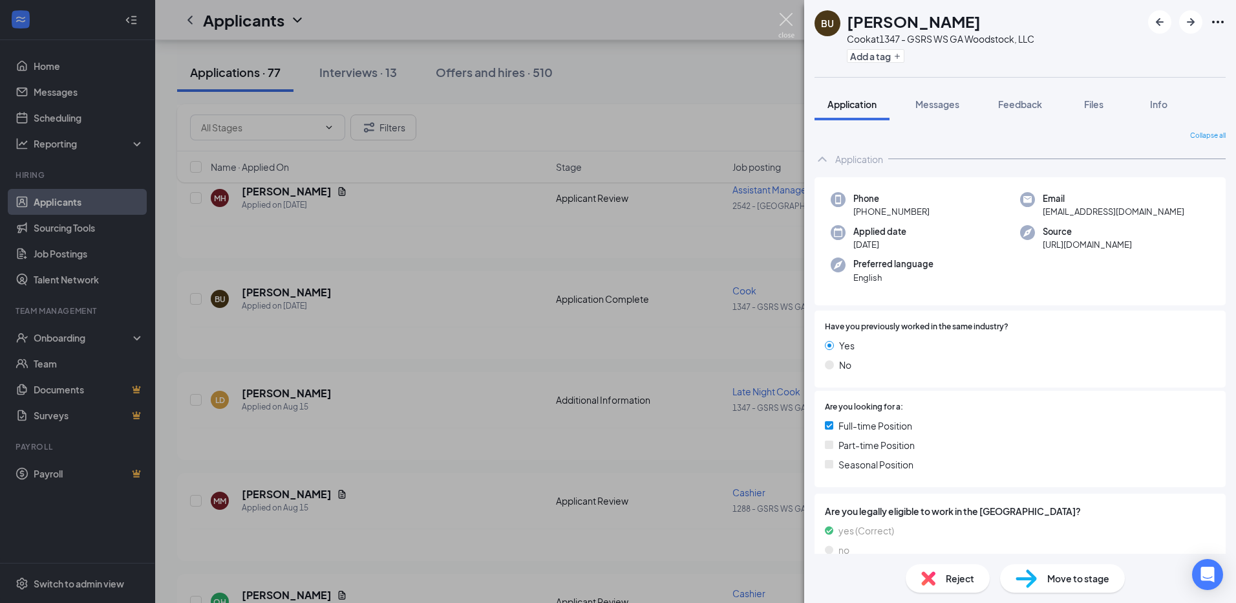
click at [785, 16] on img at bounding box center [786, 25] width 16 height 25
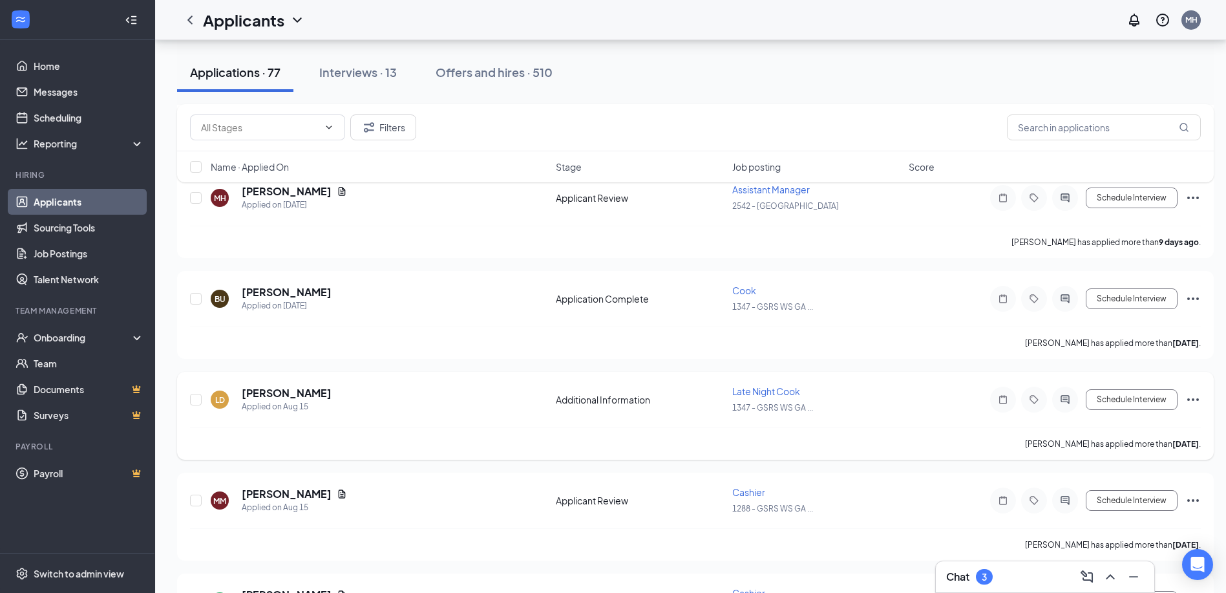
click at [280, 391] on h5 "[PERSON_NAME]" at bounding box center [287, 393] width 90 height 14
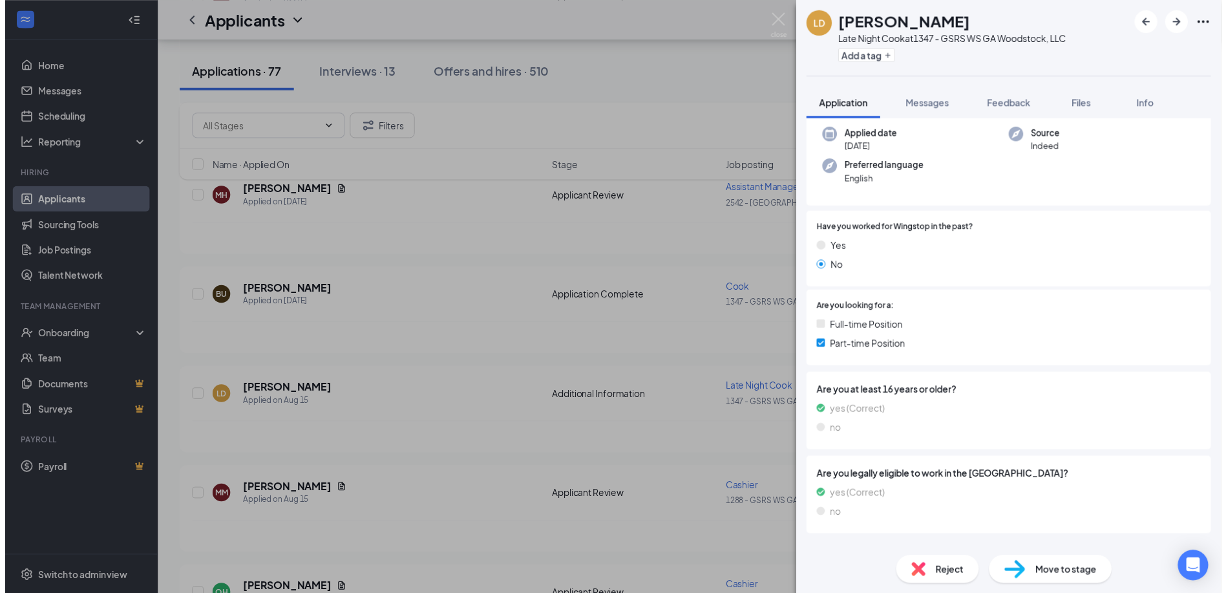
scroll to position [114, 0]
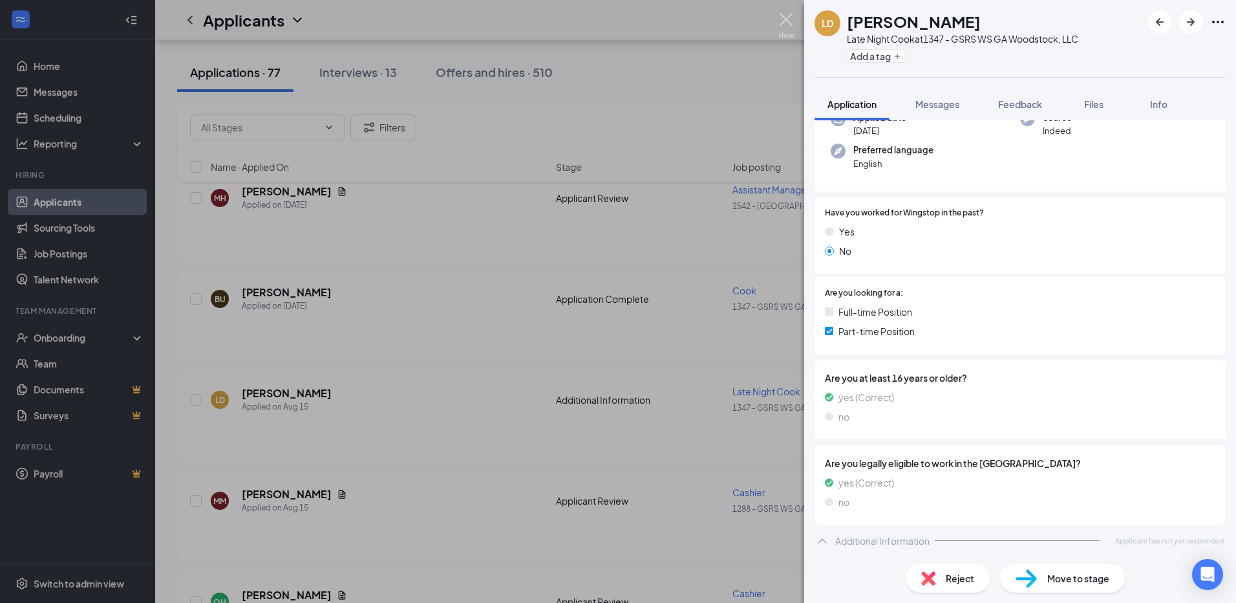
click at [782, 21] on img at bounding box center [786, 25] width 16 height 25
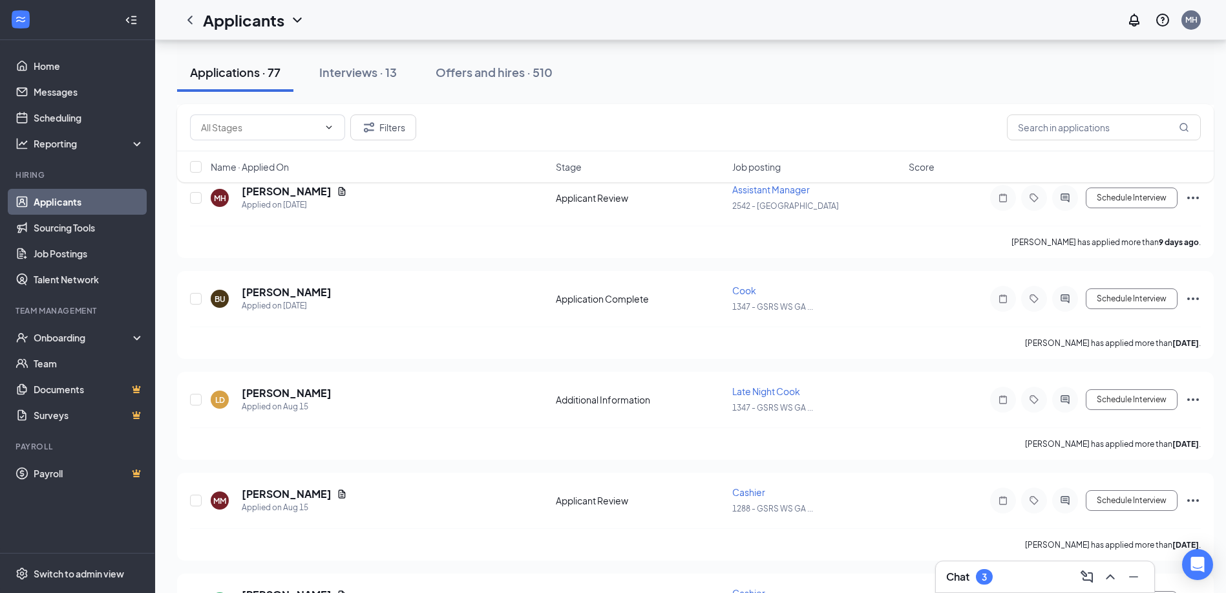
click at [969, 567] on div "Chat 3" at bounding box center [1046, 576] width 198 height 21
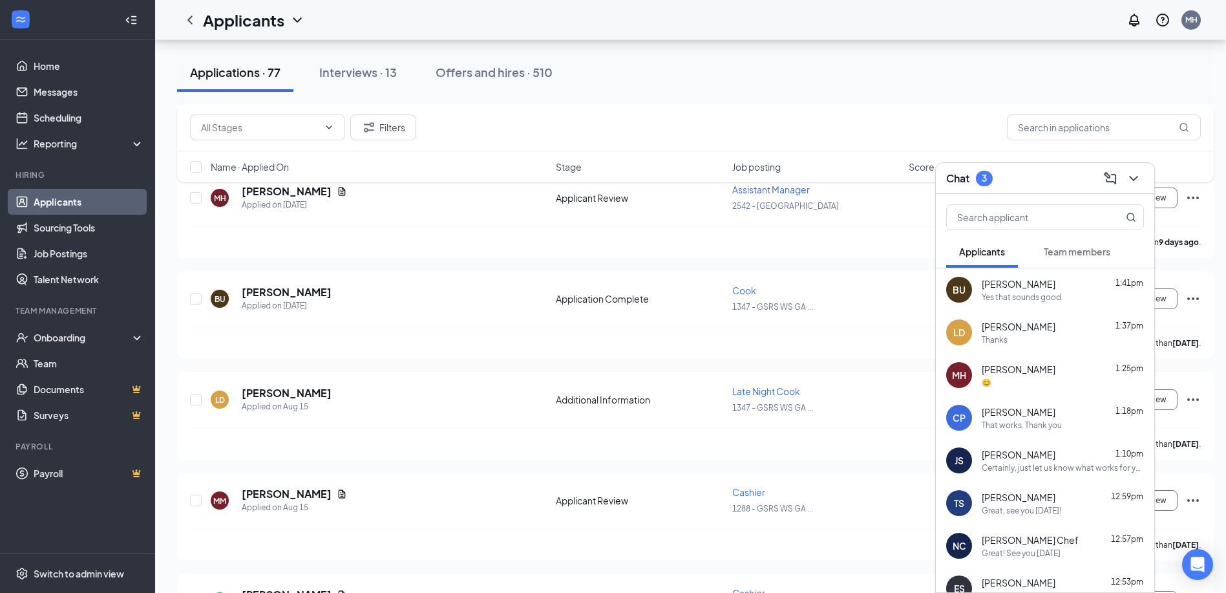
click at [1020, 337] on div "Thanks" at bounding box center [1063, 339] width 162 height 11
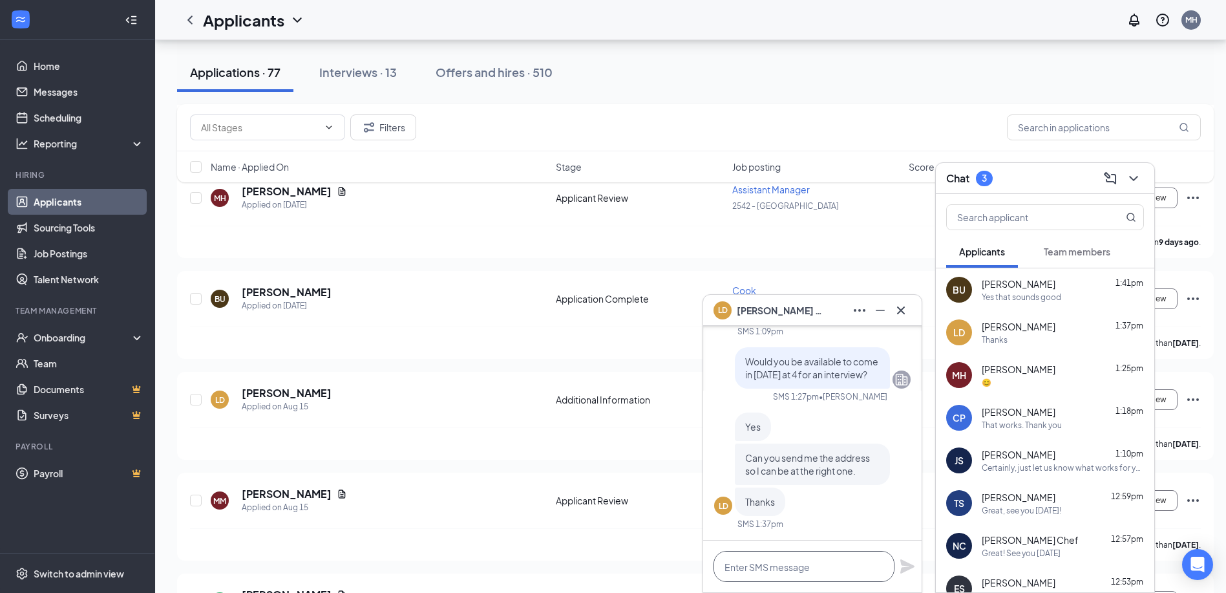
click at [774, 568] on textarea at bounding box center [804, 566] width 181 height 31
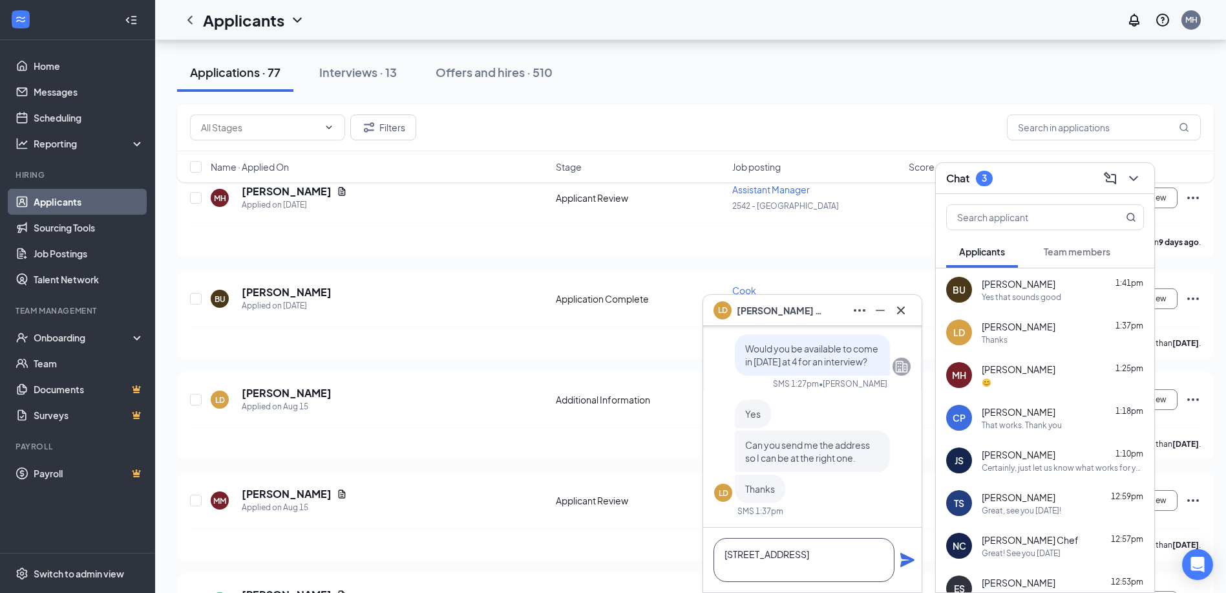
type textarea "2030 Cumming Hwy Canton, GA 30114"
click at [904, 559] on icon "Plane" at bounding box center [908, 560] width 16 height 16
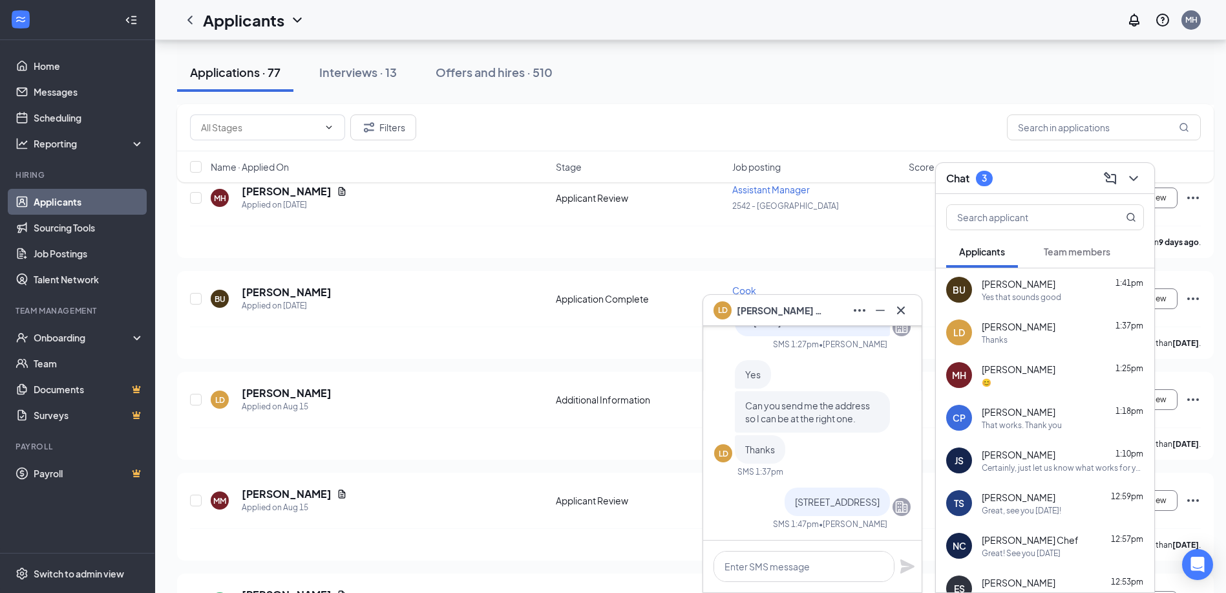
scroll to position [0, 0]
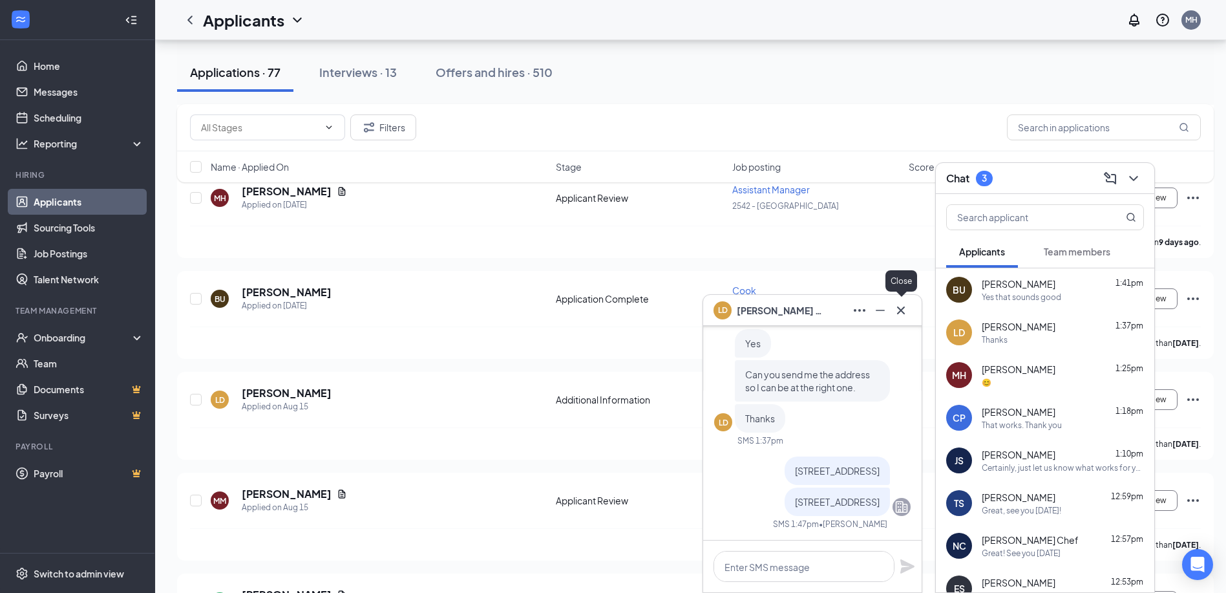
click at [900, 310] on icon "Cross" at bounding box center [902, 311] width 16 height 16
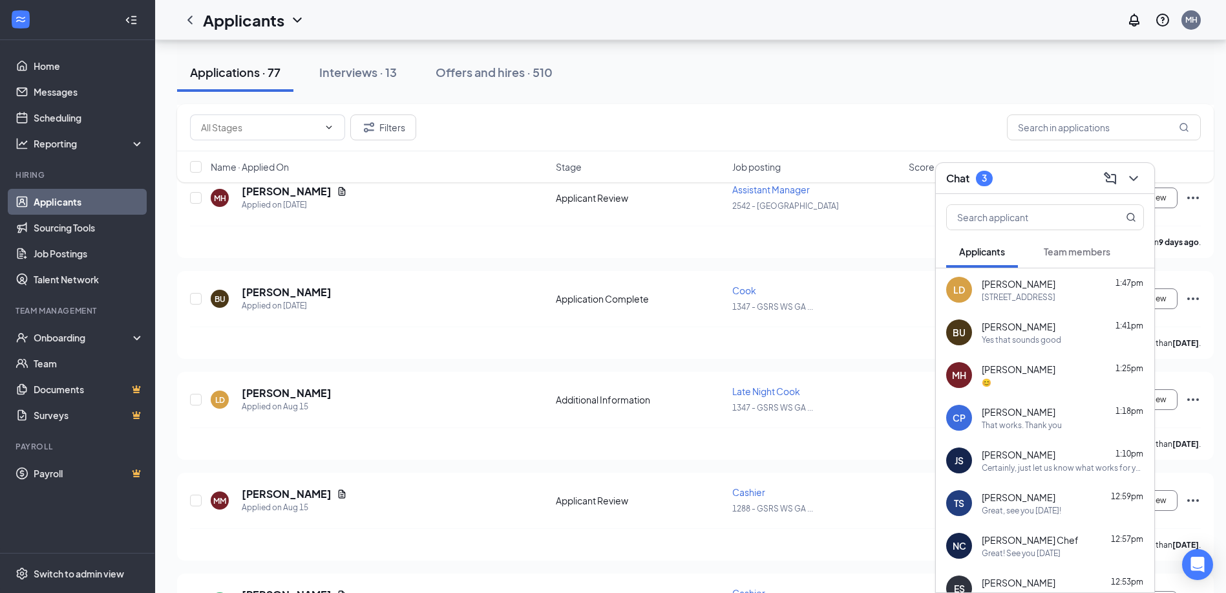
click at [996, 332] on span "[PERSON_NAME]" at bounding box center [1019, 326] width 74 height 13
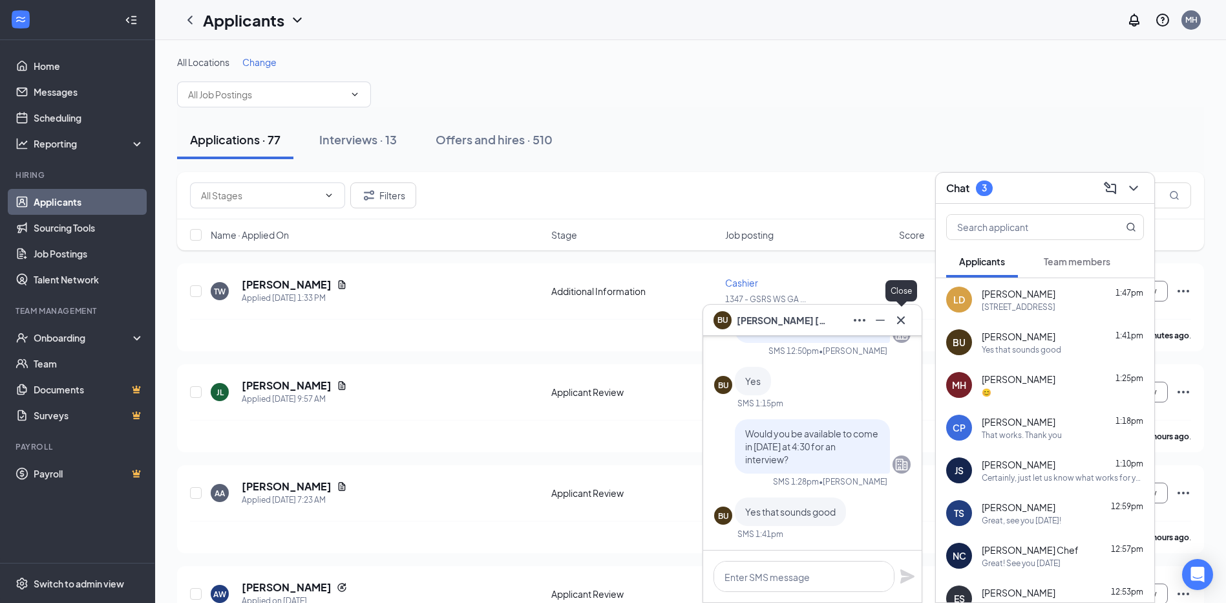
click at [904, 321] on icon "Cross" at bounding box center [902, 320] width 16 height 16
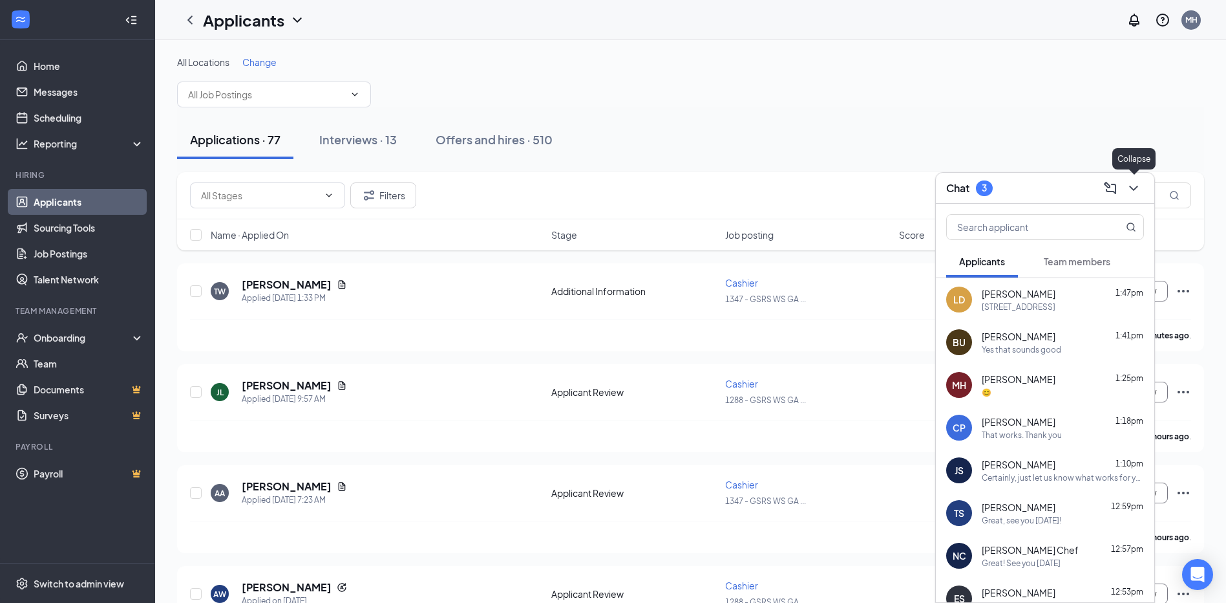
click at [1133, 184] on icon "ChevronDown" at bounding box center [1134, 188] width 16 height 16
